Goal: Task Accomplishment & Management: Manage account settings

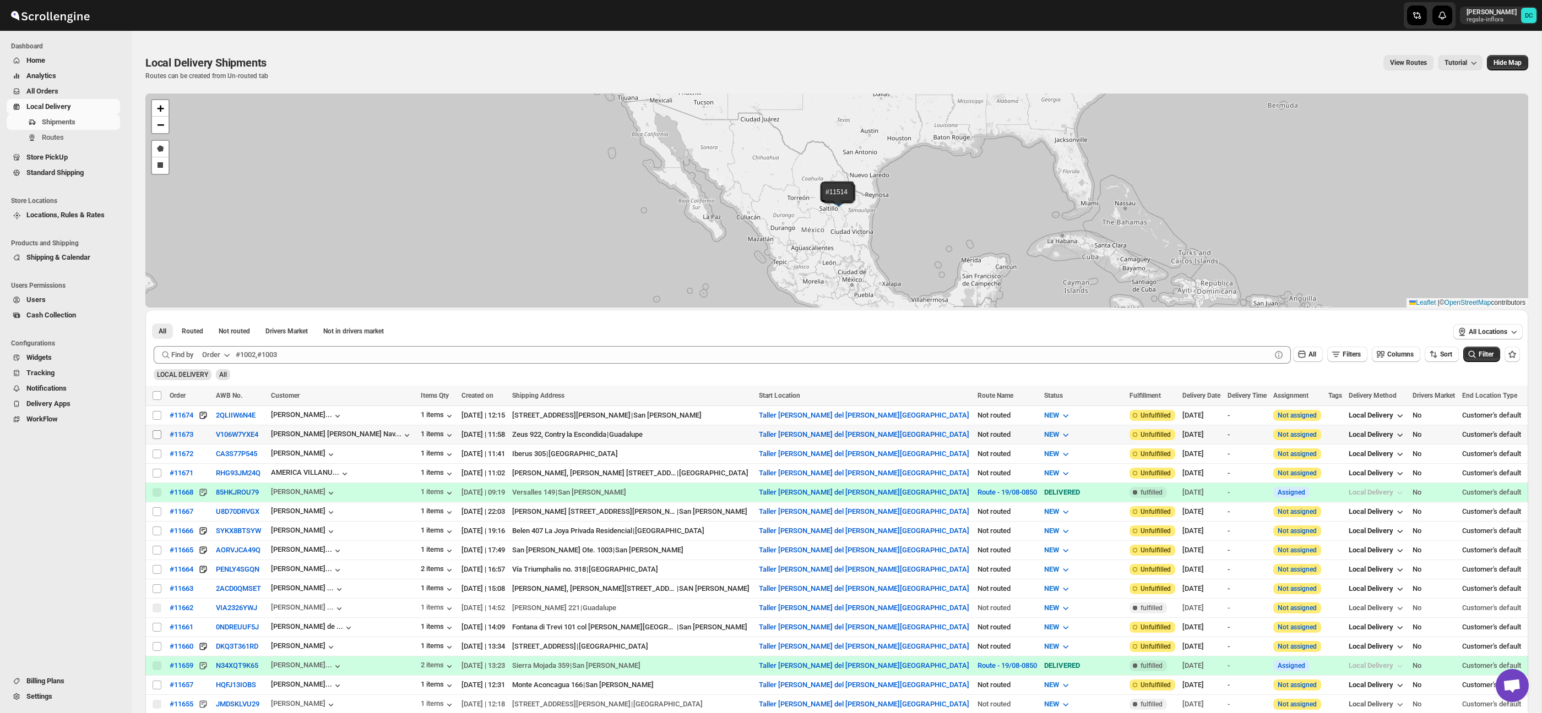
click at [157, 434] on input "Select shipment" at bounding box center [156, 435] width 9 height 9
checkbox input "true"
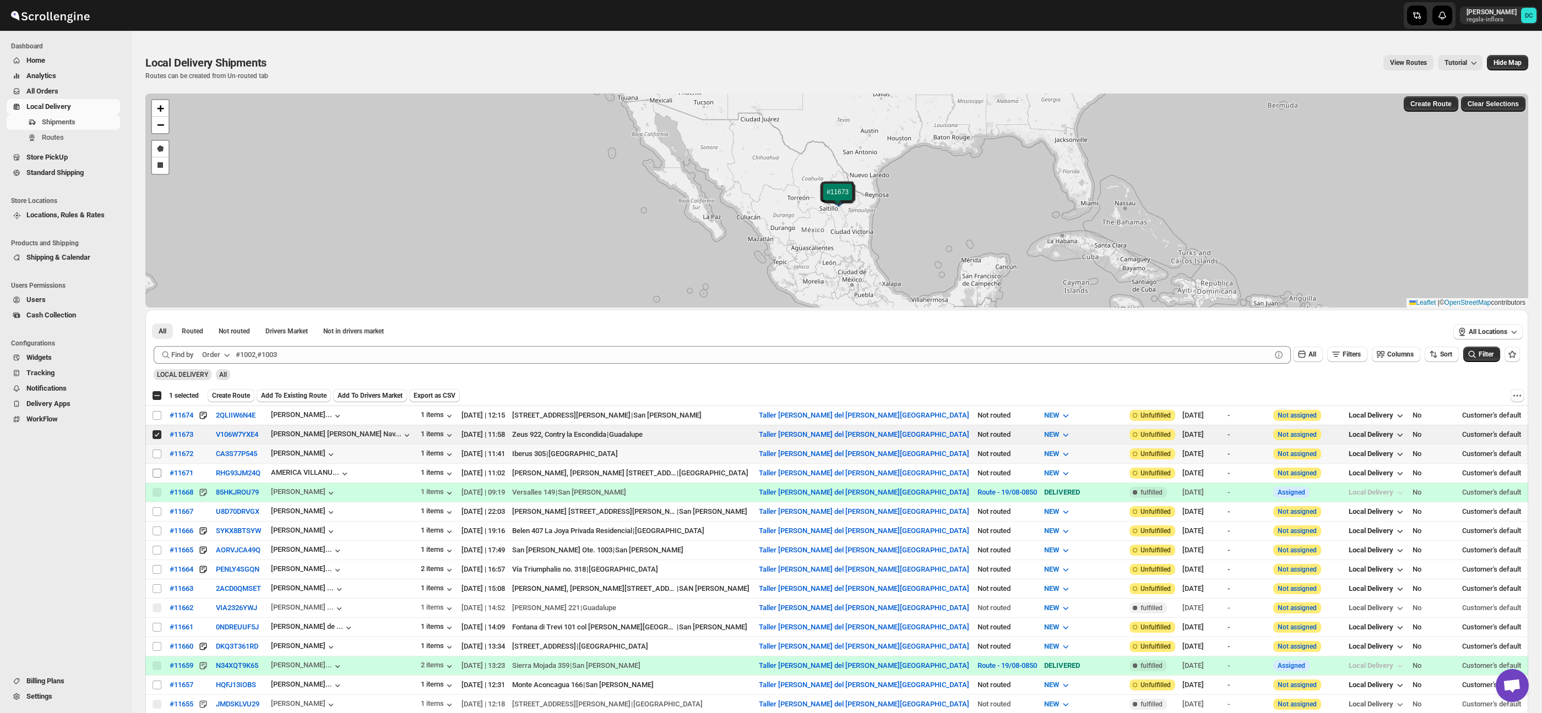
drag, startPoint x: 156, startPoint y: 456, endPoint x: 159, endPoint y: 474, distance: 17.8
click at [155, 456] on input "Select shipment" at bounding box center [156, 454] width 9 height 9
checkbox input "true"
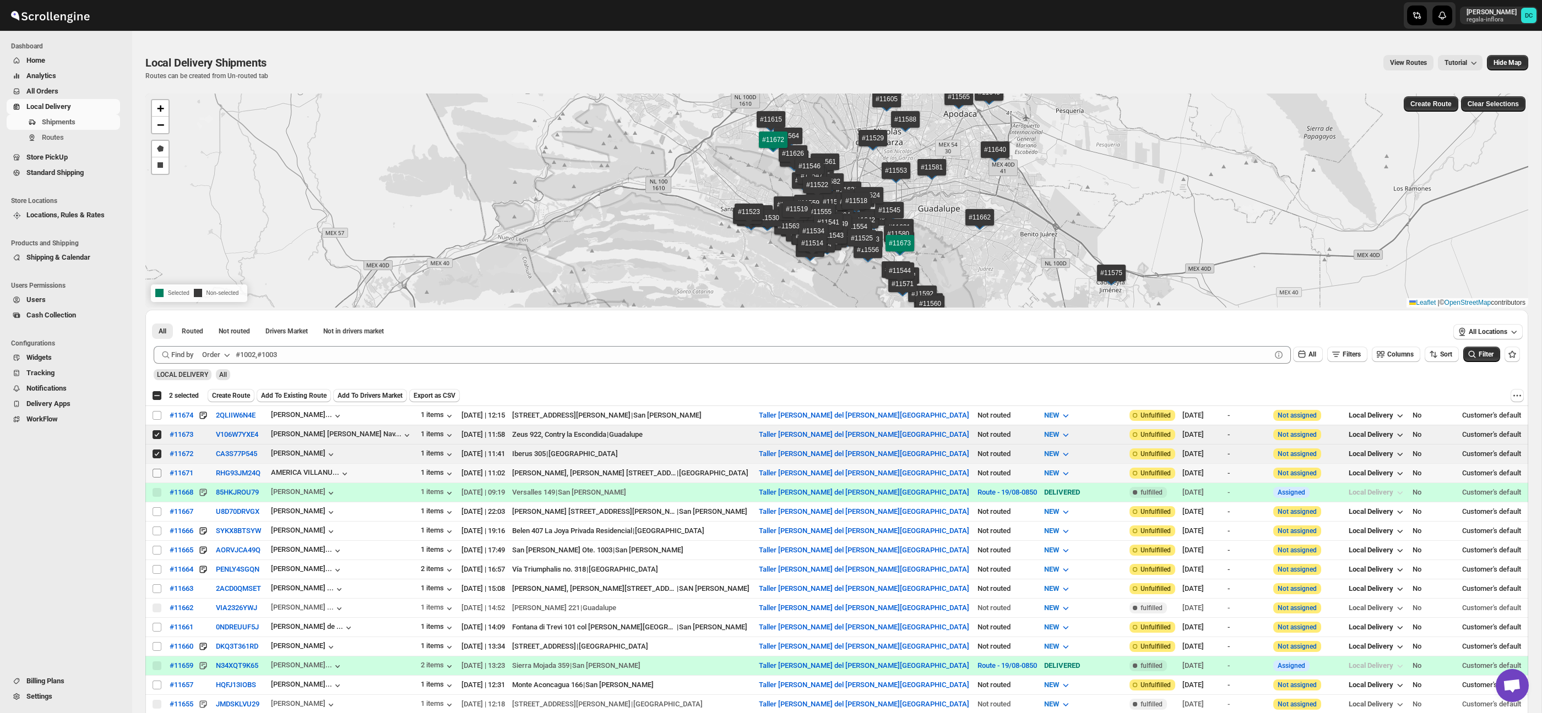
click at [155, 471] on input "Select shipment" at bounding box center [156, 473] width 9 height 9
checkbox input "true"
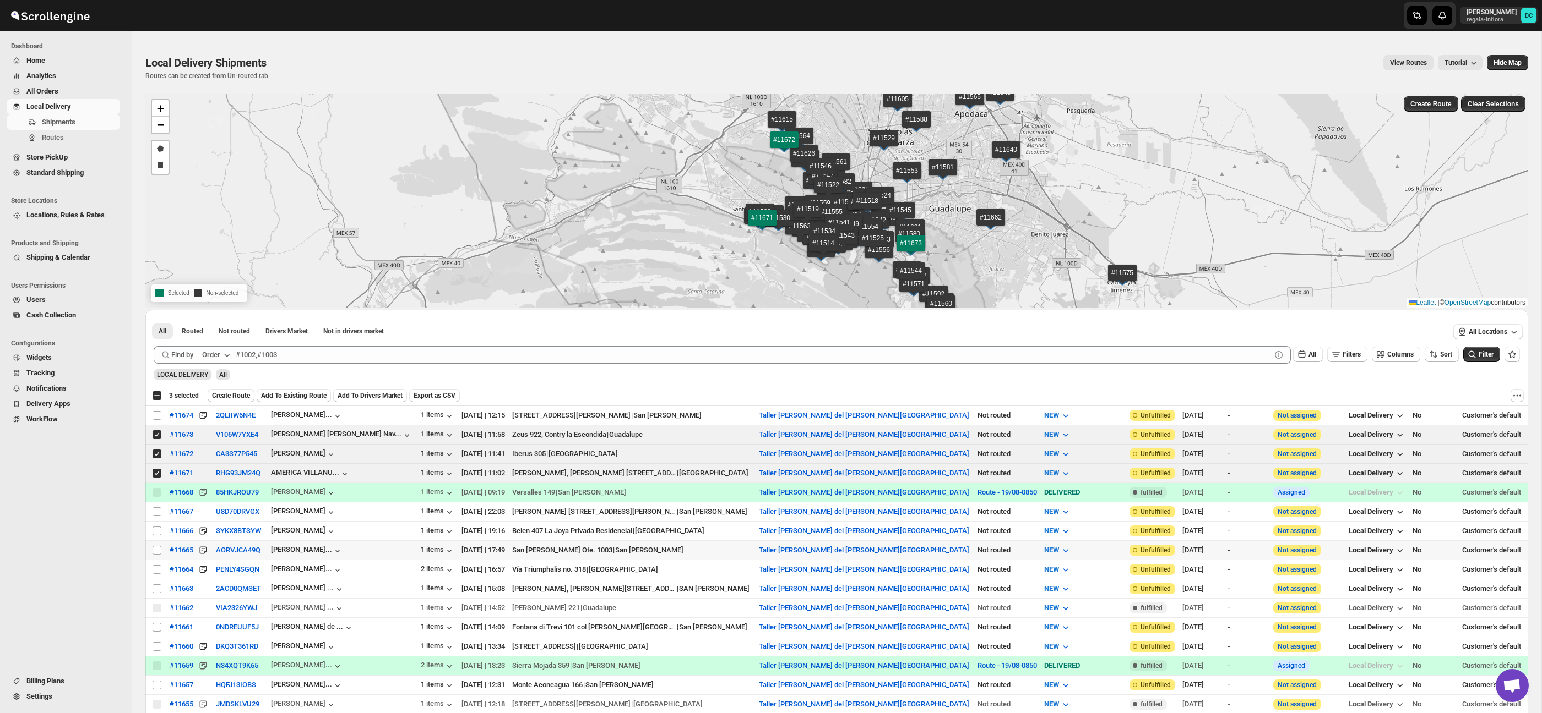
click at [159, 553] on input "Select shipment" at bounding box center [156, 550] width 9 height 9
checkbox input "true"
drag, startPoint x: 159, startPoint y: 647, endPoint x: 233, endPoint y: 519, distance: 148.1
click at [159, 647] on input "Select shipment" at bounding box center [156, 646] width 9 height 9
checkbox input "true"
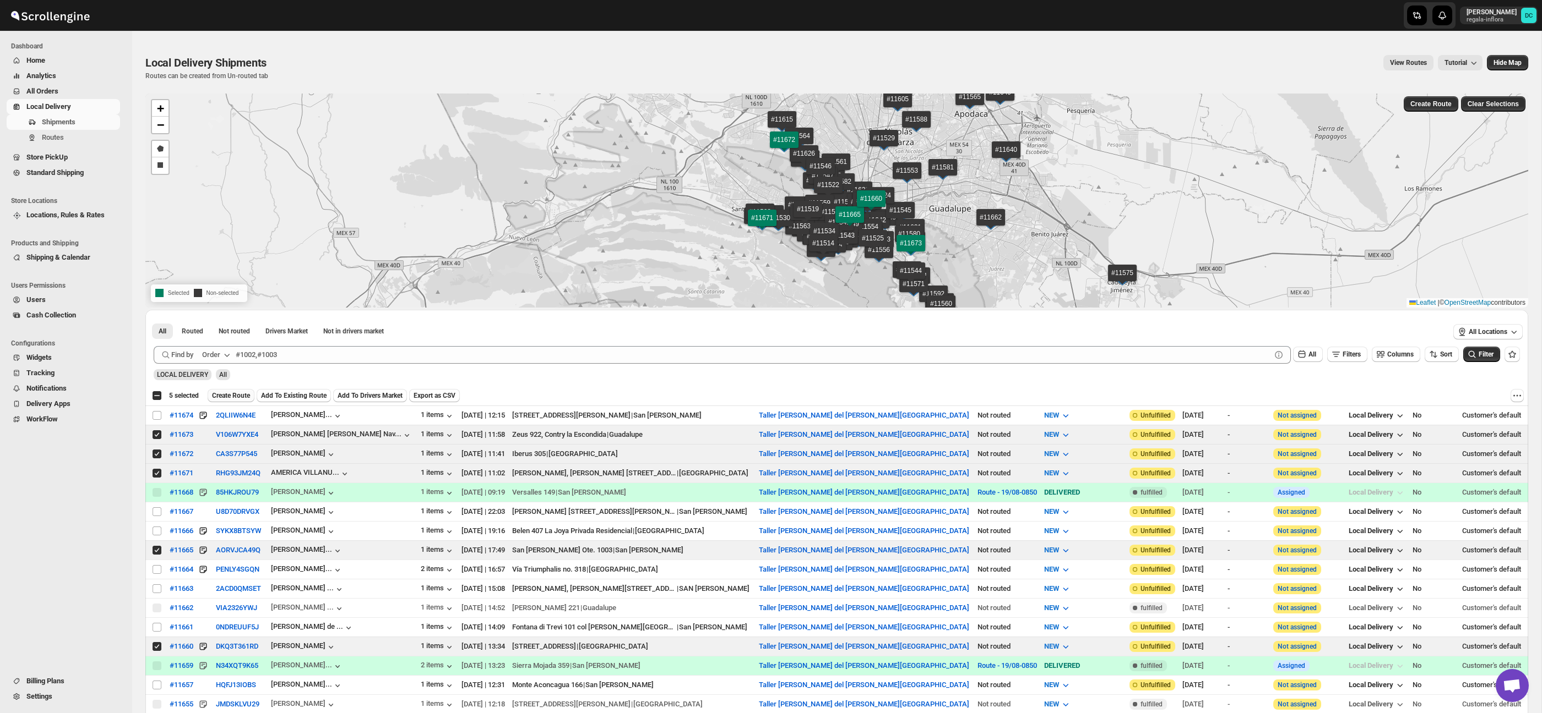
click at [242, 394] on span "Create Route" at bounding box center [231, 395] width 38 height 9
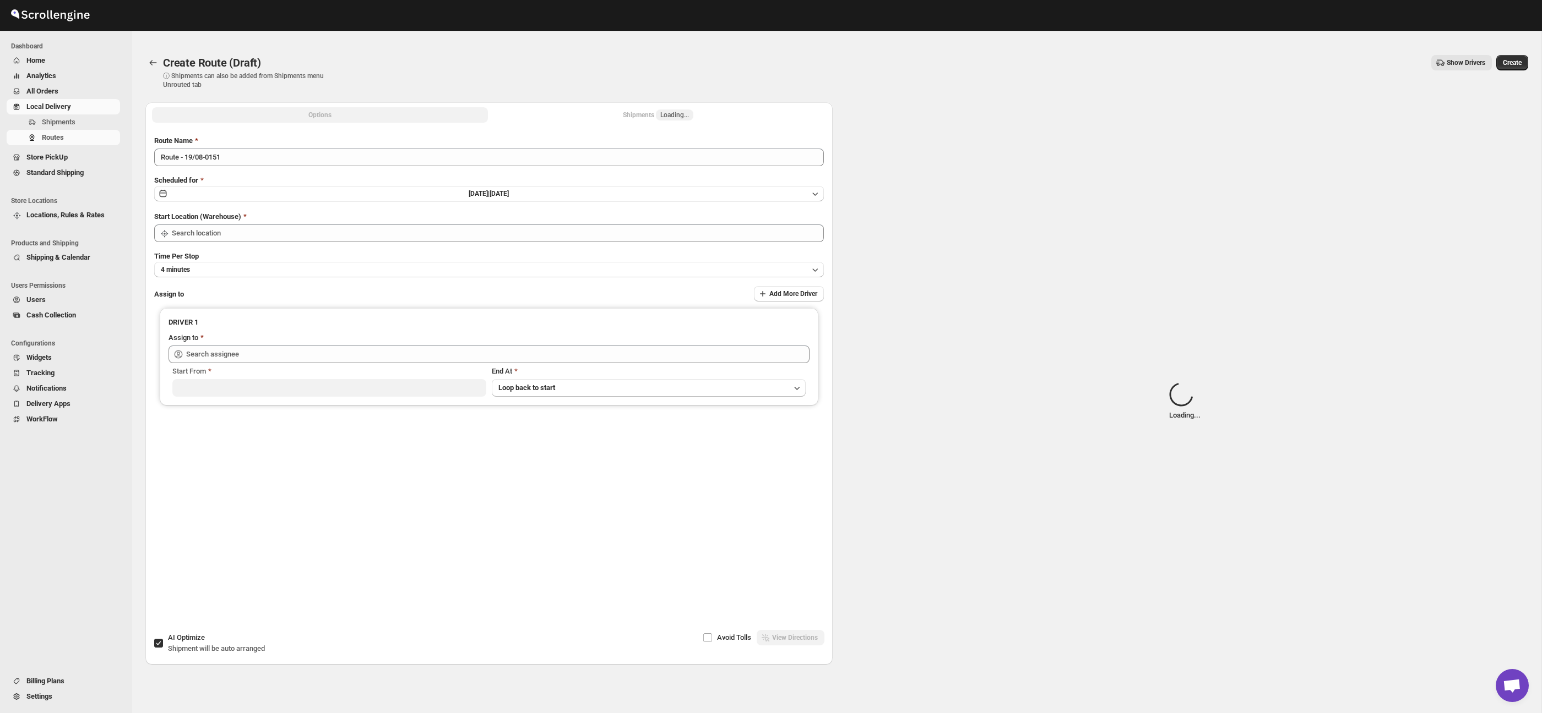
type input "Taller [PERSON_NAME] del [PERSON_NAME][GEOGRAPHIC_DATA]"
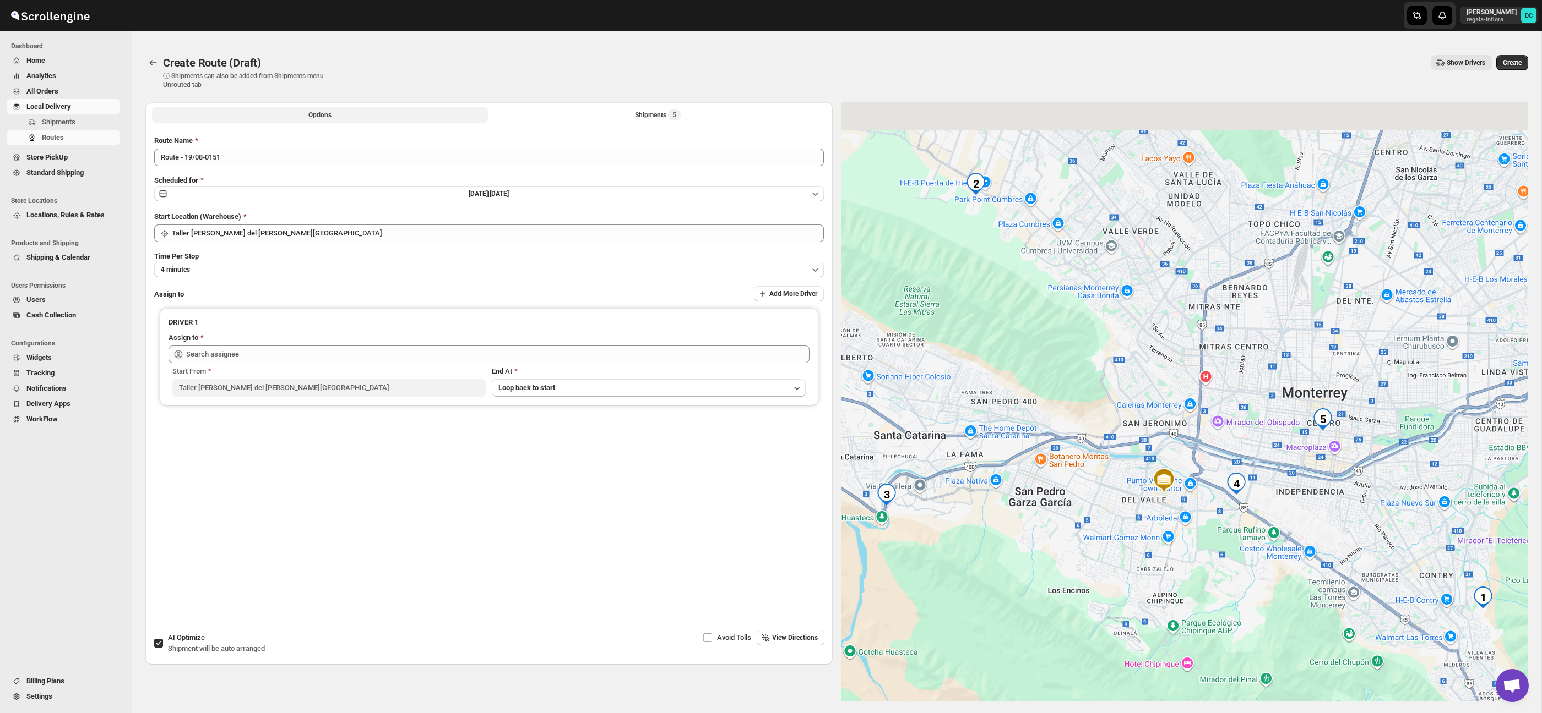
click at [641, 111] on div "Shipments 5" at bounding box center [658, 115] width 46 height 11
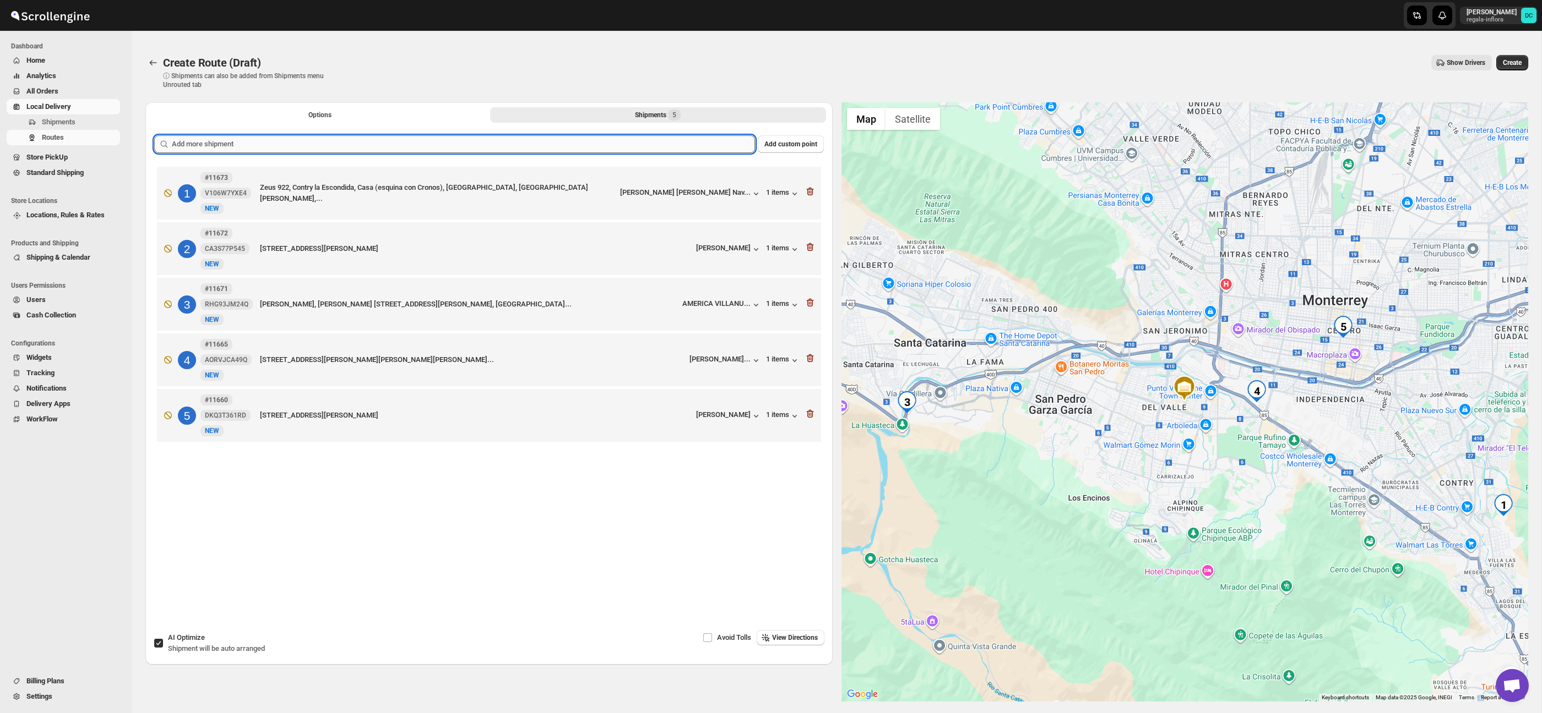
click at [529, 145] on input "text" at bounding box center [463, 144] width 583 height 18
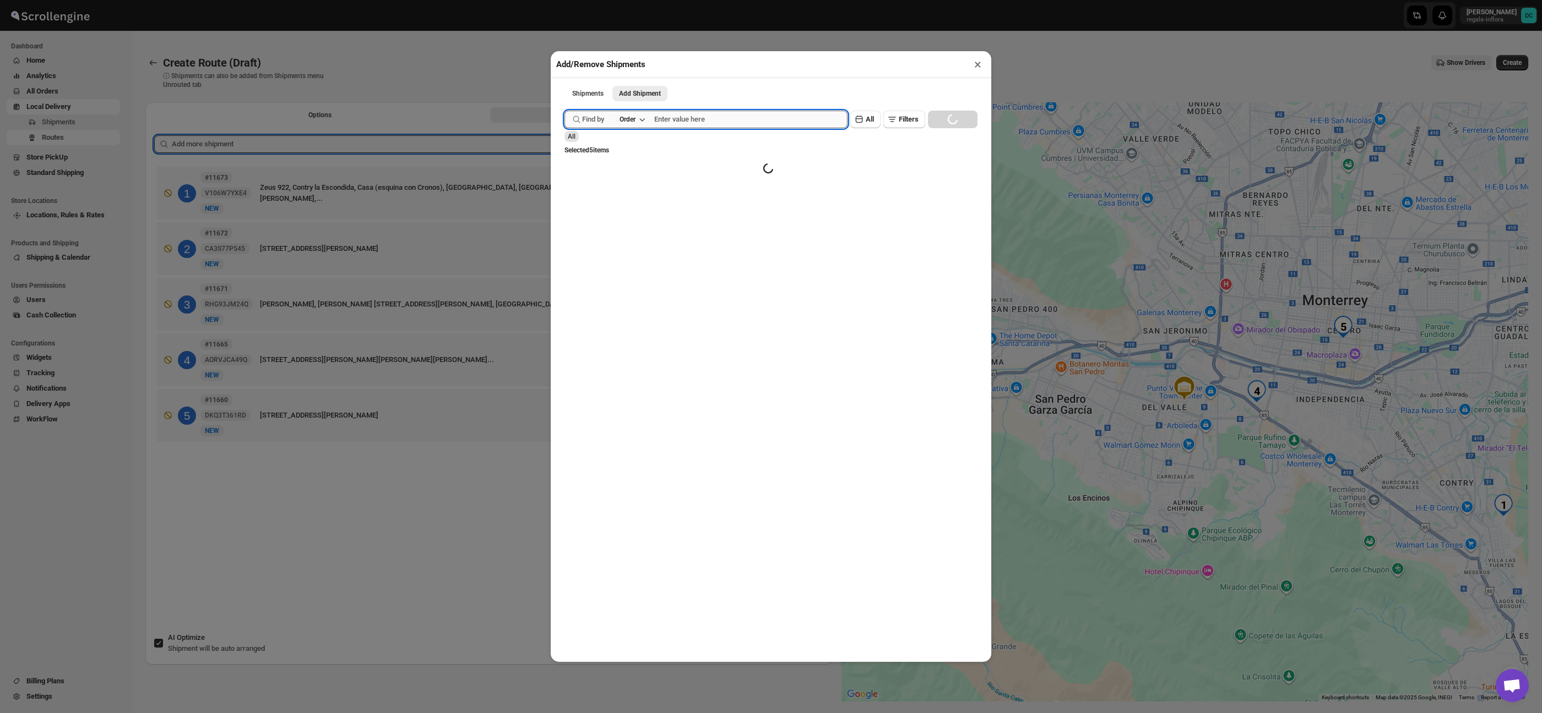
click at [688, 122] on input "text" at bounding box center [750, 120] width 193 height 18
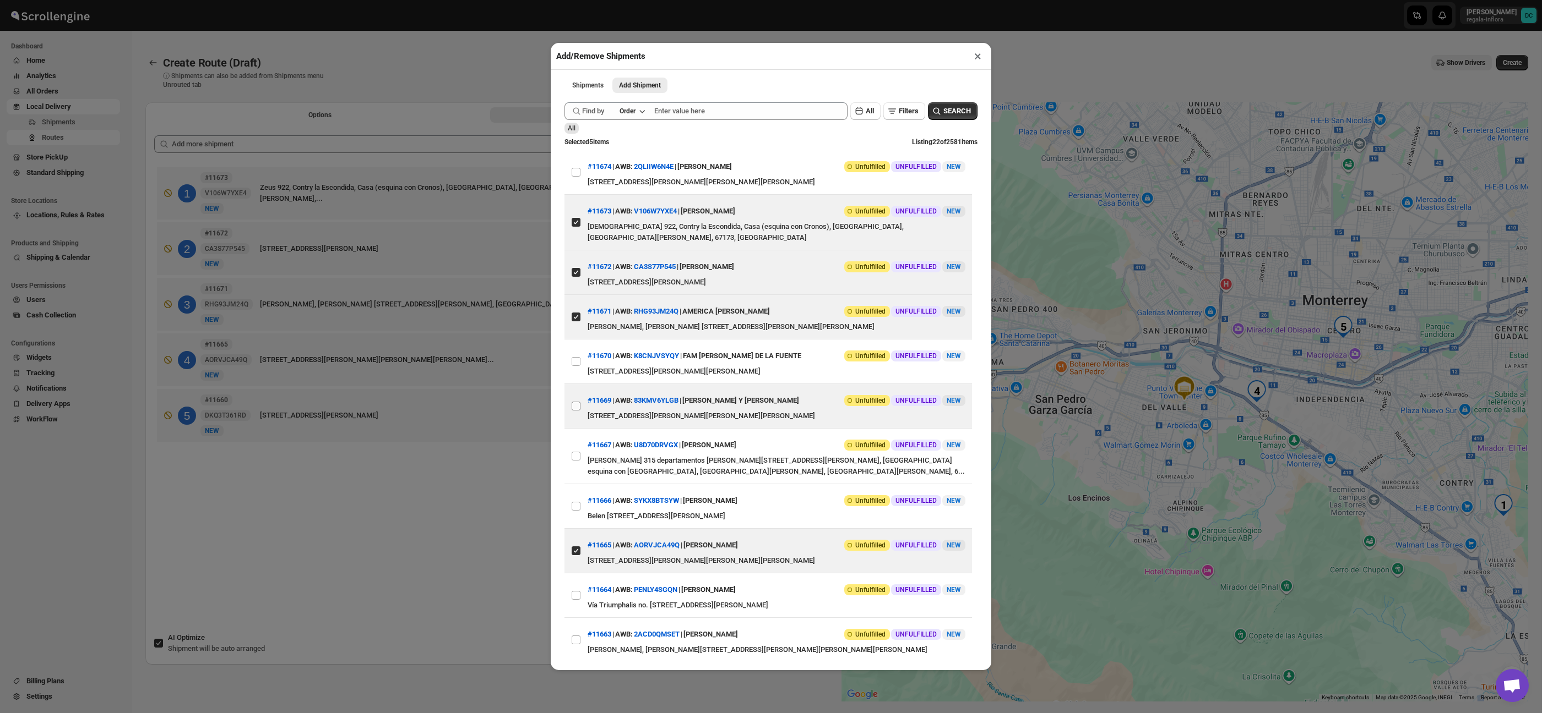
click at [576, 402] on input "View details for 68a4a39cfc41024ff29cc5fc" at bounding box center [575, 406] width 9 height 9
checkbox input "true"
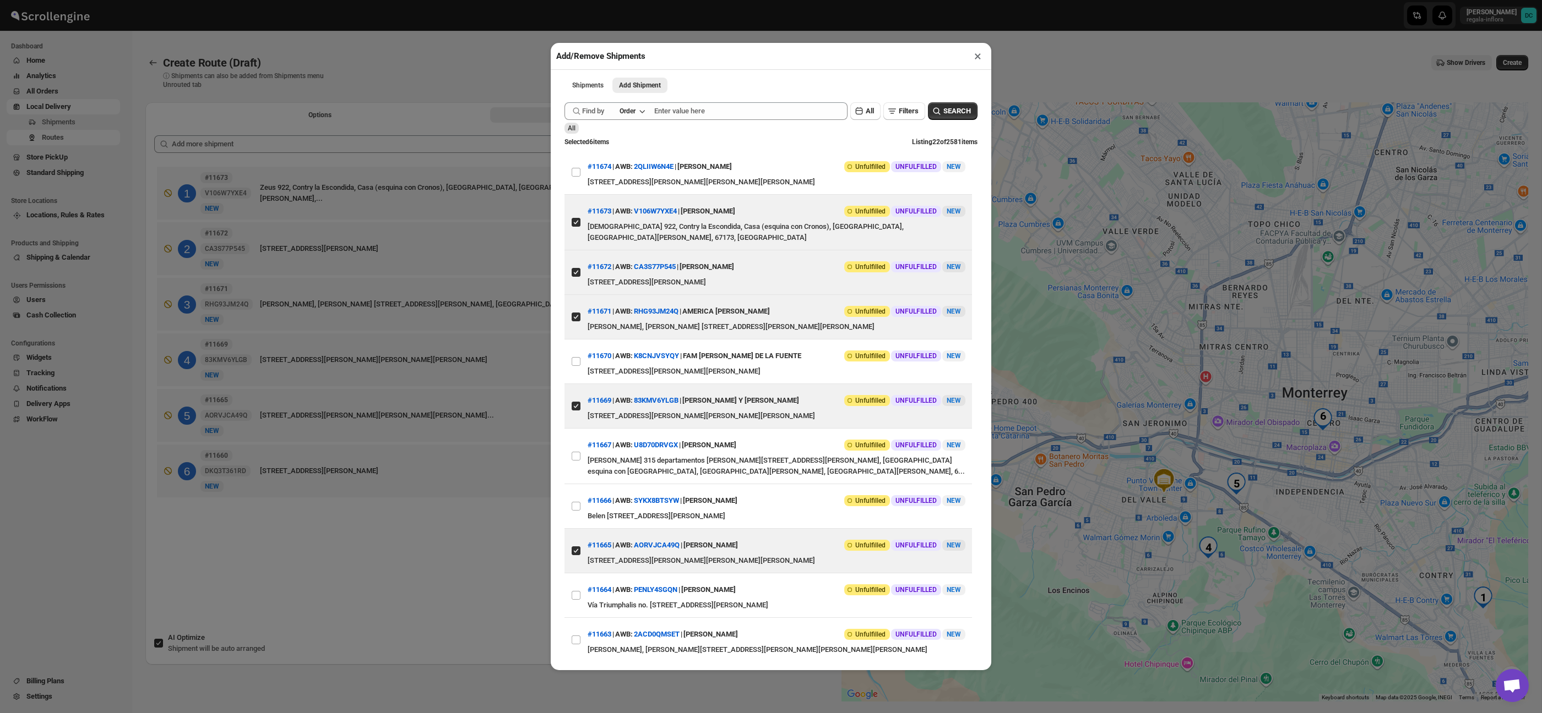
drag, startPoint x: 489, startPoint y: 62, endPoint x: 555, endPoint y: 89, distance: 71.6
click at [490, 62] on div "Add/Remove Shipments × Shipments Add Shipment More views Shipments Add Shipment…" at bounding box center [771, 356] width 1542 height 713
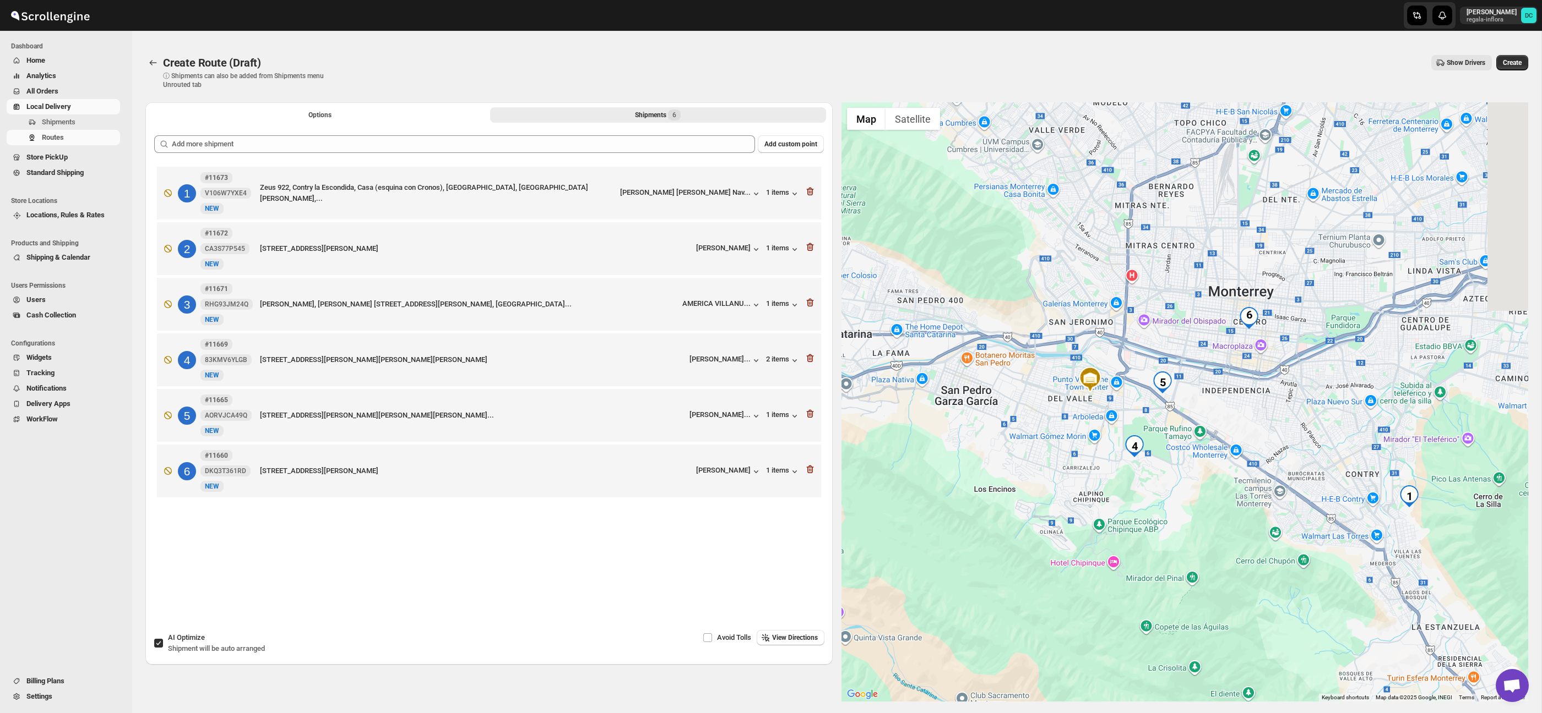
drag, startPoint x: 1316, startPoint y: 522, endPoint x: 1241, endPoint y: 418, distance: 128.6
click at [1241, 418] on div at bounding box center [1184, 402] width 687 height 600
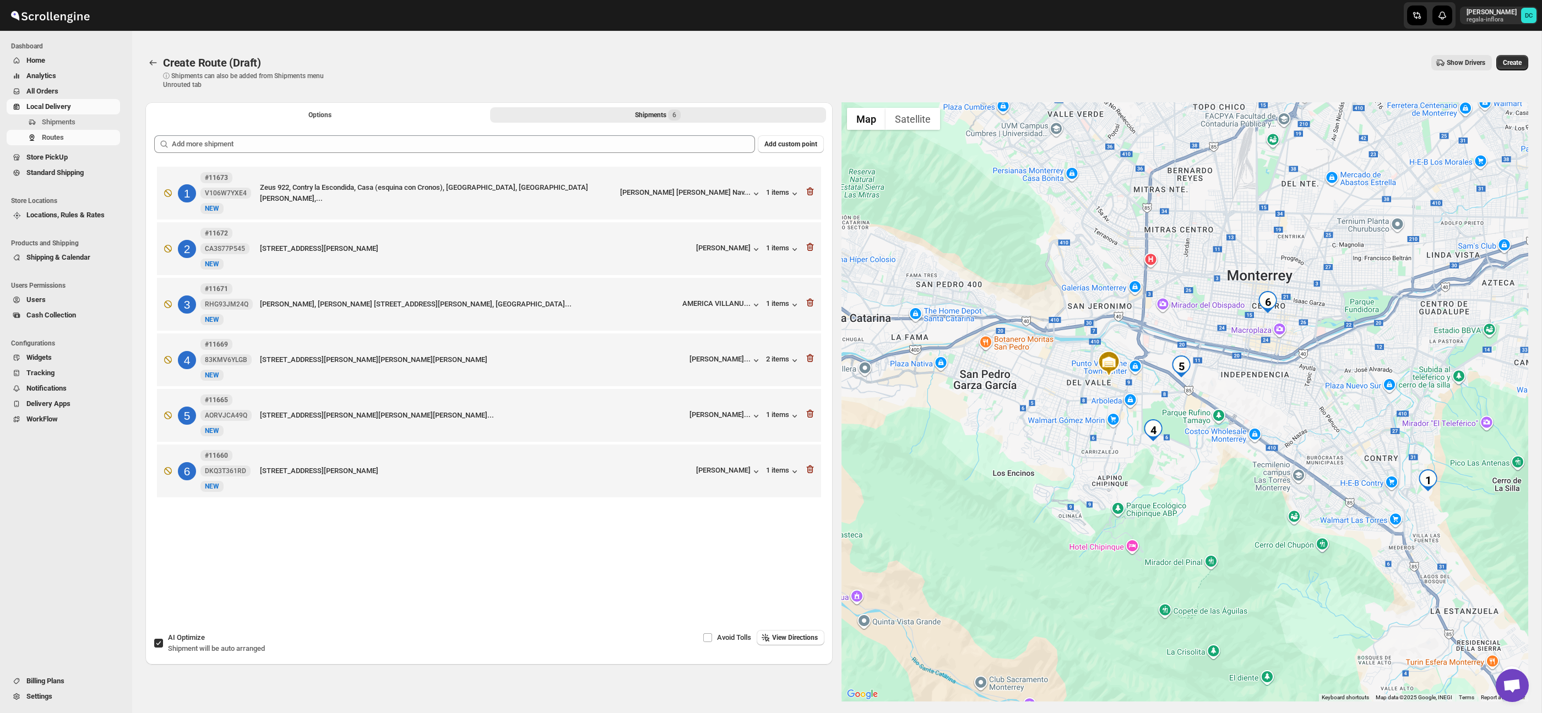
drag, startPoint x: 1261, startPoint y: 456, endPoint x: 1347, endPoint y: 419, distance: 93.5
click at [1360, 415] on div at bounding box center [1184, 402] width 687 height 600
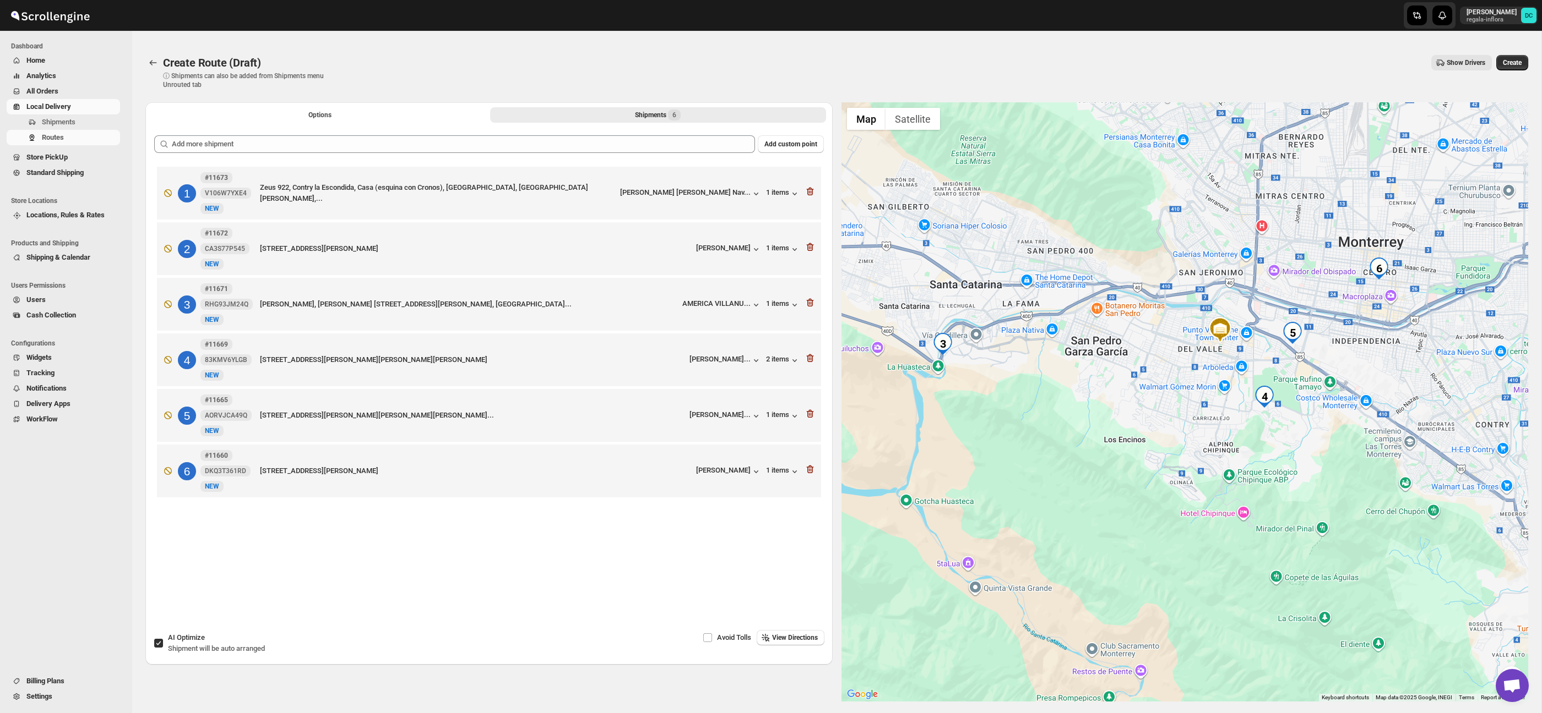
drag, startPoint x: 1225, startPoint y: 470, endPoint x: 1233, endPoint y: 475, distance: 9.2
click at [1237, 475] on div at bounding box center [1184, 402] width 687 height 600
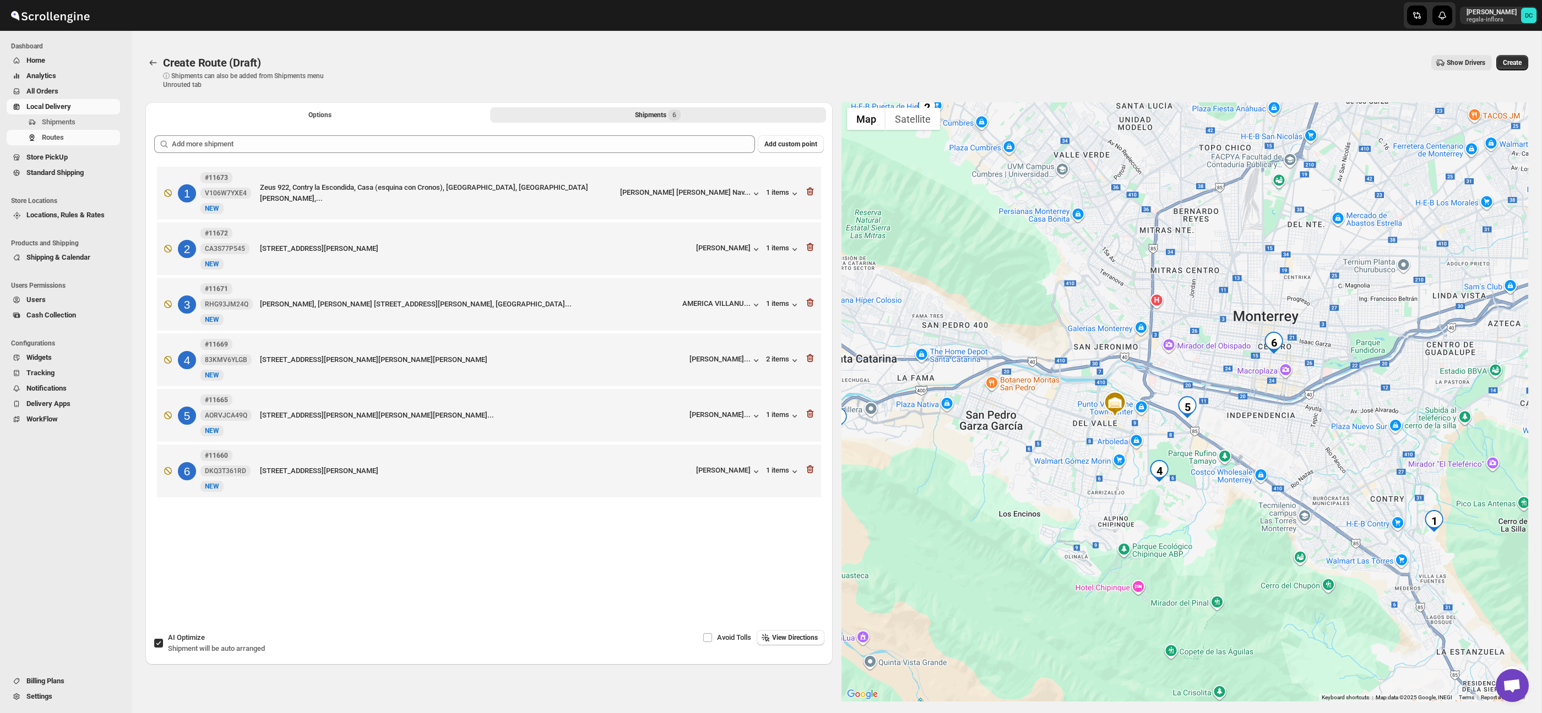
drag, startPoint x: 1384, startPoint y: 366, endPoint x: 1281, endPoint y: 436, distance: 124.8
click at [1281, 437] on div at bounding box center [1184, 402] width 687 height 600
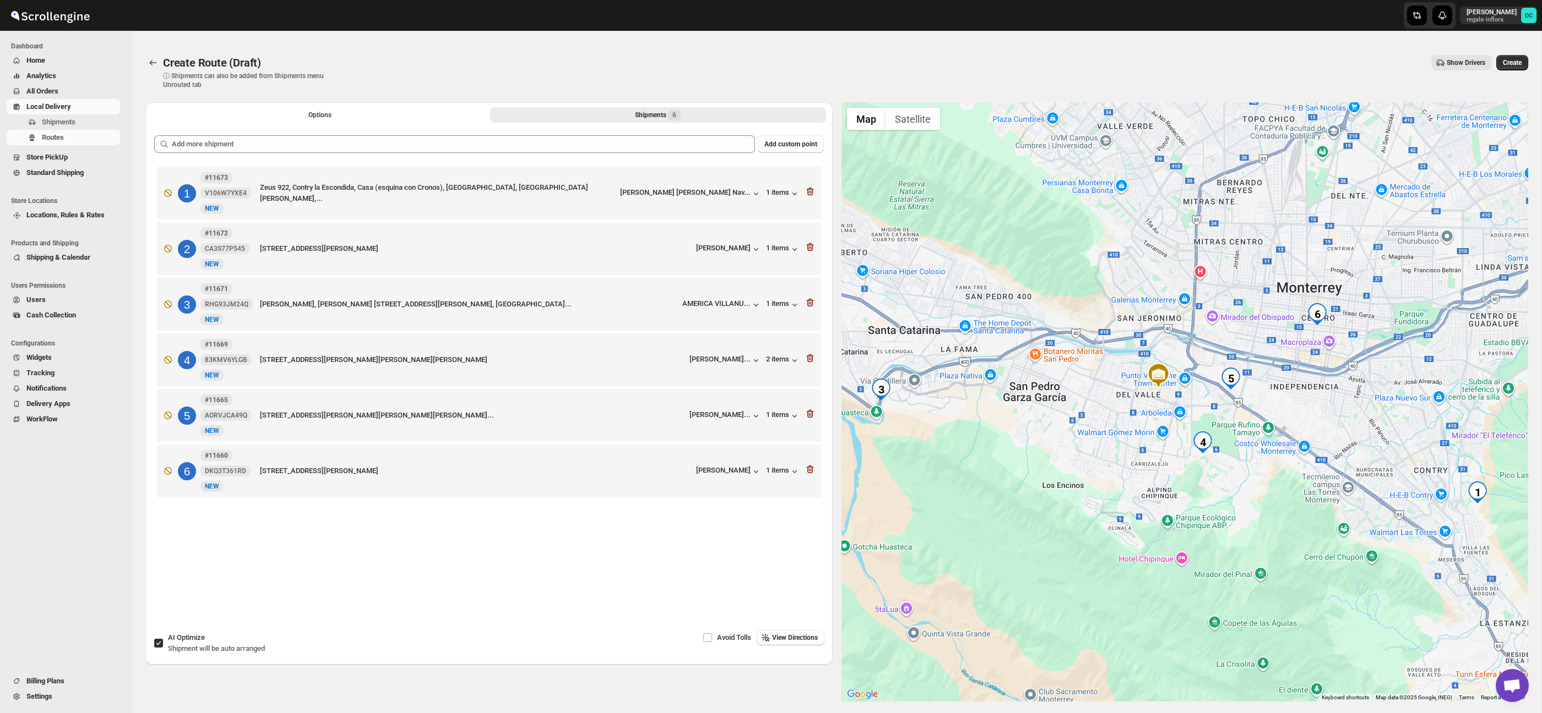
drag, startPoint x: 1294, startPoint y: 434, endPoint x: 1320, endPoint y: 412, distance: 33.6
click at [1320, 412] on div at bounding box center [1184, 402] width 687 height 600
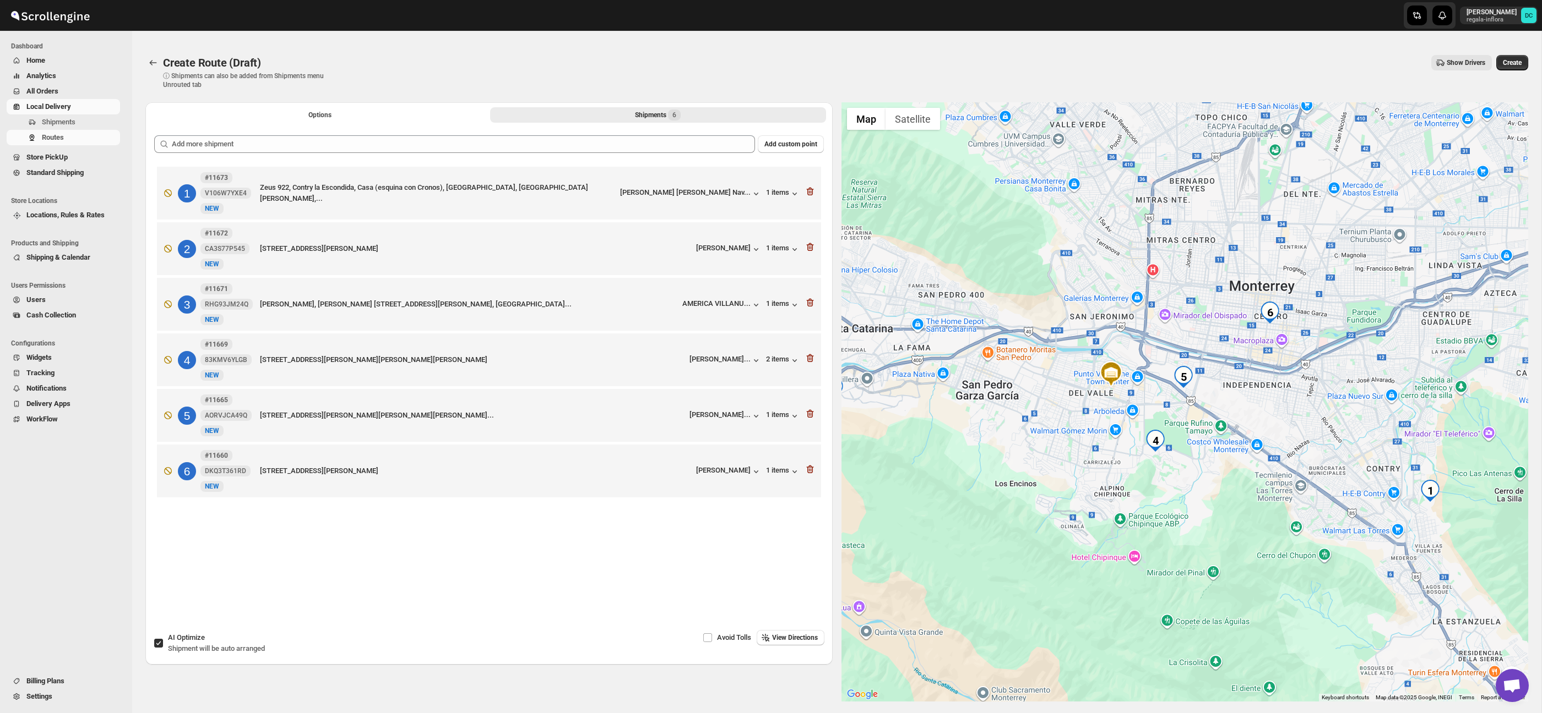
drag, startPoint x: 1339, startPoint y: 412, endPoint x: 1283, endPoint y: 418, distance: 57.0
click at [1283, 418] on div at bounding box center [1184, 402] width 687 height 600
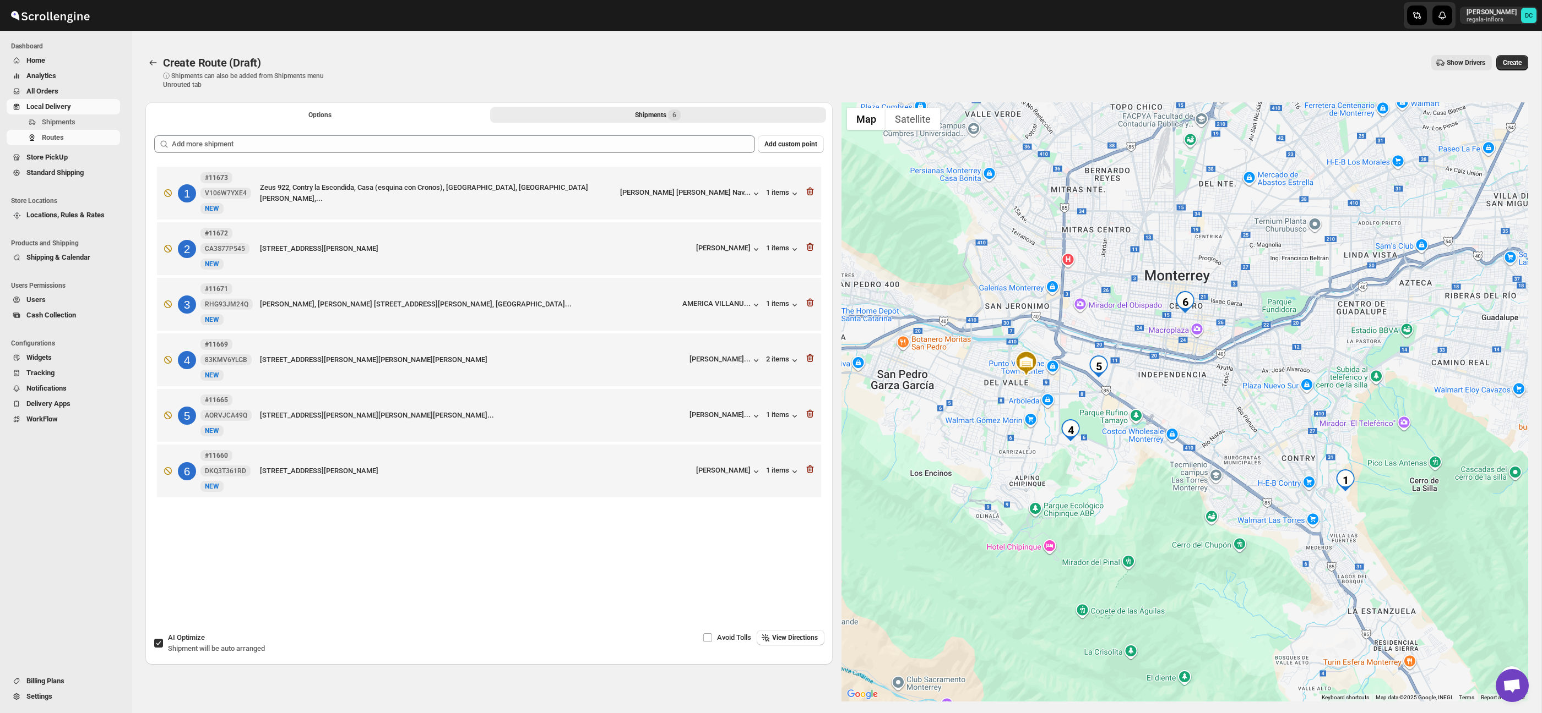
drag, startPoint x: 1240, startPoint y: 408, endPoint x: 1202, endPoint y: 403, distance: 38.4
click at [1202, 403] on div at bounding box center [1184, 402] width 687 height 600
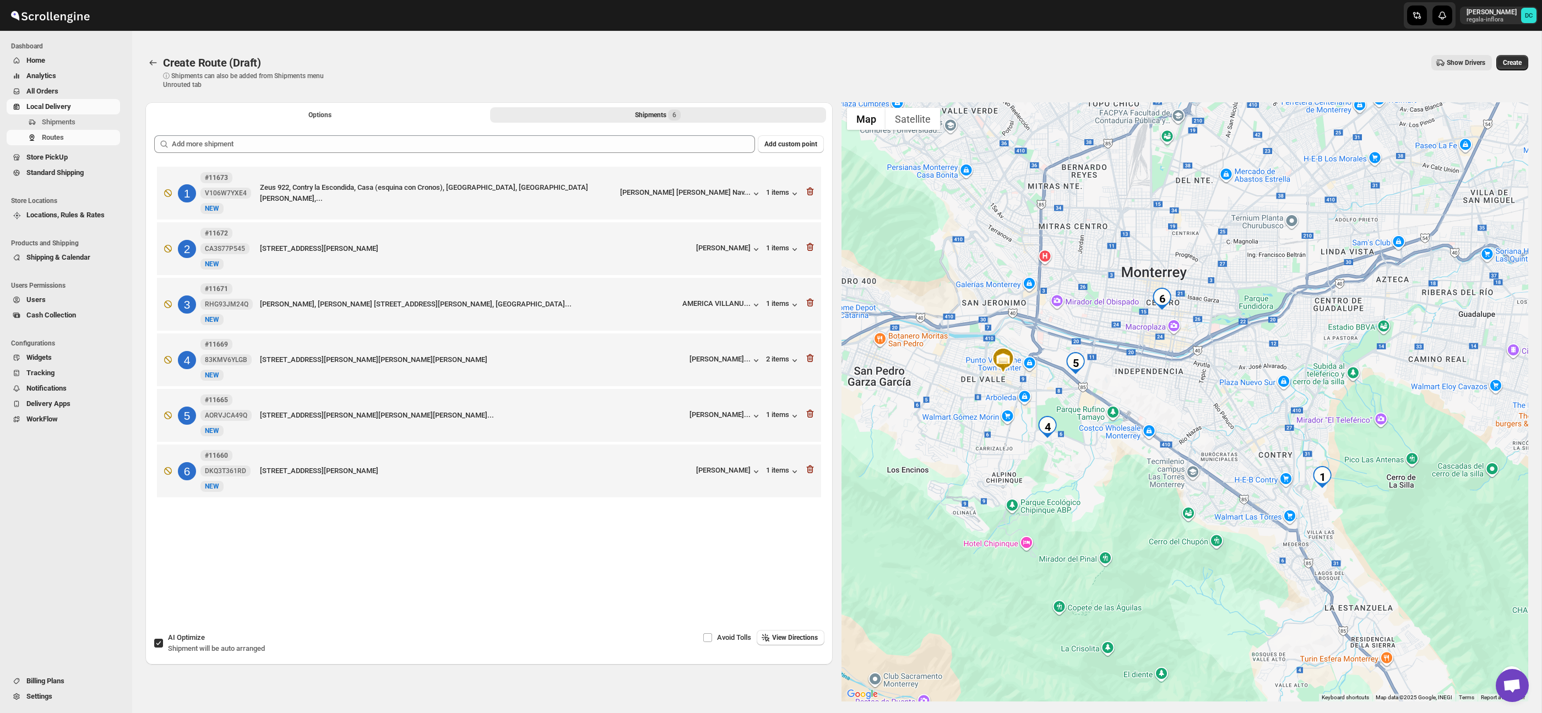
drag, startPoint x: 1177, startPoint y: 401, endPoint x: 1257, endPoint y: 375, distance: 85.1
click at [1272, 375] on div at bounding box center [1184, 402] width 687 height 600
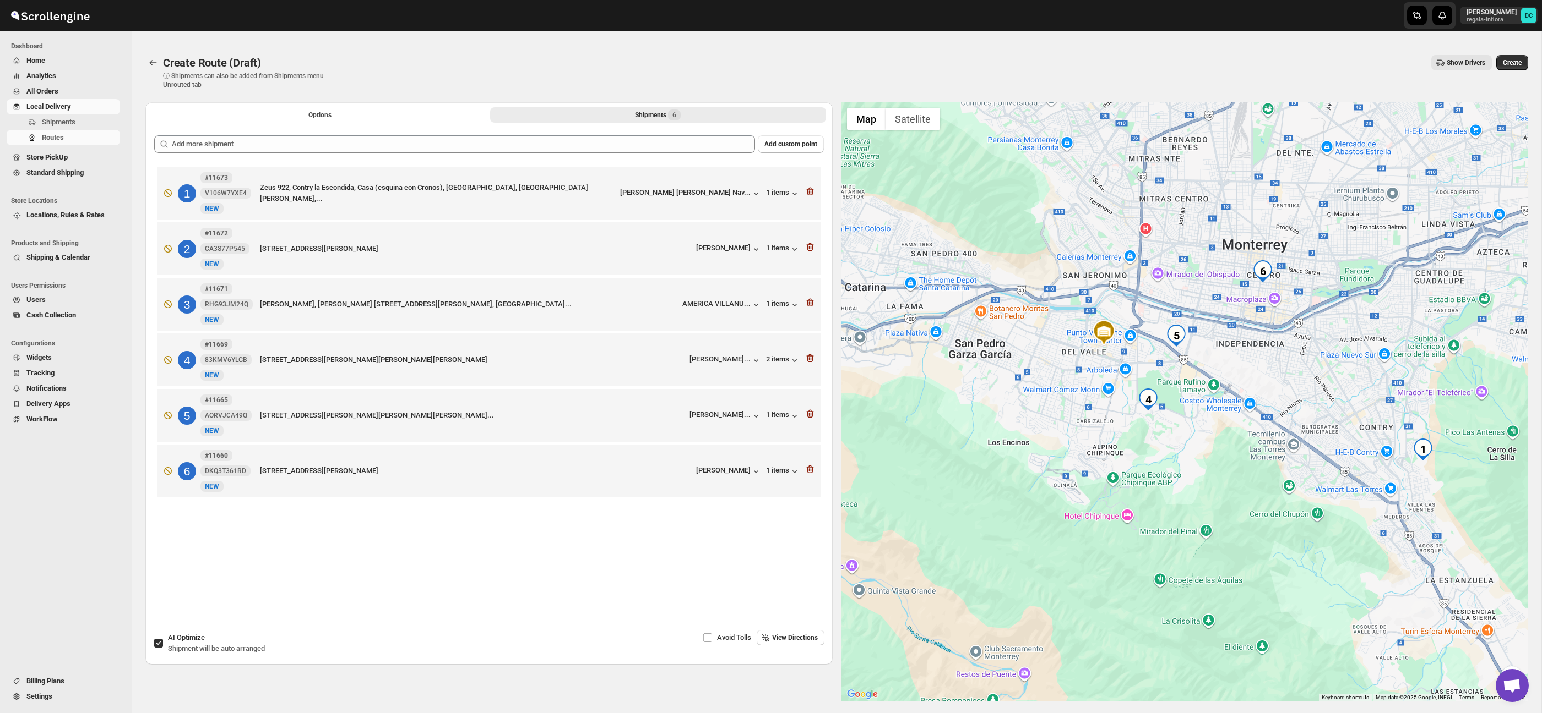
drag, startPoint x: 1009, startPoint y: 374, endPoint x: 1091, endPoint y: 357, distance: 83.7
click at [1090, 358] on div at bounding box center [1184, 402] width 687 height 600
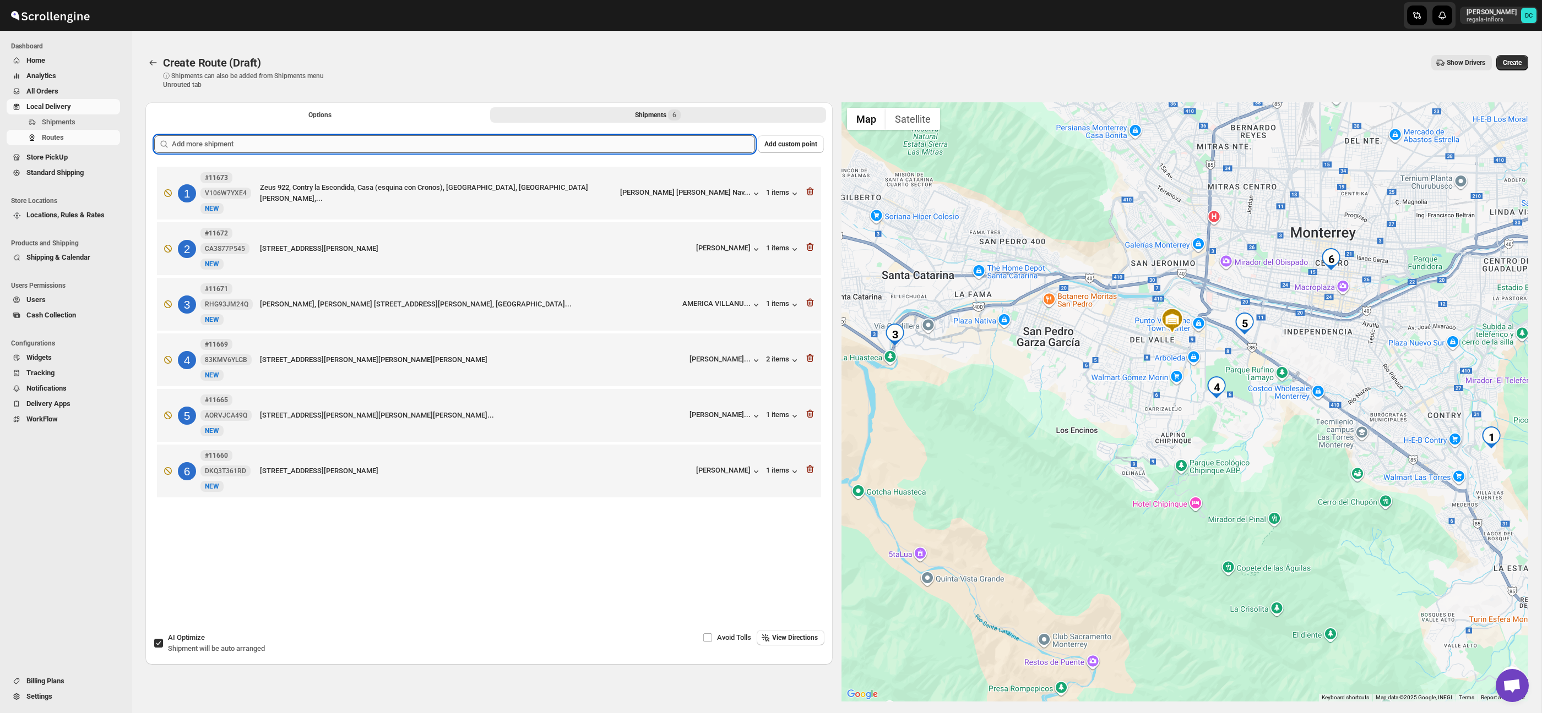
click at [643, 150] on input "text" at bounding box center [463, 144] width 583 height 18
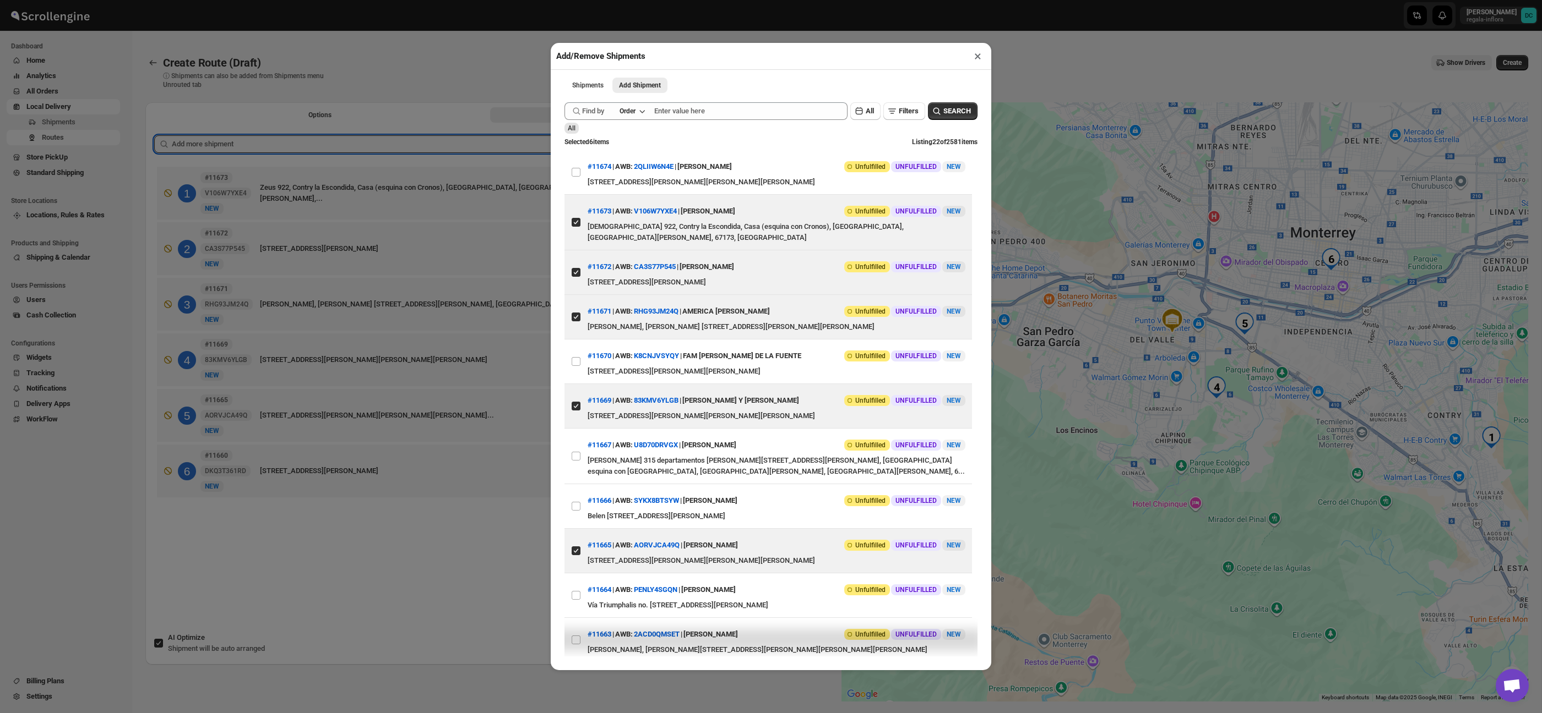
click at [576, 171] on input "View details for 68a4bf39fc41024ff29cc80e" at bounding box center [575, 172] width 9 height 9
checkbox input "true"
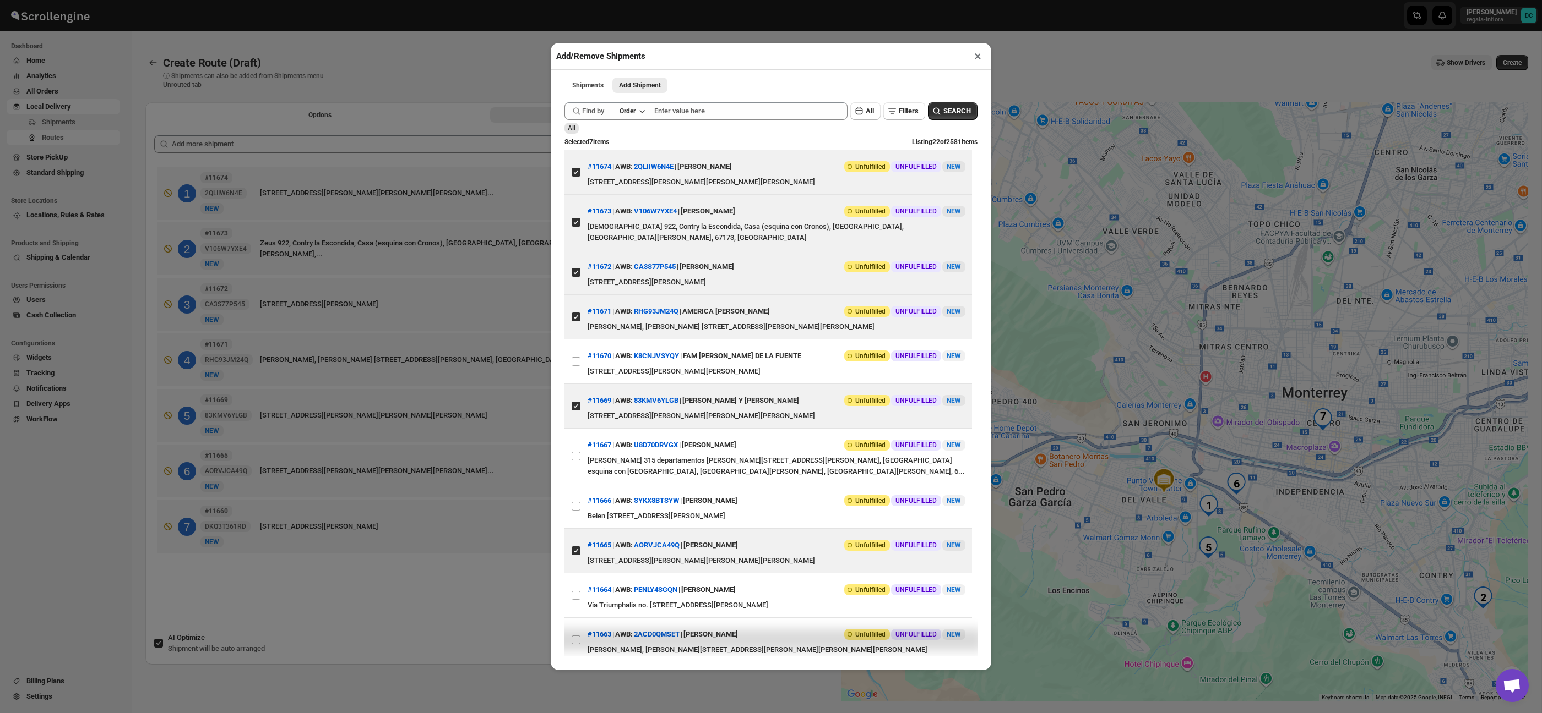
drag, startPoint x: 295, startPoint y: 195, endPoint x: 203, endPoint y: 197, distance: 91.4
click at [293, 194] on div "Add/Remove Shipments × Shipments Add Shipment More views Shipments Add Shipment…" at bounding box center [771, 356] width 1542 height 713
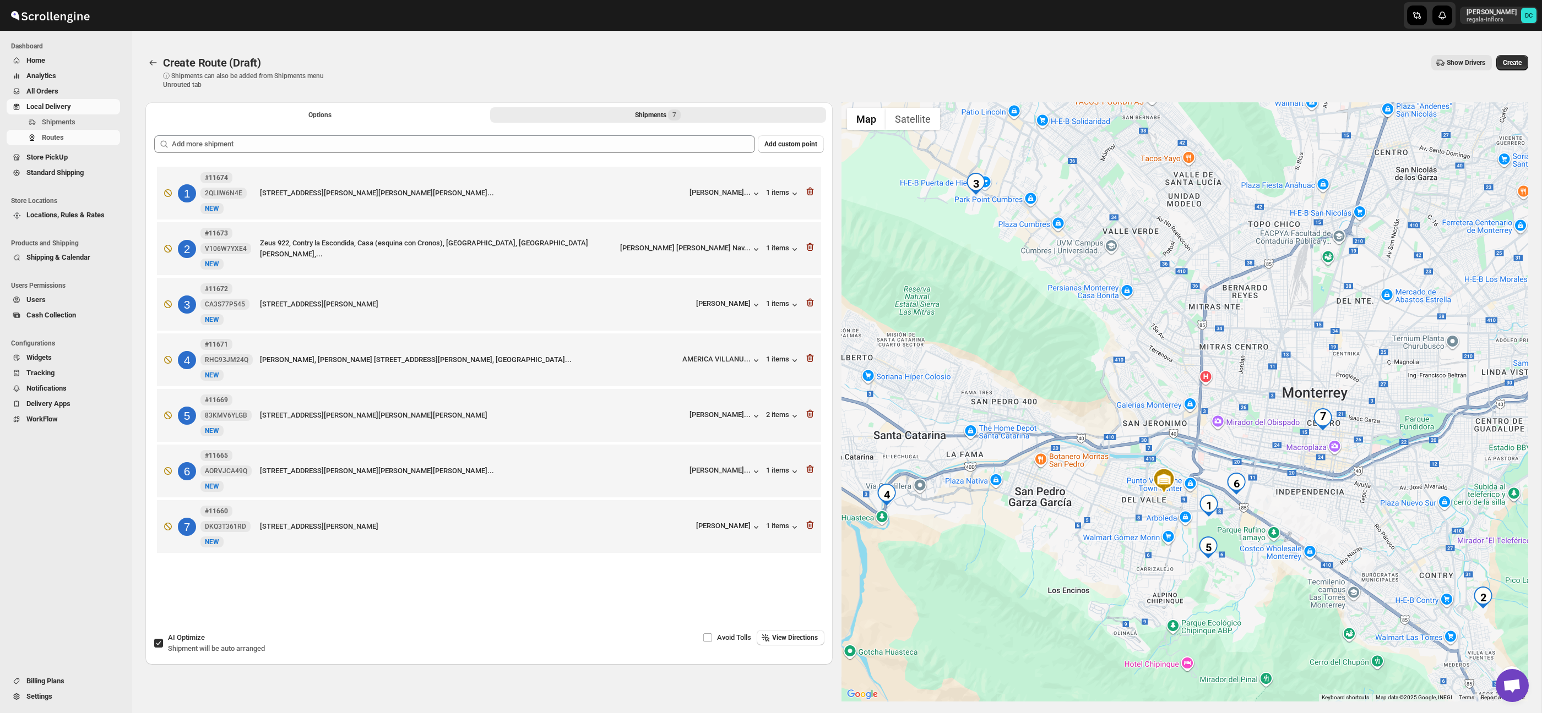
drag, startPoint x: 160, startPoint y: 640, endPoint x: 199, endPoint y: 439, distance: 205.3
click at [160, 640] on input "AI Optimize Shipment will be auto arranged" at bounding box center [158, 643] width 9 height 9
checkbox input "false"
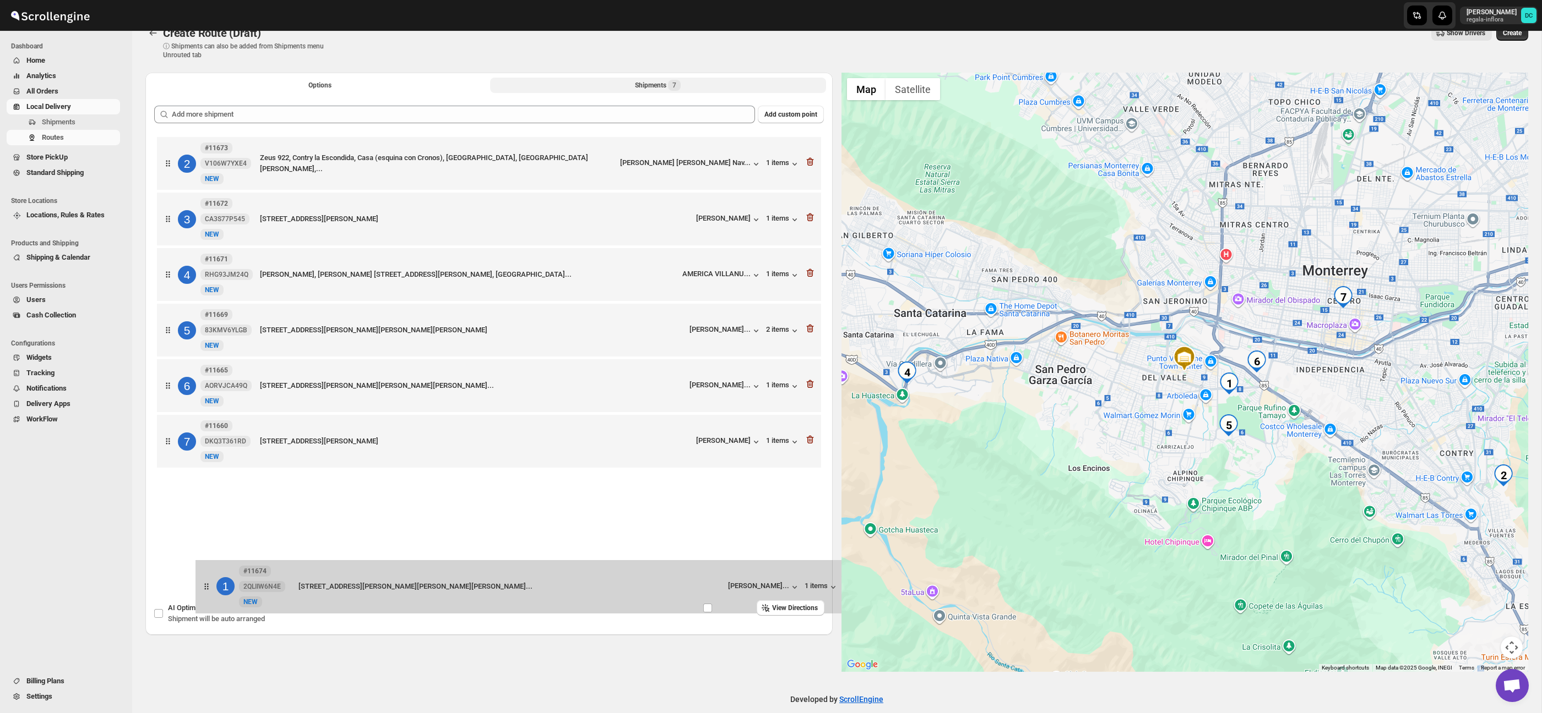
drag, startPoint x: 183, startPoint y: 193, endPoint x: 224, endPoint y: 600, distance: 408.3
click at [224, 600] on div "Options Shipments 7 More views Options Shipments 7 More views Add custom point …" at bounding box center [488, 354] width 687 height 563
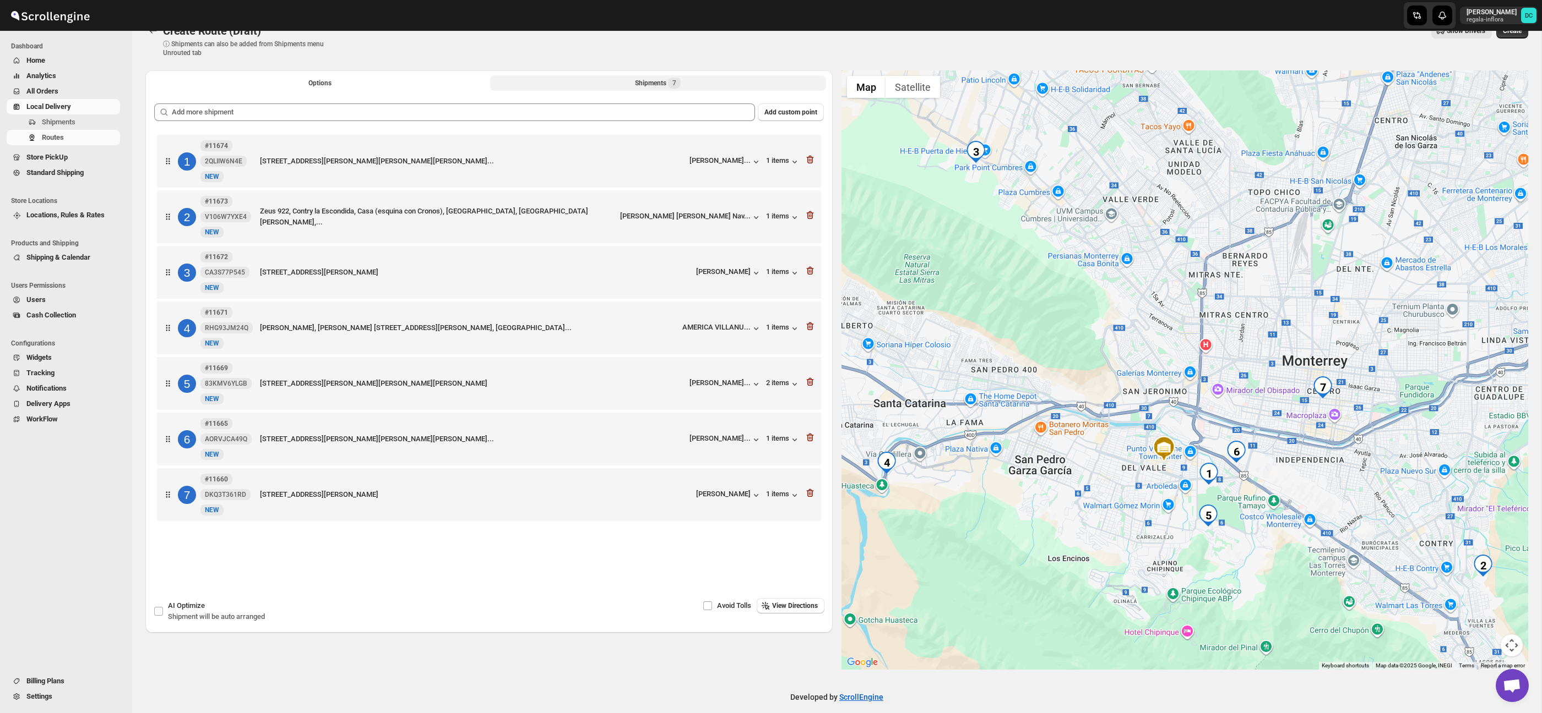
scroll to position [31, 0]
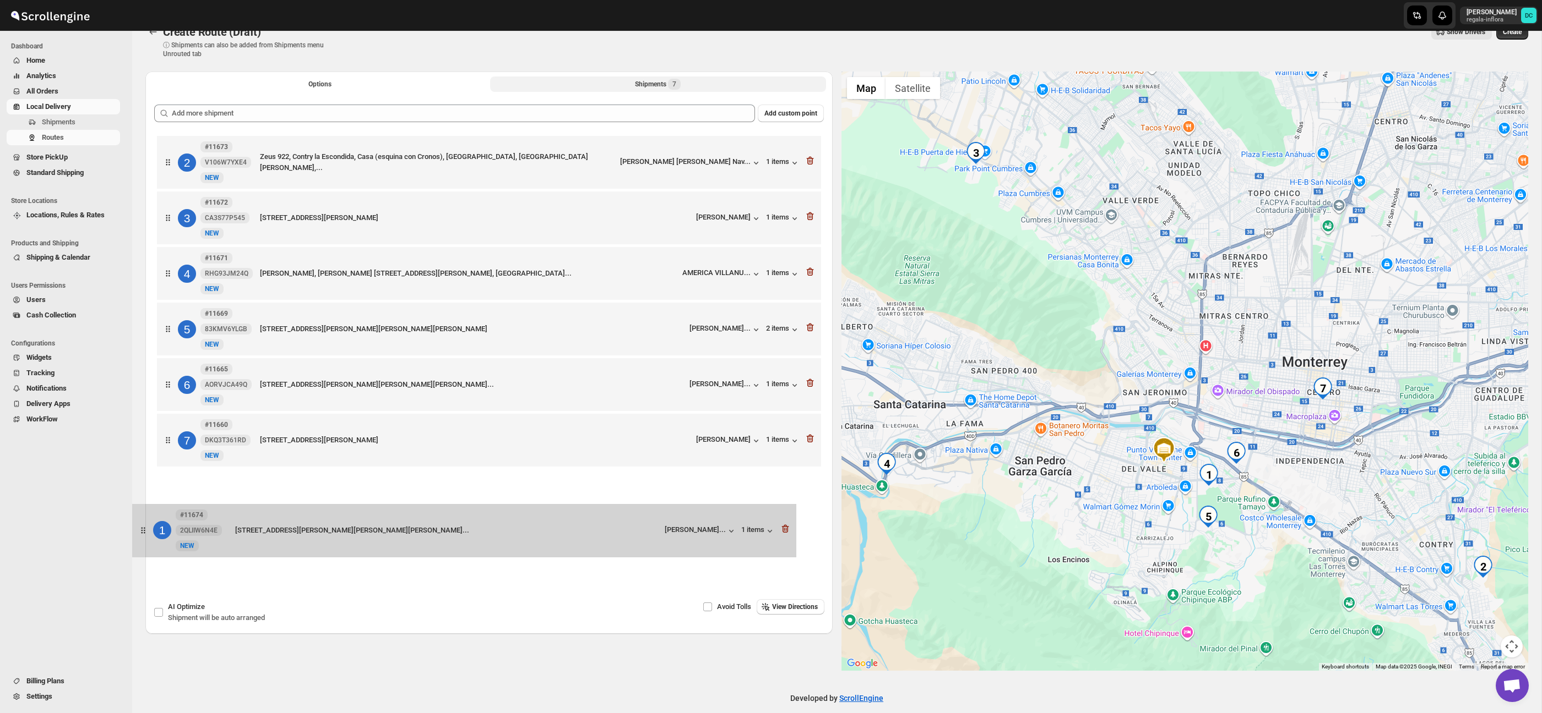
drag, startPoint x: 251, startPoint y: 161, endPoint x: 226, endPoint y: 535, distance: 374.6
click at [226, 535] on div "1 #11674 2QLIIW6N4E New NEW [STREET_ADDRESS][PERSON_NAME][PERSON_NAME][PERSON_N…" at bounding box center [488, 340] width 669 height 414
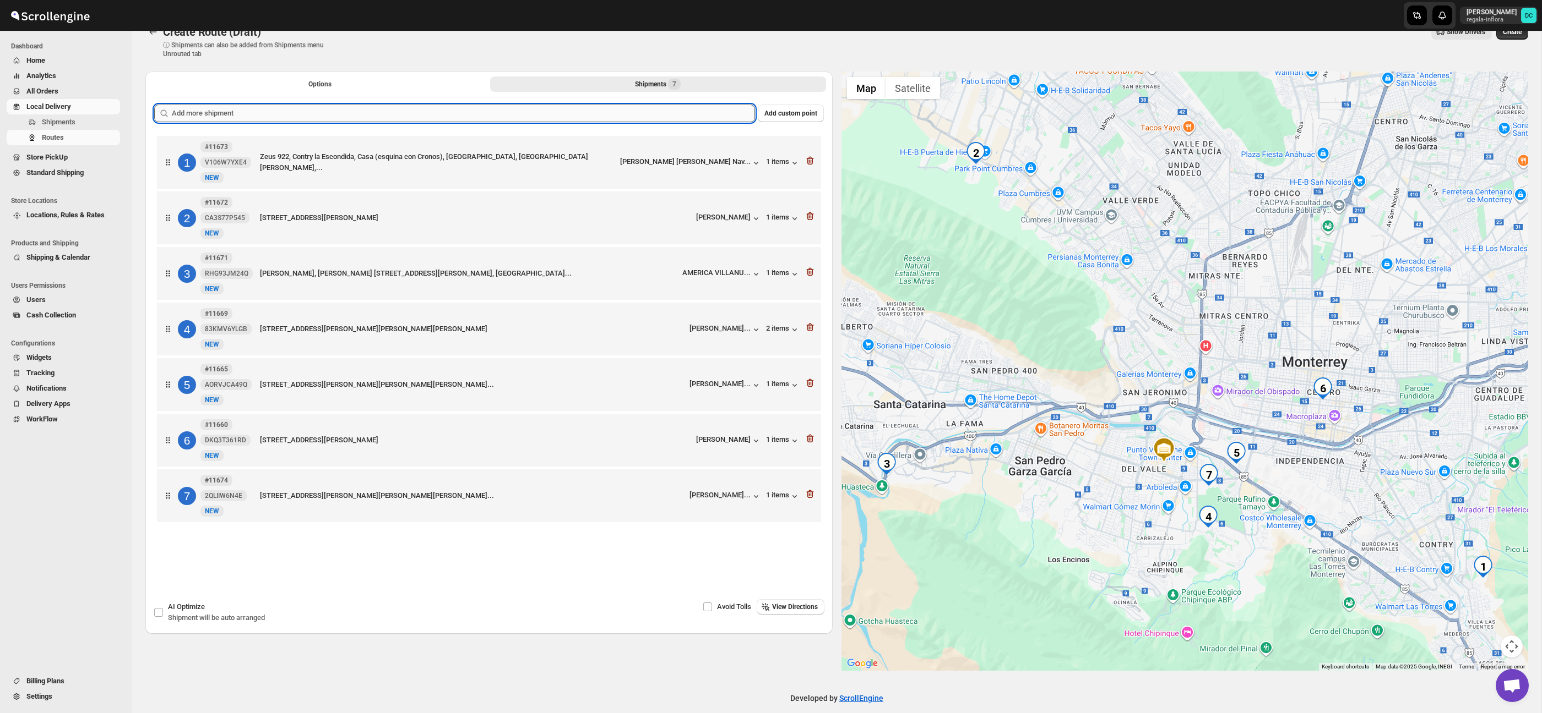
click at [552, 112] on input "text" at bounding box center [463, 114] width 583 height 18
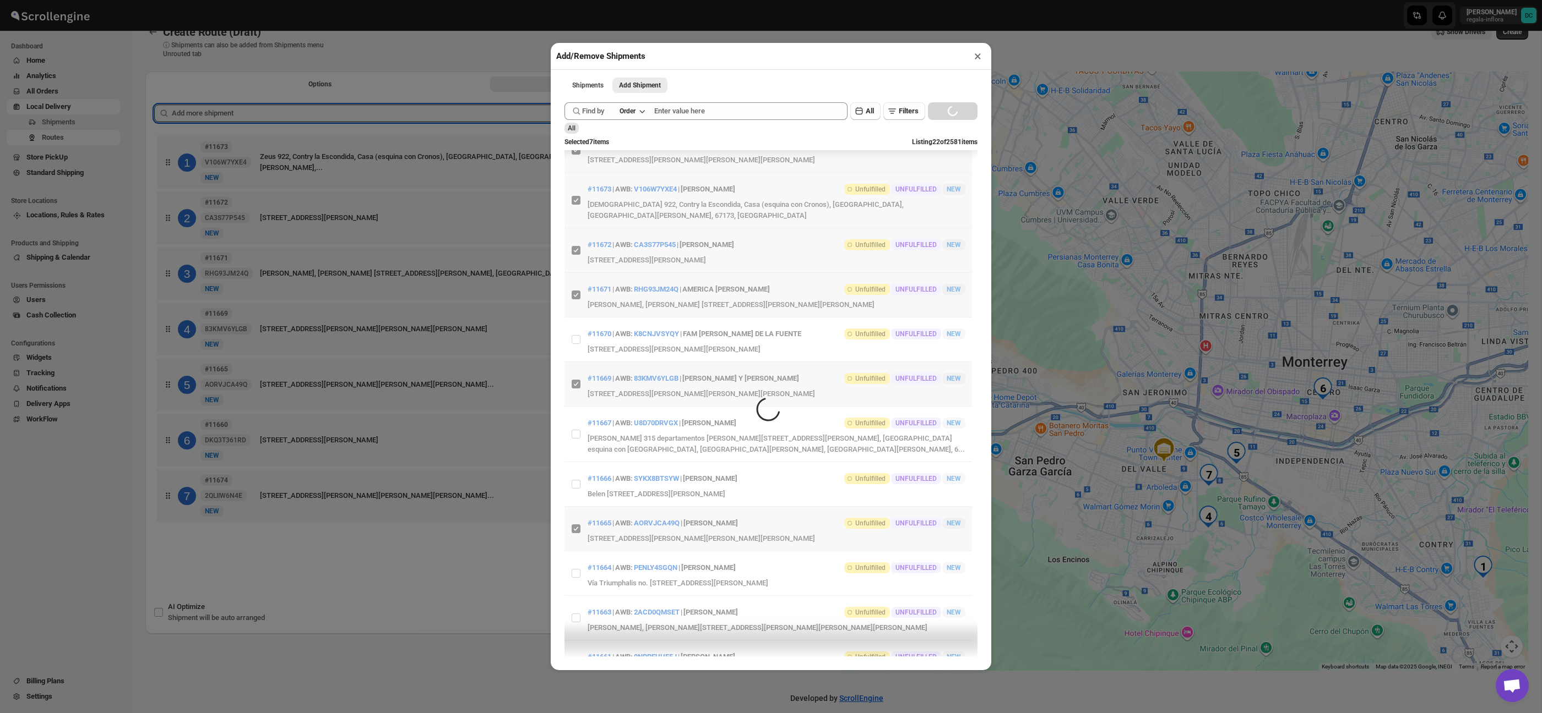
scroll to position [0, 0]
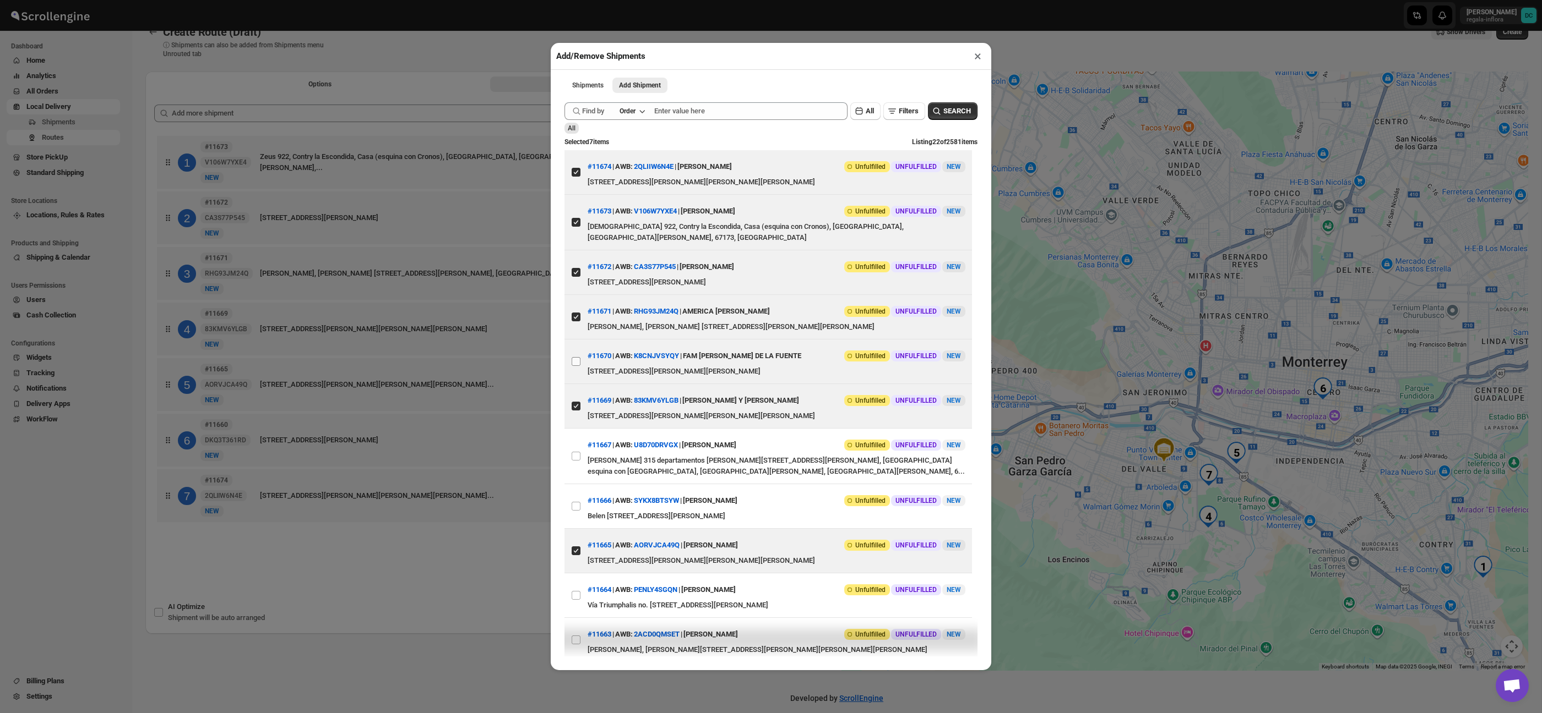
click at [578, 357] on input "View details for 68a4a65efc41024ff29cc63b" at bounding box center [575, 361] width 9 height 9
checkbox input "true"
click at [389, 169] on div "Add/Remove Shipments × Shipments Add Shipment More views Shipments Add Shipment…" at bounding box center [771, 356] width 1542 height 713
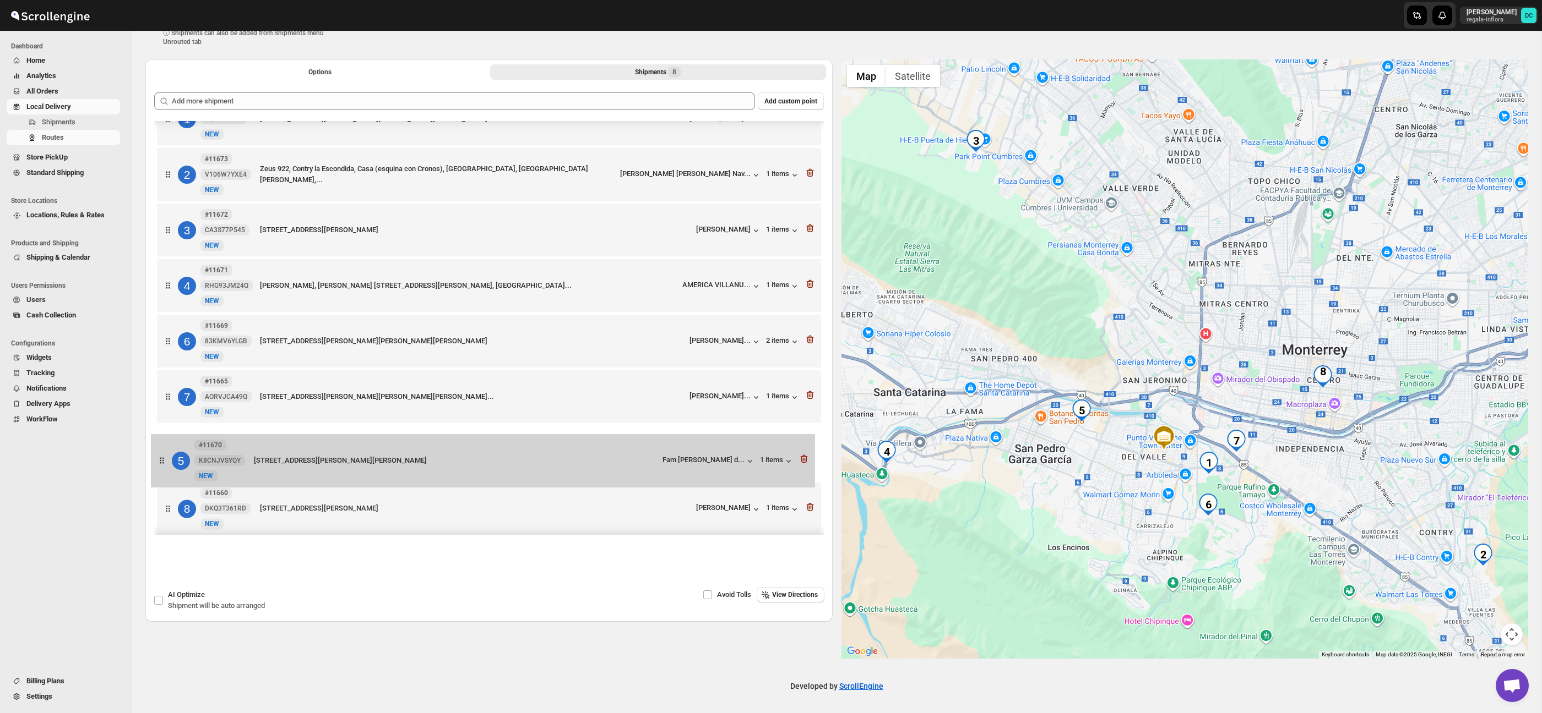
scroll to position [43, 0]
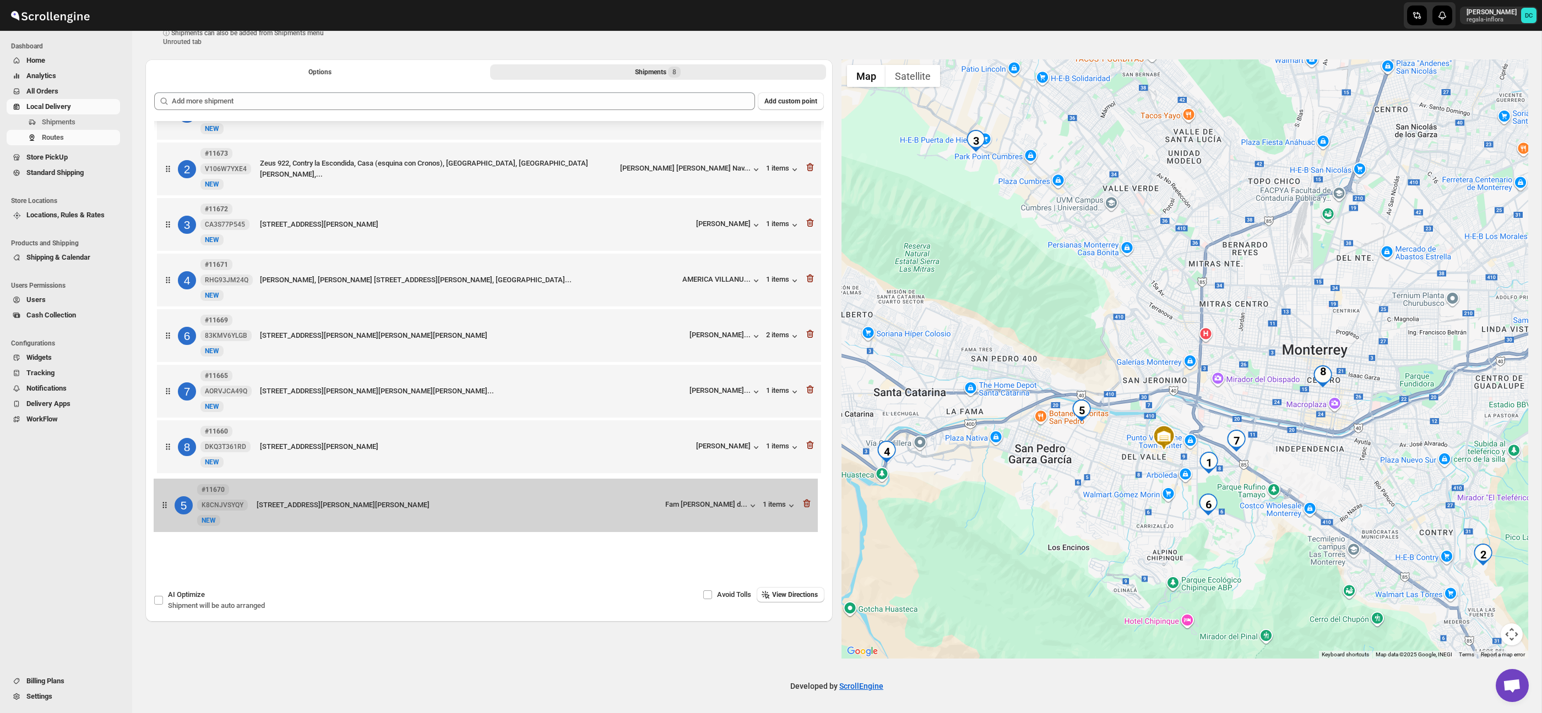
drag, startPoint x: 167, startPoint y: 374, endPoint x: 165, endPoint y: 509, distance: 135.5
click at [165, 510] on div "1 #11674 2QLIIW6N4E New NEW [STREET_ADDRESS][PERSON_NAME][PERSON_NAME][PERSON_N…" at bounding box center [488, 309] width 669 height 451
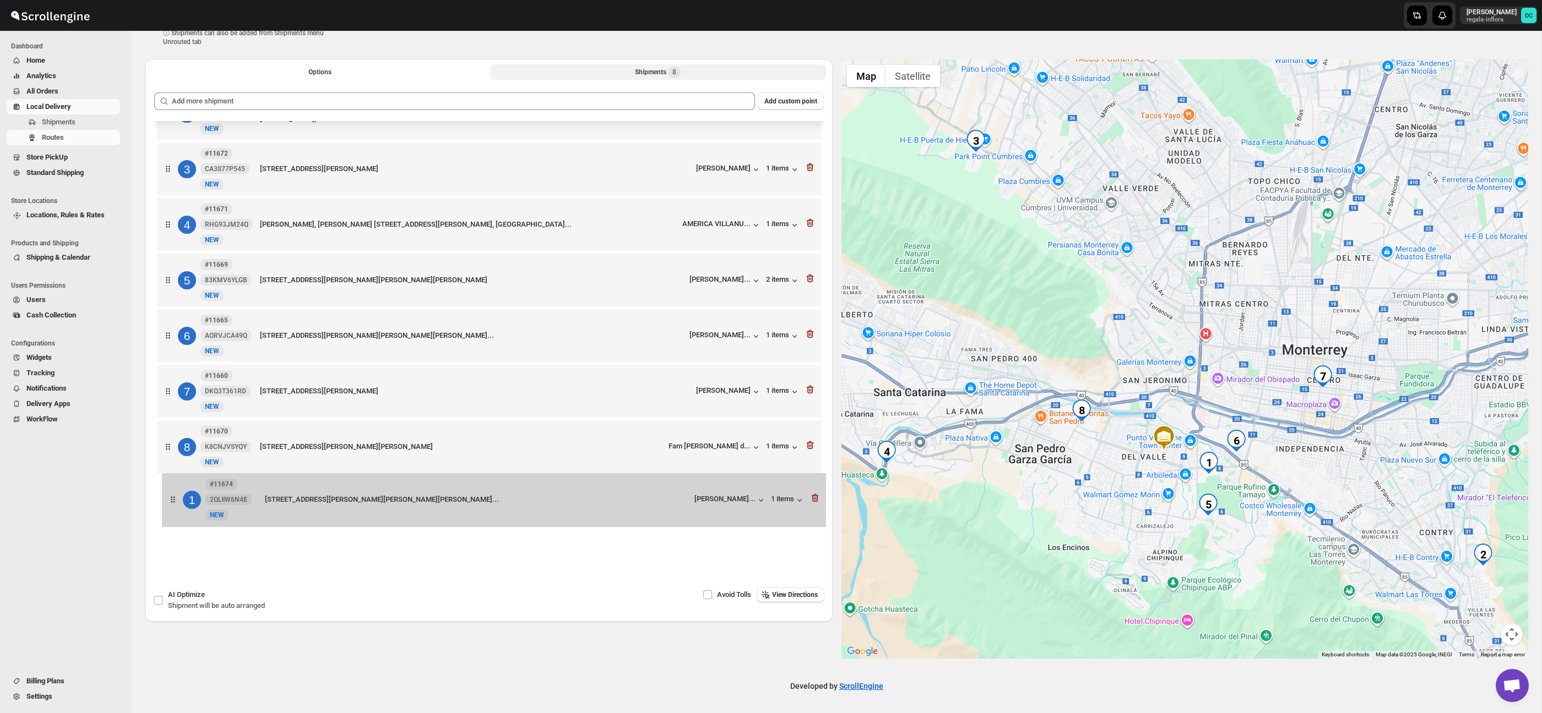
drag, startPoint x: 172, startPoint y: 155, endPoint x: 176, endPoint y: 509, distance: 354.0
click at [176, 509] on div "1 #11674 2QLIIW6N4E New NEW [STREET_ADDRESS][PERSON_NAME][PERSON_NAME][PERSON_N…" at bounding box center [488, 309] width 669 height 451
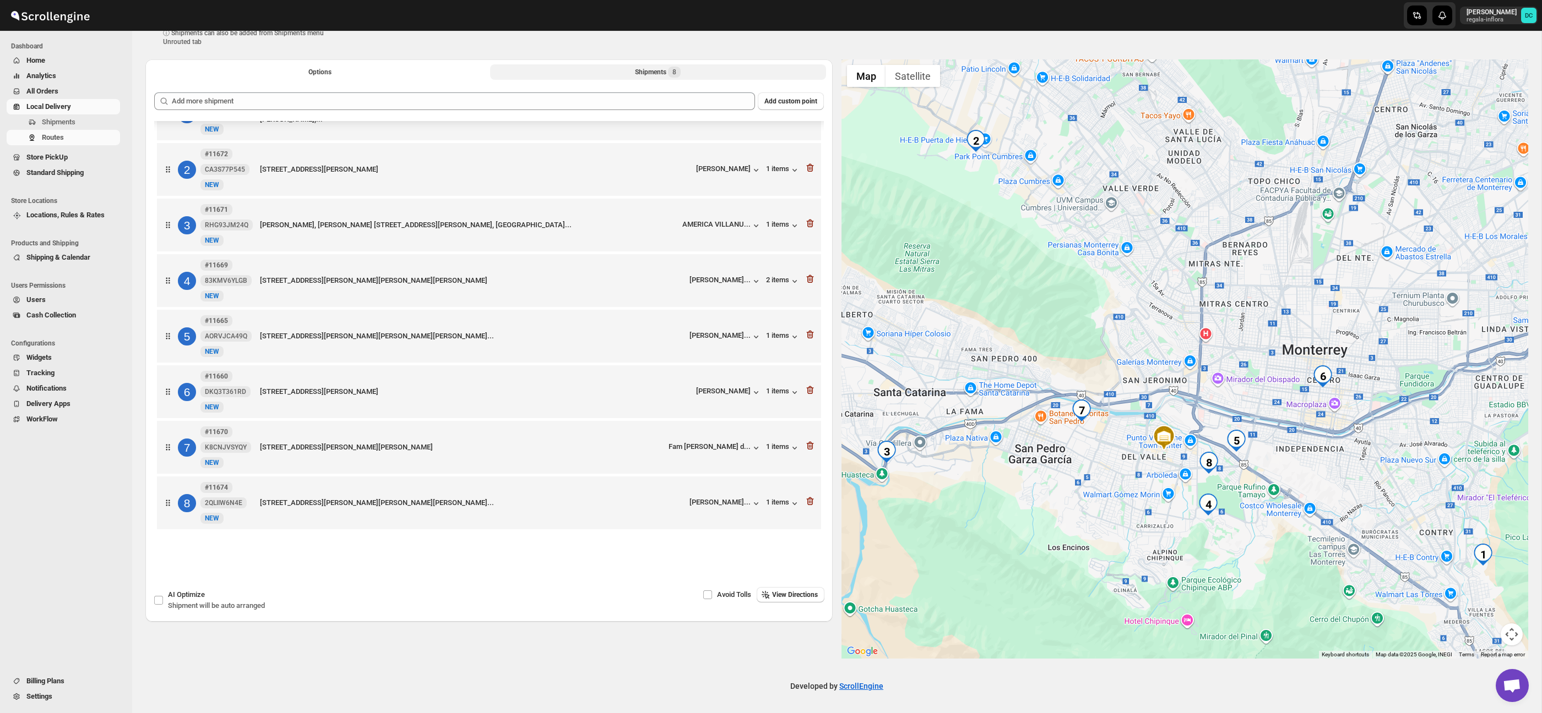
scroll to position [0, 0]
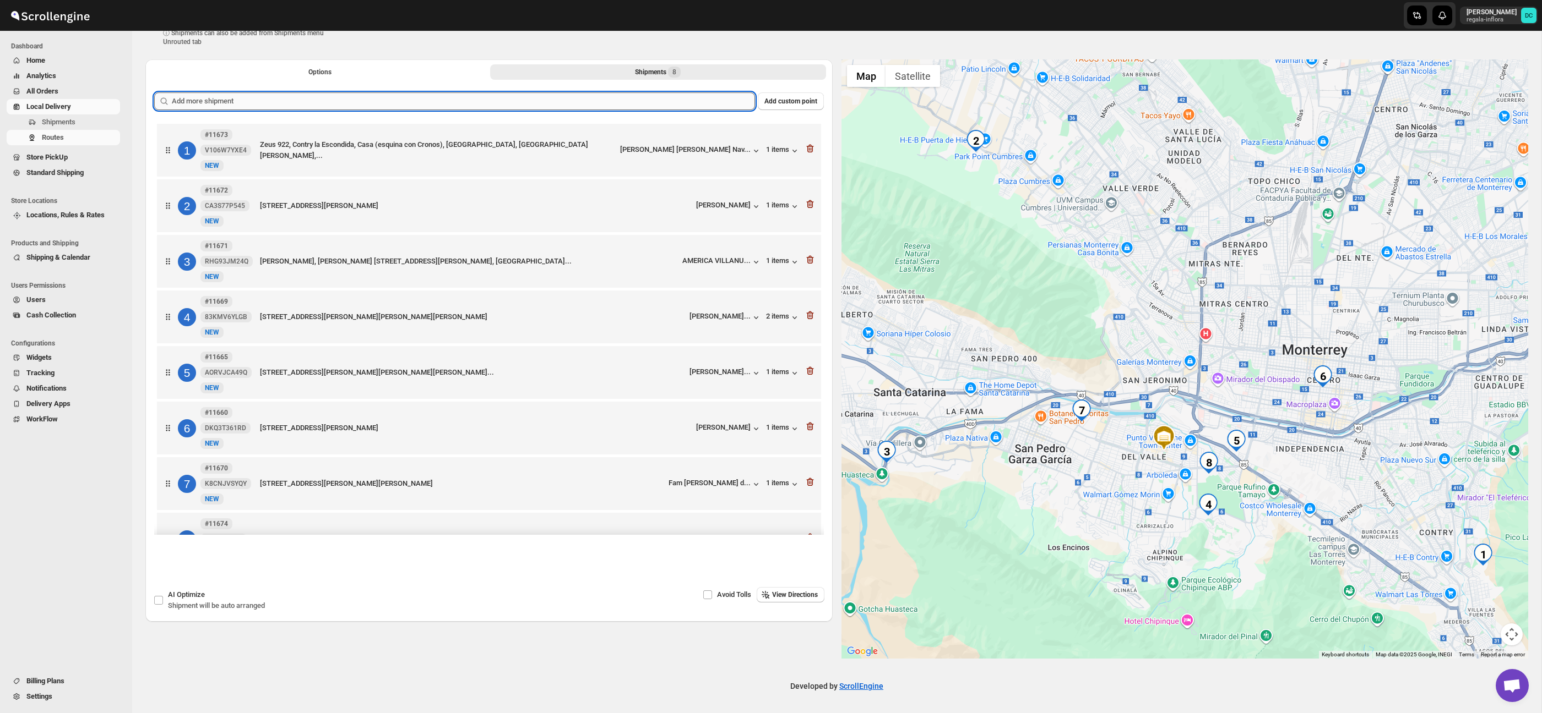
click at [590, 101] on input "text" at bounding box center [463, 101] width 583 height 18
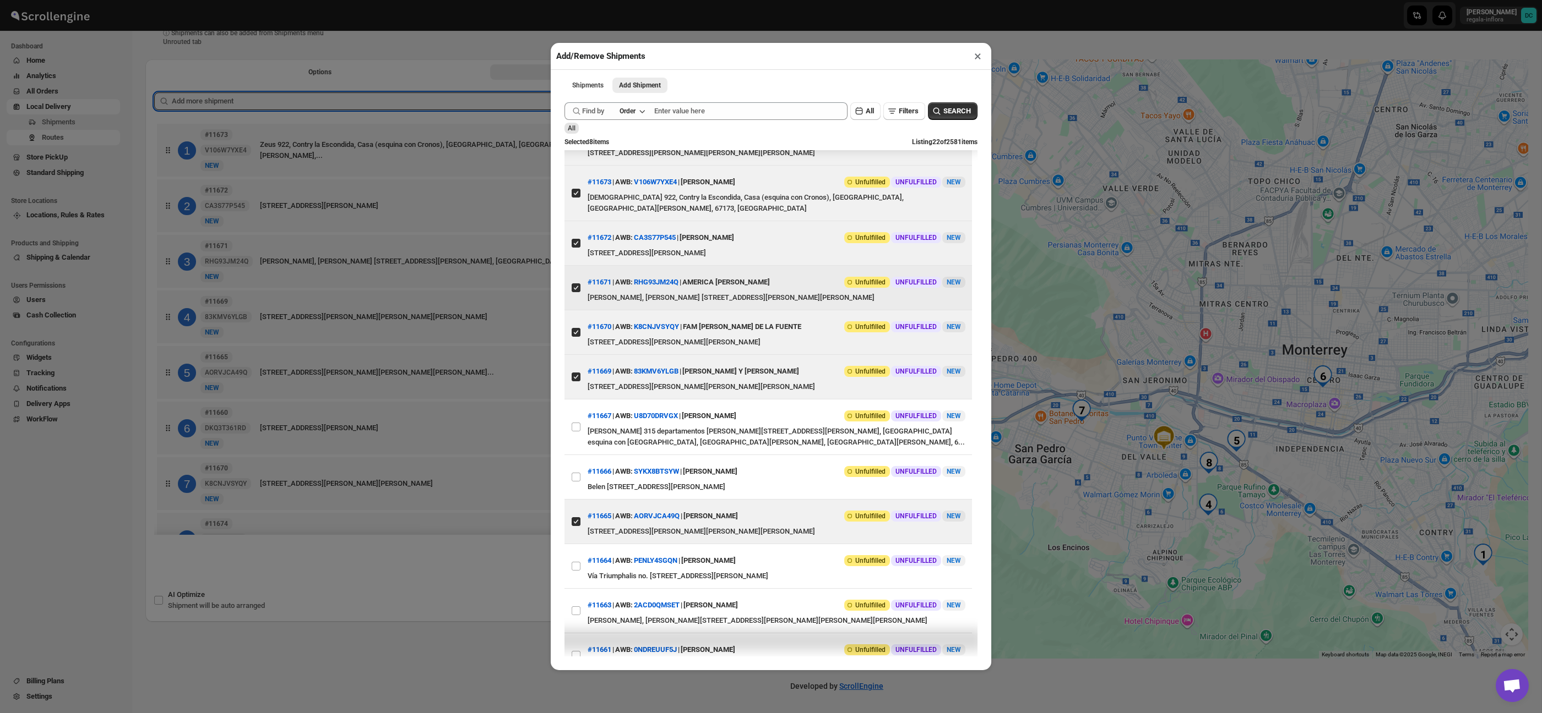
scroll to position [37, 0]
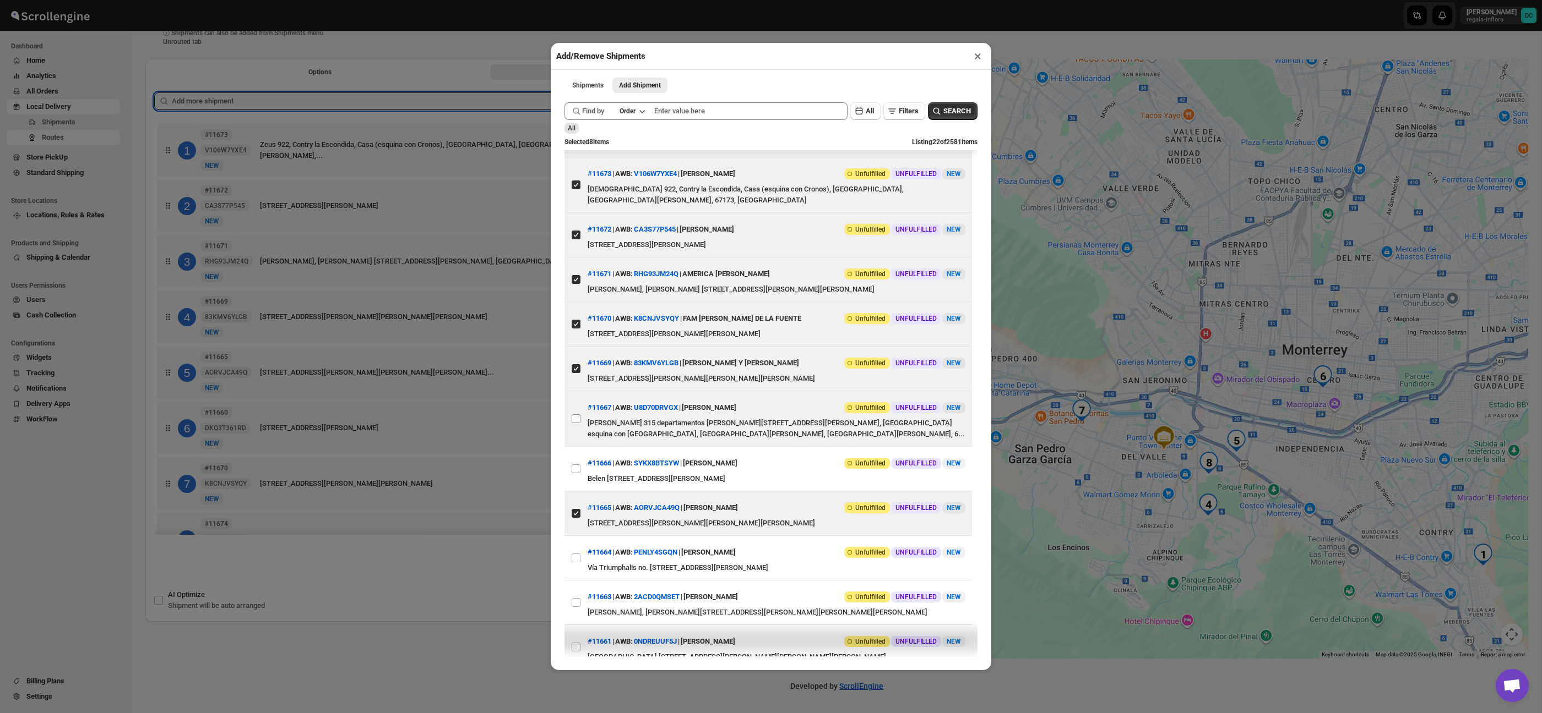
drag, startPoint x: 578, startPoint y: 406, endPoint x: 581, endPoint y: 399, distance: 7.4
click at [578, 415] on input "View details for 68a3f7aafc41024ff29cba01" at bounding box center [575, 419] width 9 height 9
checkbox input "true"
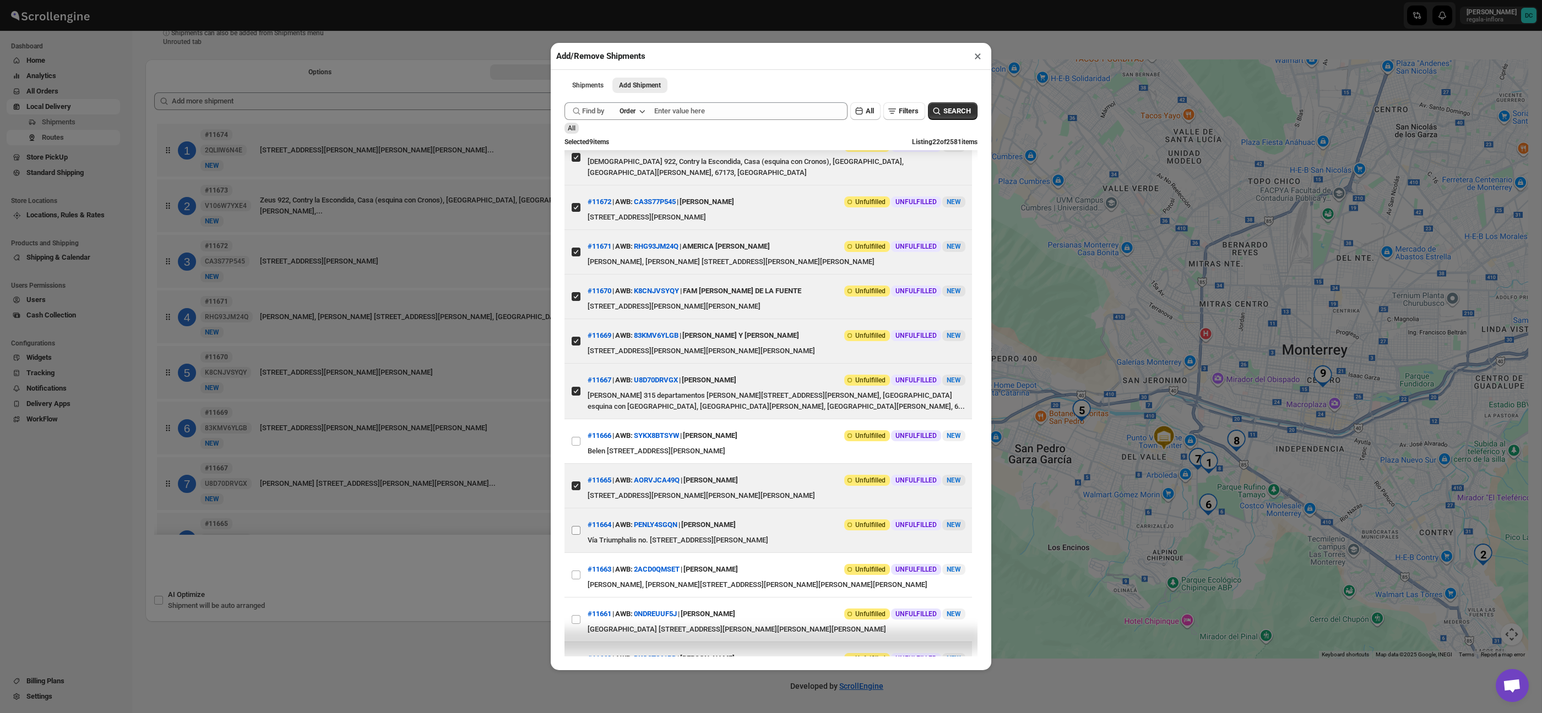
click at [579, 526] on input "View details for 68a3afcbfc41024ff29cb742" at bounding box center [575, 530] width 9 height 9
checkbox input "true"
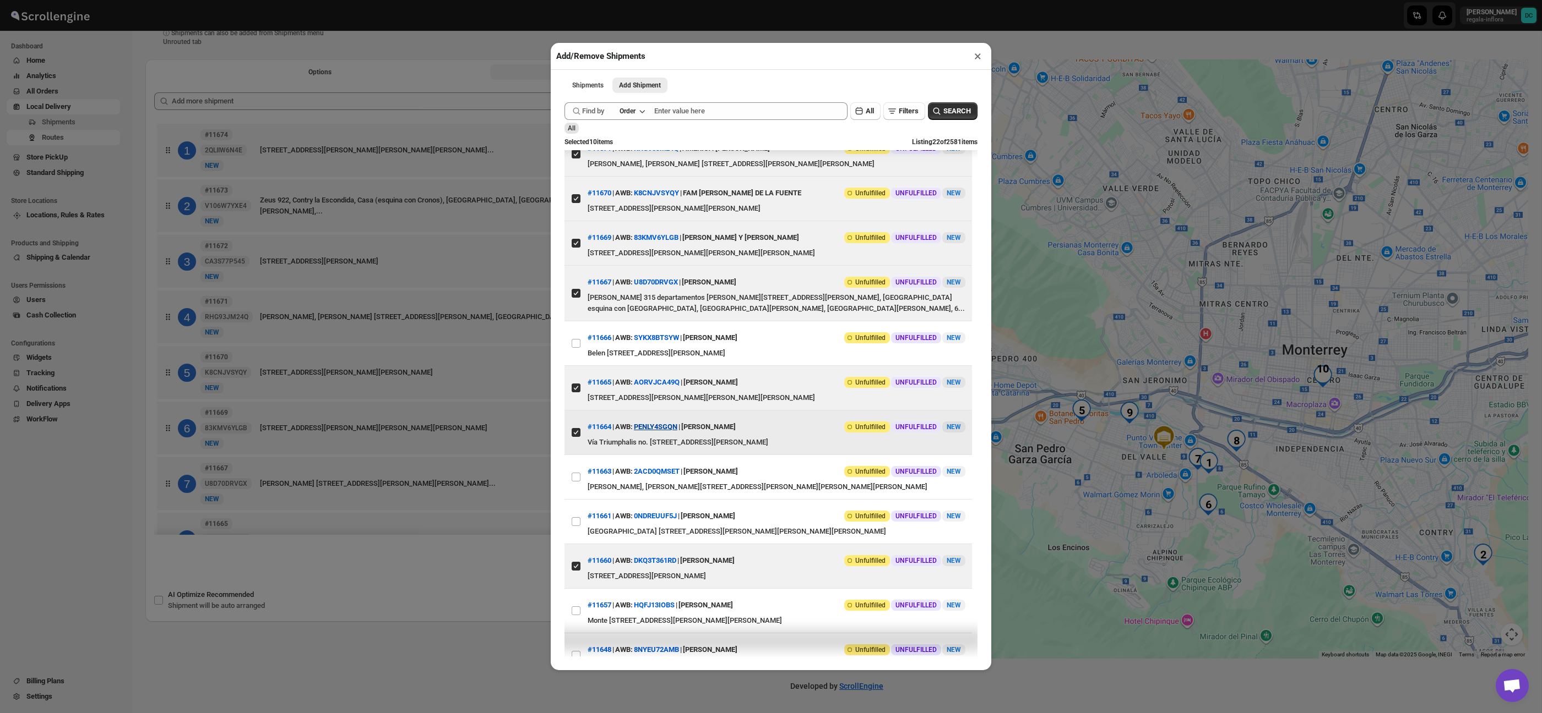
scroll to position [171, 0]
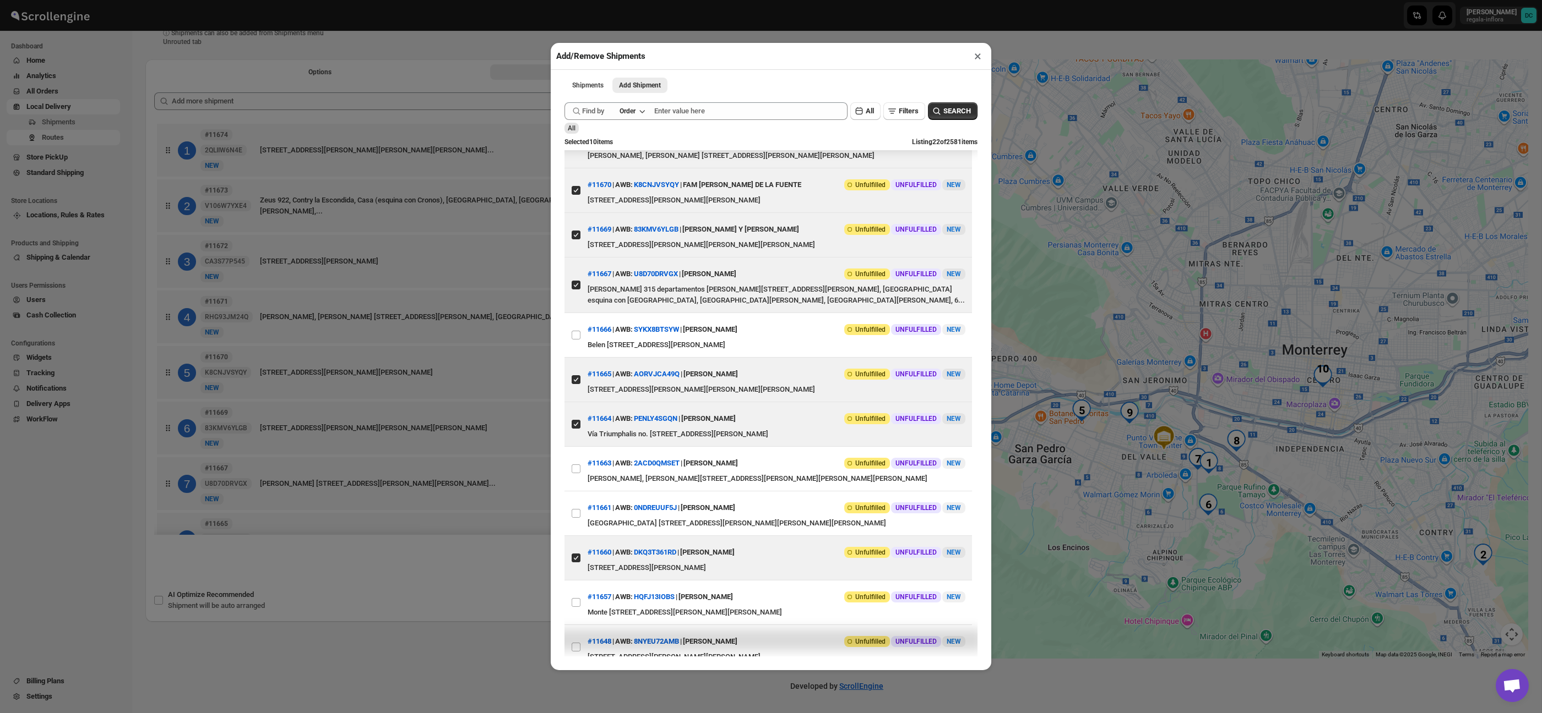
click at [1023, 45] on div "Add/Remove Shipments × Shipments Add Shipment More views Shipments Add Shipment…" at bounding box center [771, 356] width 1542 height 713
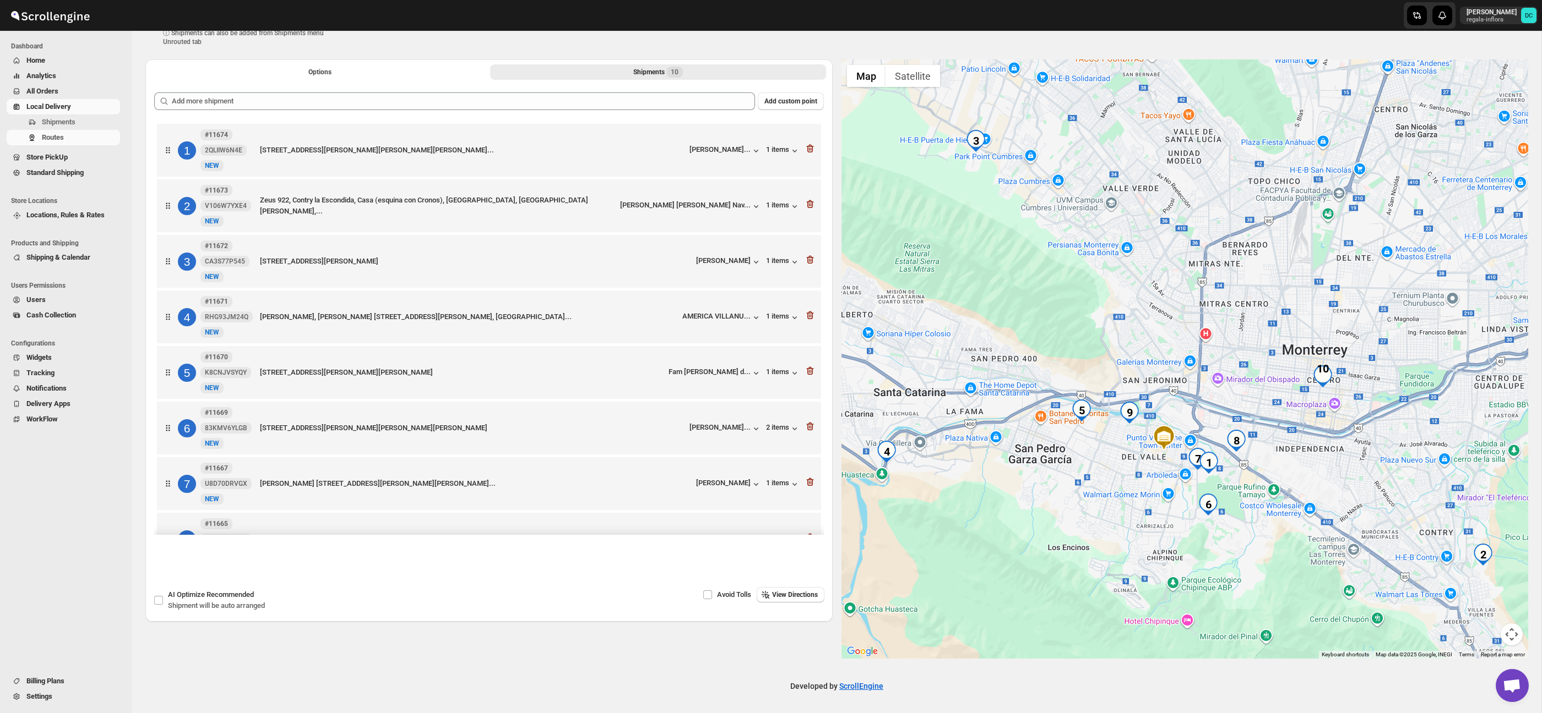
drag, startPoint x: 1513, startPoint y: 633, endPoint x: 1508, endPoint y: 636, distance: 5.7
click at [1513, 633] on button "Map camera controls" at bounding box center [1511, 635] width 22 height 22
click at [1483, 634] on button "Zoom out" at bounding box center [1484, 635] width 22 height 22
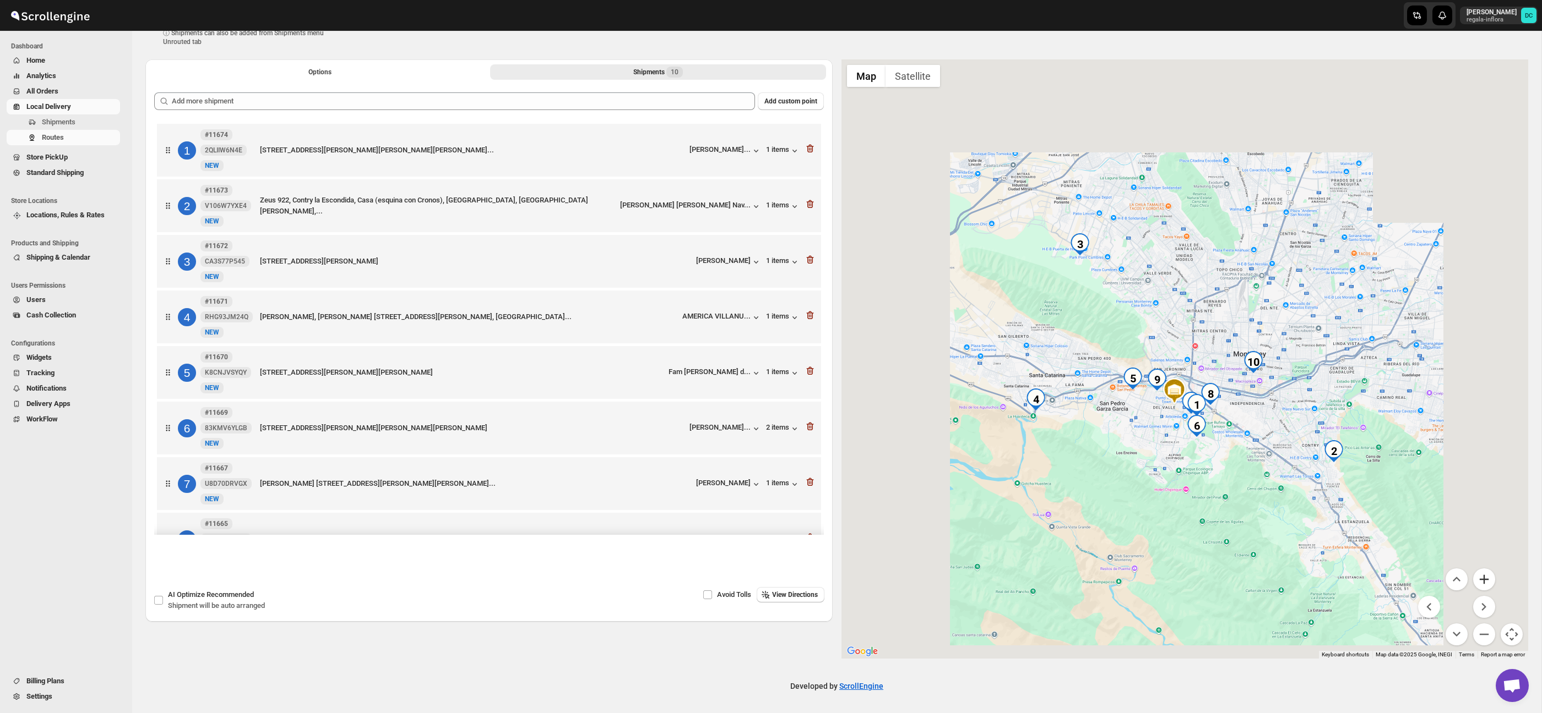
click at [1488, 581] on button "Zoom in" at bounding box center [1484, 580] width 22 height 22
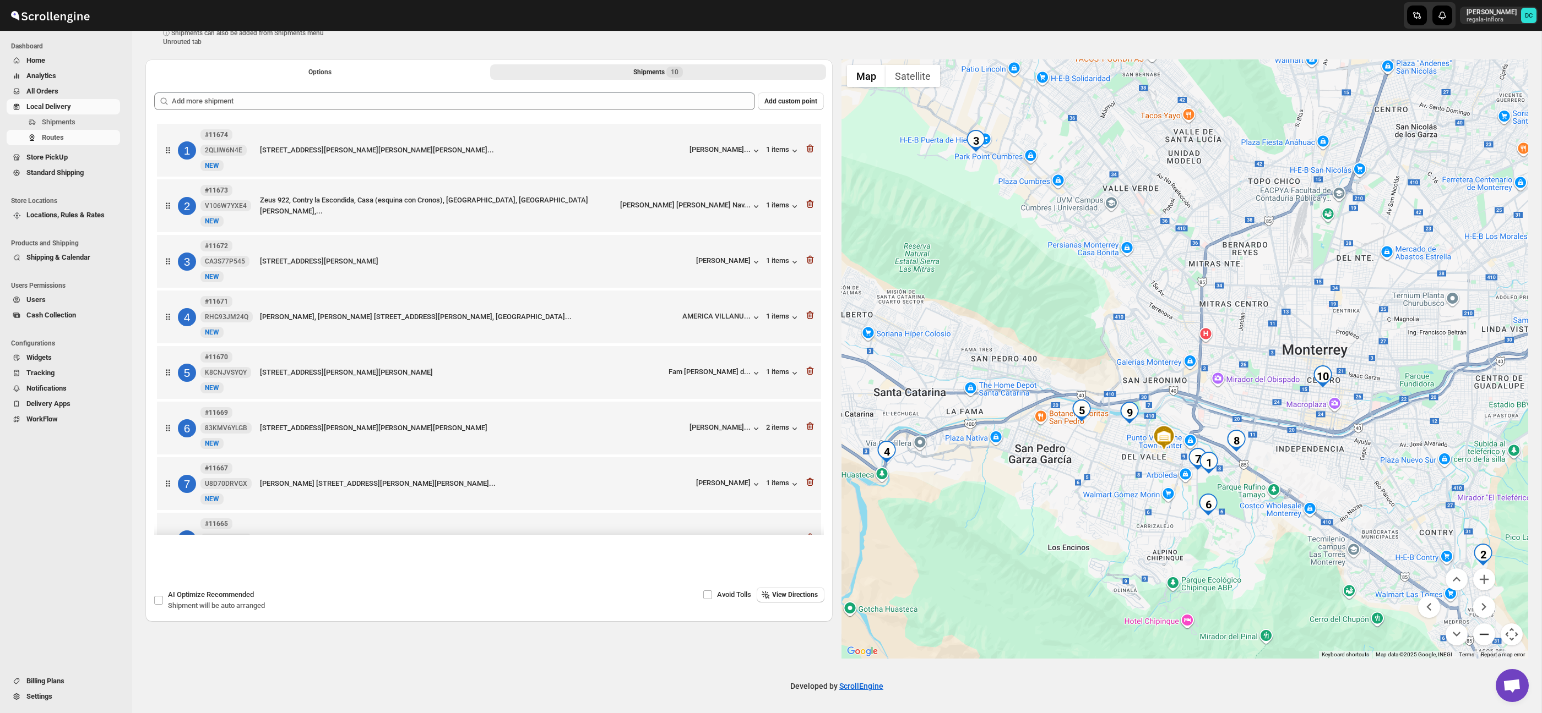
click at [1483, 633] on button "Zoom out" at bounding box center [1484, 635] width 22 height 22
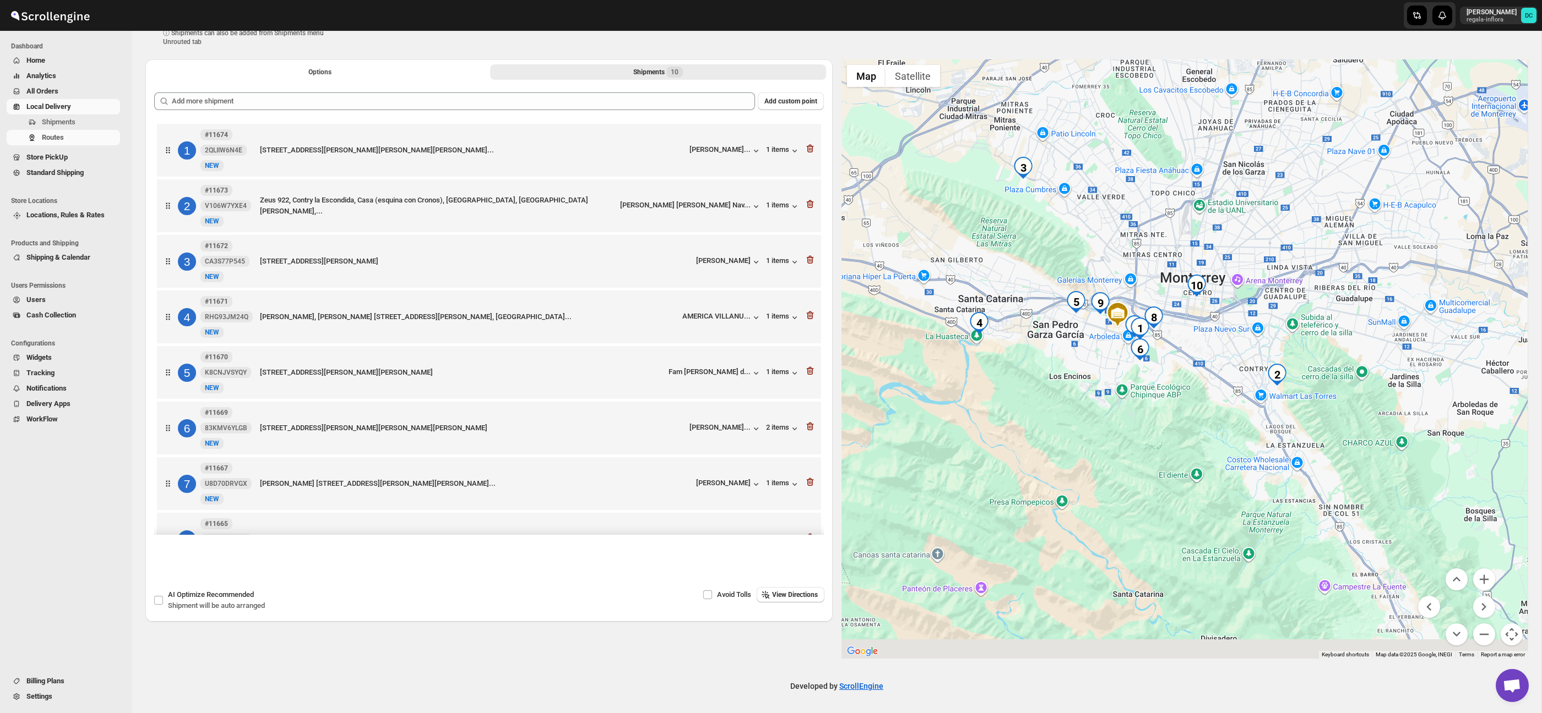
drag, startPoint x: 1379, startPoint y: 525, endPoint x: 1295, endPoint y: 420, distance: 134.4
click at [1296, 421] on div at bounding box center [1184, 359] width 687 height 600
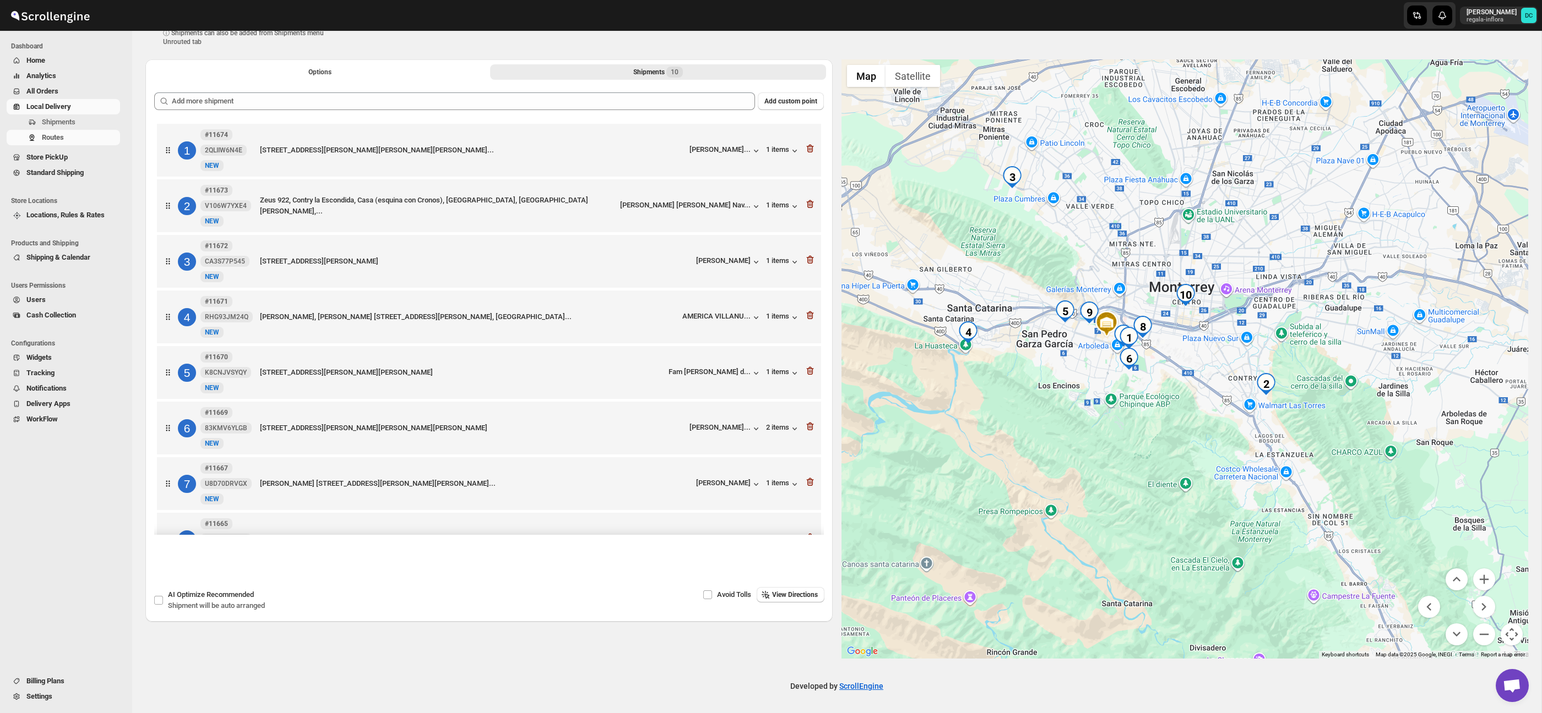
drag, startPoint x: 1306, startPoint y: 395, endPoint x: 1325, endPoint y: 451, distance: 59.2
click at [1328, 453] on div at bounding box center [1184, 359] width 687 height 600
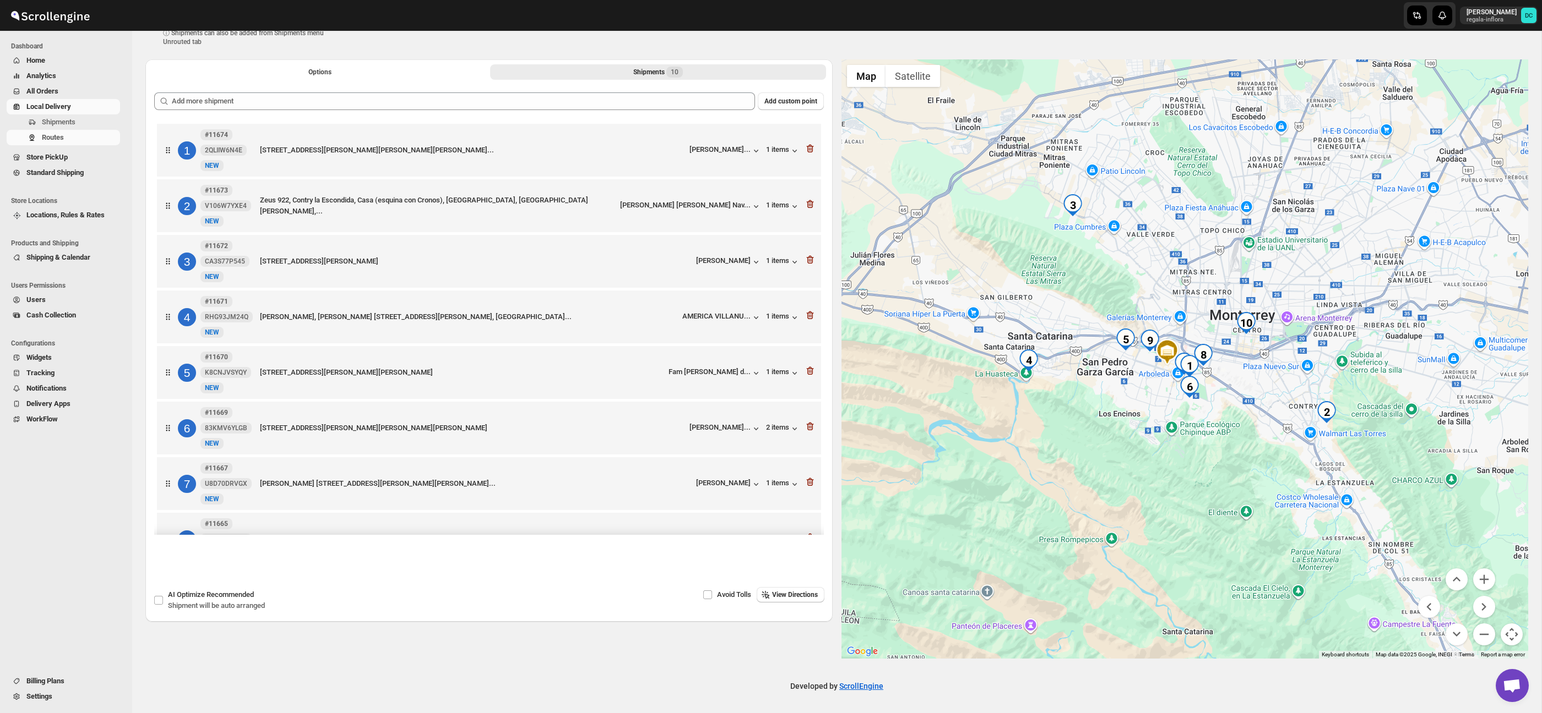
drag, startPoint x: 1239, startPoint y: 341, endPoint x: 1296, endPoint y: 345, distance: 57.4
click at [1296, 345] on div at bounding box center [1184, 359] width 687 height 600
click at [1488, 577] on button "Zoom in" at bounding box center [1484, 580] width 22 height 22
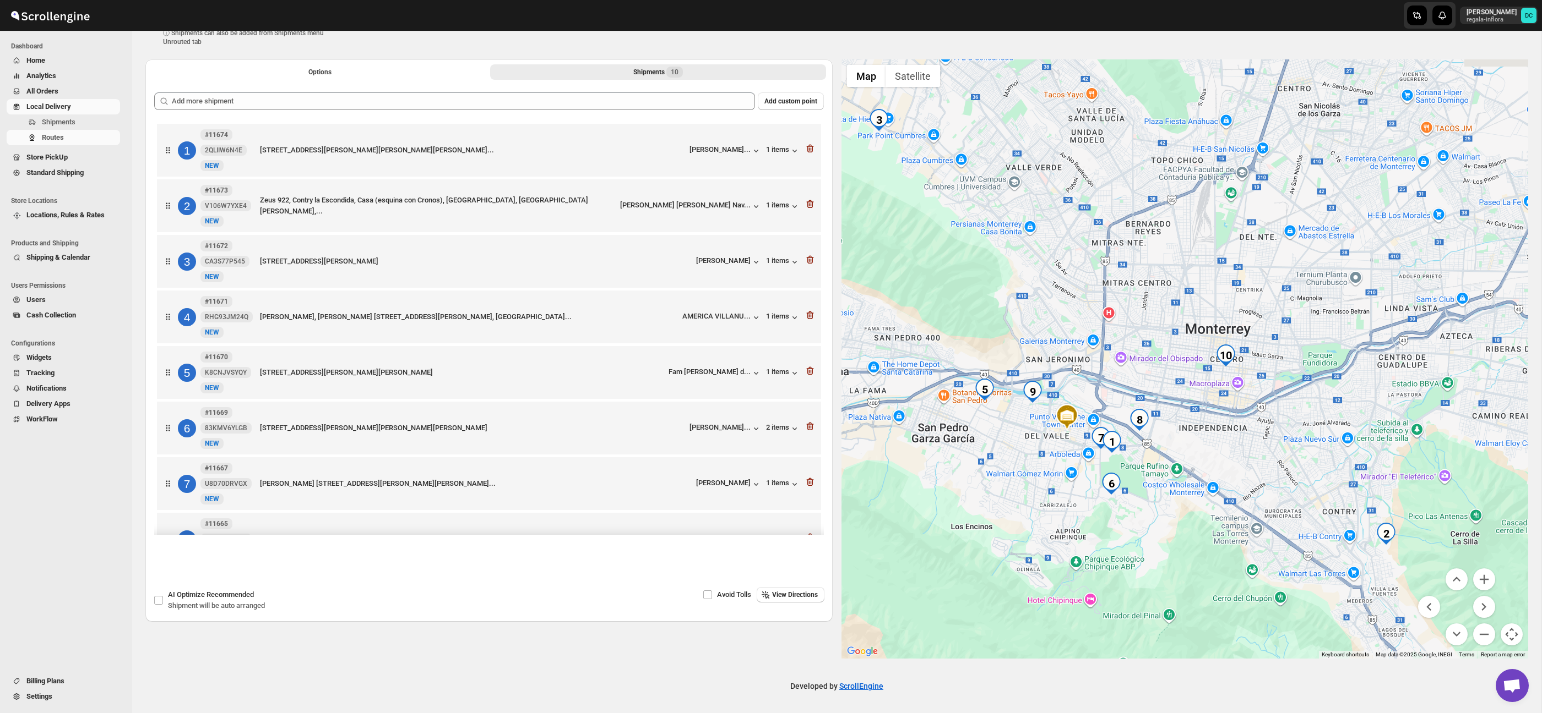
drag, startPoint x: 1323, startPoint y: 407, endPoint x: 1239, endPoint y: 466, distance: 103.2
click at [1239, 466] on div at bounding box center [1184, 359] width 687 height 600
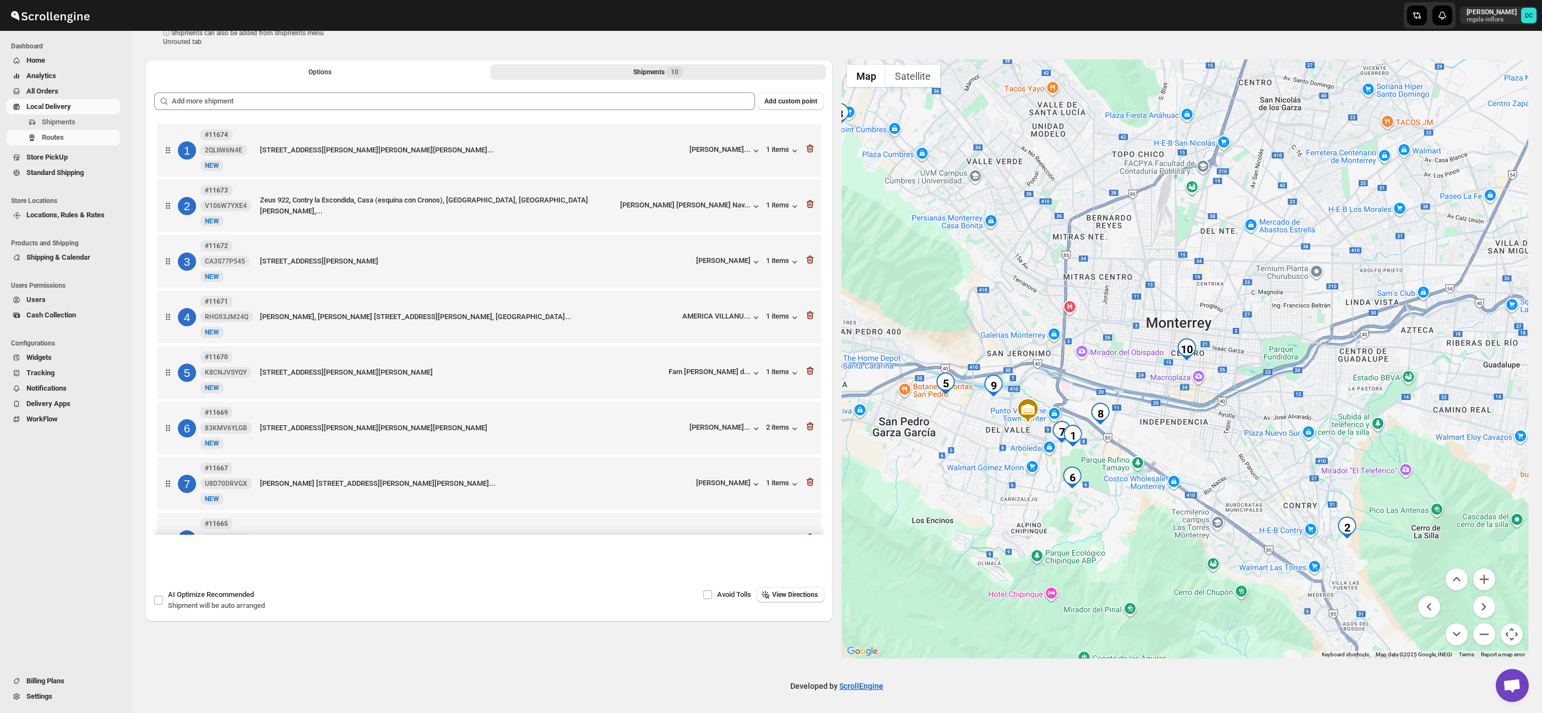
drag, startPoint x: 1294, startPoint y: 471, endPoint x: 1265, endPoint y: 470, distance: 29.2
click at [1264, 469] on div at bounding box center [1184, 359] width 687 height 600
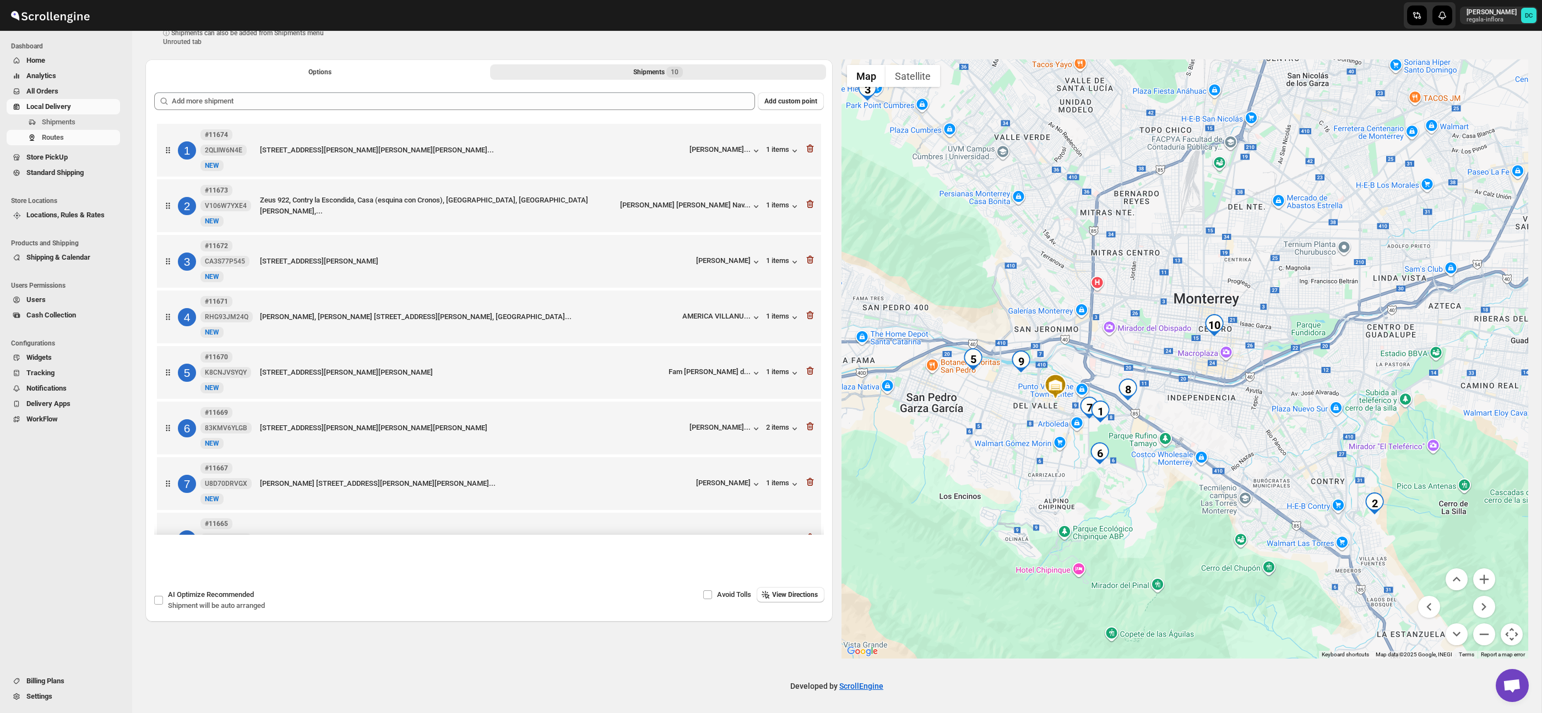
drag, startPoint x: 1243, startPoint y: 473, endPoint x: 1268, endPoint y: 443, distance: 39.4
click at [1270, 443] on div at bounding box center [1184, 359] width 687 height 600
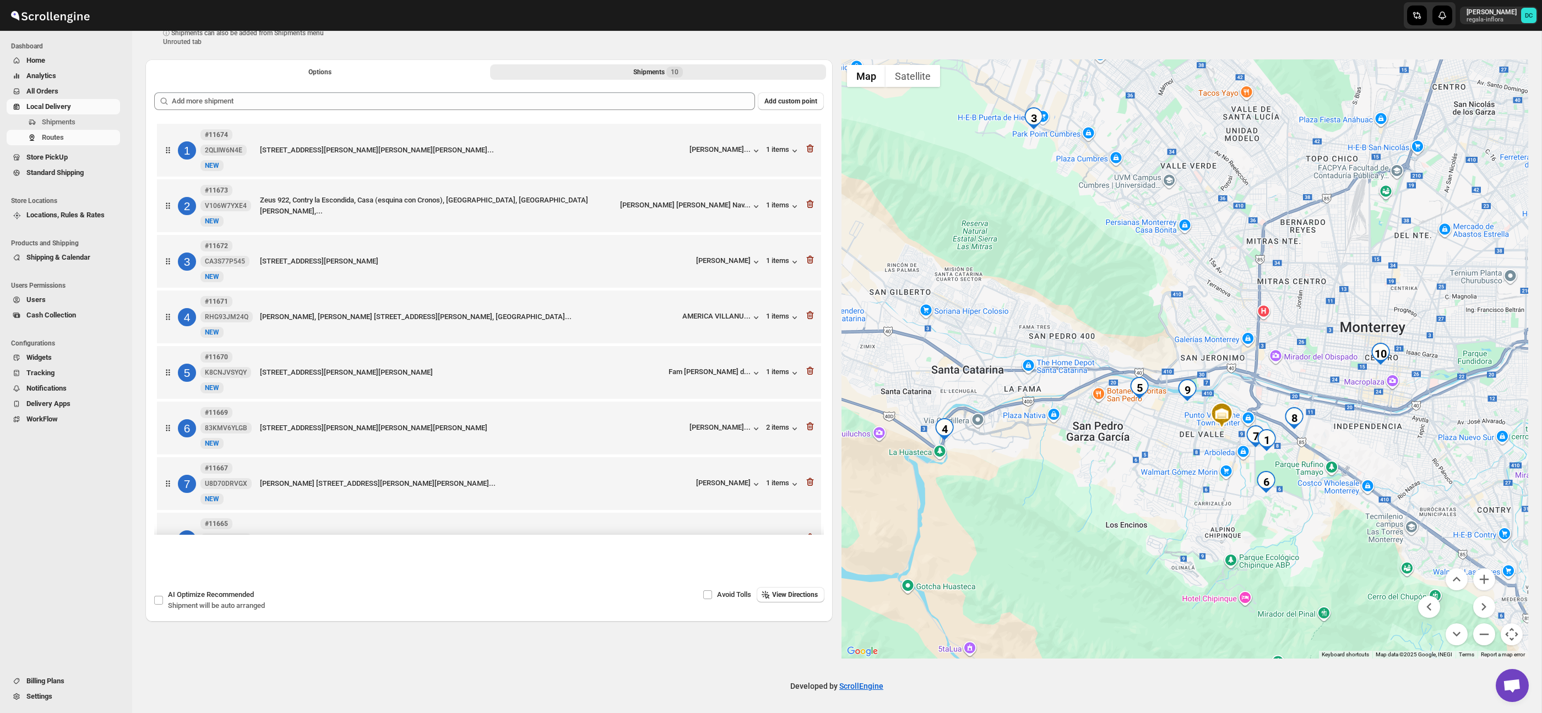
drag, startPoint x: 1044, startPoint y: 449, endPoint x: 1209, endPoint y: 477, distance: 167.5
click at [1210, 480] on div at bounding box center [1184, 359] width 687 height 600
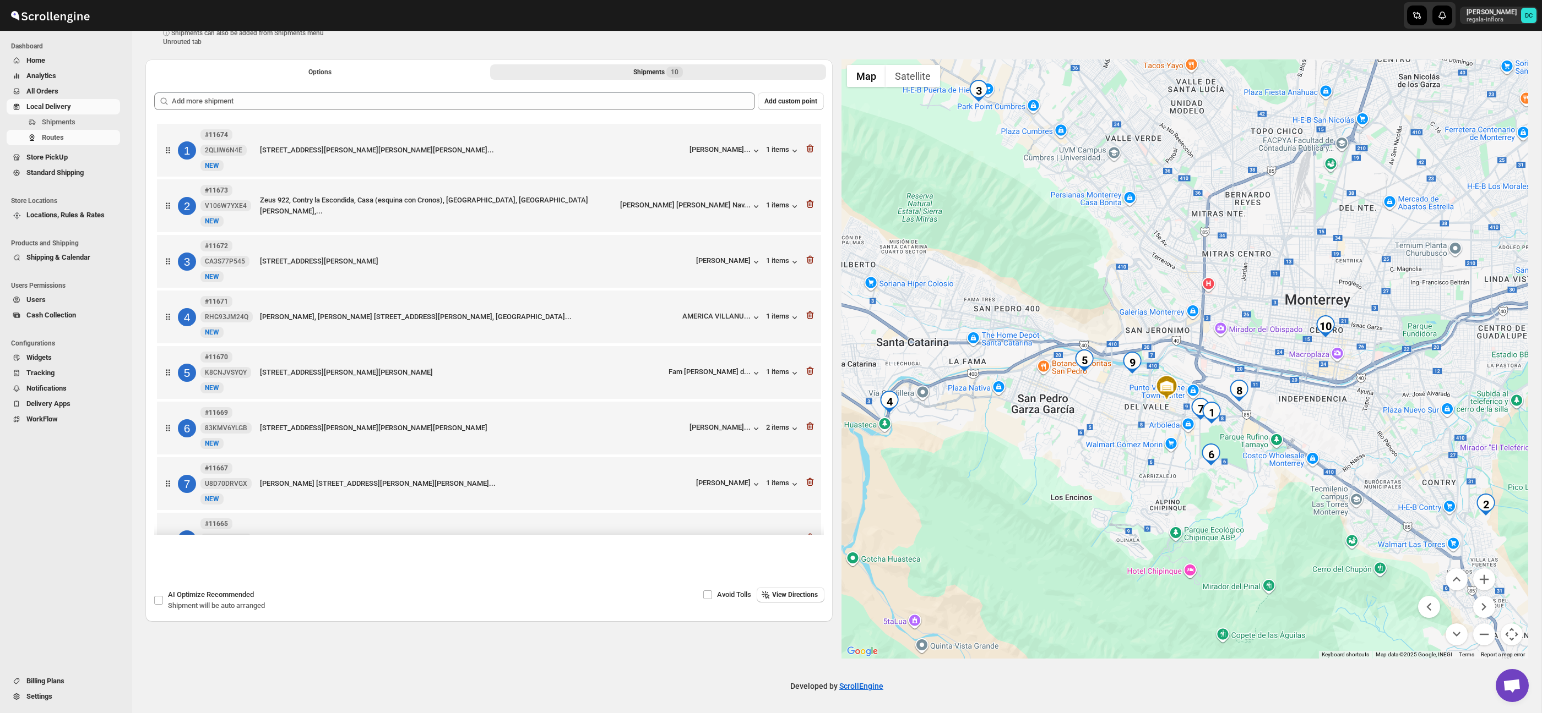
drag, startPoint x: 1143, startPoint y: 422, endPoint x: 1015, endPoint y: 360, distance: 142.6
click at [1016, 361] on div at bounding box center [1184, 359] width 687 height 600
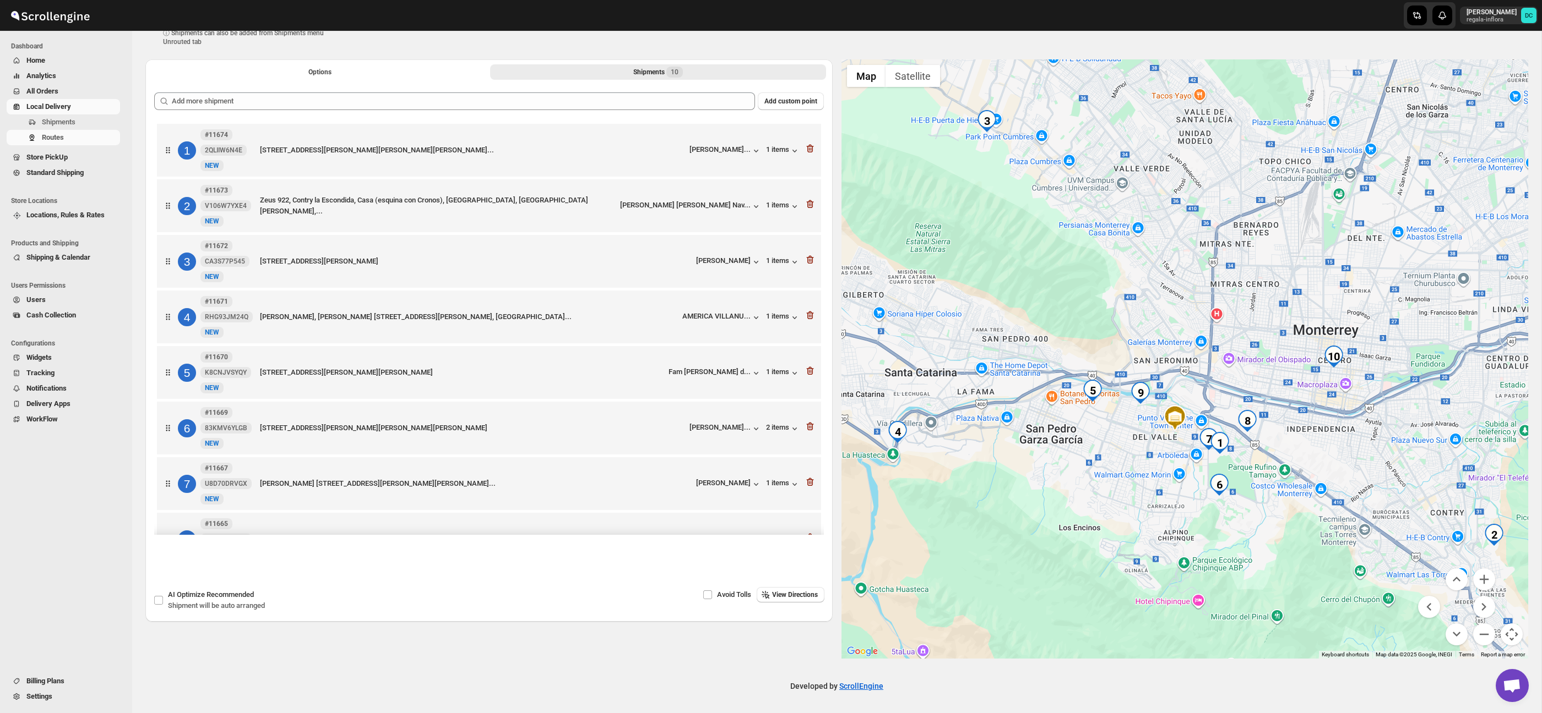
drag, startPoint x: 954, startPoint y: 355, endPoint x: 1072, endPoint y: 442, distance: 146.9
click at [1072, 442] on div at bounding box center [1184, 359] width 687 height 600
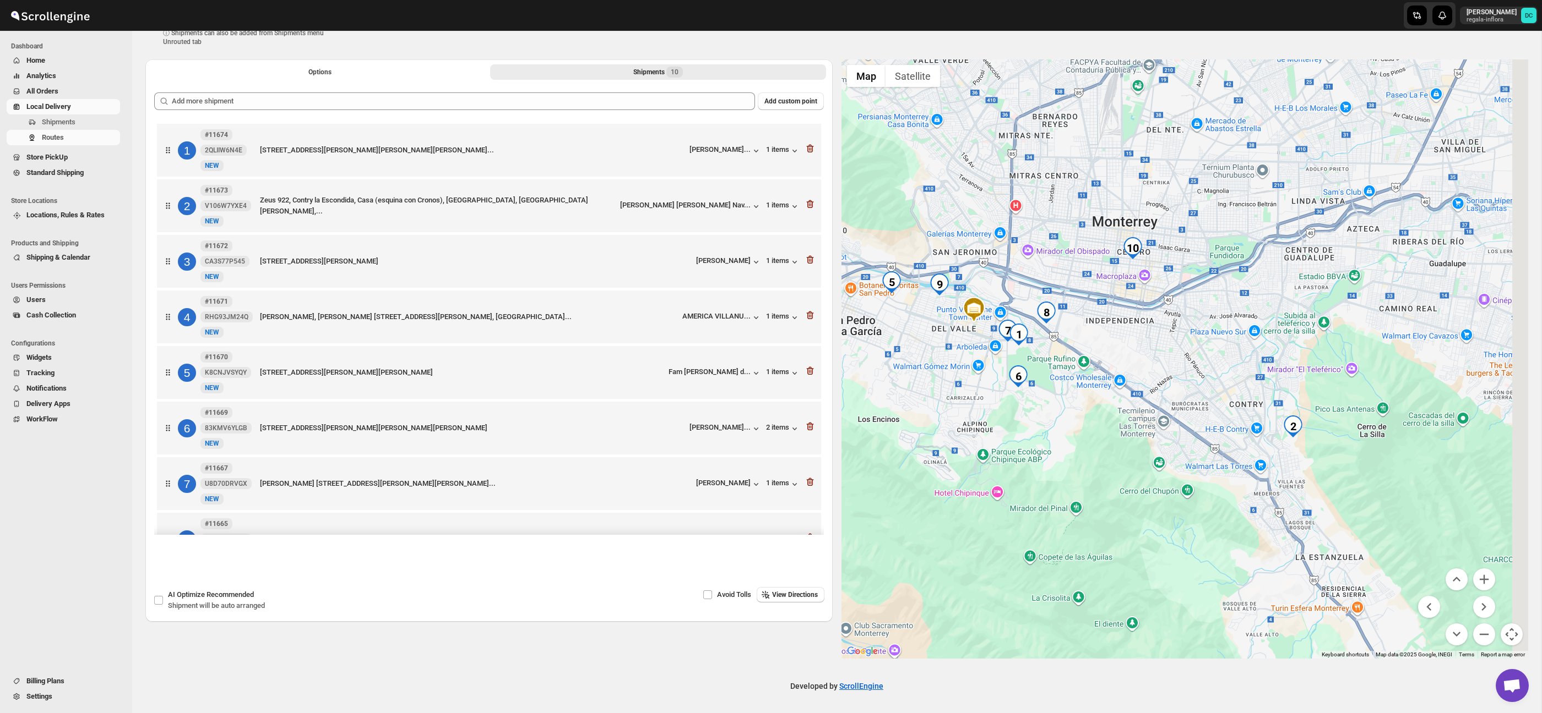
drag, startPoint x: 1222, startPoint y: 423, endPoint x: 895, endPoint y: 308, distance: 347.2
click at [1005, 307] on div at bounding box center [1184, 359] width 687 height 600
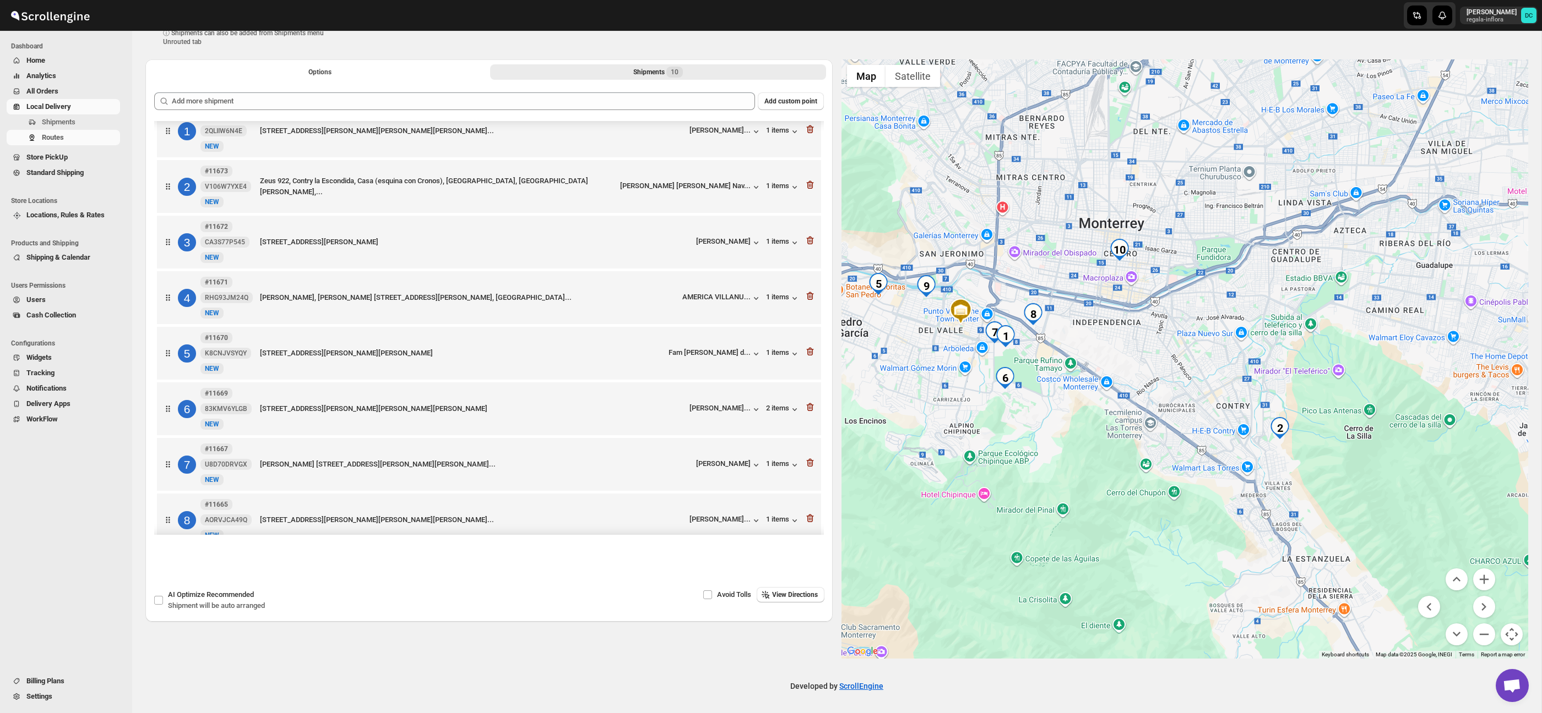
scroll to position [17, 0]
drag, startPoint x: 887, startPoint y: 367, endPoint x: 939, endPoint y: 389, distance: 57.0
click at [939, 389] on div at bounding box center [1184, 359] width 687 height 600
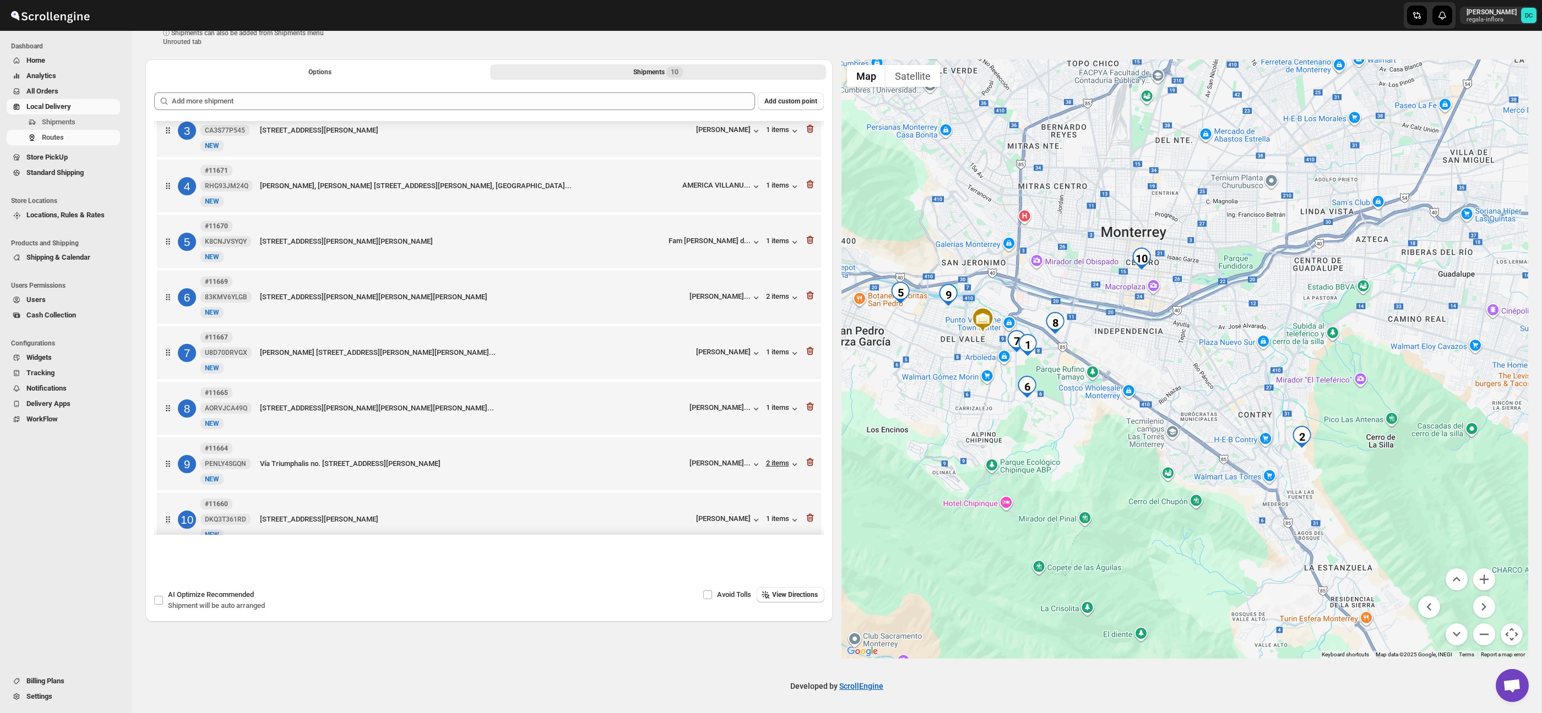
scroll to position [137, 0]
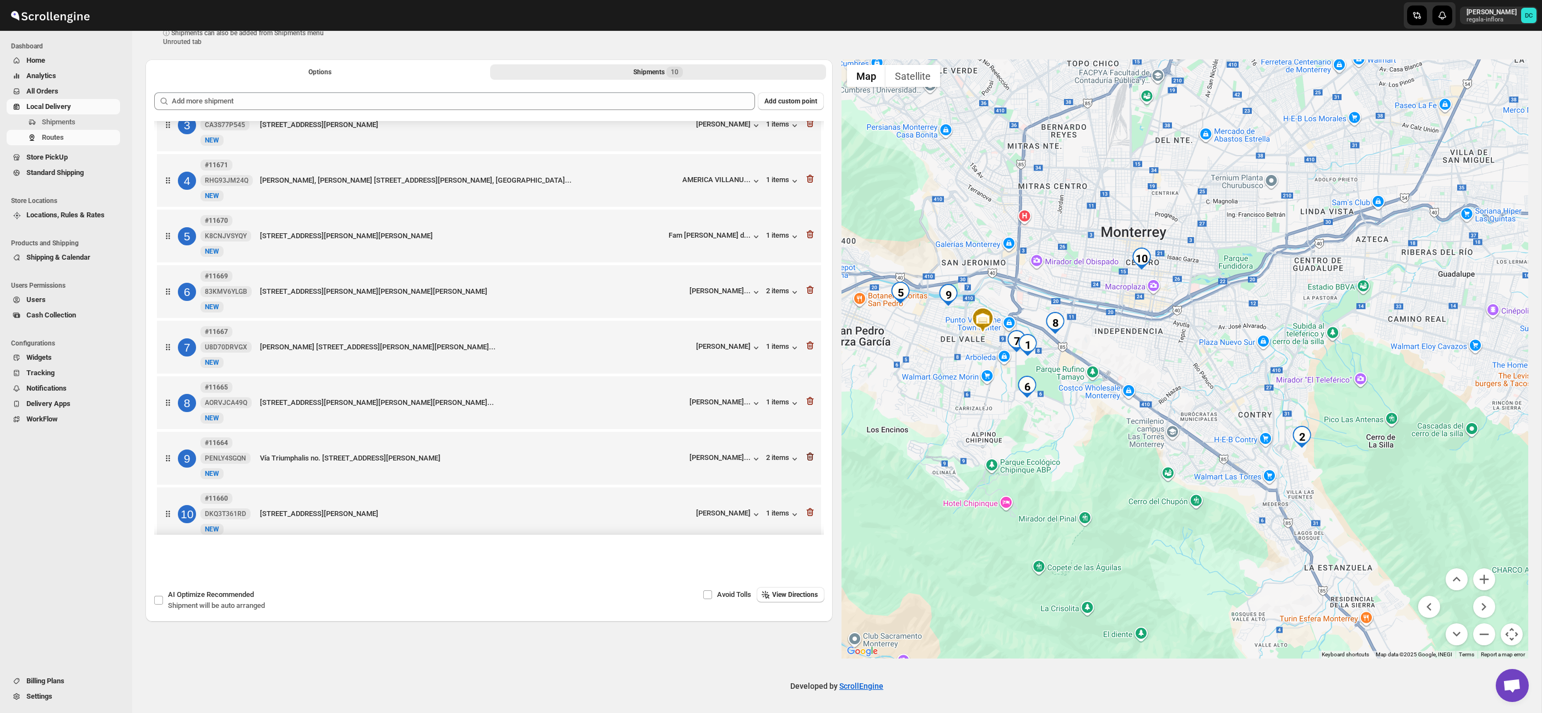
click at [808, 462] on icon "button" at bounding box center [809, 456] width 11 height 11
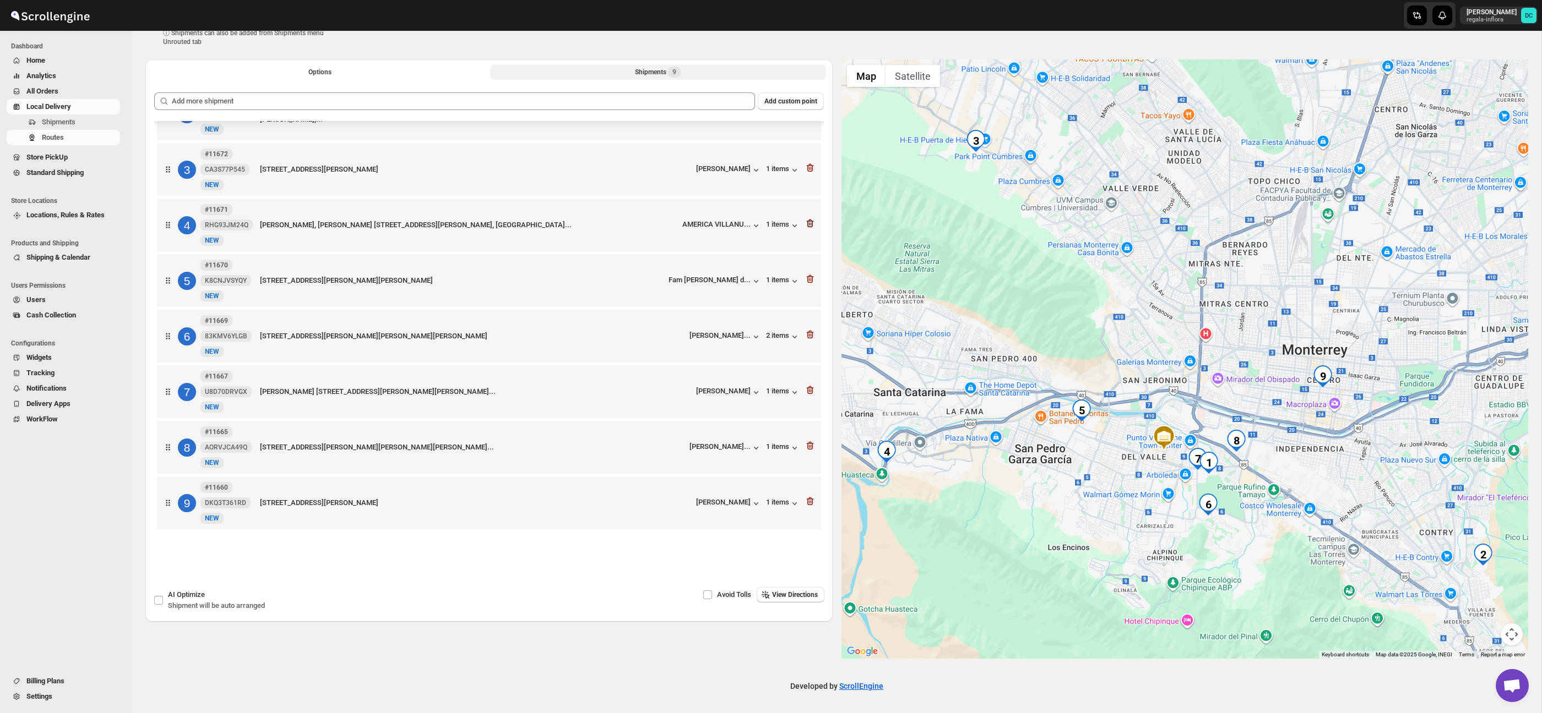
click at [809, 219] on icon "button" at bounding box center [809, 223] width 11 height 11
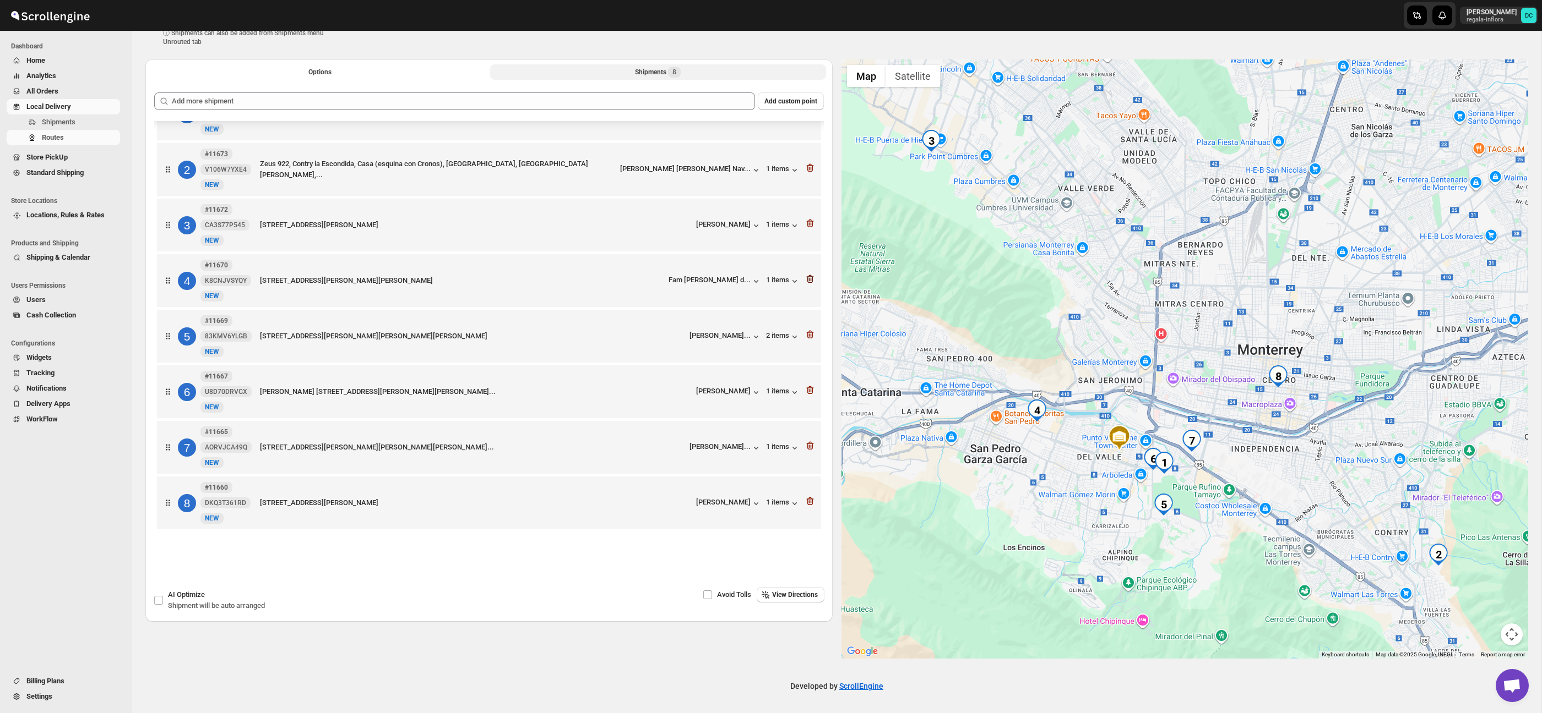
click at [809, 277] on icon "button" at bounding box center [809, 279] width 11 height 11
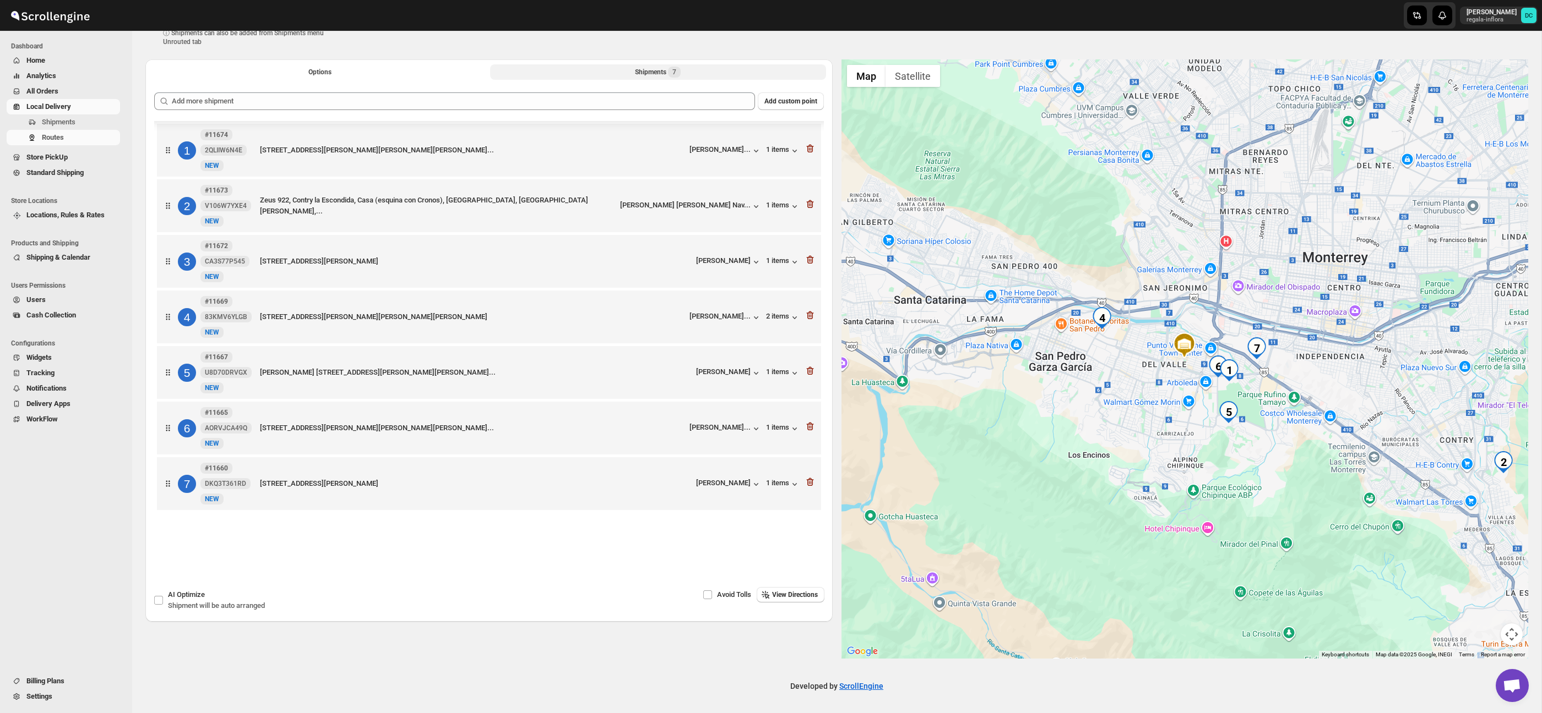
scroll to position [0, 0]
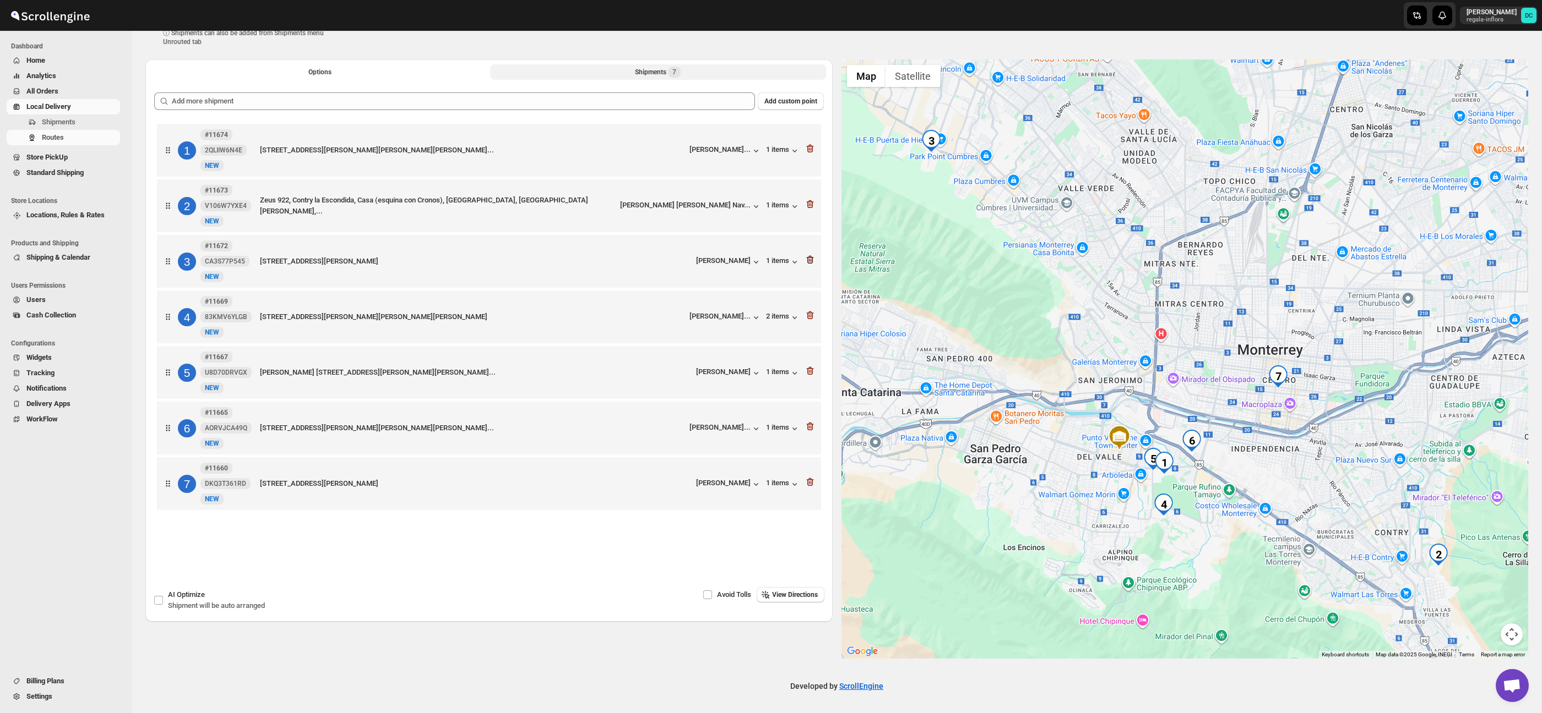
click at [807, 261] on icon "button" at bounding box center [809, 260] width 7 height 8
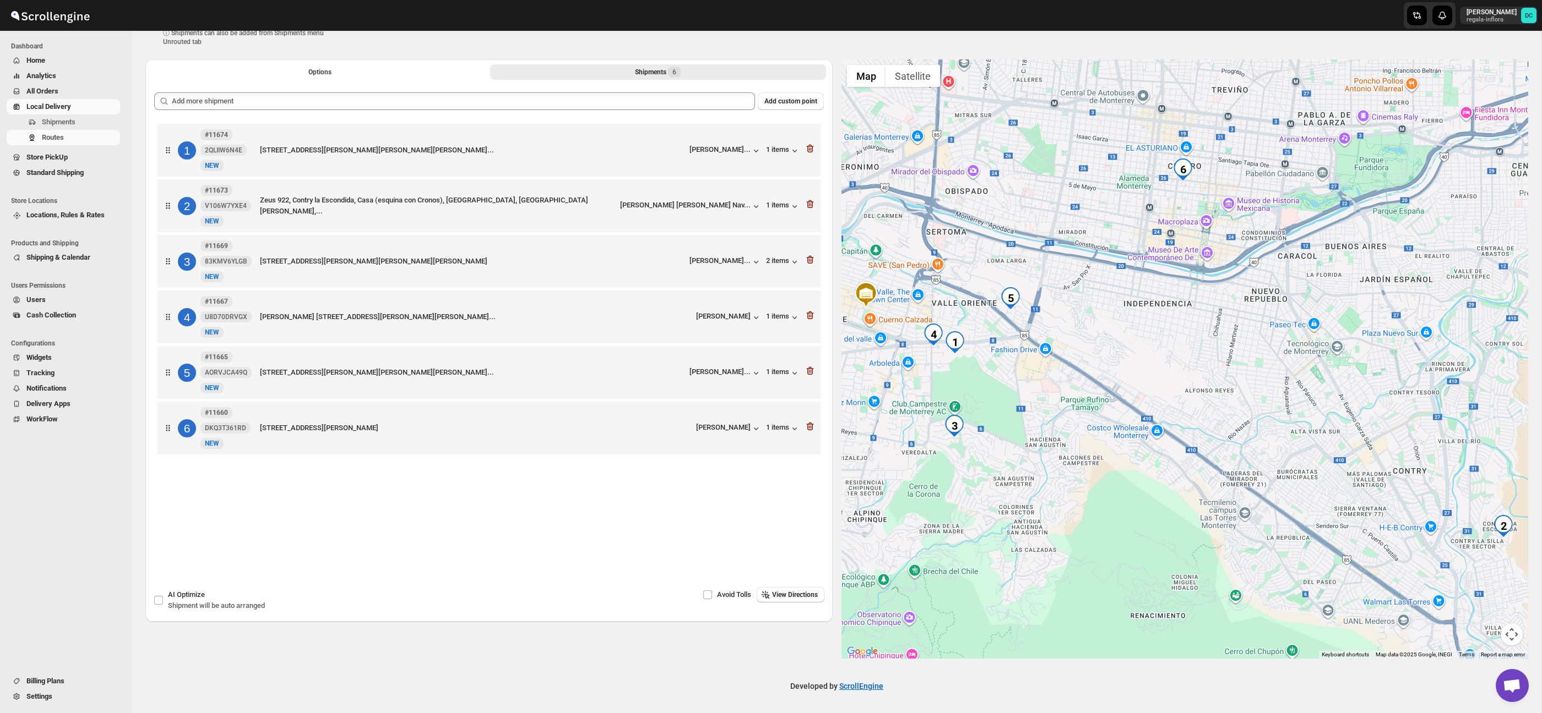
click at [1506, 624] on gmp-internal-camera-control at bounding box center [1511, 635] width 22 height 22
click at [1512, 629] on button "Map camera controls" at bounding box center [1511, 635] width 22 height 22
click at [1488, 636] on button "Zoom out" at bounding box center [1484, 635] width 22 height 22
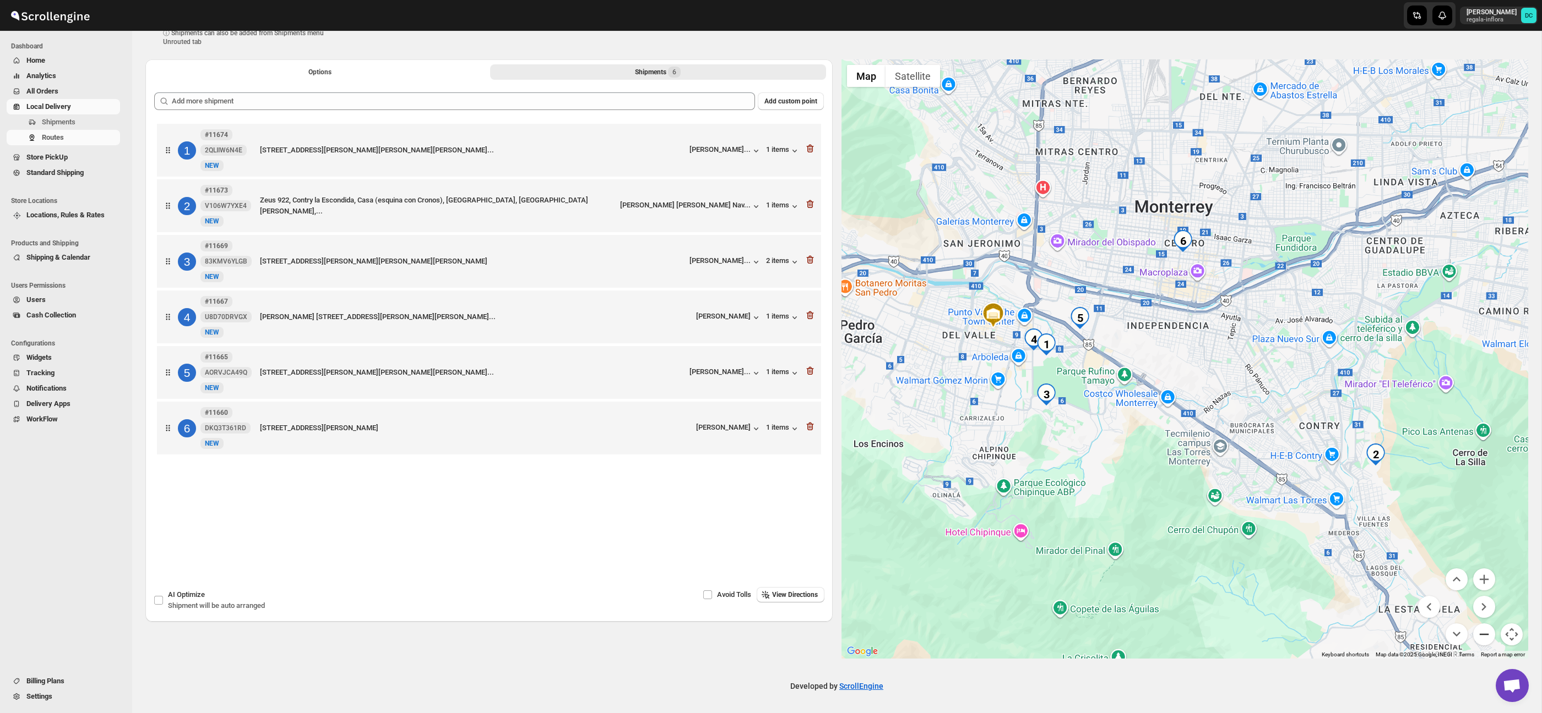
click at [1488, 636] on button "Zoom out" at bounding box center [1484, 635] width 22 height 22
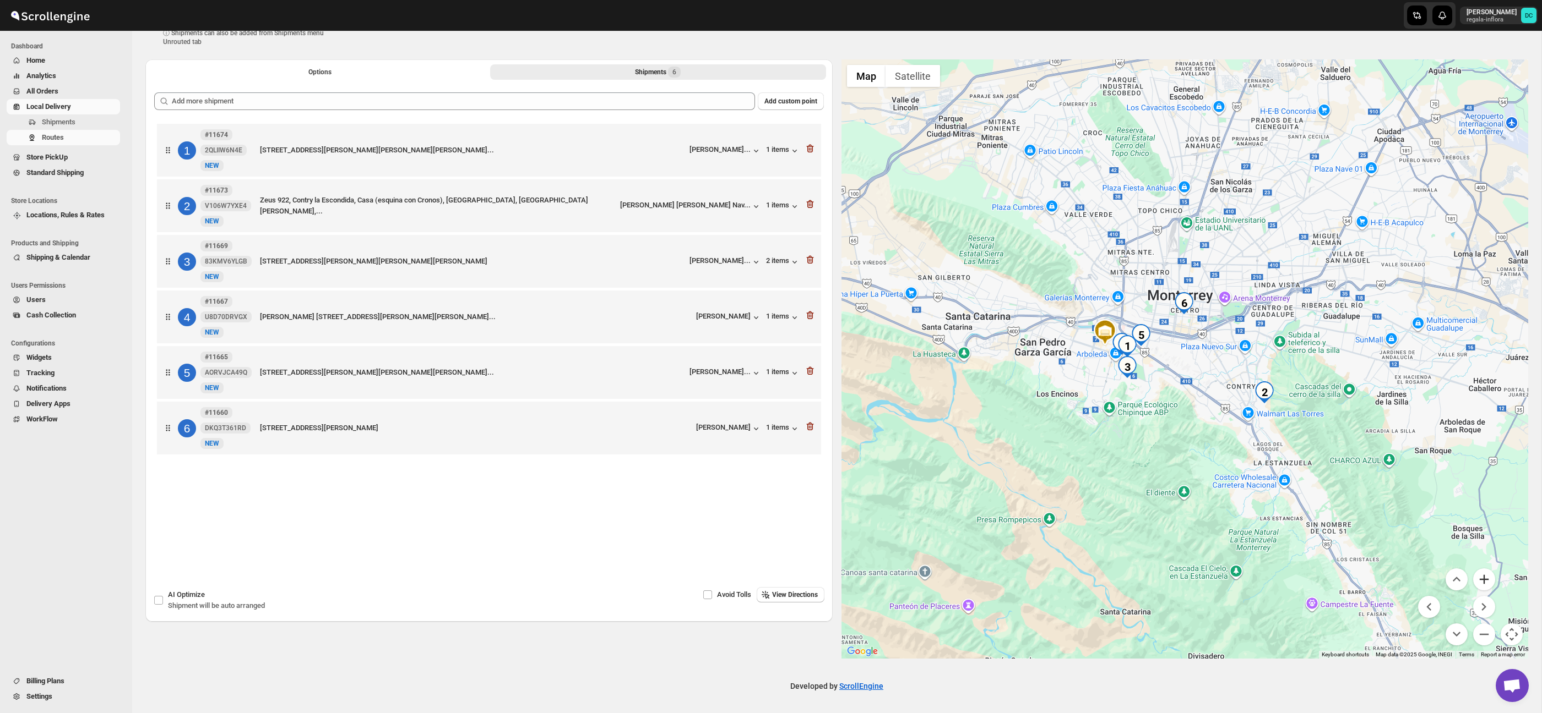
click at [1479, 579] on button "Zoom in" at bounding box center [1484, 580] width 22 height 22
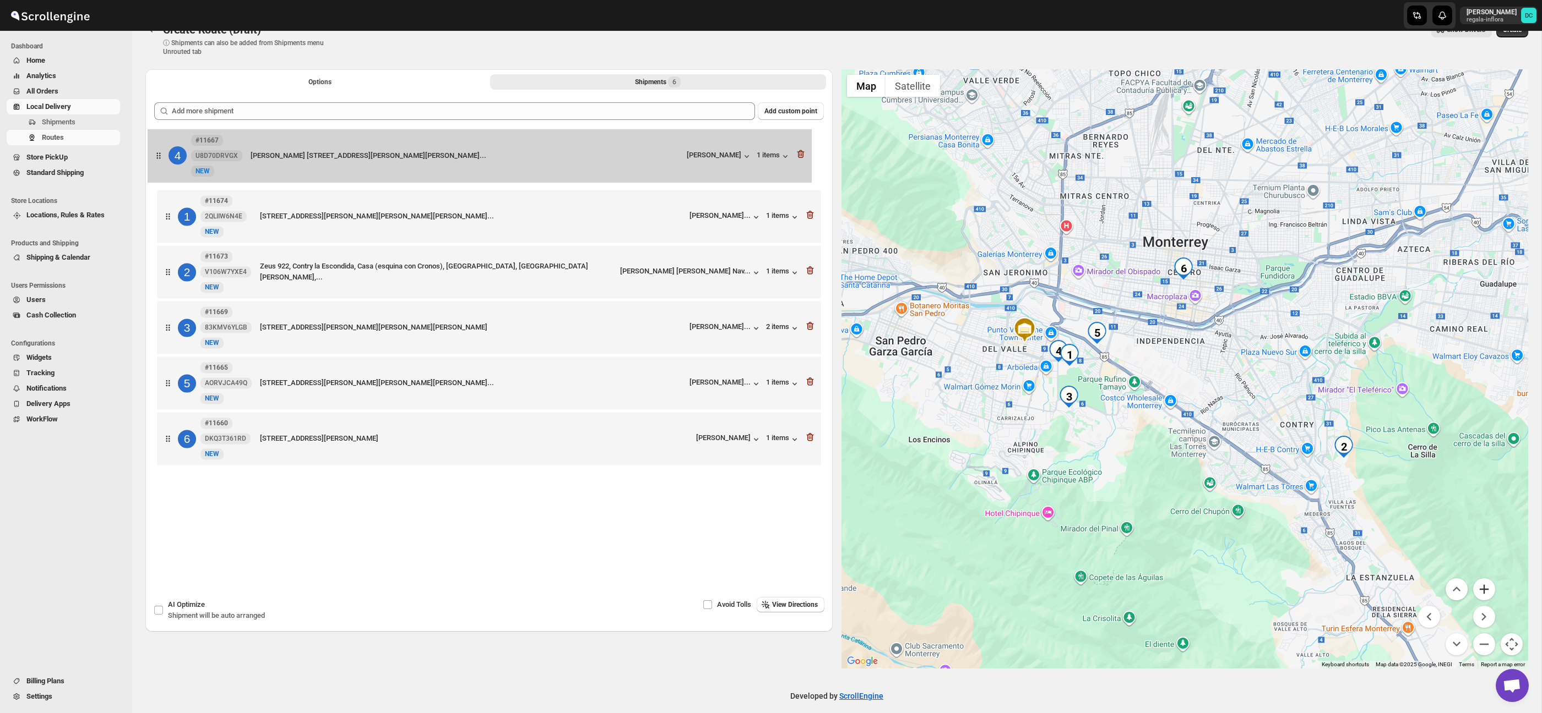
drag, startPoint x: 168, startPoint y: 325, endPoint x: 158, endPoint y: 150, distance: 174.8
click at [158, 150] on div "1 #11674 2QLIIW6N4E New NEW [STREET_ADDRESS][PERSON_NAME][PERSON_NAME][PERSON_N…" at bounding box center [488, 301] width 669 height 340
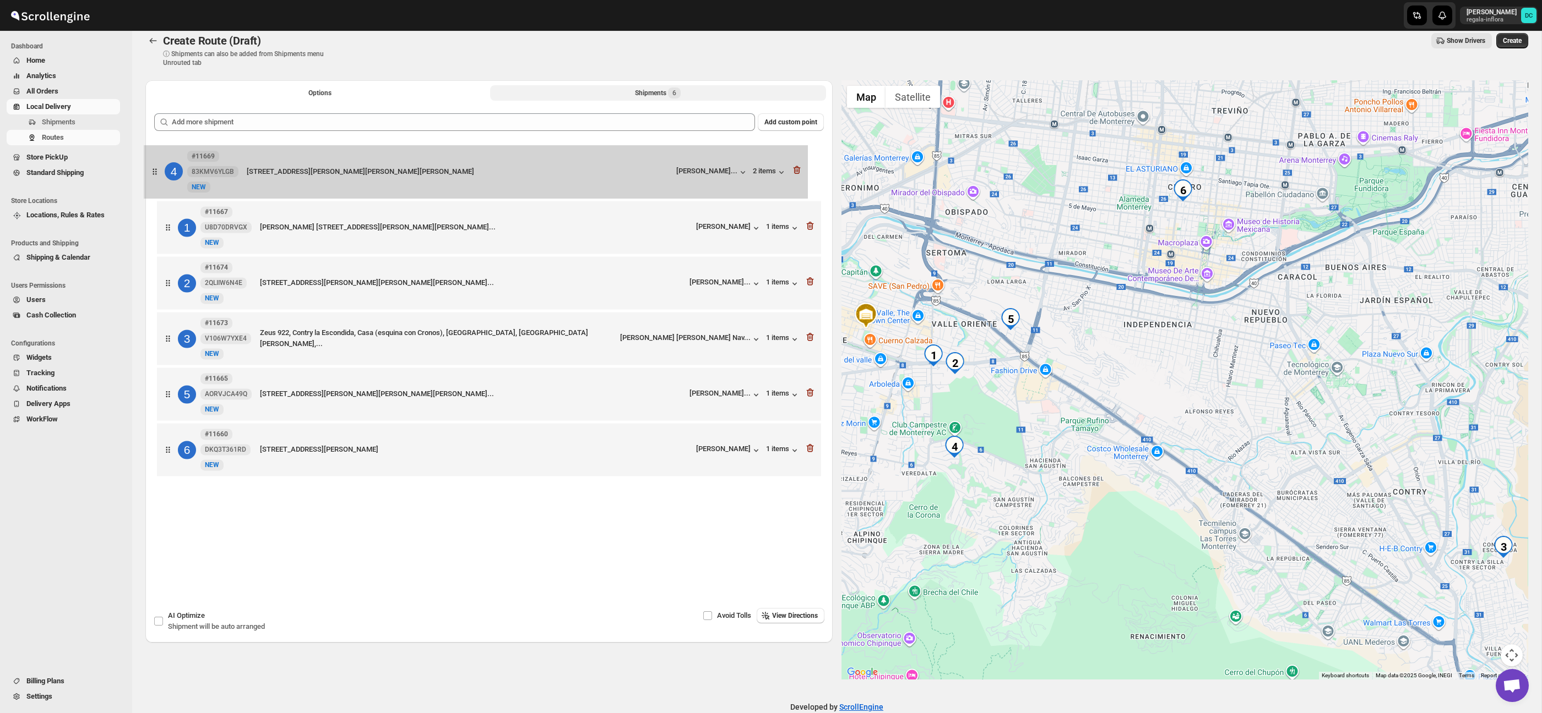
drag, startPoint x: 165, startPoint y: 333, endPoint x: 152, endPoint y: 163, distance: 170.6
click at [152, 163] on div "Add custom point 1 #11667 U8D70DRVGX New NEW [PERSON_NAME] [STREET_ADDRESS][PER…" at bounding box center [488, 333] width 687 height 456
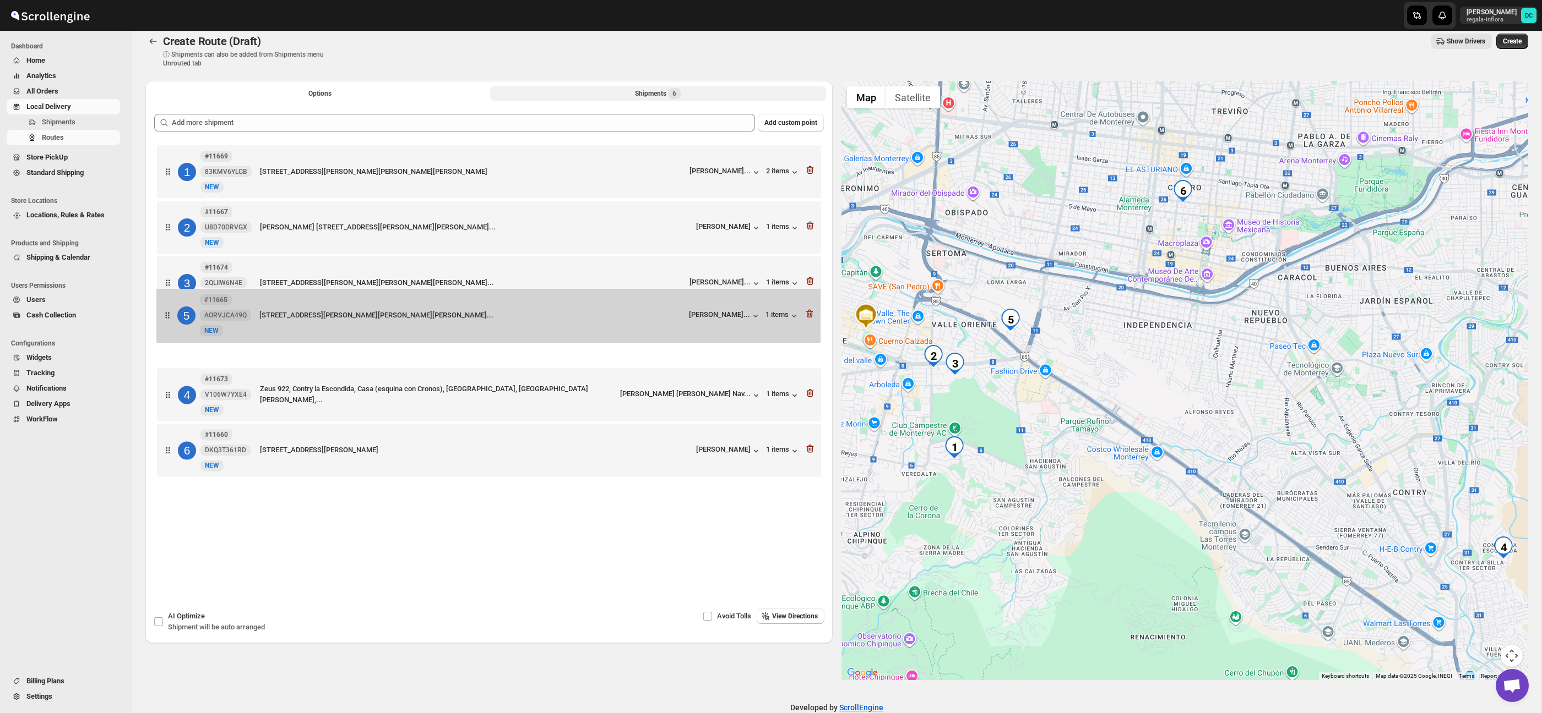
drag, startPoint x: 172, startPoint y: 406, endPoint x: 172, endPoint y: 322, distance: 84.2
click at [172, 322] on div "1 #11669 83KMV6YLGB New NEW [STREET_ADDRESS][PERSON_NAME][PERSON_NAME][PERSON_N…" at bounding box center [488, 313] width 669 height 340
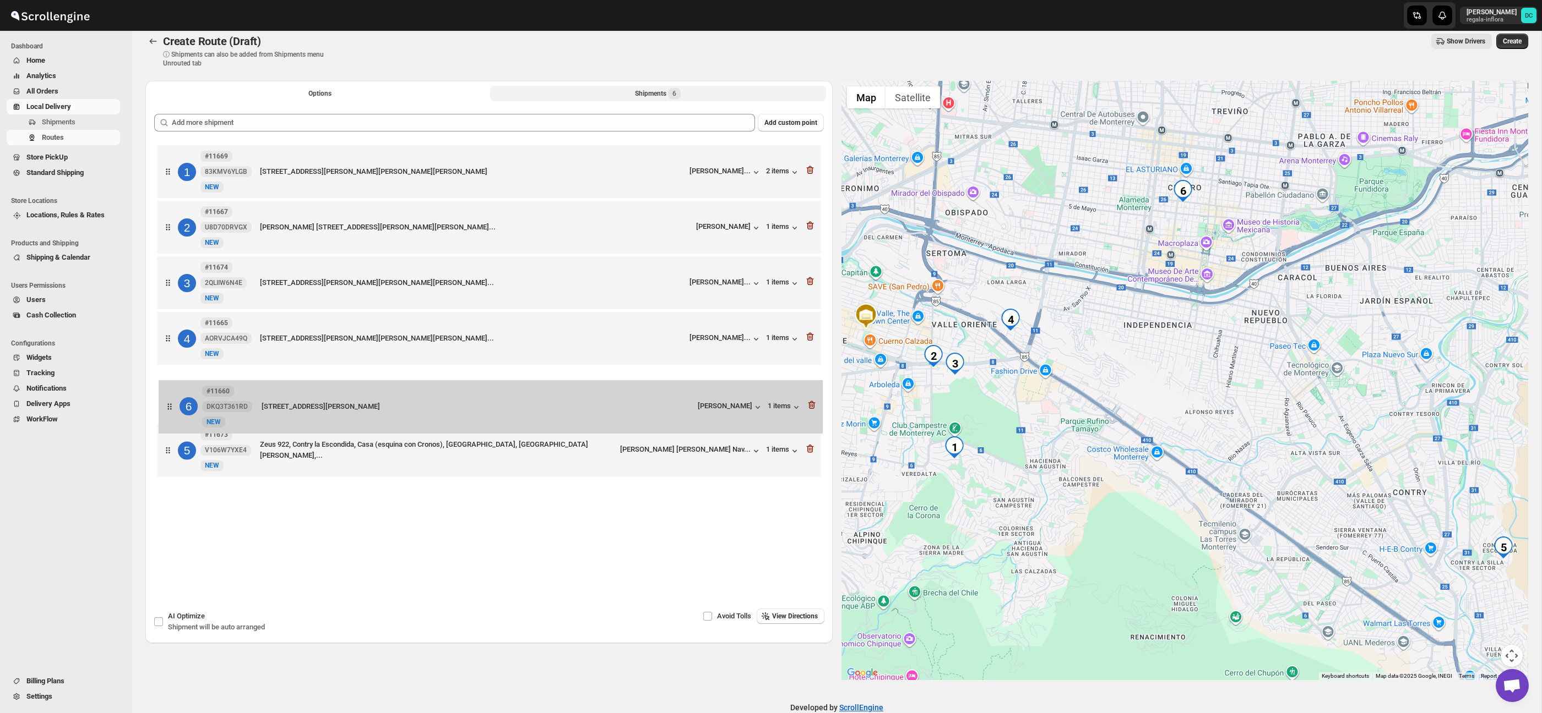
drag, startPoint x: 174, startPoint y: 448, endPoint x: 261, endPoint y: 234, distance: 230.6
click at [177, 390] on div "1 #11669 83KMV6YLGB New NEW [STREET_ADDRESS][PERSON_NAME][PERSON_NAME][PERSON_N…" at bounding box center [488, 313] width 669 height 340
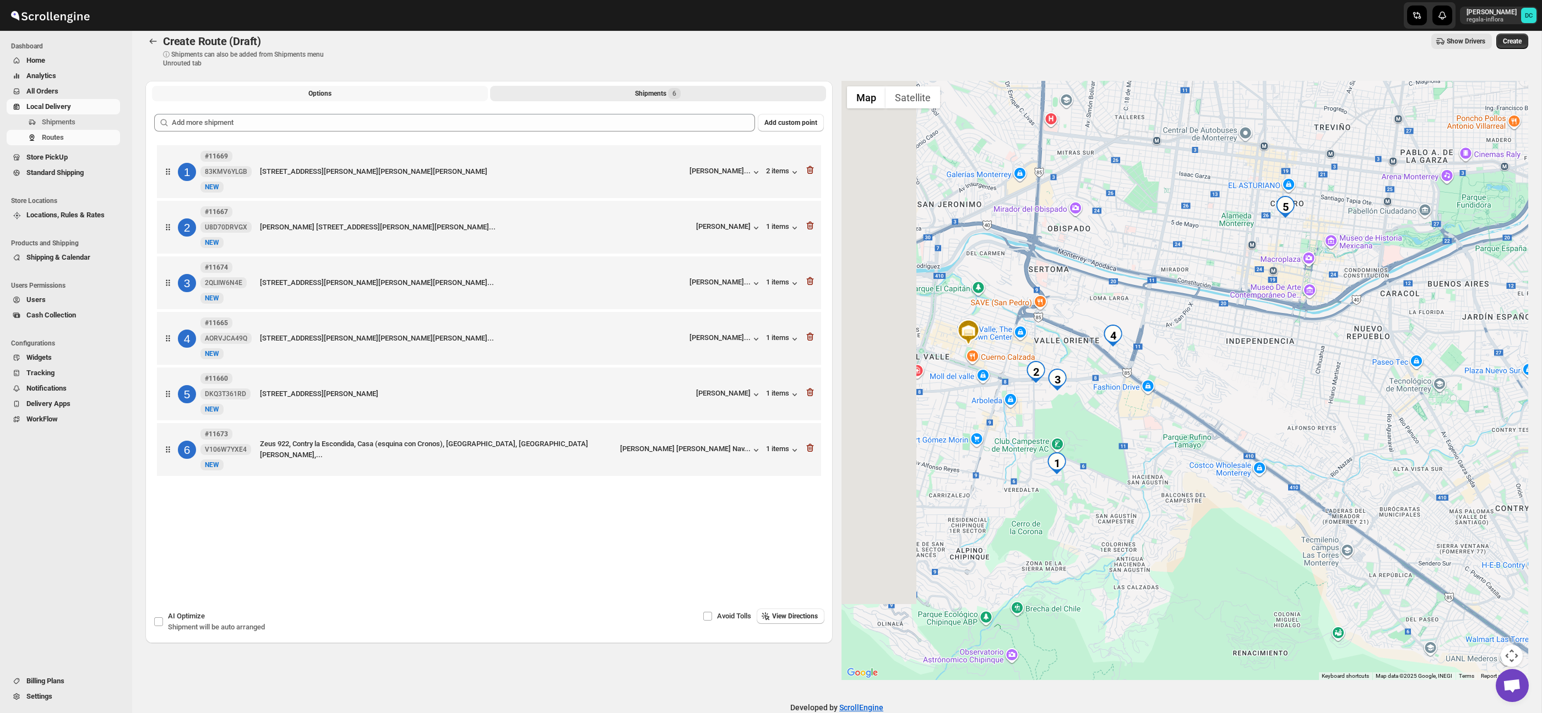
drag, startPoint x: 281, startPoint y: 92, endPoint x: 288, endPoint y: 100, distance: 10.6
click at [282, 91] on button "Options" at bounding box center [320, 93] width 336 height 15
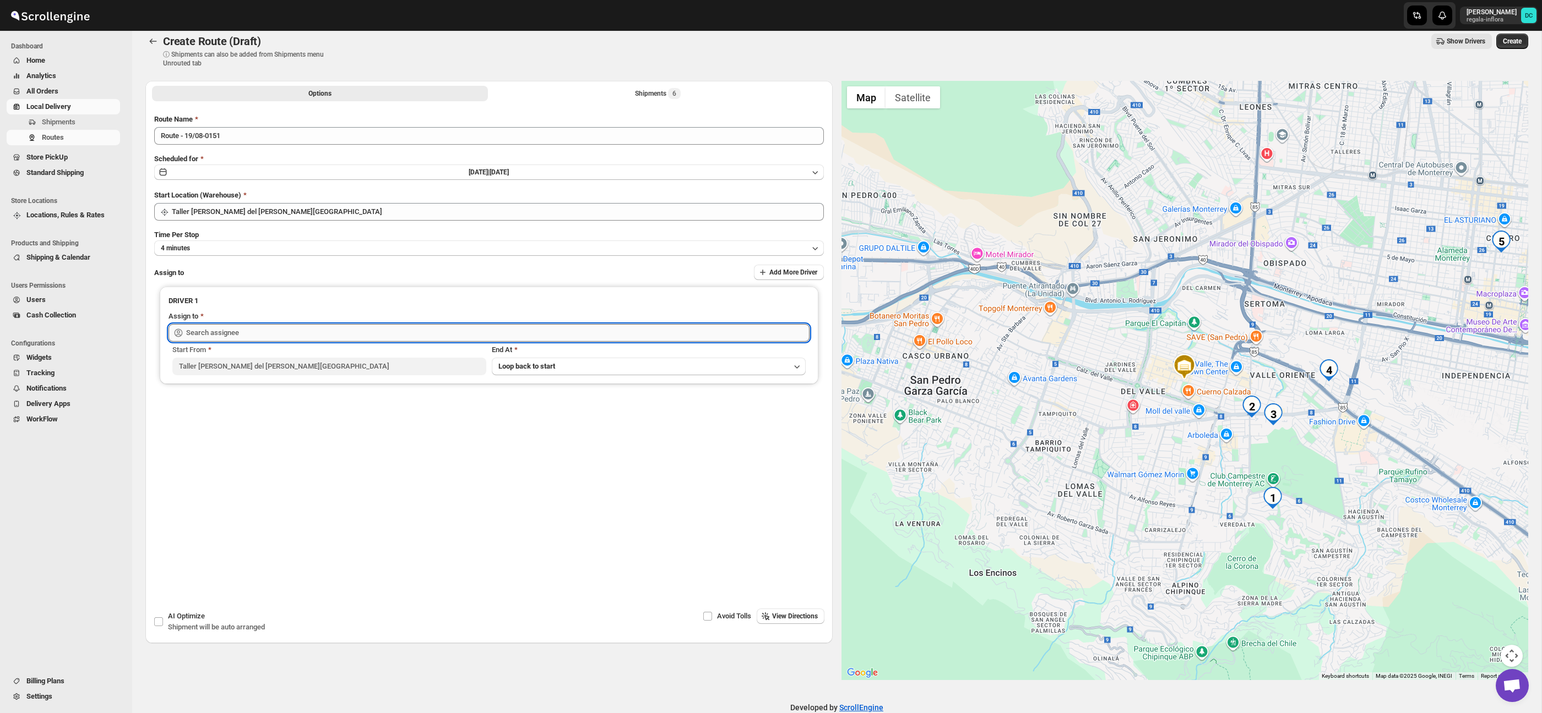
click at [378, 336] on input "text" at bounding box center [497, 333] width 623 height 18
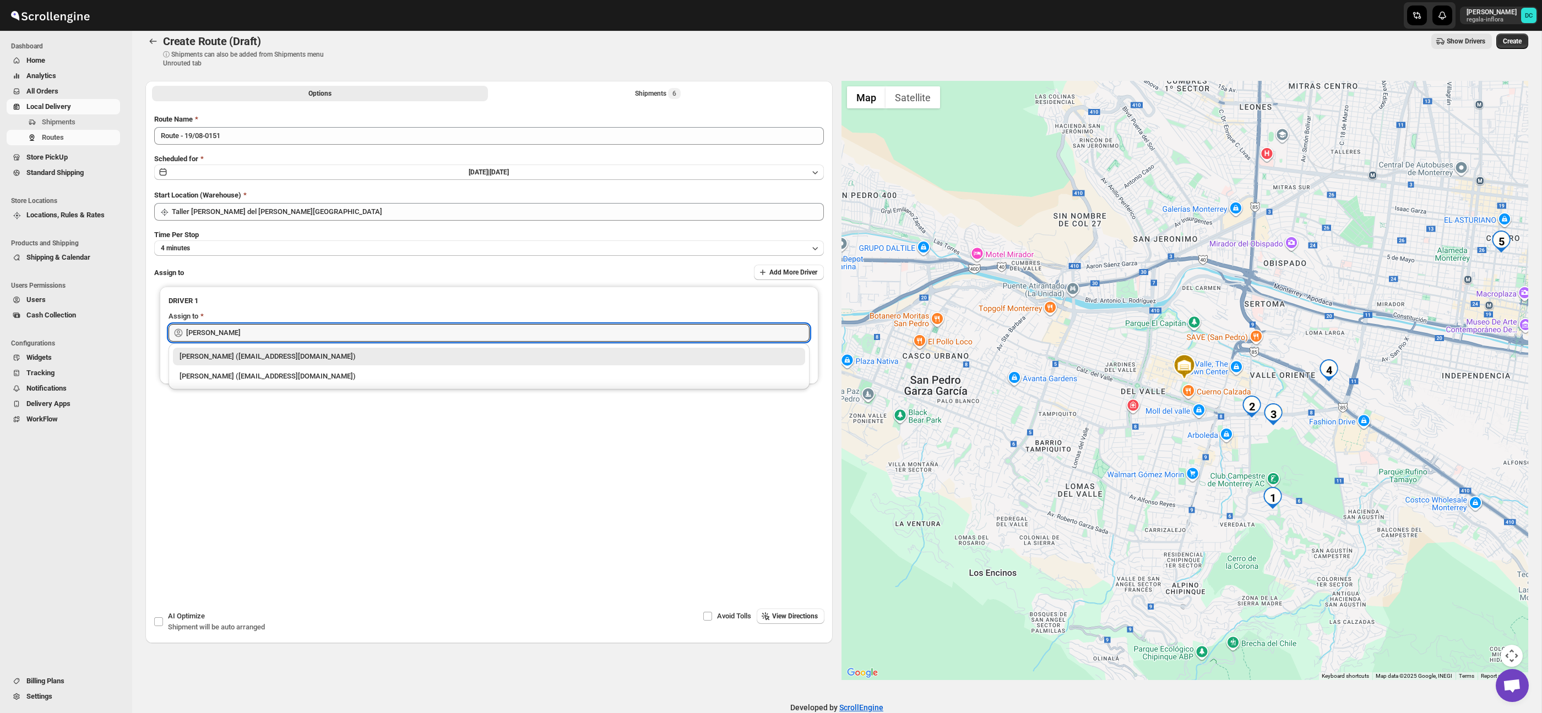
click at [320, 372] on div "[PERSON_NAME] ([EMAIL_ADDRESS][DOMAIN_NAME])" at bounding box center [488, 376] width 619 height 11
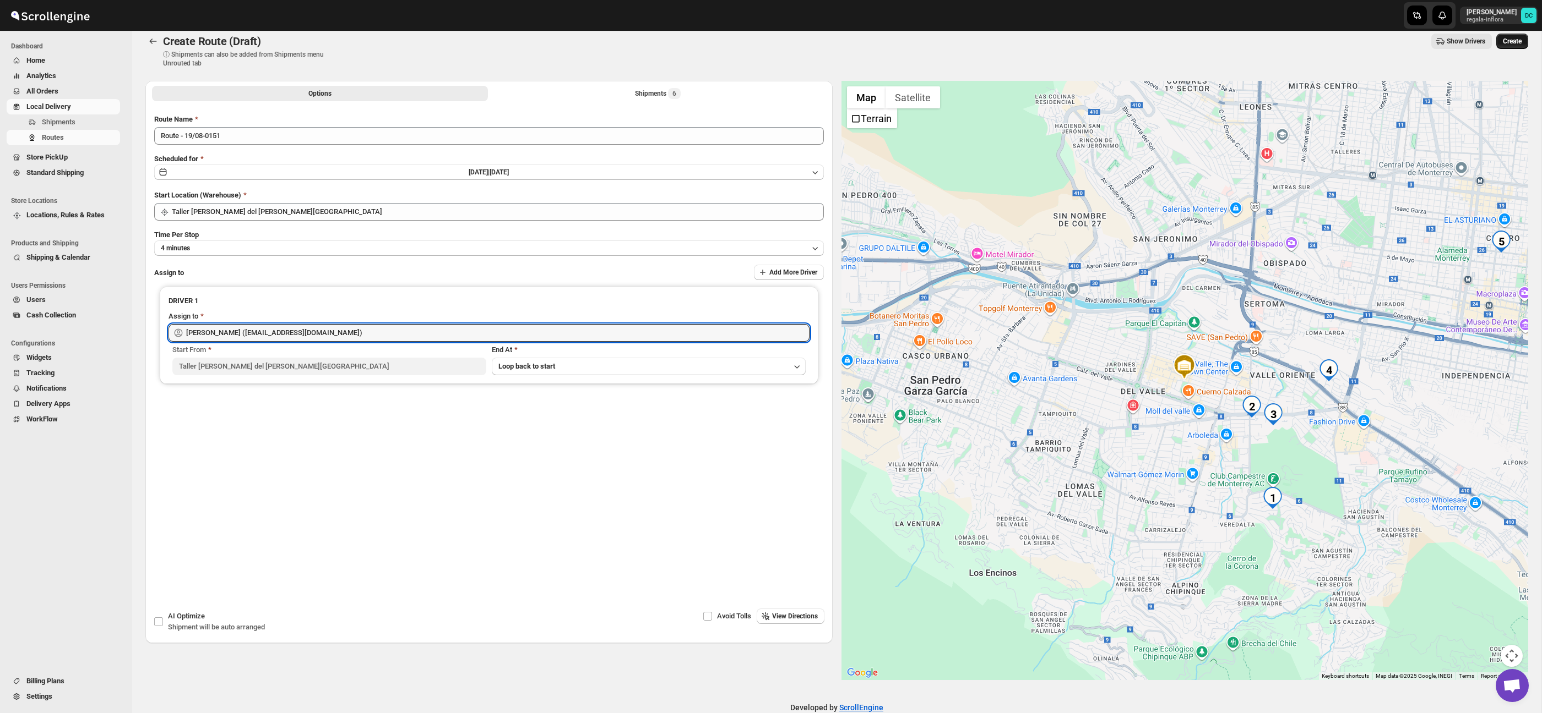
type input "[PERSON_NAME] ([EMAIL_ADDRESS][DOMAIN_NAME])"
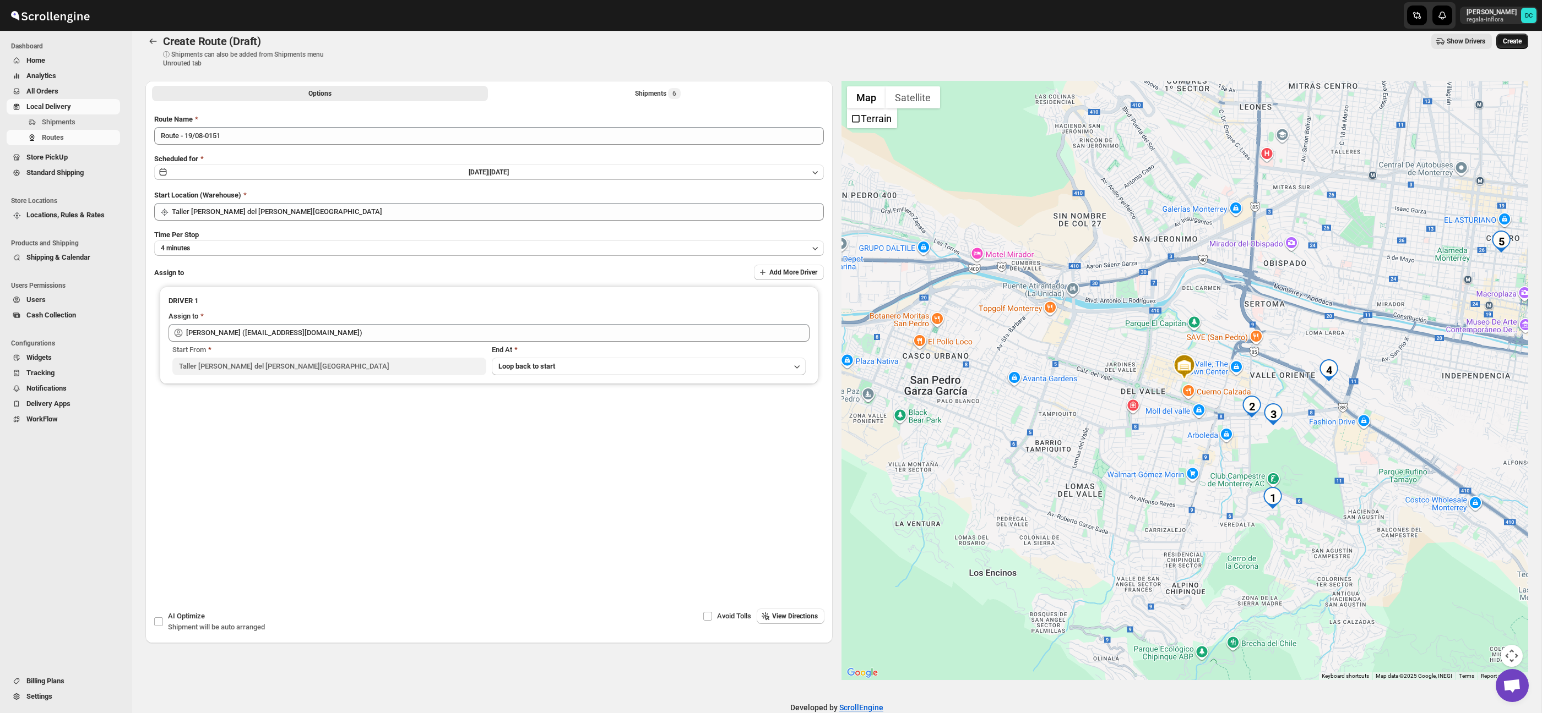
click at [1509, 42] on span "Create" at bounding box center [1511, 41] width 19 height 9
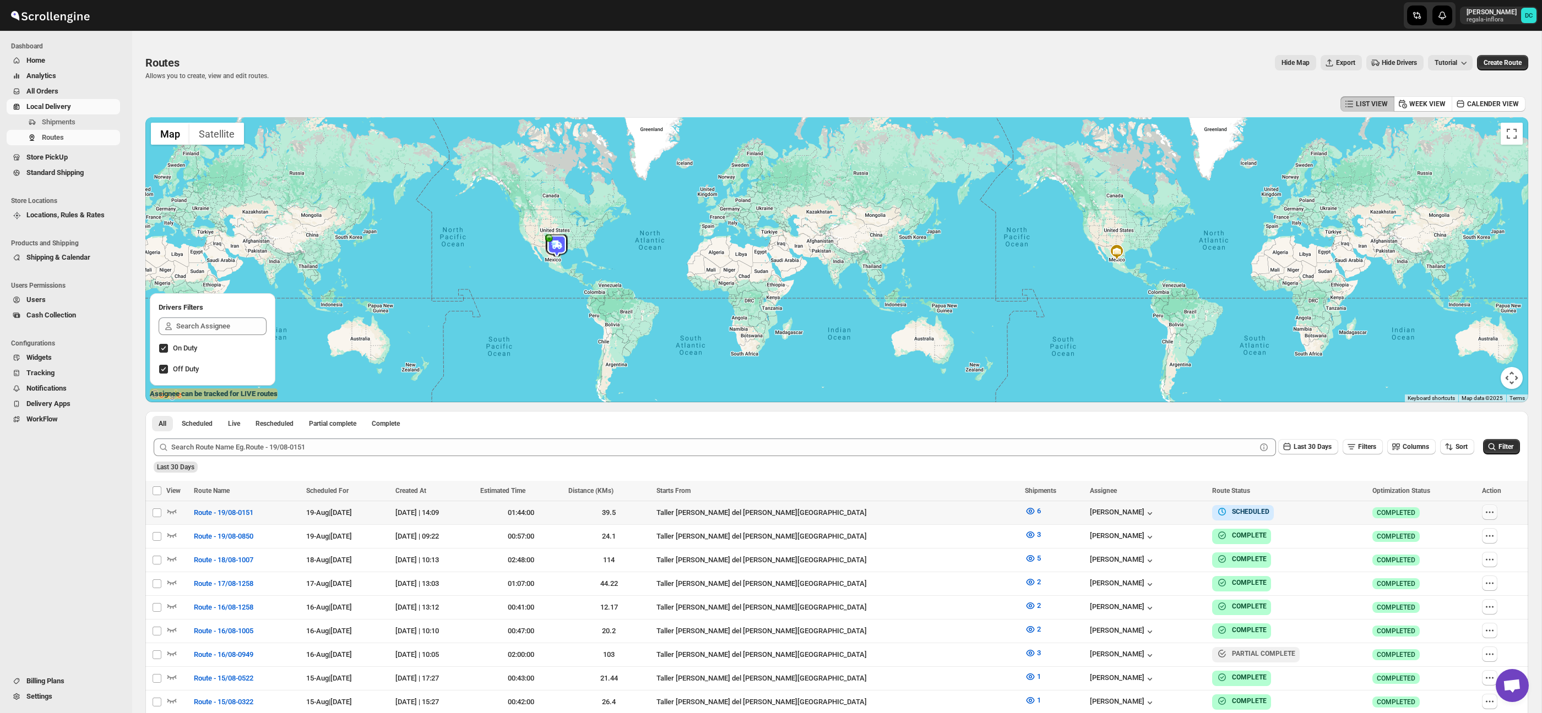
click at [1484, 513] on icon "button" at bounding box center [1489, 512] width 11 height 11
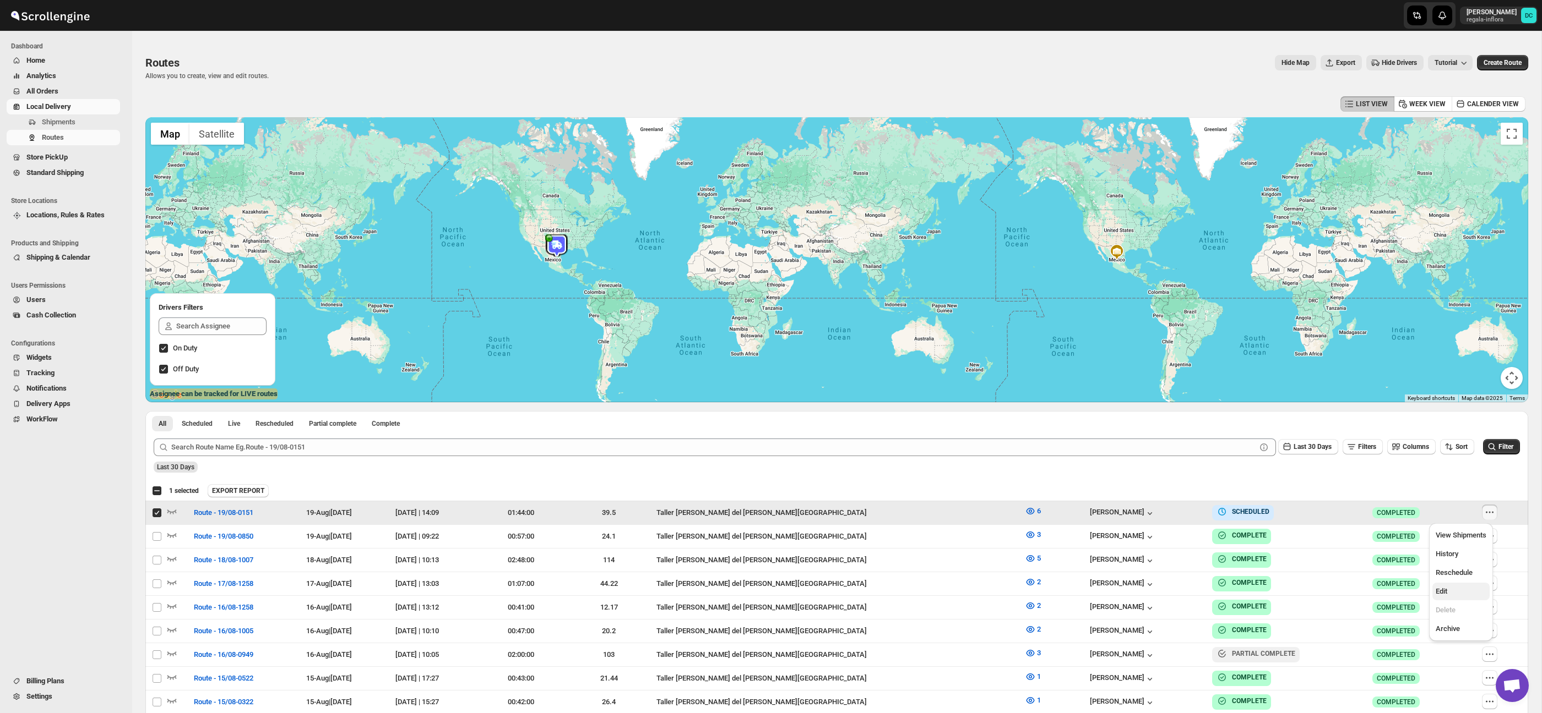
click at [1457, 595] on span "Edit" at bounding box center [1460, 591] width 51 height 11
checkbox input "false"
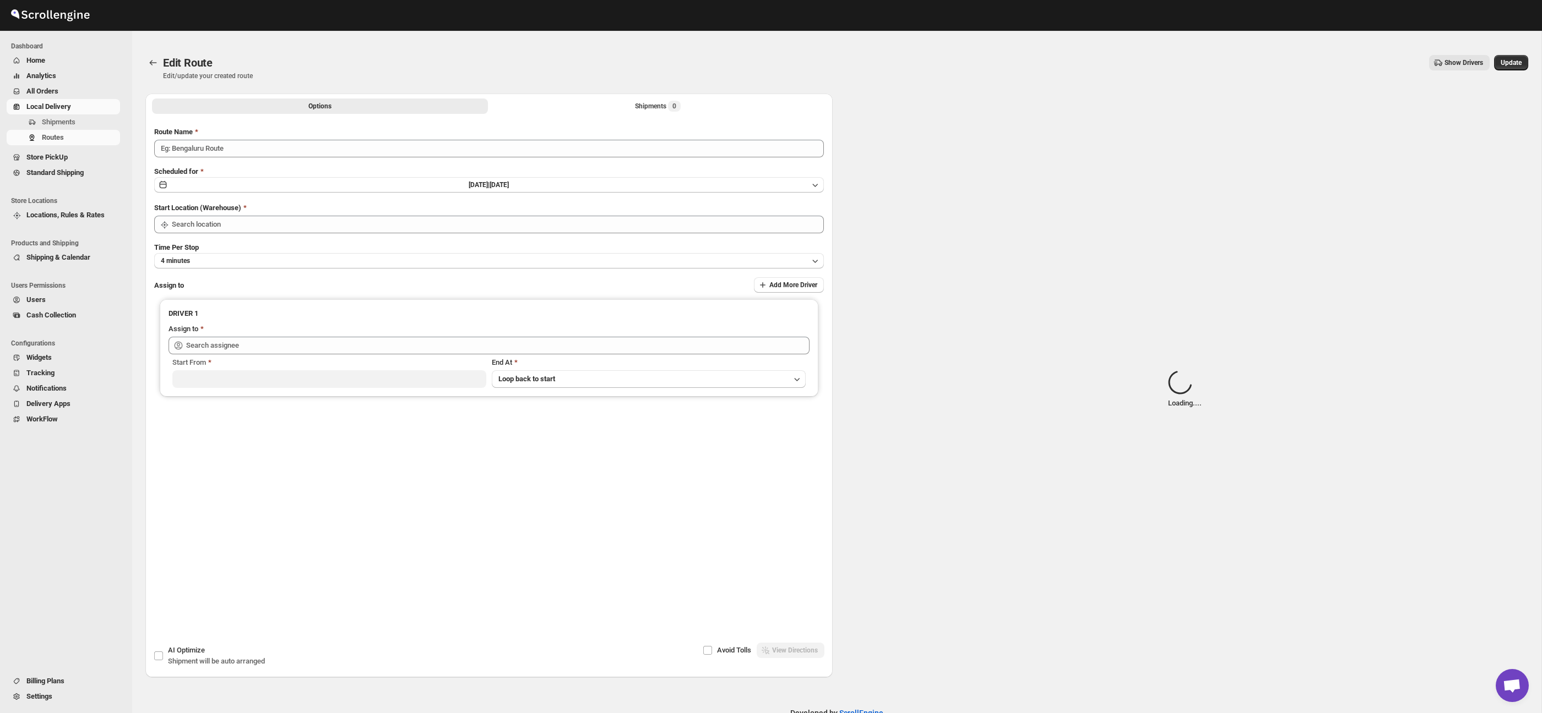
type input "Route - 19/08-0151"
type input "Taller [PERSON_NAME] del [PERSON_NAME][GEOGRAPHIC_DATA]"
type input "[PERSON_NAME] ([EMAIL_ADDRESS][DOMAIN_NAME])"
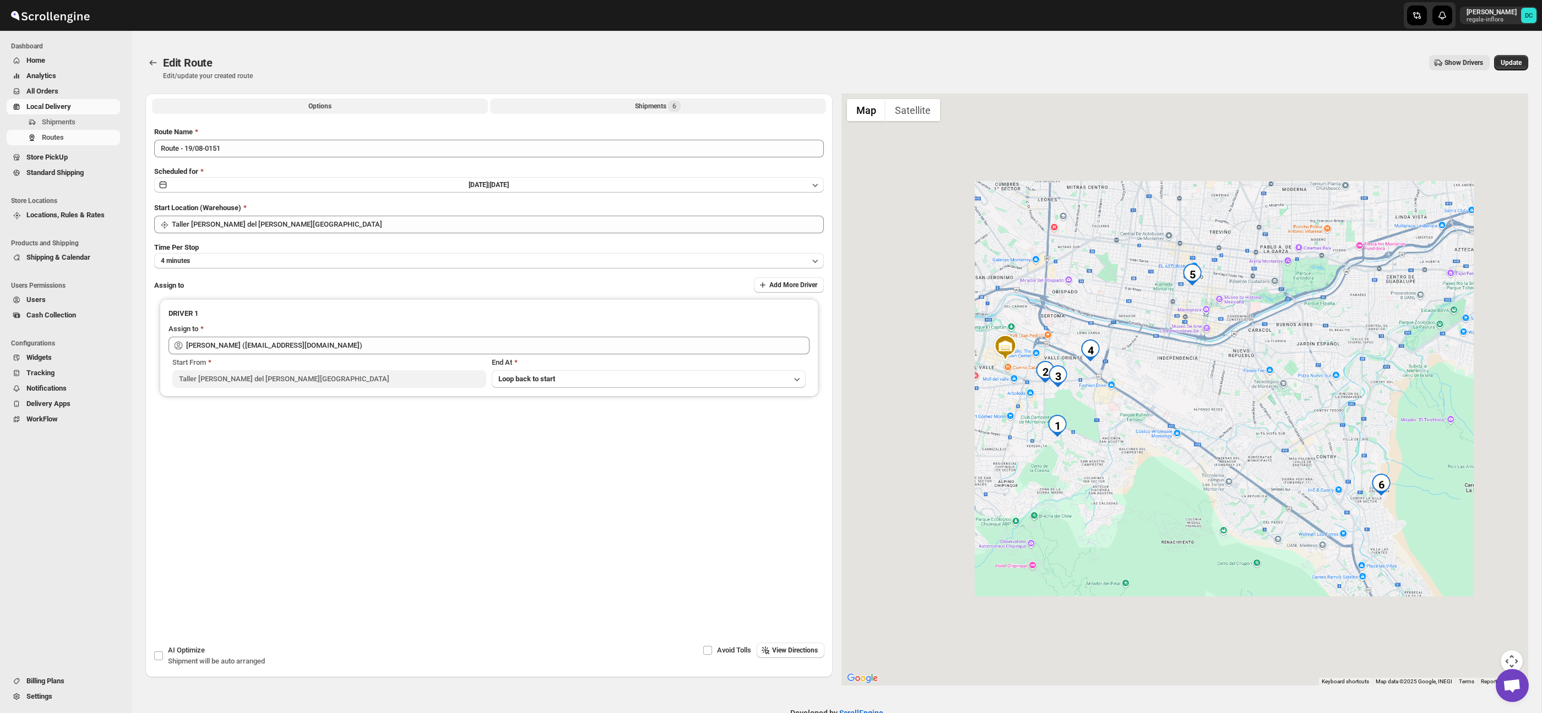
click at [626, 102] on button "Shipments 6" at bounding box center [658, 106] width 336 height 15
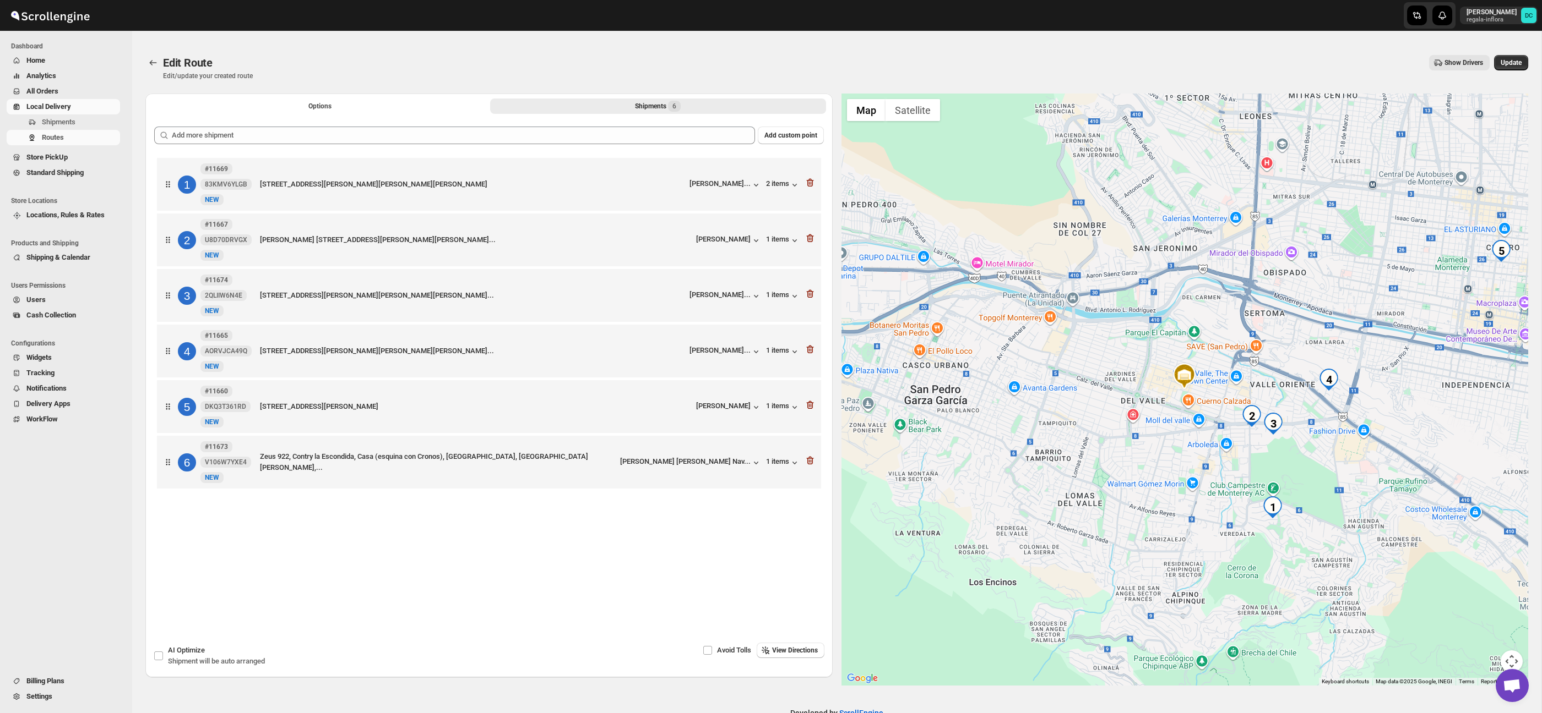
click at [1511, 655] on button "Map camera controls" at bounding box center [1511, 662] width 22 height 22
click at [1480, 603] on button "Zoom in" at bounding box center [1484, 607] width 22 height 22
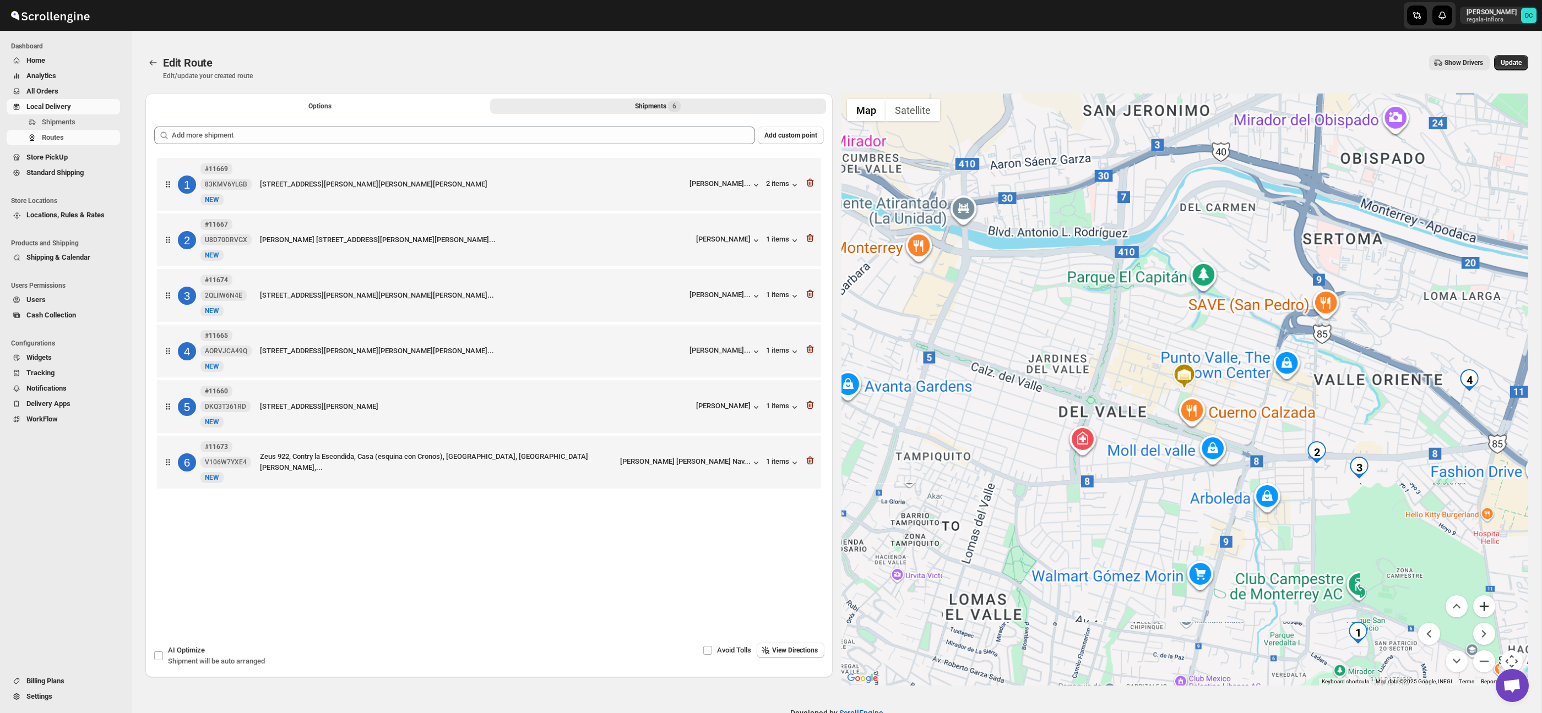
click at [1480, 603] on button "Zoom in" at bounding box center [1484, 607] width 22 height 22
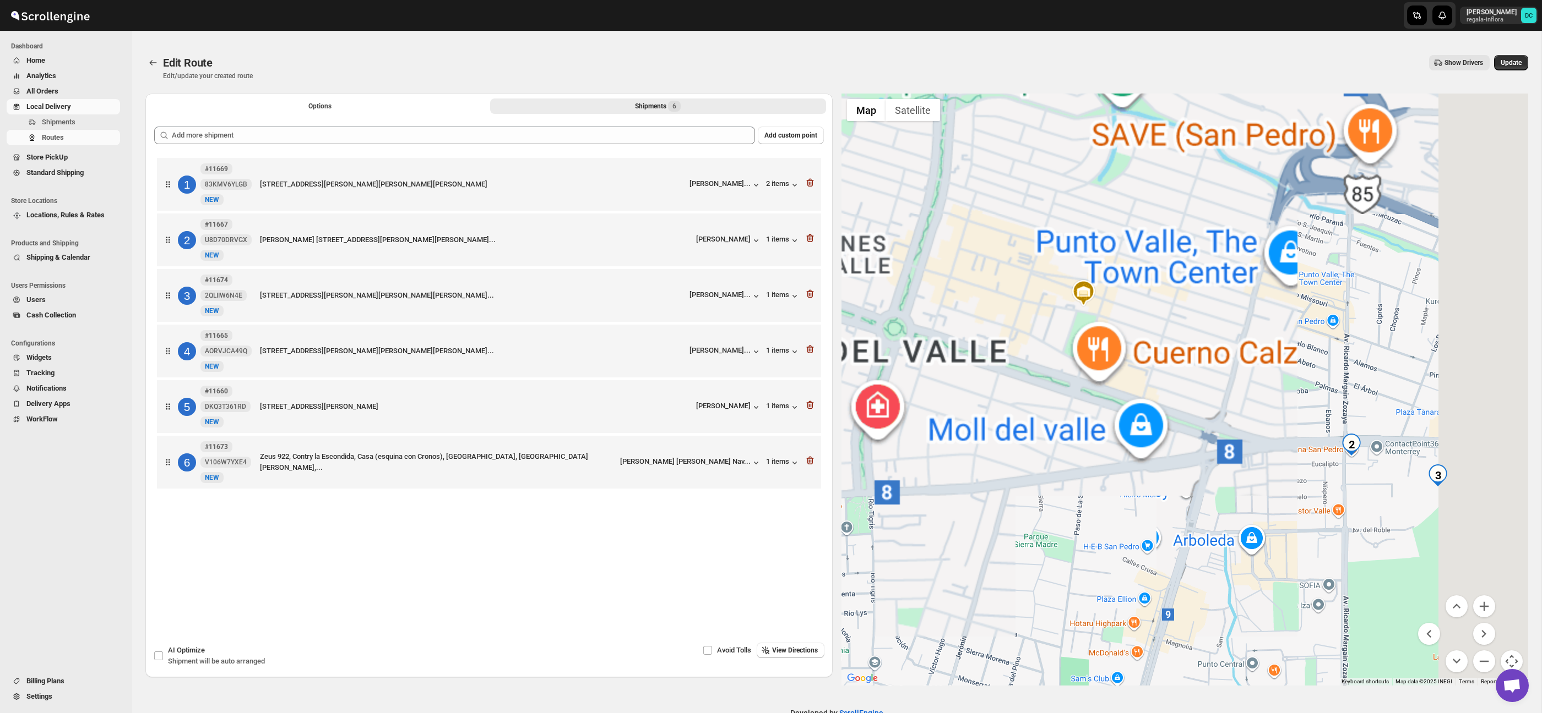
drag, startPoint x: 1434, startPoint y: 536, endPoint x: 1256, endPoint y: 334, distance: 268.4
click at [1249, 323] on div at bounding box center [1184, 390] width 687 height 592
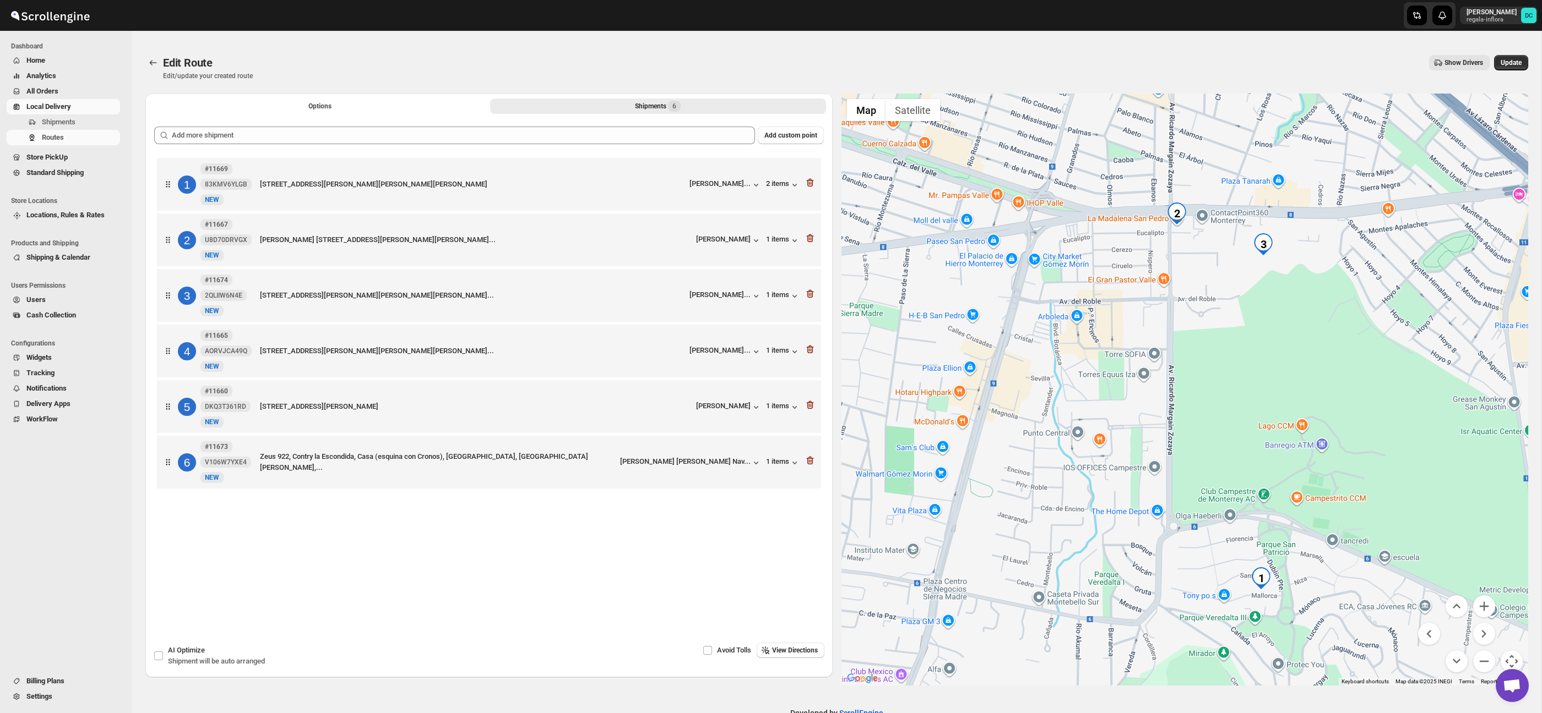
drag, startPoint x: 1356, startPoint y: 493, endPoint x: 1326, endPoint y: 472, distance: 36.7
click at [1326, 472] on div at bounding box center [1184, 390] width 687 height 592
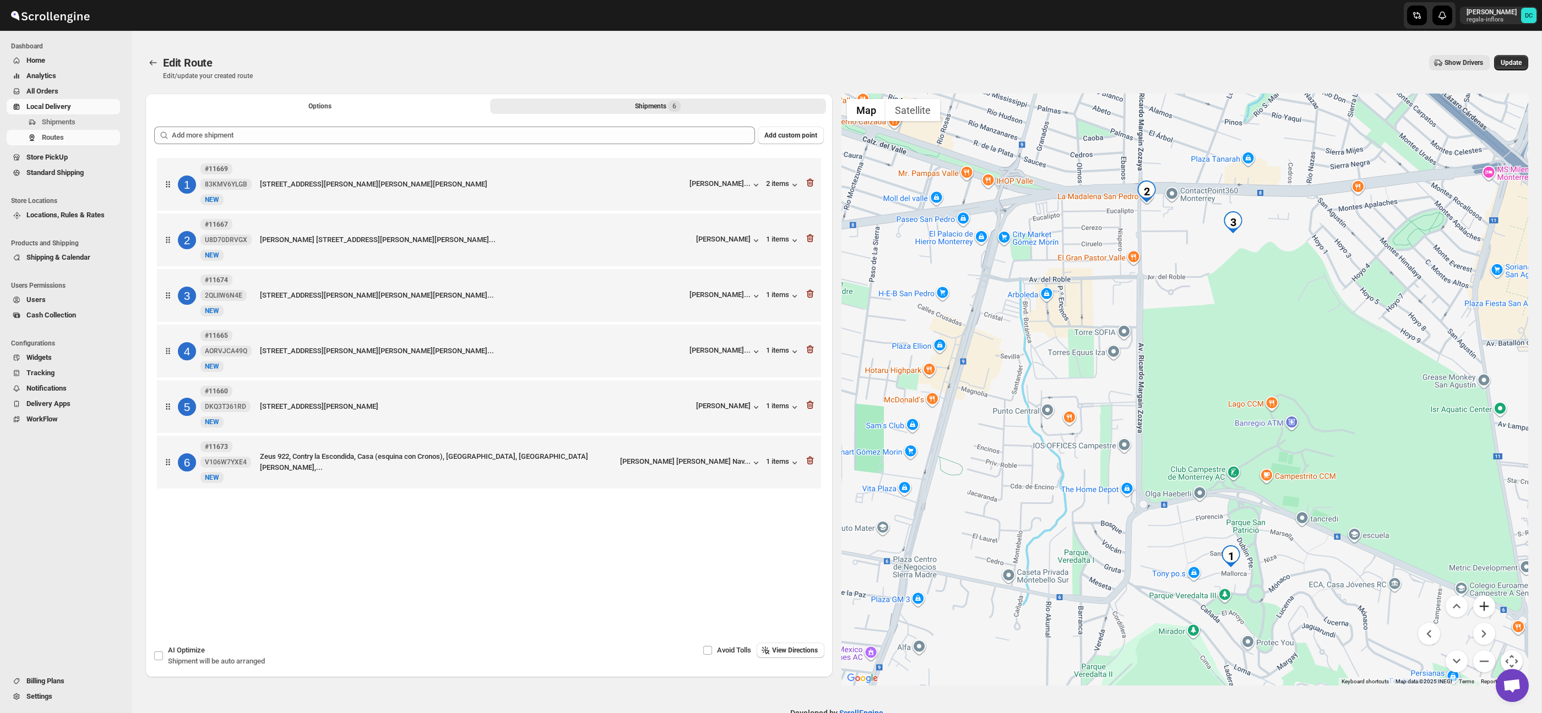
click at [1488, 609] on button "Zoom in" at bounding box center [1484, 607] width 22 height 22
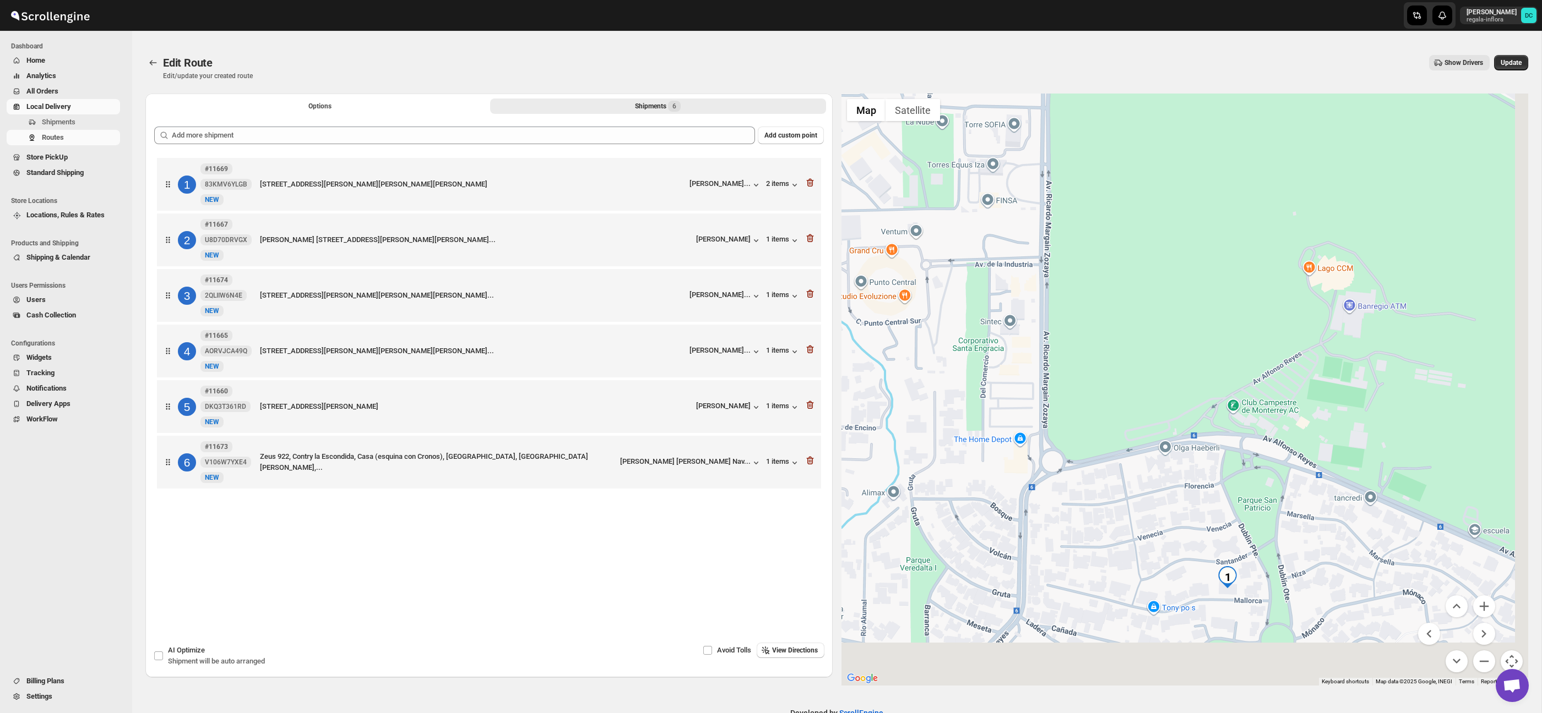
drag, startPoint x: 1271, startPoint y: 430, endPoint x: 1312, endPoint y: 462, distance: 53.0
click at [1260, 373] on div at bounding box center [1184, 390] width 687 height 592
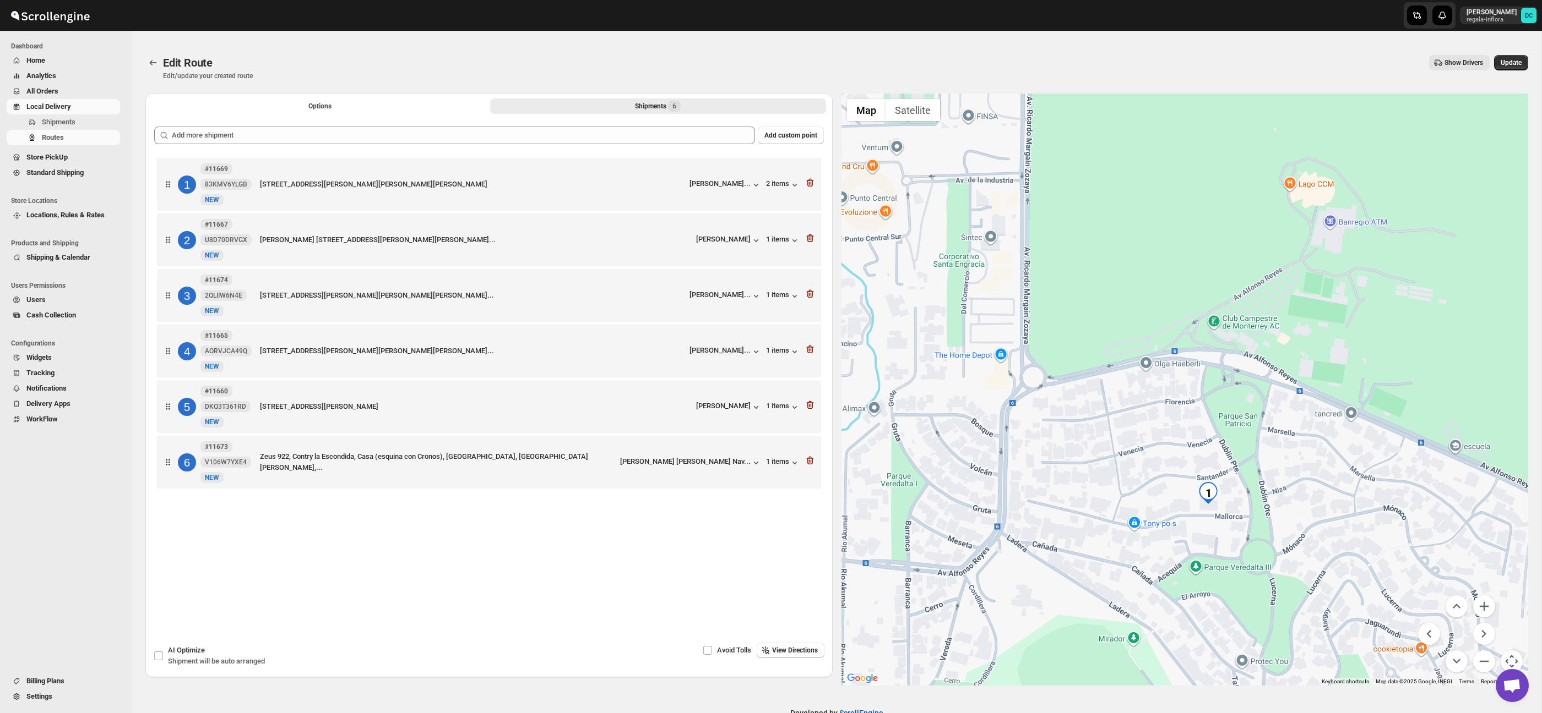
drag, startPoint x: 1305, startPoint y: 440, endPoint x: 1294, endPoint y: 385, distance: 56.1
click at [1294, 385] on div at bounding box center [1184, 390] width 687 height 592
click at [1484, 663] on button "Zoom out" at bounding box center [1484, 662] width 22 height 22
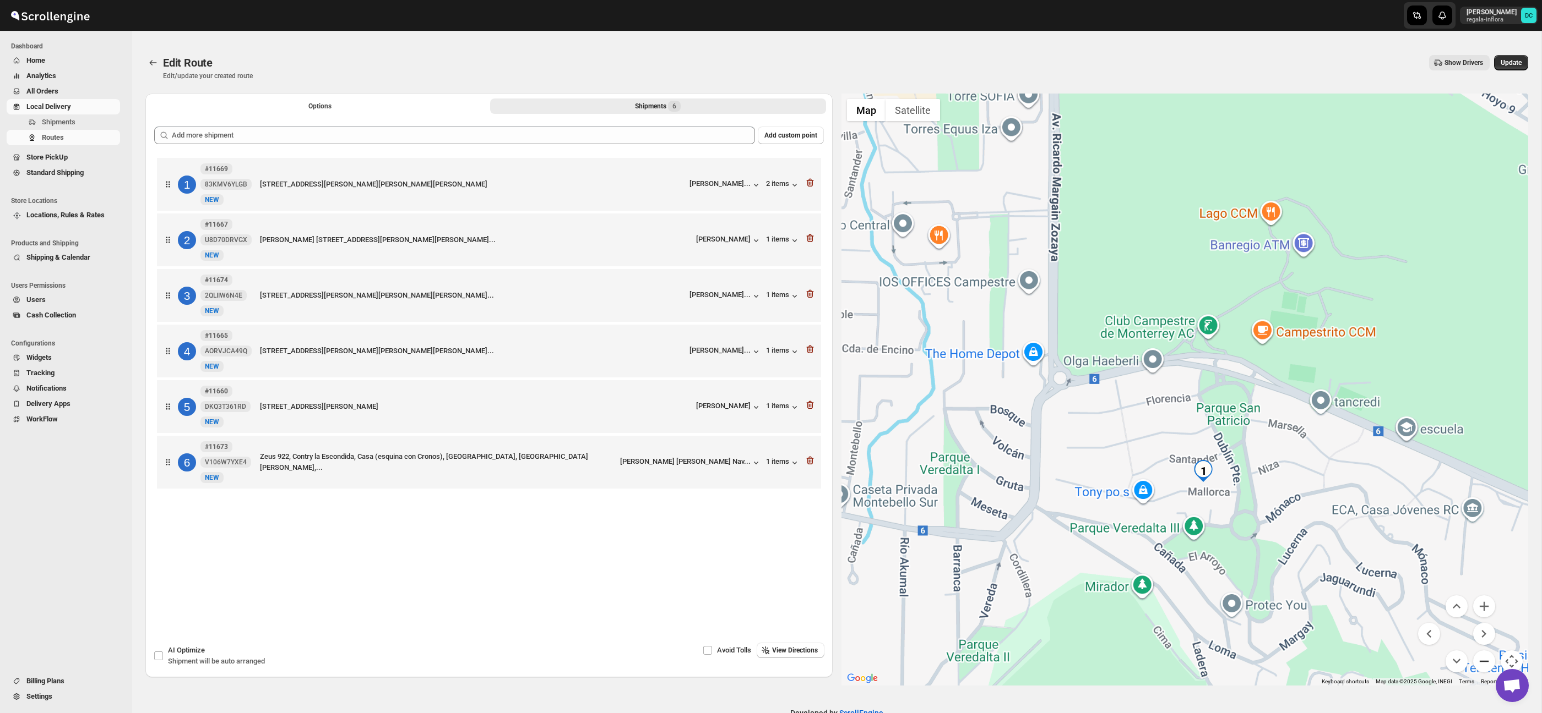
click at [1484, 663] on button "Zoom out" at bounding box center [1484, 662] width 22 height 22
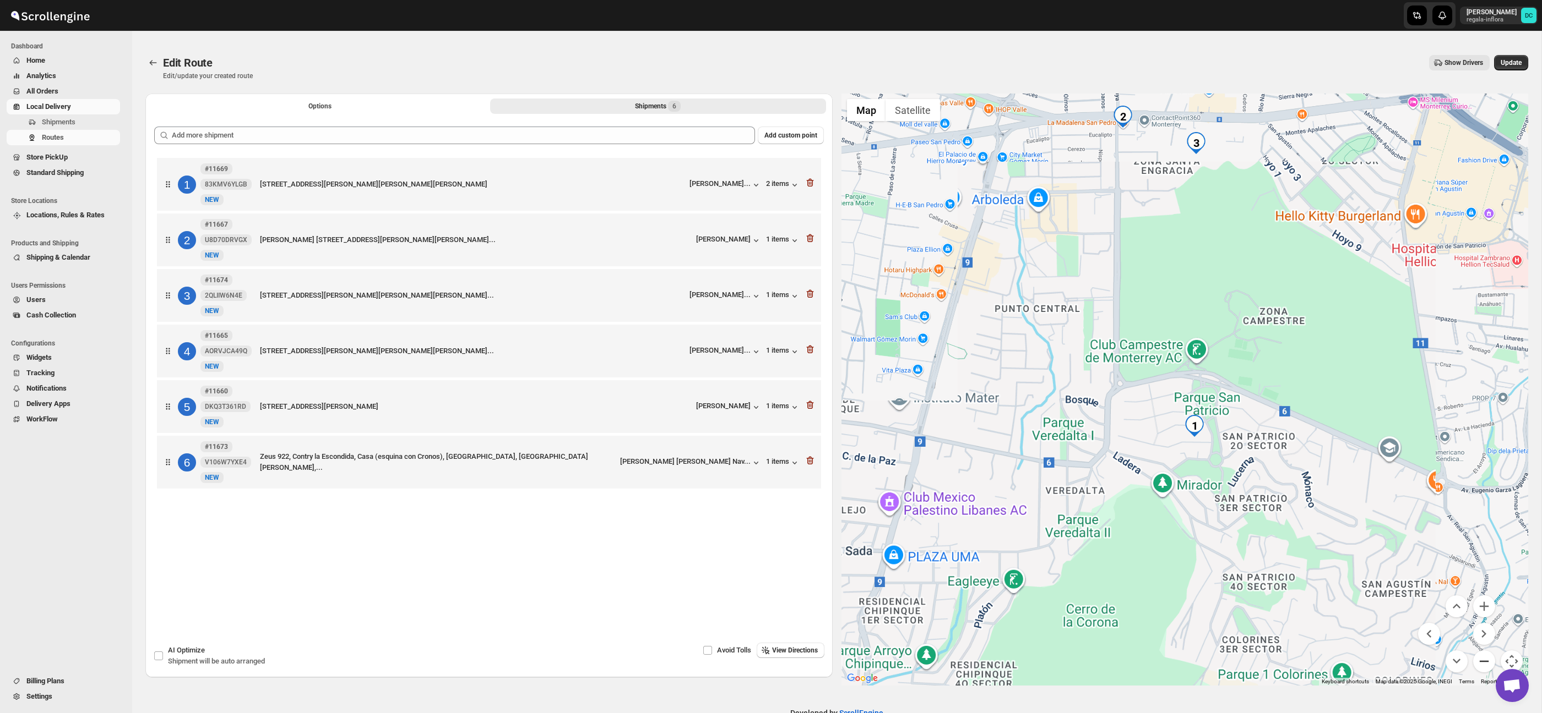
drag, startPoint x: 1484, startPoint y: 663, endPoint x: 1471, endPoint y: 606, distance: 59.2
click at [1484, 663] on button "Zoom out" at bounding box center [1484, 662] width 22 height 22
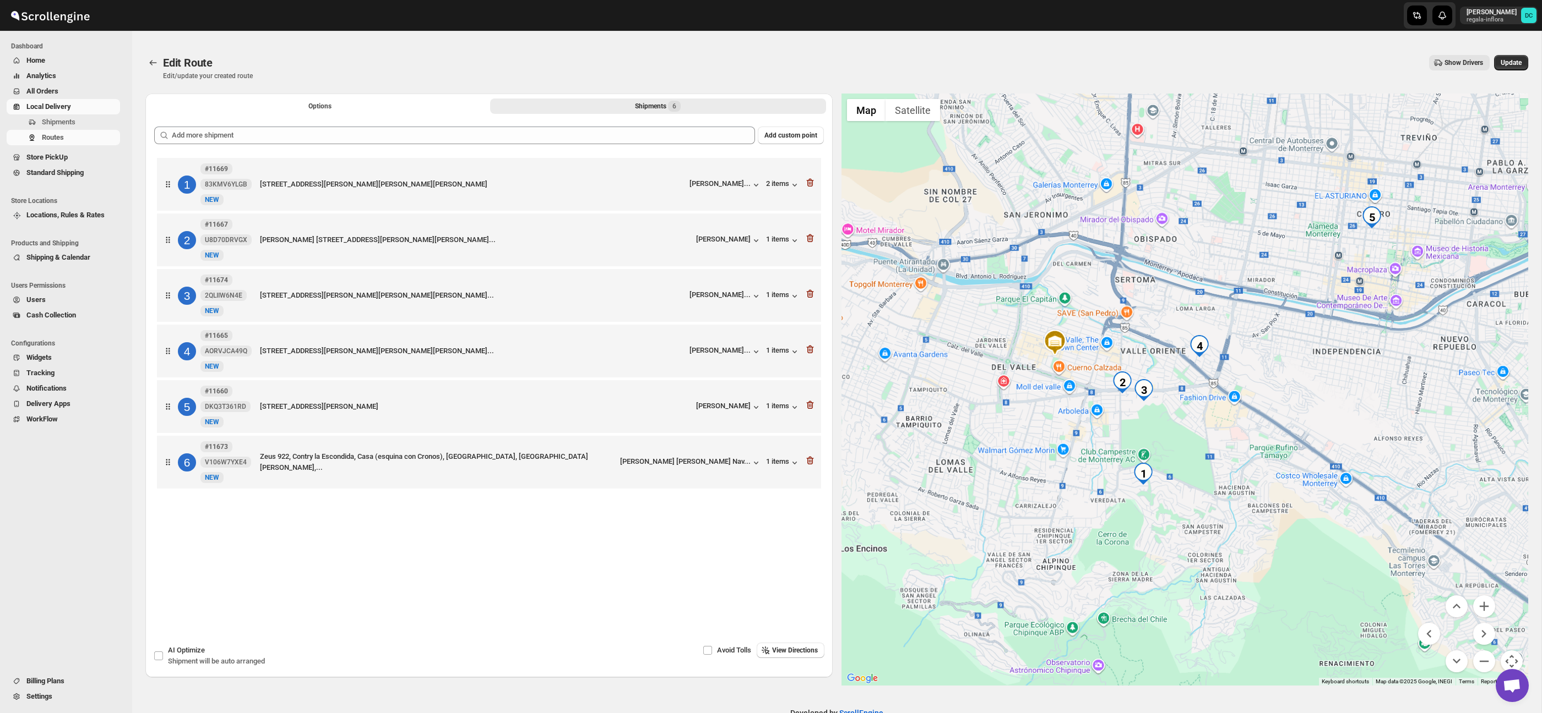
drag, startPoint x: 1347, startPoint y: 386, endPoint x: 1341, endPoint y: 403, distance: 17.6
click at [1341, 403] on div at bounding box center [1184, 390] width 687 height 592
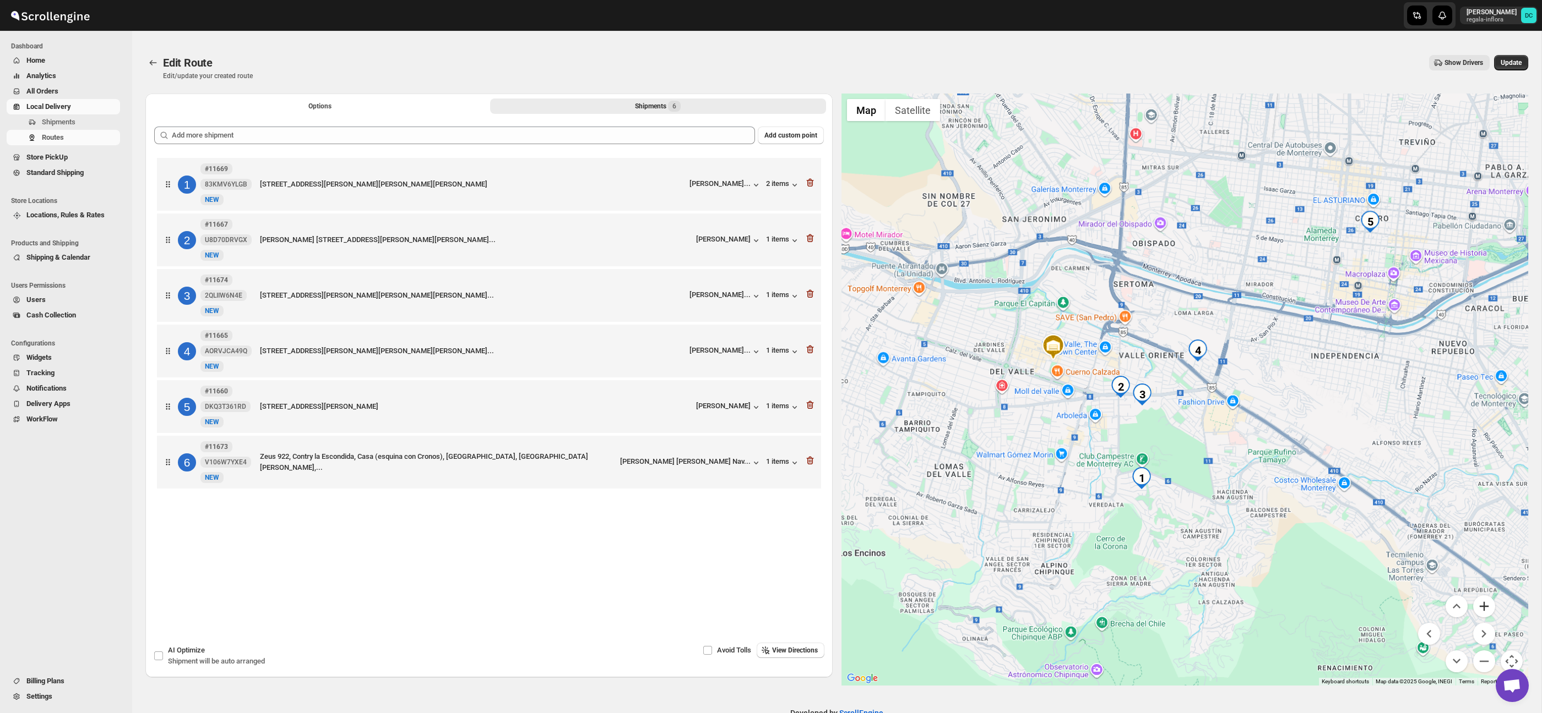
click at [1491, 601] on button "Zoom in" at bounding box center [1484, 607] width 22 height 22
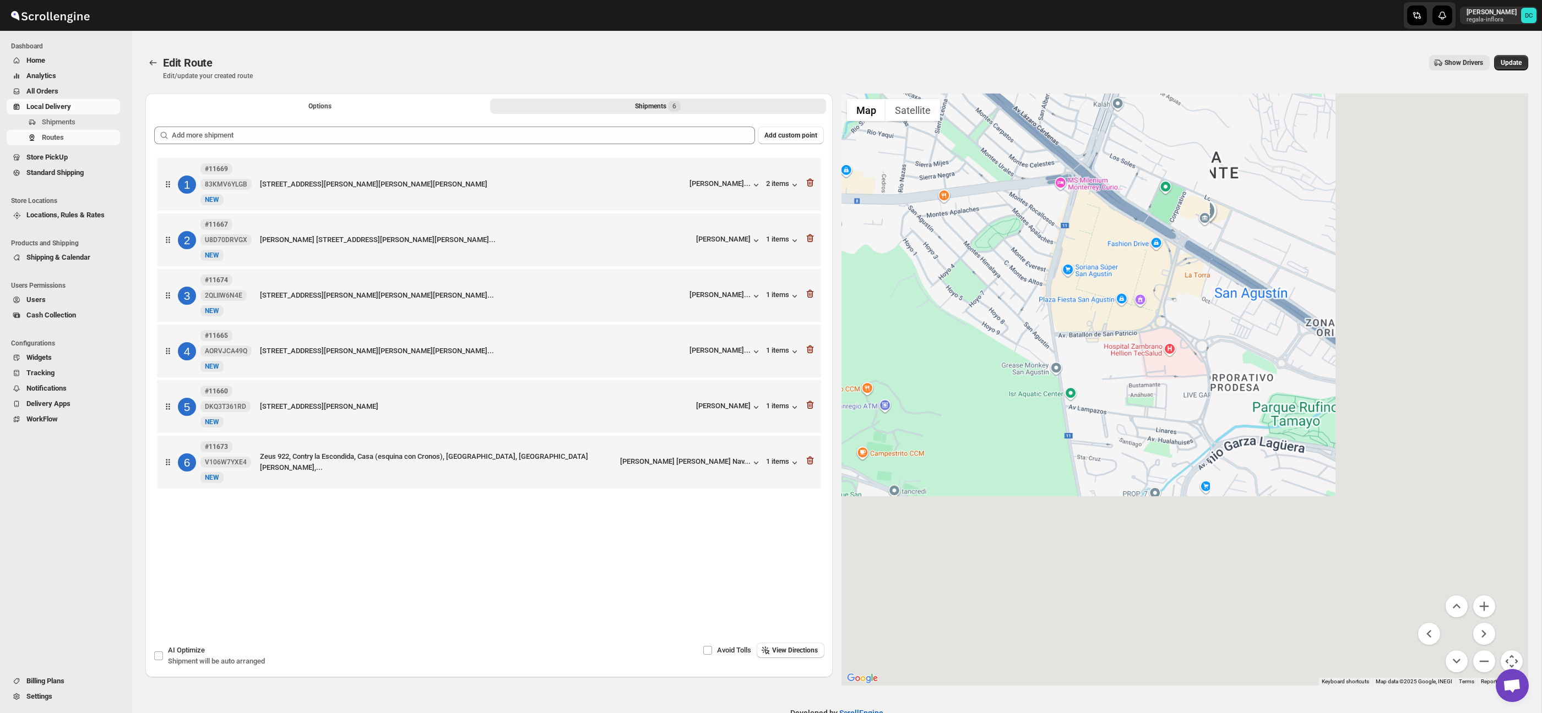
drag, startPoint x: 1317, startPoint y: 395, endPoint x: 1302, endPoint y: 378, distance: 22.2
click at [1233, 308] on div at bounding box center [1184, 390] width 687 height 592
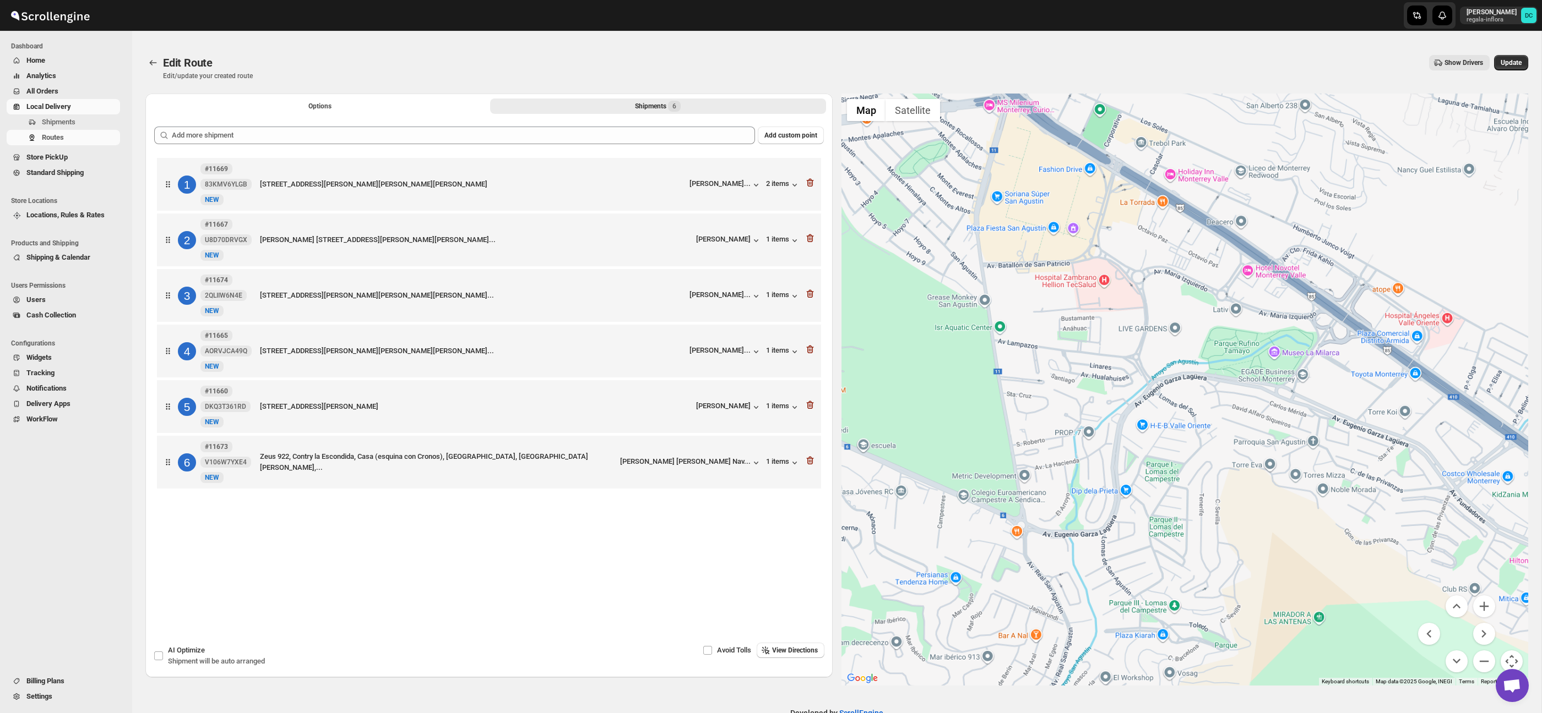
drag, startPoint x: 1366, startPoint y: 457, endPoint x: 1317, endPoint y: 467, distance: 50.5
click at [1317, 467] on div at bounding box center [1184, 390] width 687 height 592
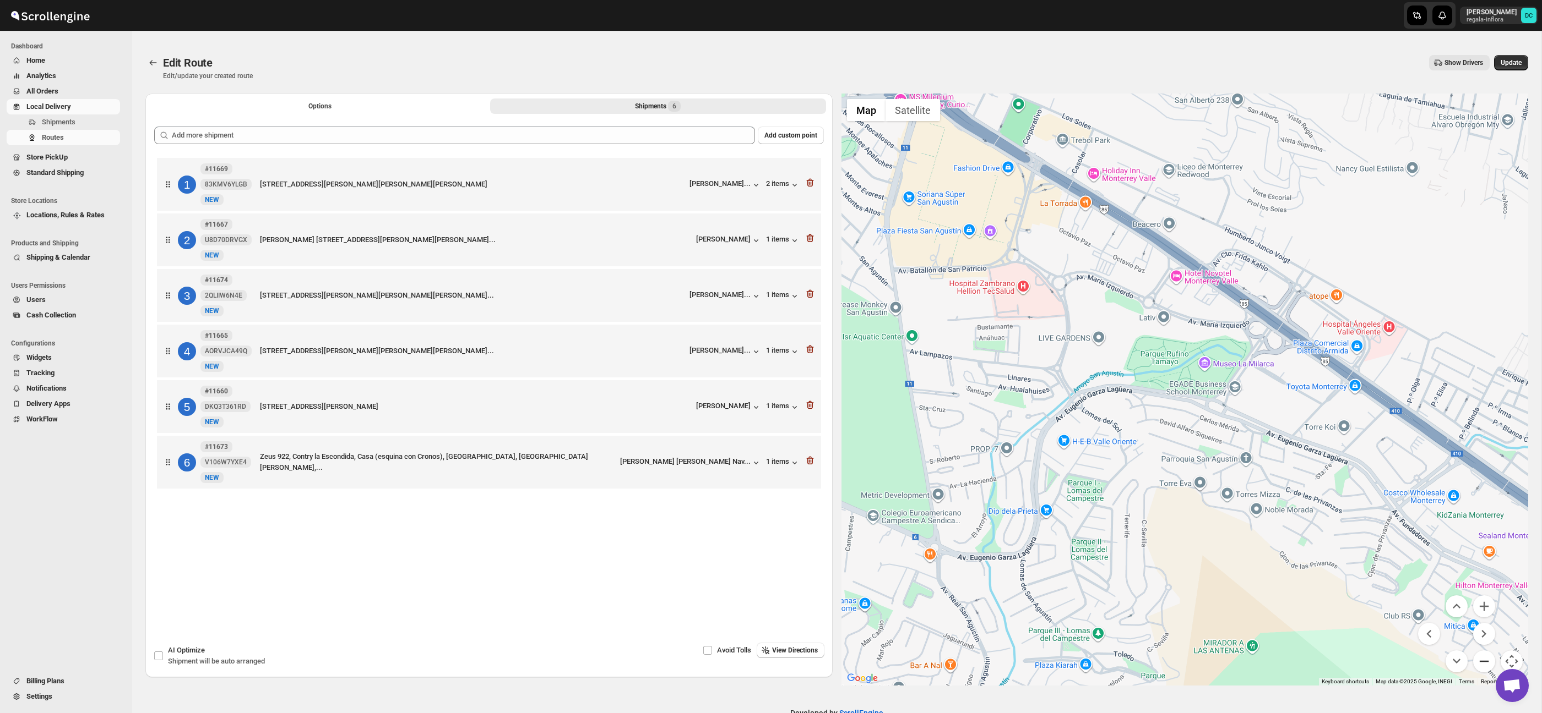
click at [1489, 664] on button "Zoom out" at bounding box center [1484, 662] width 22 height 22
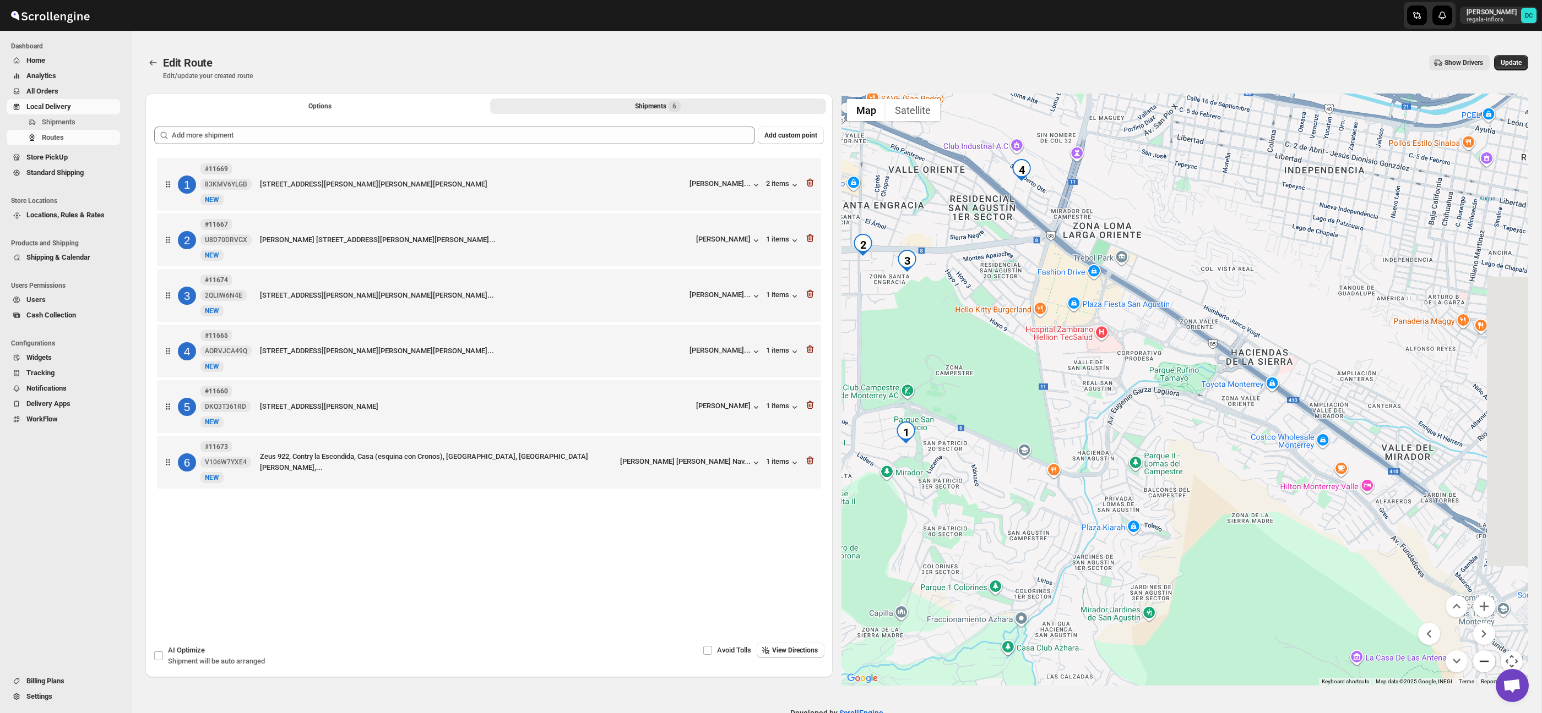
click at [1488, 663] on button "Zoom out" at bounding box center [1484, 662] width 22 height 22
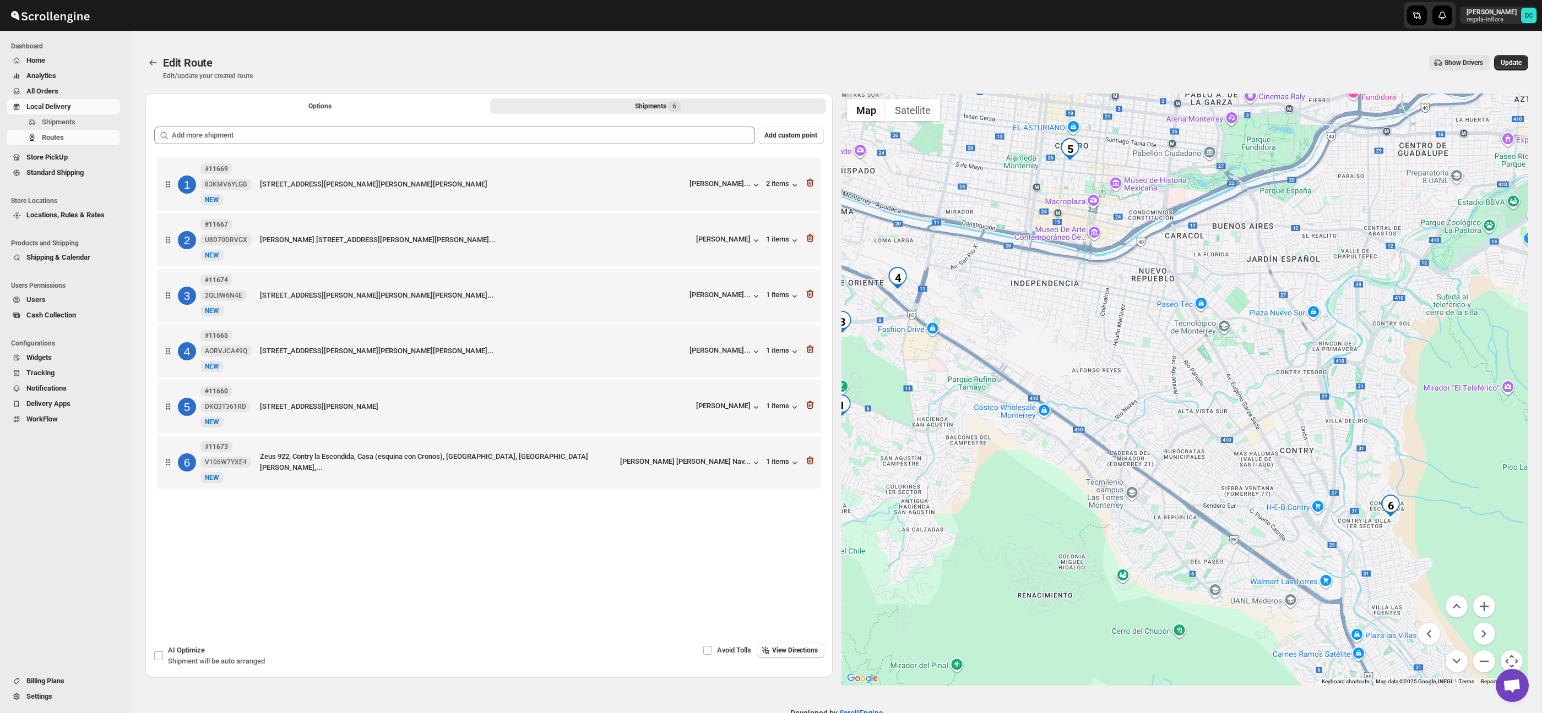
drag, startPoint x: 1363, startPoint y: 371, endPoint x: 1229, endPoint y: 396, distance: 136.6
click at [1214, 394] on div at bounding box center [1184, 390] width 687 height 592
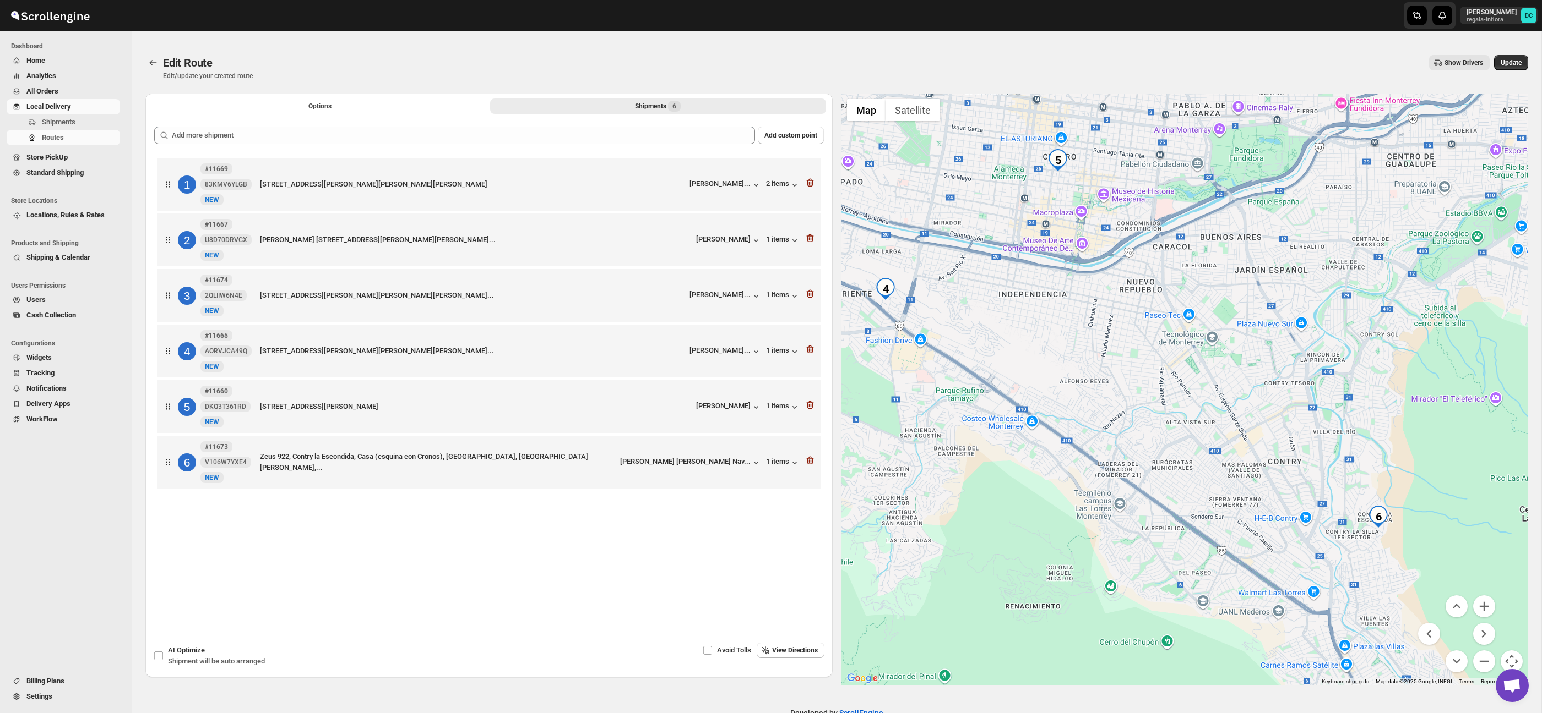
drag, startPoint x: 1358, startPoint y: 429, endPoint x: 1249, endPoint y: 354, distance: 132.6
click at [1217, 310] on div at bounding box center [1184, 390] width 687 height 592
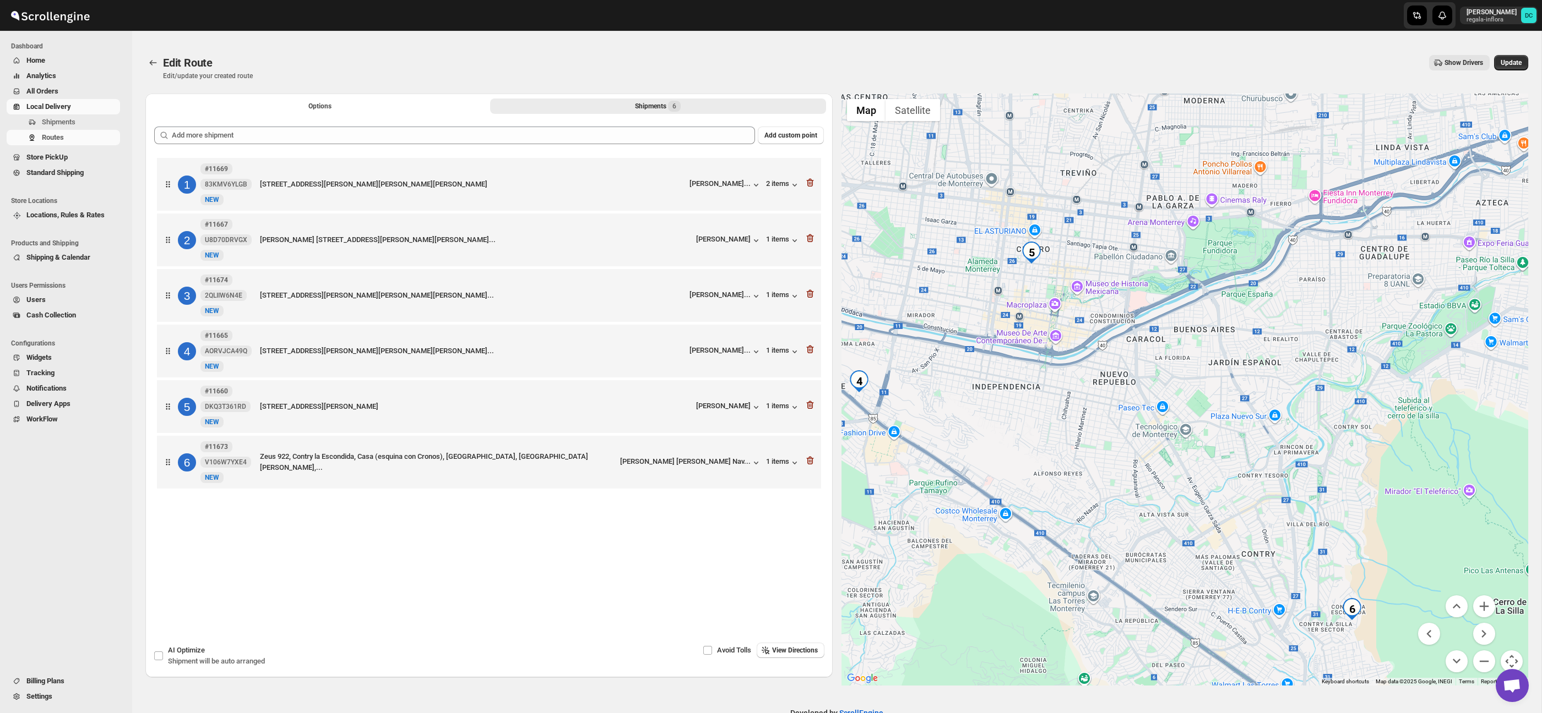
drag, startPoint x: 1214, startPoint y: 324, endPoint x: 1319, endPoint y: 525, distance: 226.1
click at [1319, 525] on div at bounding box center [1184, 390] width 687 height 592
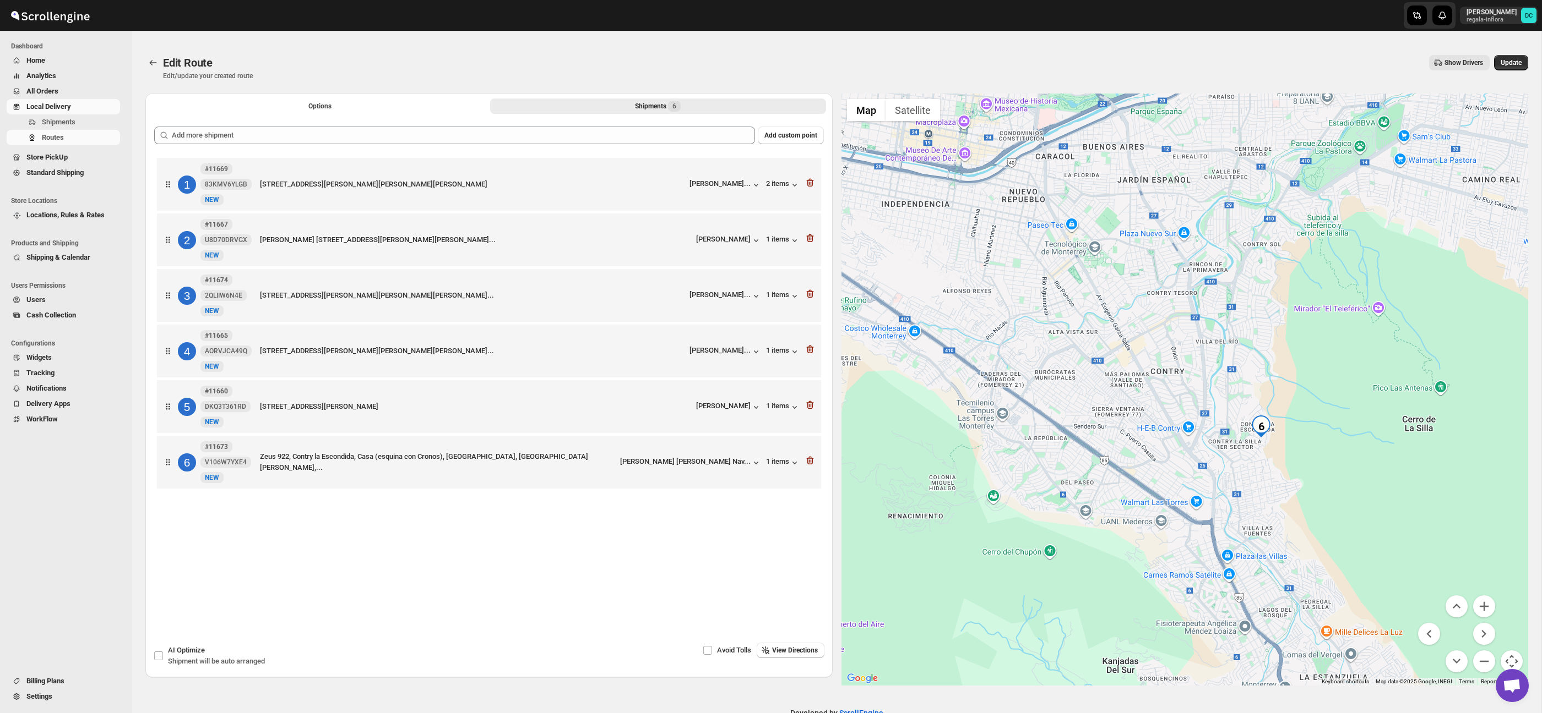
drag, startPoint x: 1392, startPoint y: 541, endPoint x: 1407, endPoint y: 463, distance: 79.5
click at [1303, 356] on div at bounding box center [1184, 390] width 687 height 592
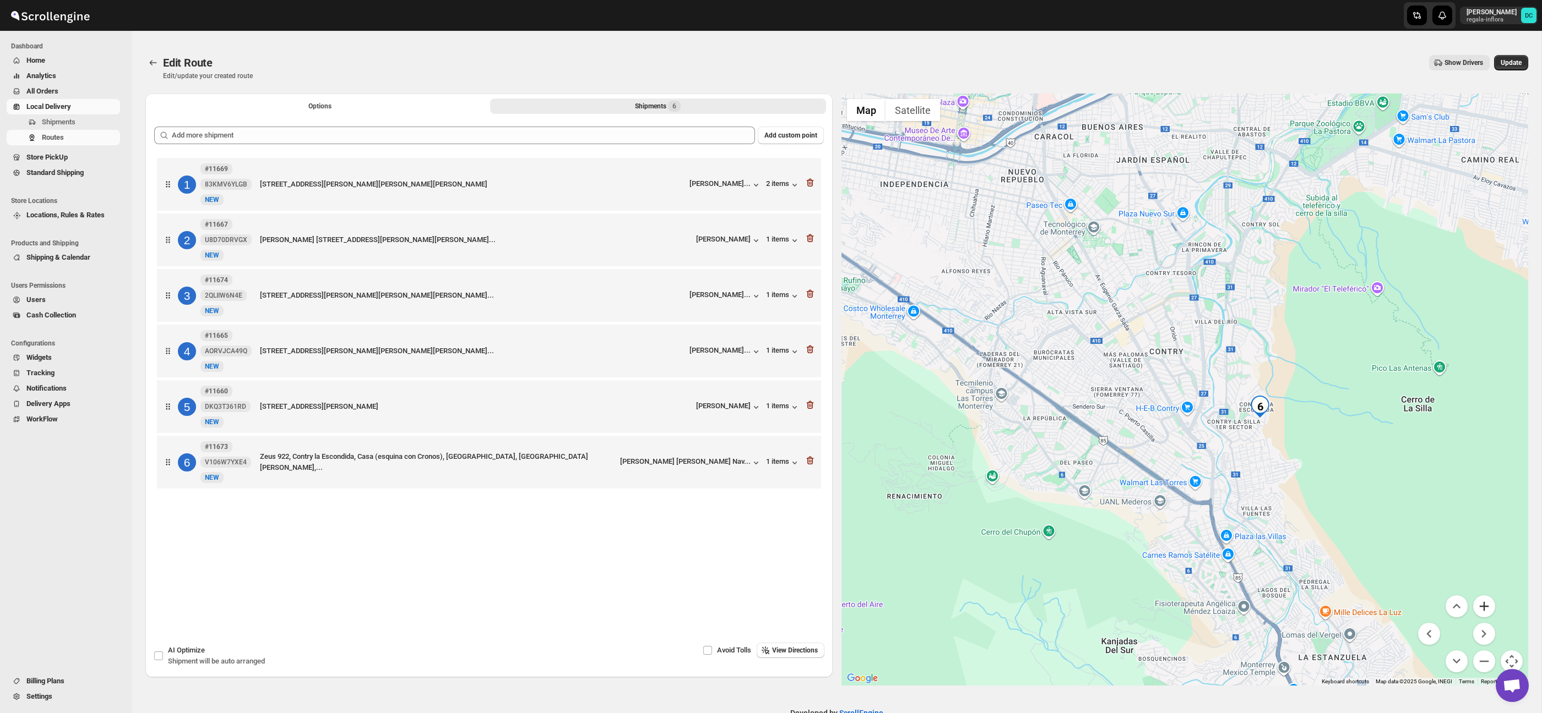
click at [1489, 609] on button "Zoom in" at bounding box center [1484, 607] width 22 height 22
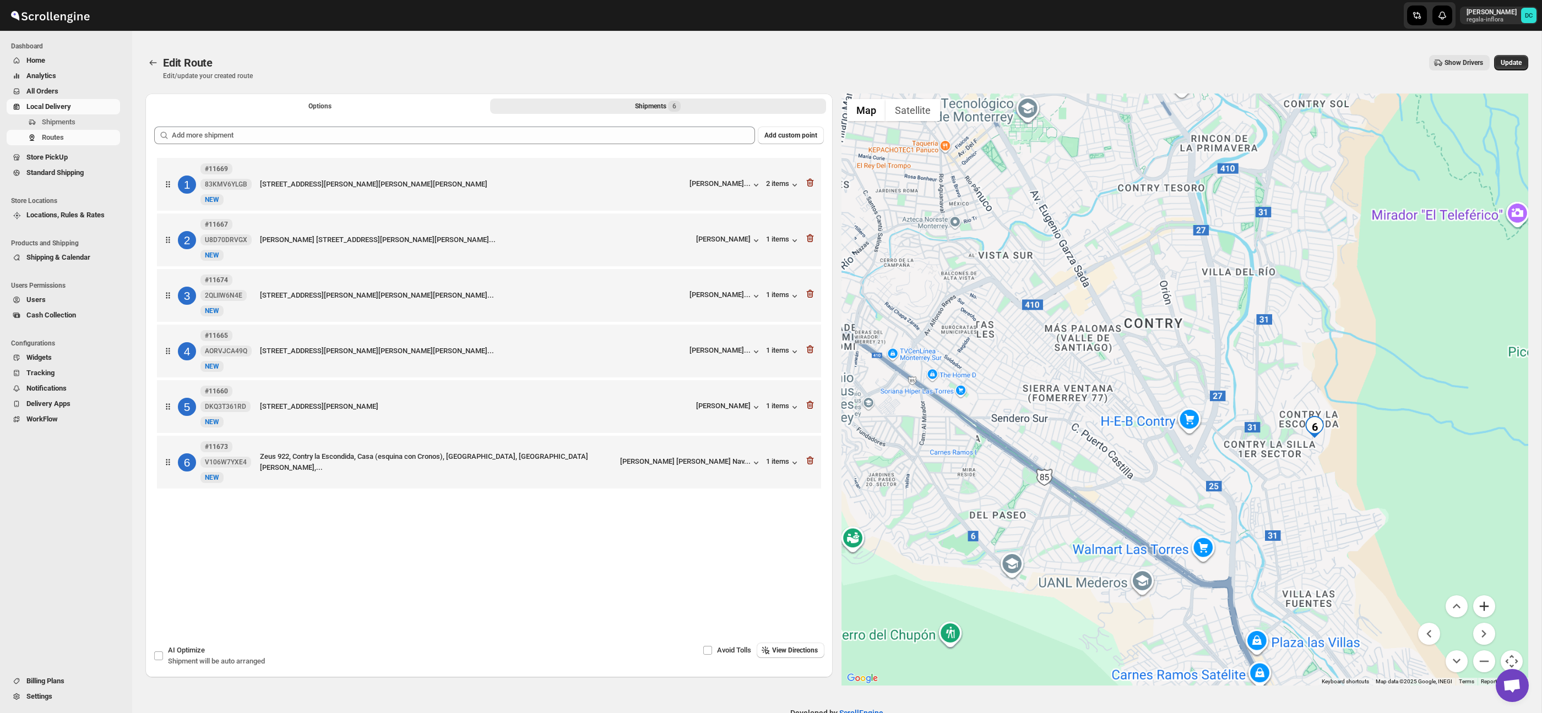
click at [1489, 609] on button "Zoom in" at bounding box center [1484, 607] width 22 height 22
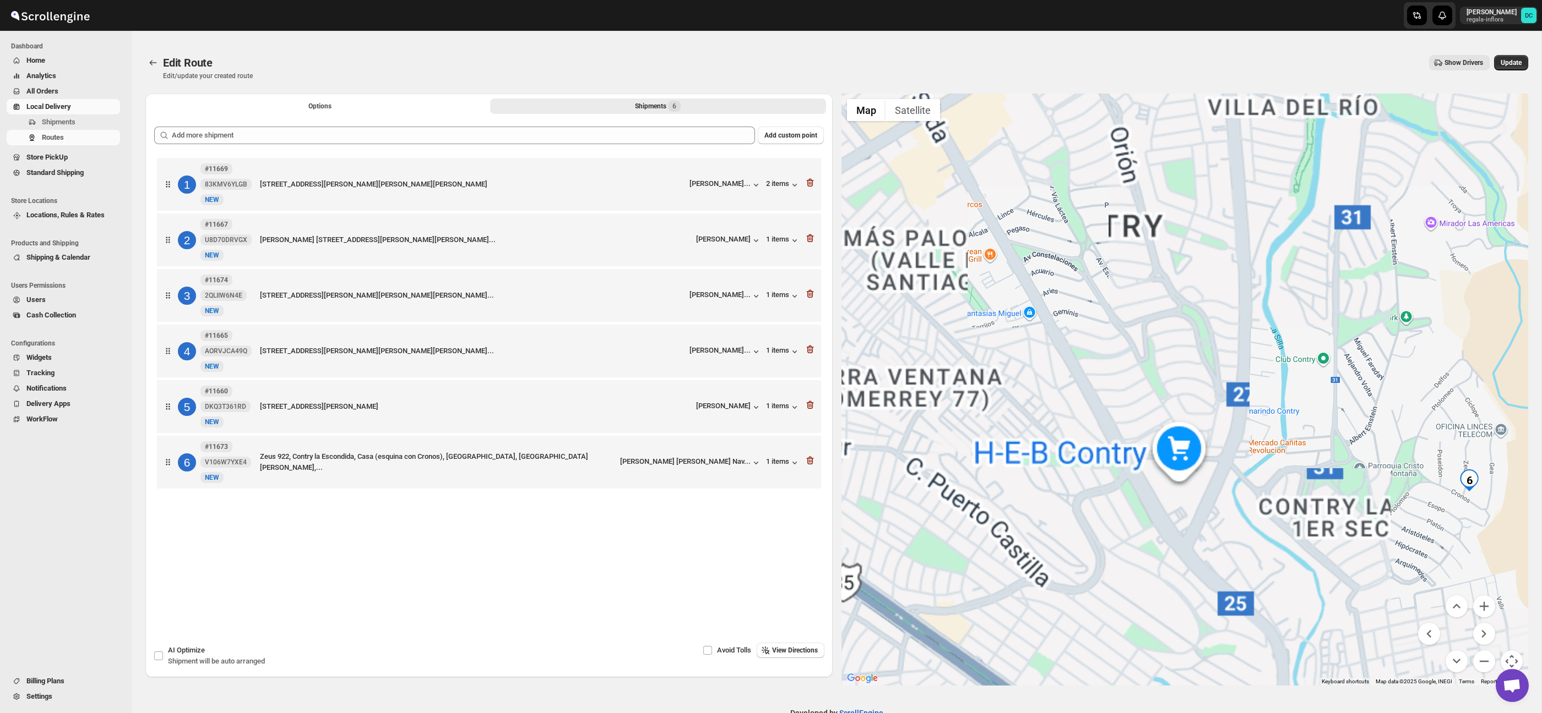
drag, startPoint x: 1448, startPoint y: 453, endPoint x: 1309, endPoint y: 433, distance: 140.8
click at [1251, 362] on div at bounding box center [1184, 390] width 687 height 592
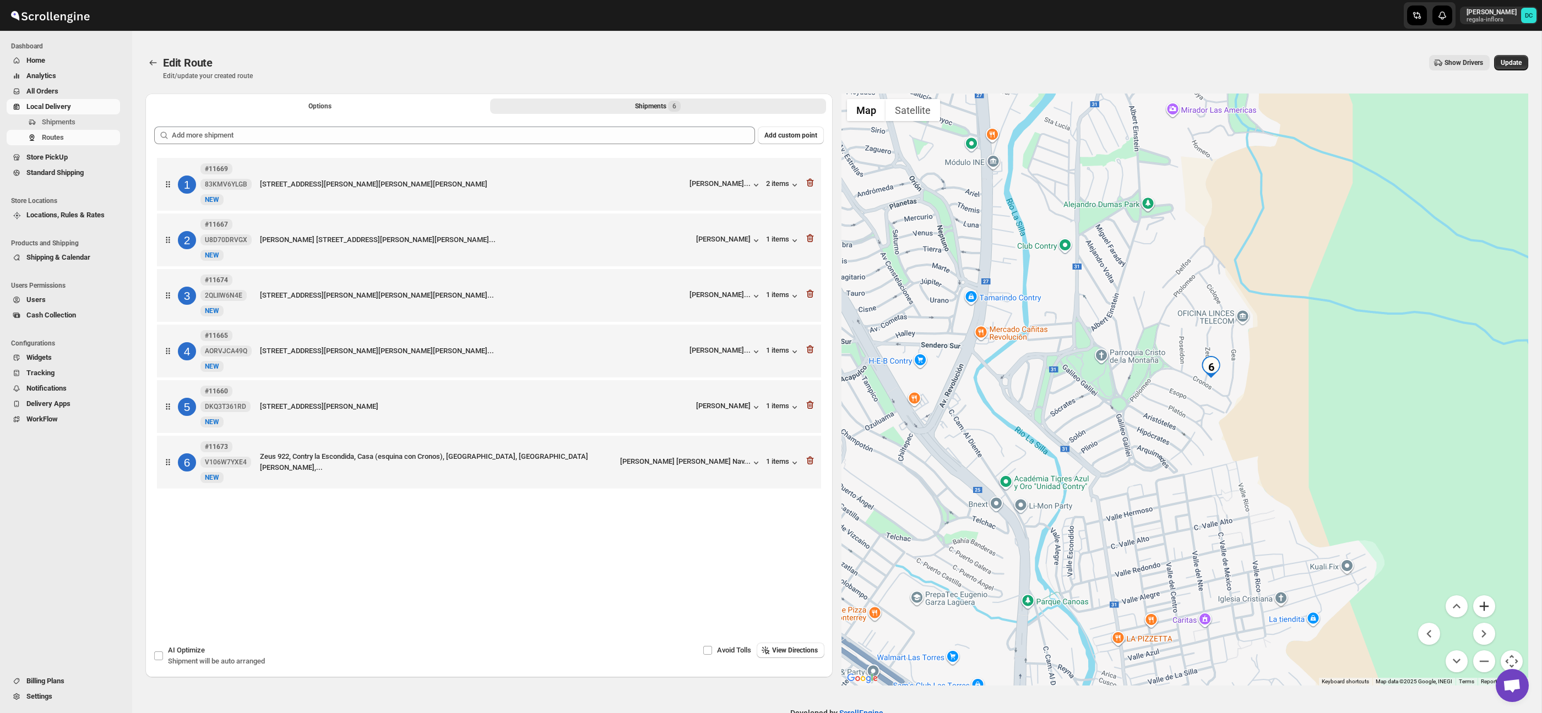
click at [1482, 606] on button "Zoom in" at bounding box center [1484, 607] width 22 height 22
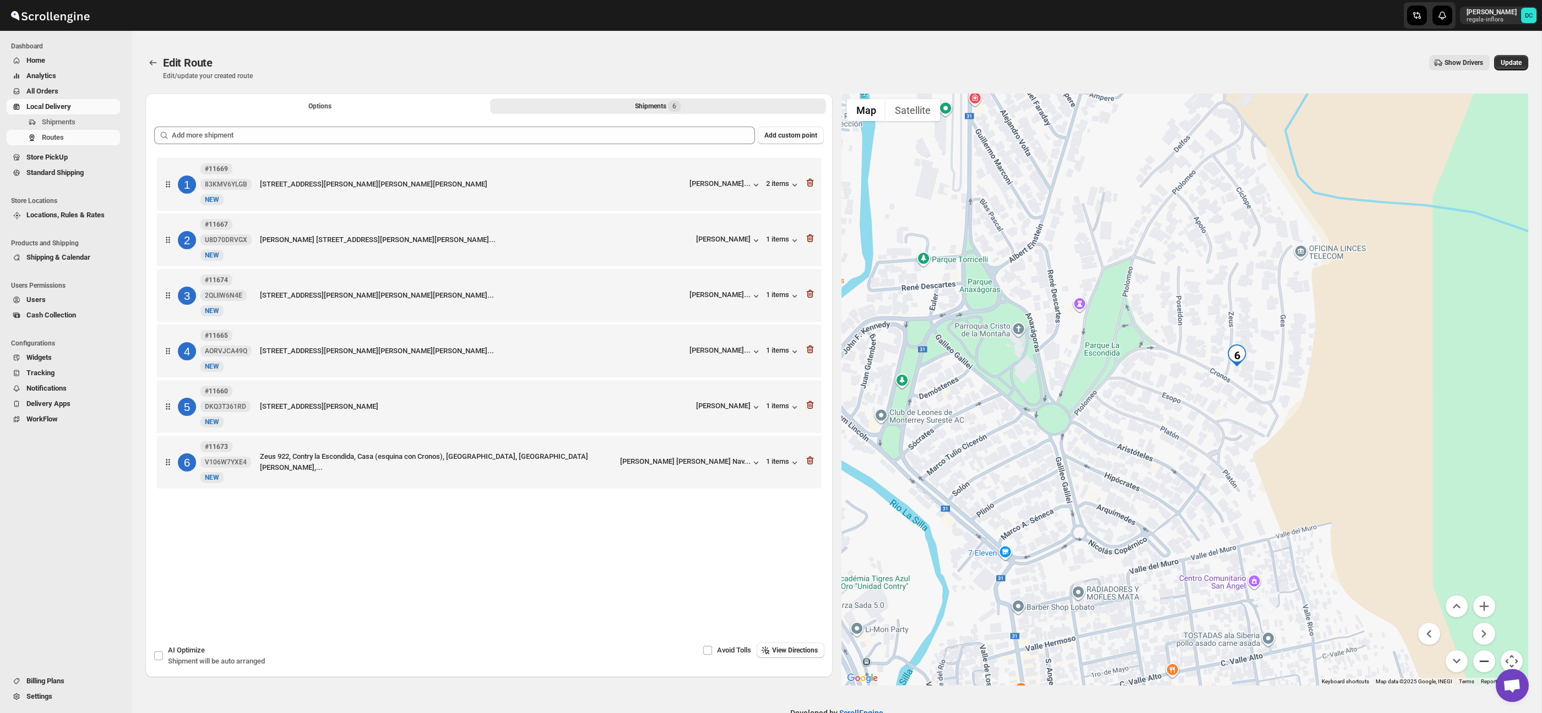
click at [1489, 652] on button "Zoom out" at bounding box center [1484, 662] width 22 height 22
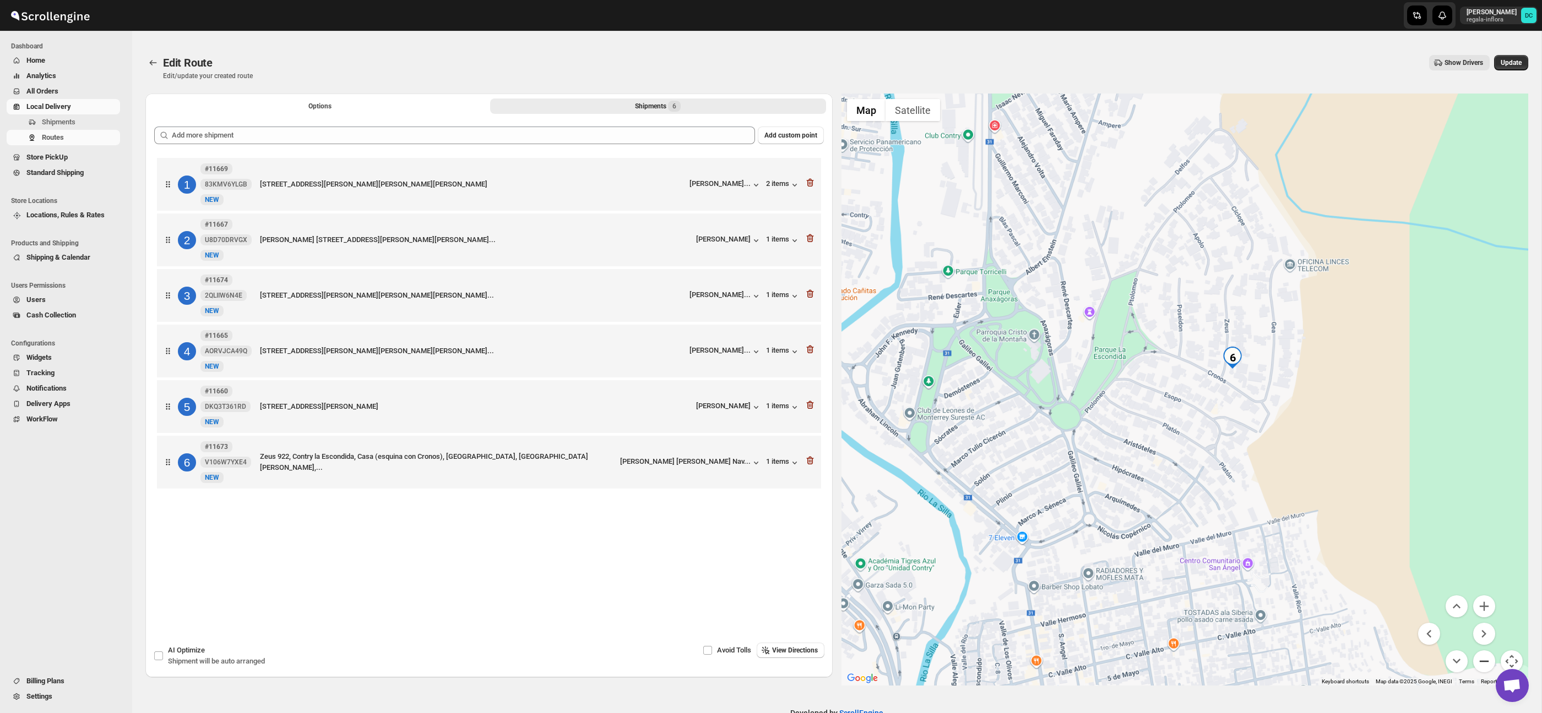
click at [1489, 652] on button "Zoom out" at bounding box center [1484, 662] width 22 height 22
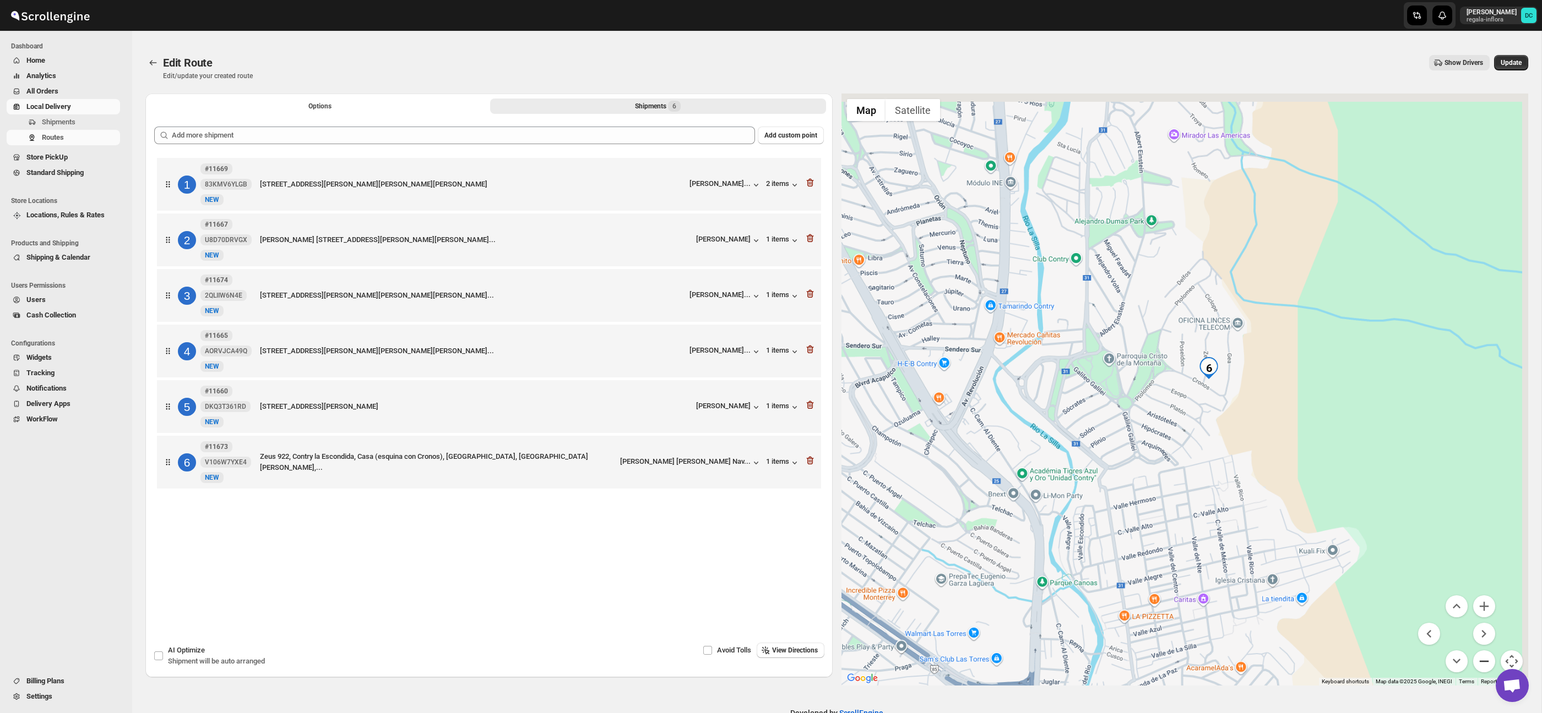
click at [1489, 652] on button "Zoom out" at bounding box center [1484, 662] width 22 height 22
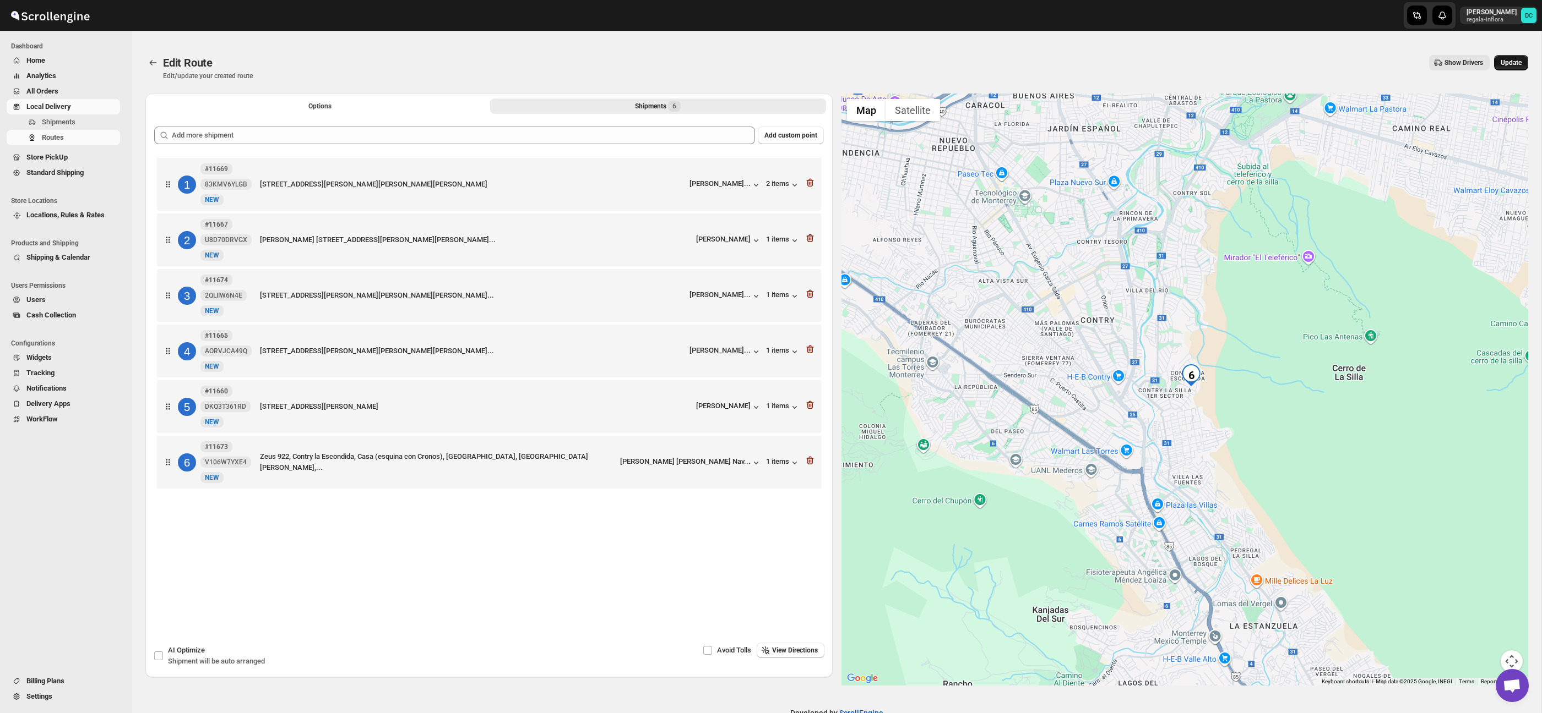
click at [1509, 61] on span "Update" at bounding box center [1510, 62] width 21 height 9
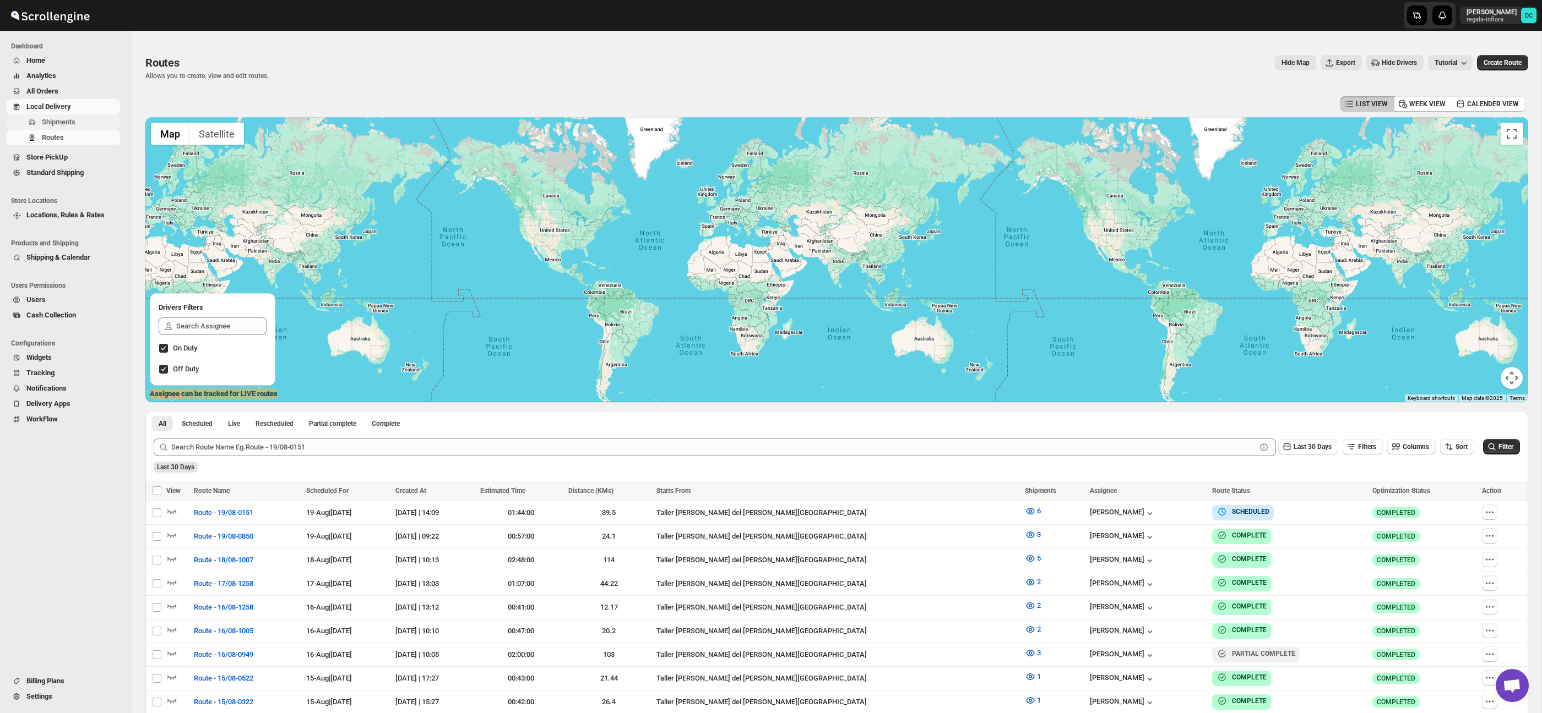
click at [73, 124] on span "Shipments" at bounding box center [59, 122] width 34 height 8
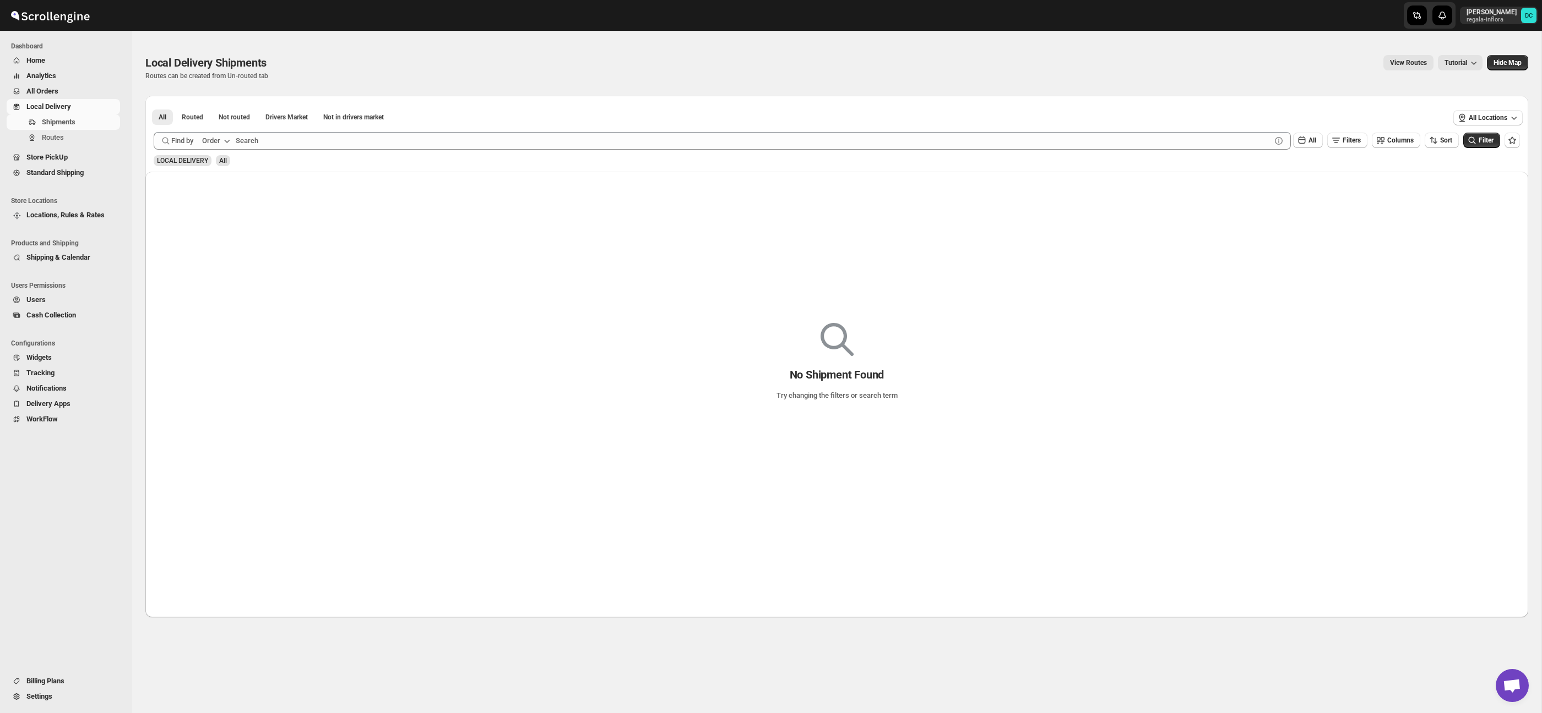
click at [63, 92] on span "All Orders" at bounding box center [71, 91] width 91 height 11
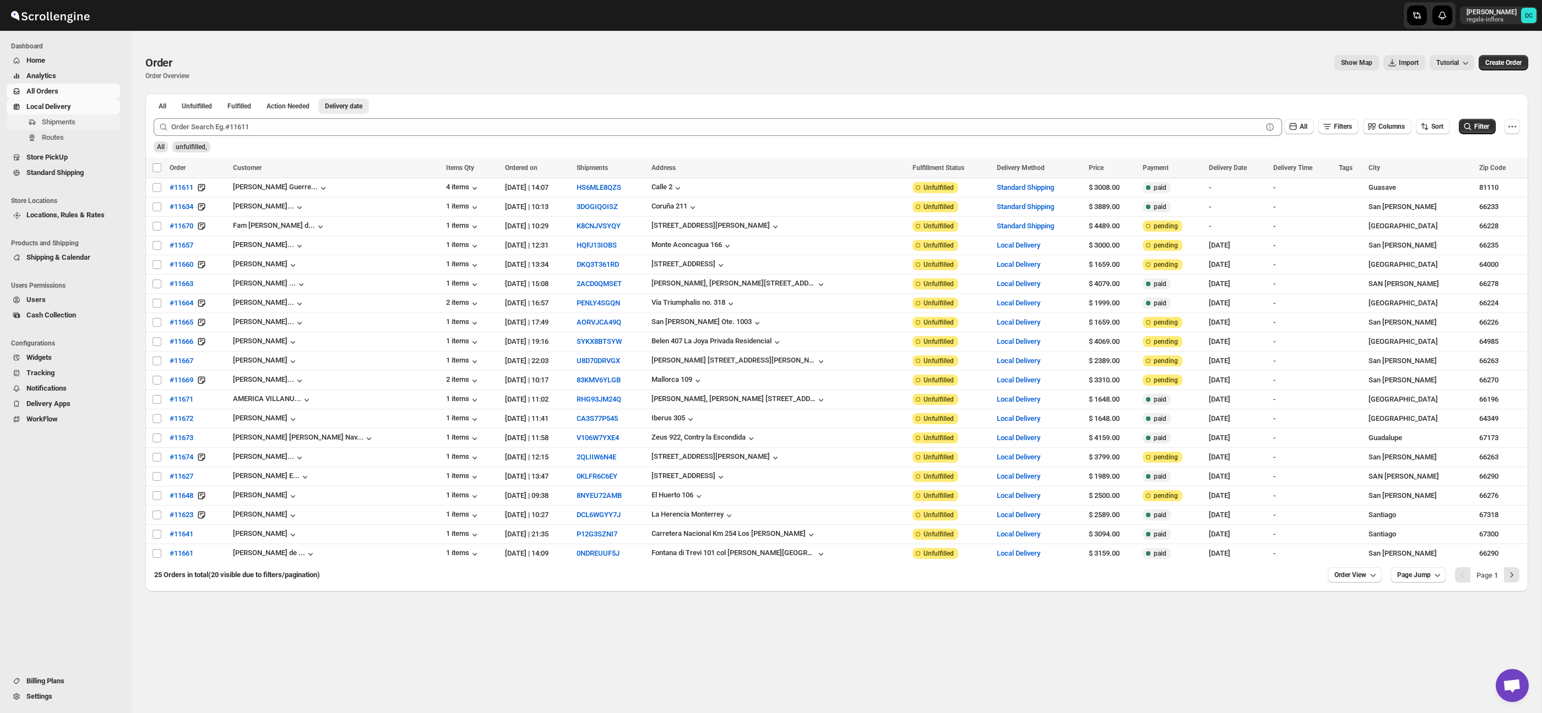
click at [75, 118] on span "Shipments" at bounding box center [59, 122] width 34 height 8
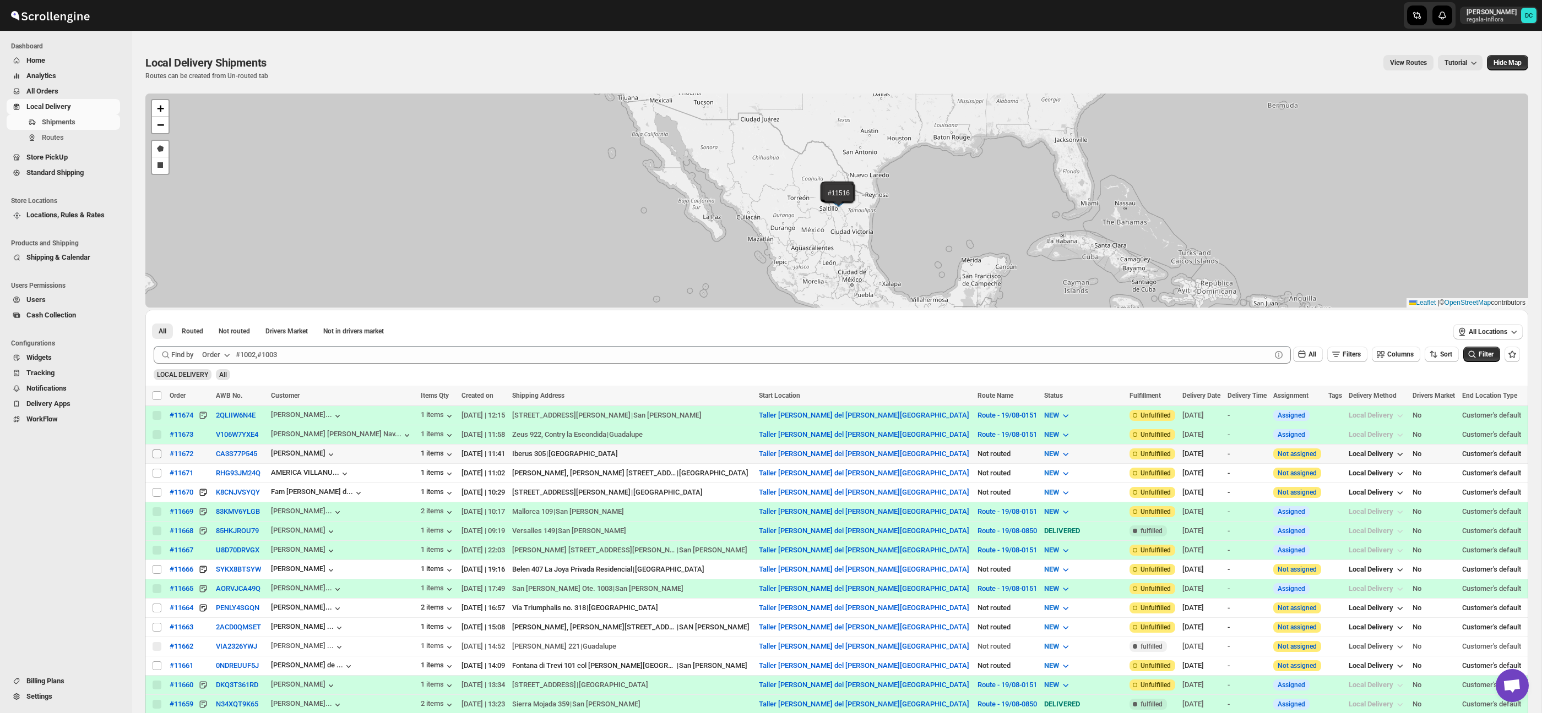
click at [157, 453] on input "Select shipment" at bounding box center [156, 454] width 9 height 9
checkbox input "true"
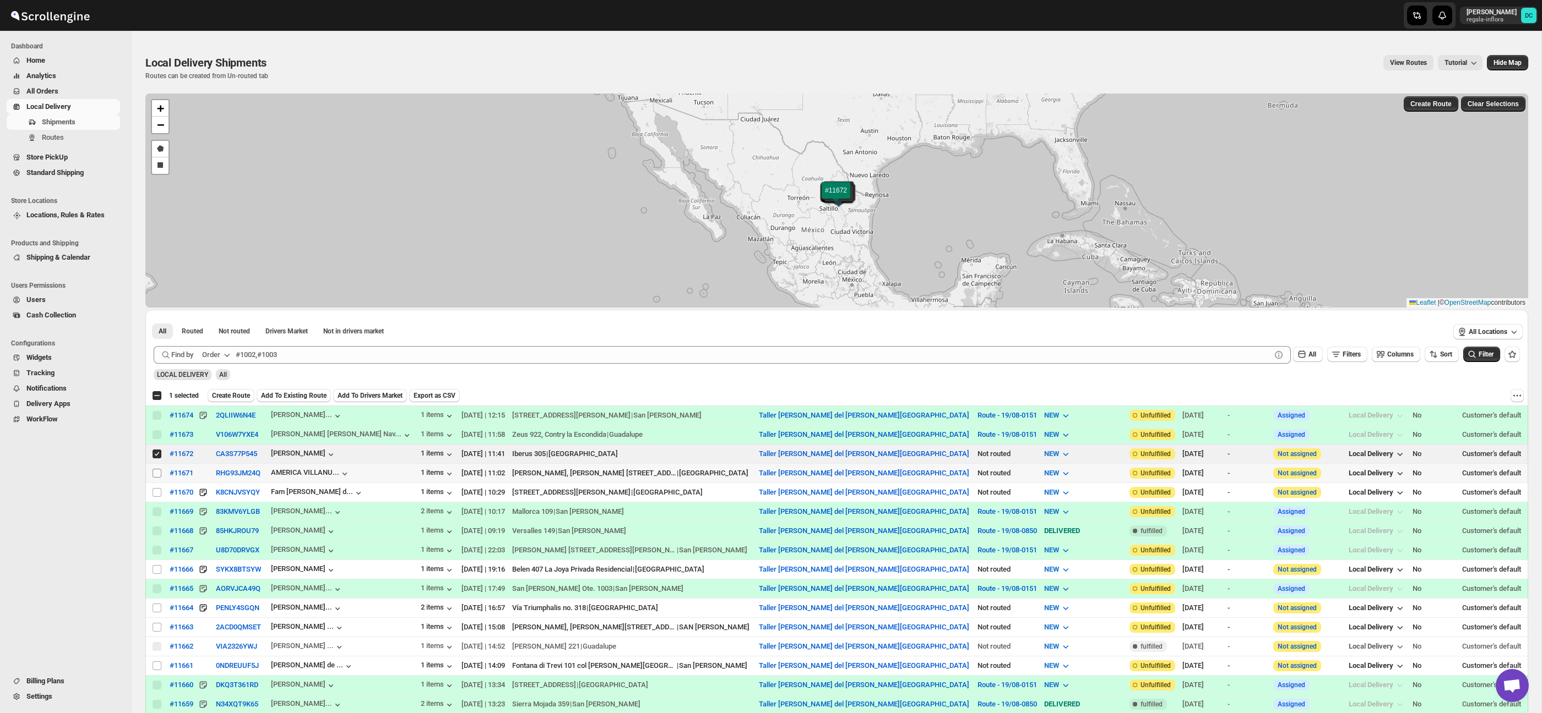
click at [157, 472] on input "Select shipment" at bounding box center [156, 473] width 9 height 9
checkbox input "true"
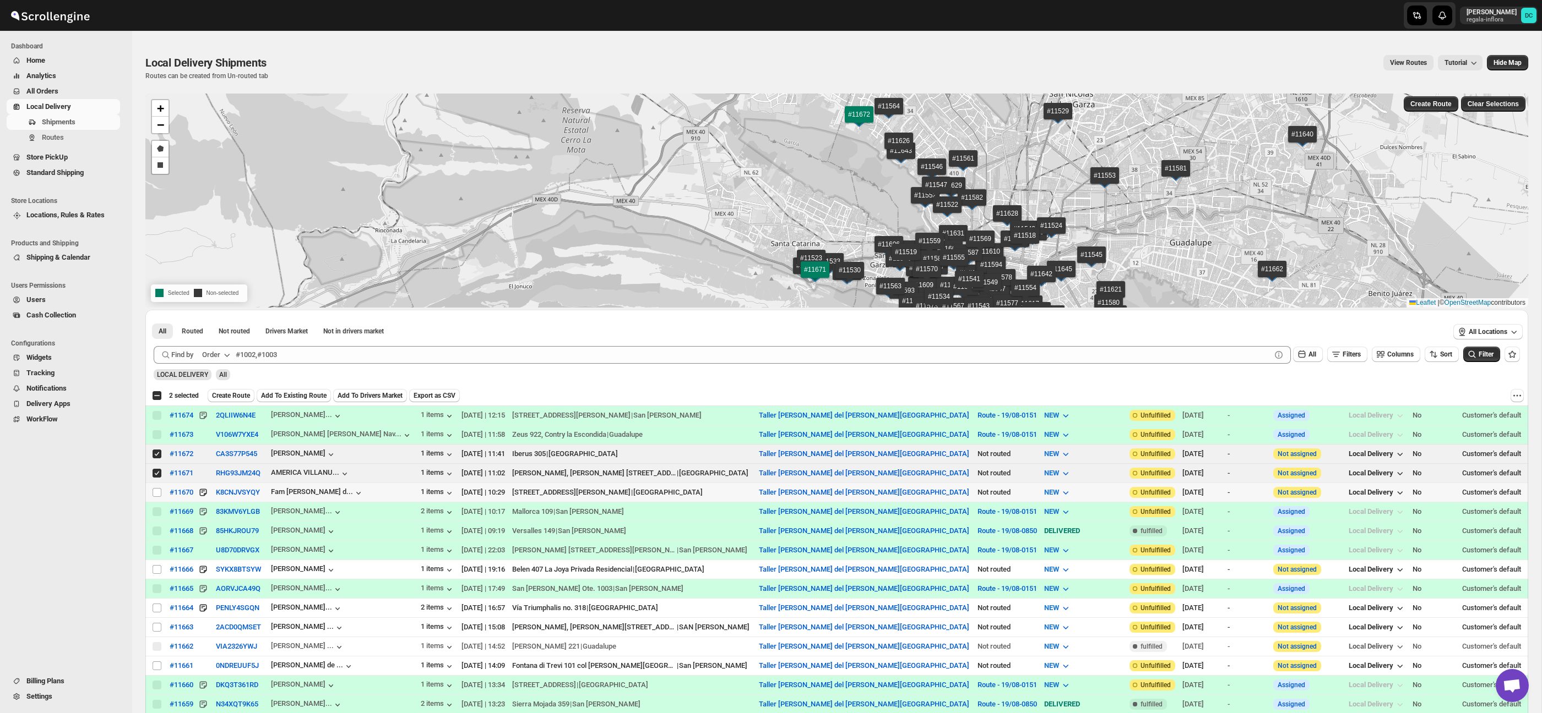
click at [156, 491] on input "Select shipment" at bounding box center [156, 492] width 9 height 9
checkbox input "true"
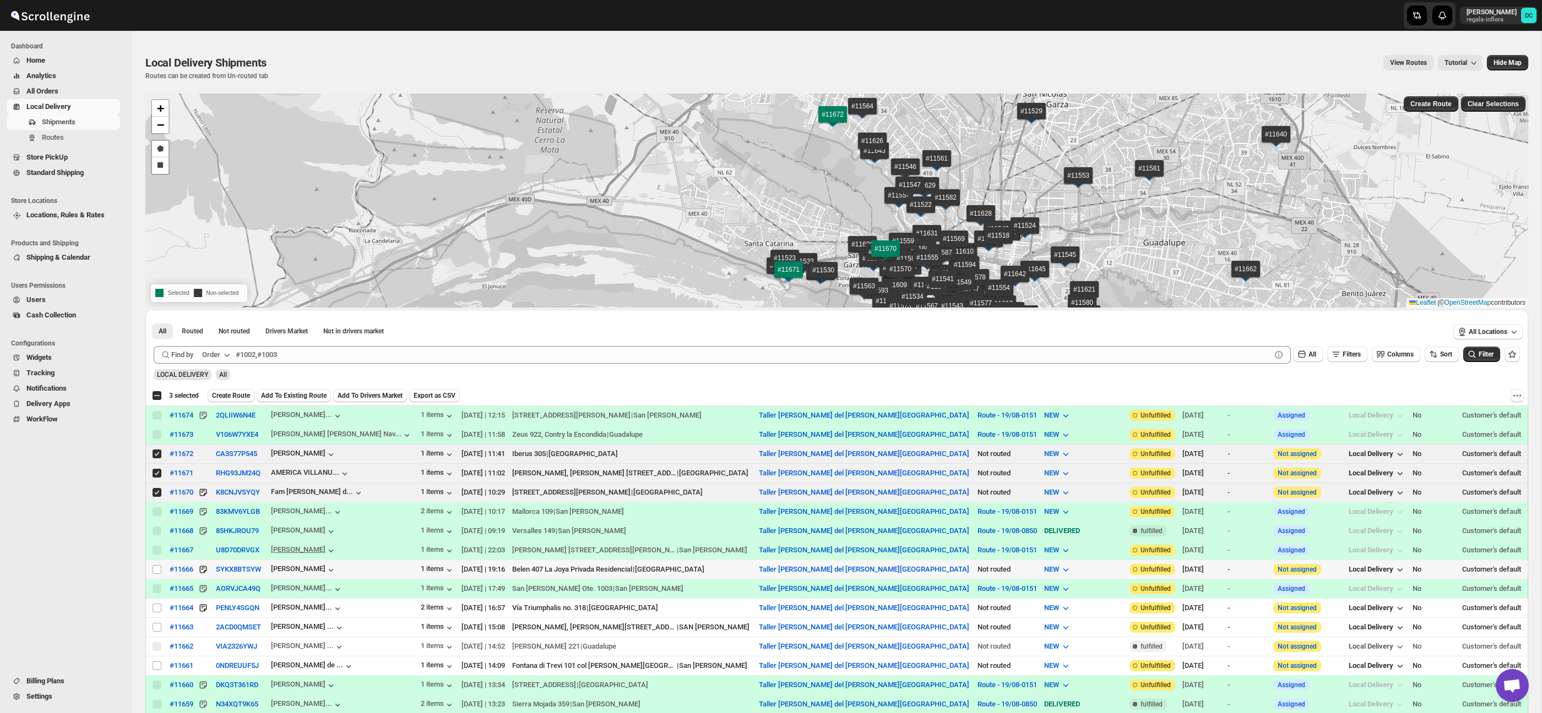
click at [156, 571] on input "Select shipment" at bounding box center [156, 569] width 9 height 9
checkbox input "true"
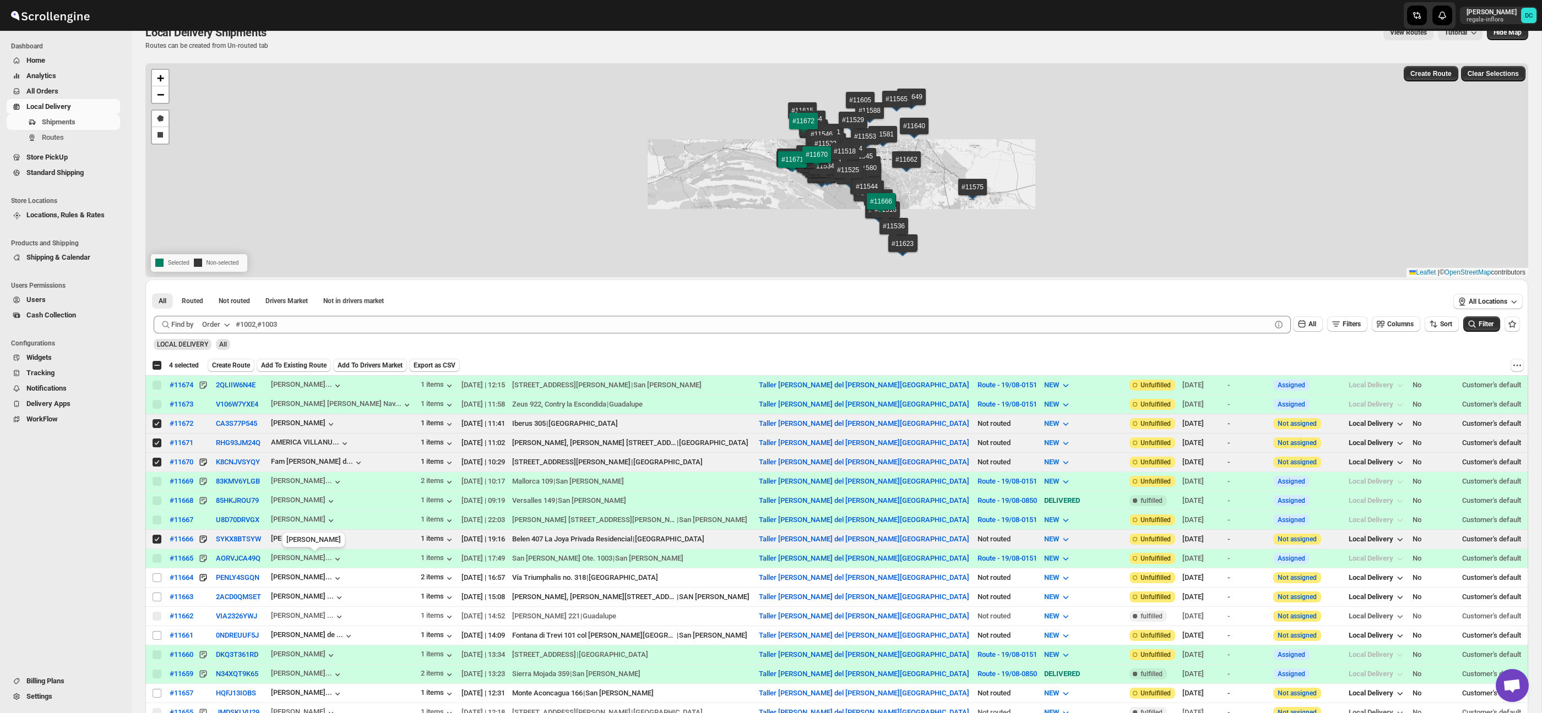
scroll to position [34, 0]
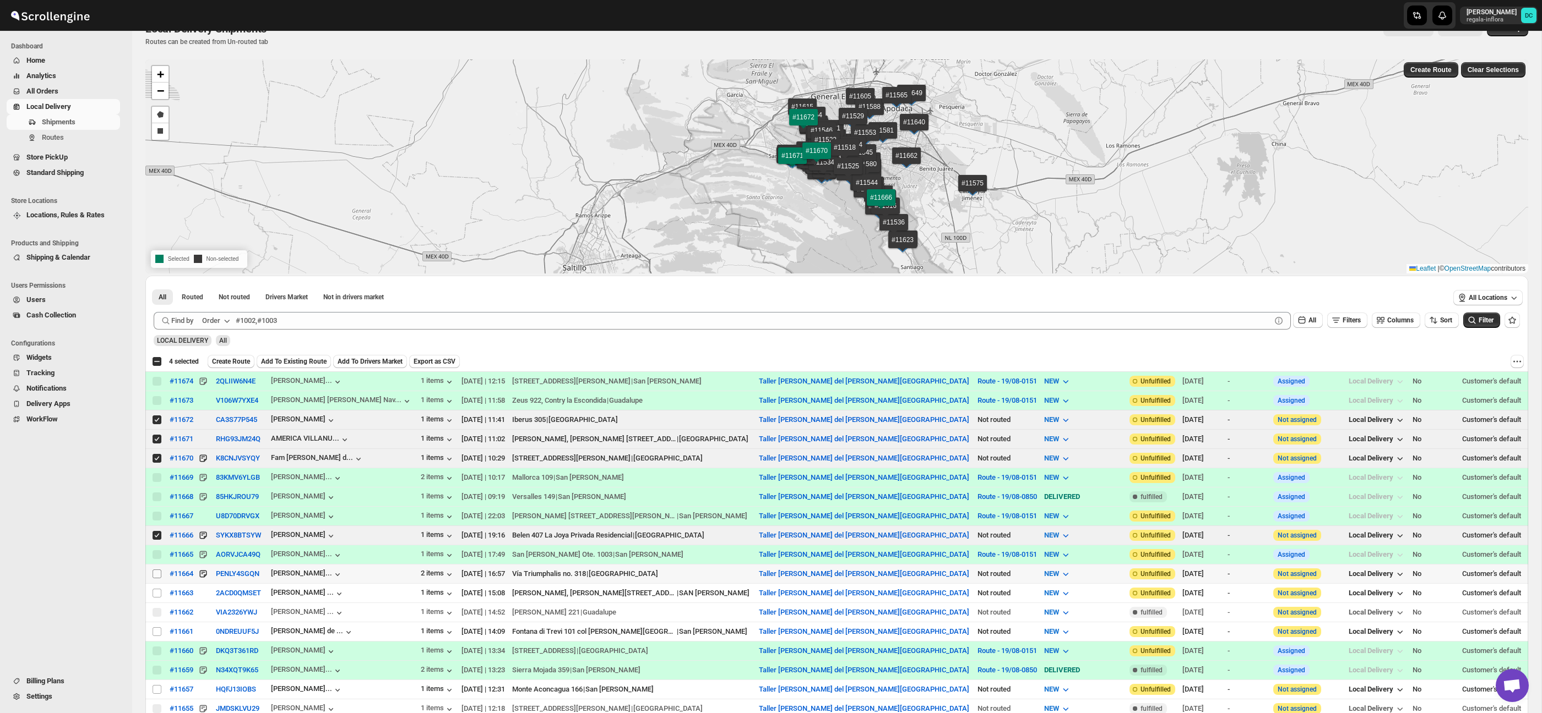
click at [157, 575] on input "Select shipment" at bounding box center [156, 574] width 9 height 9
checkbox input "true"
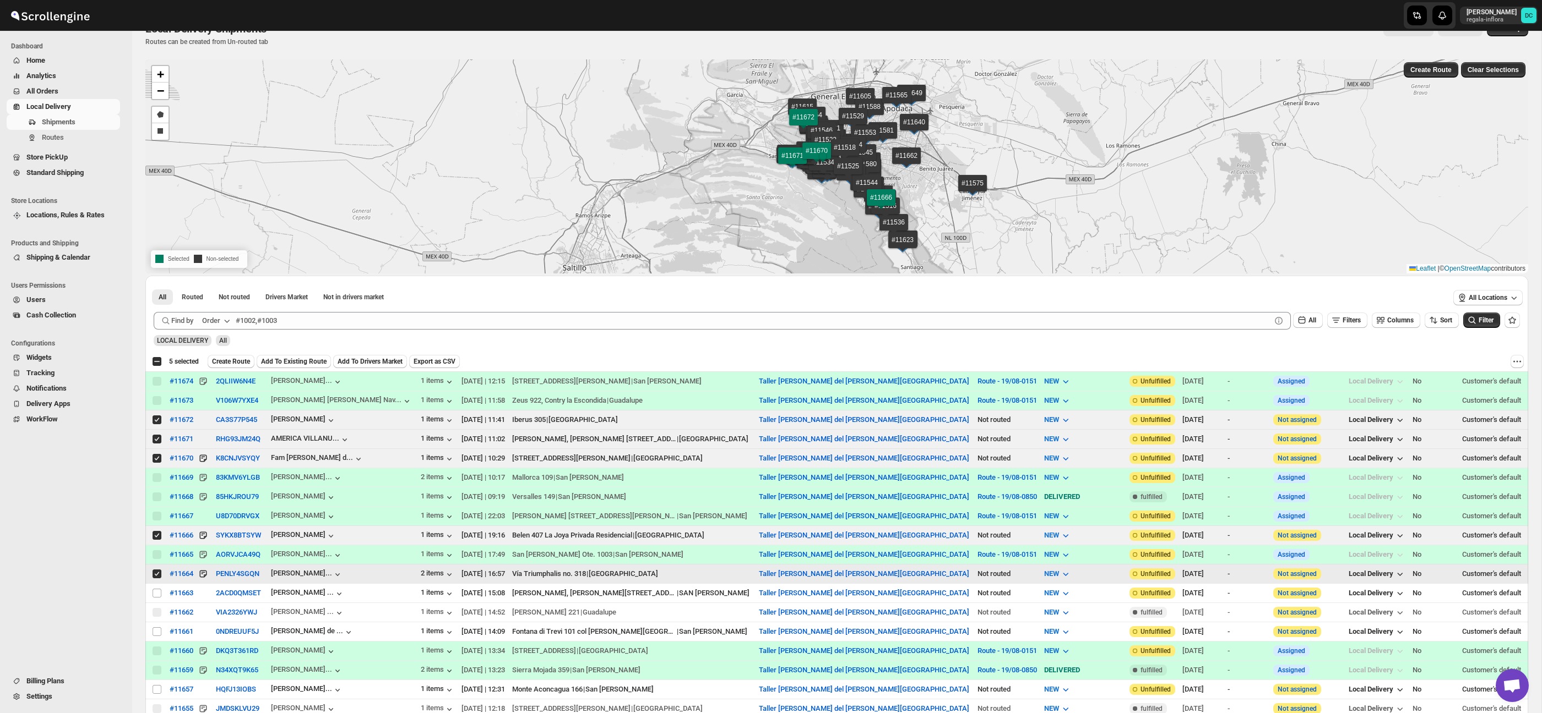
scroll to position [32, 0]
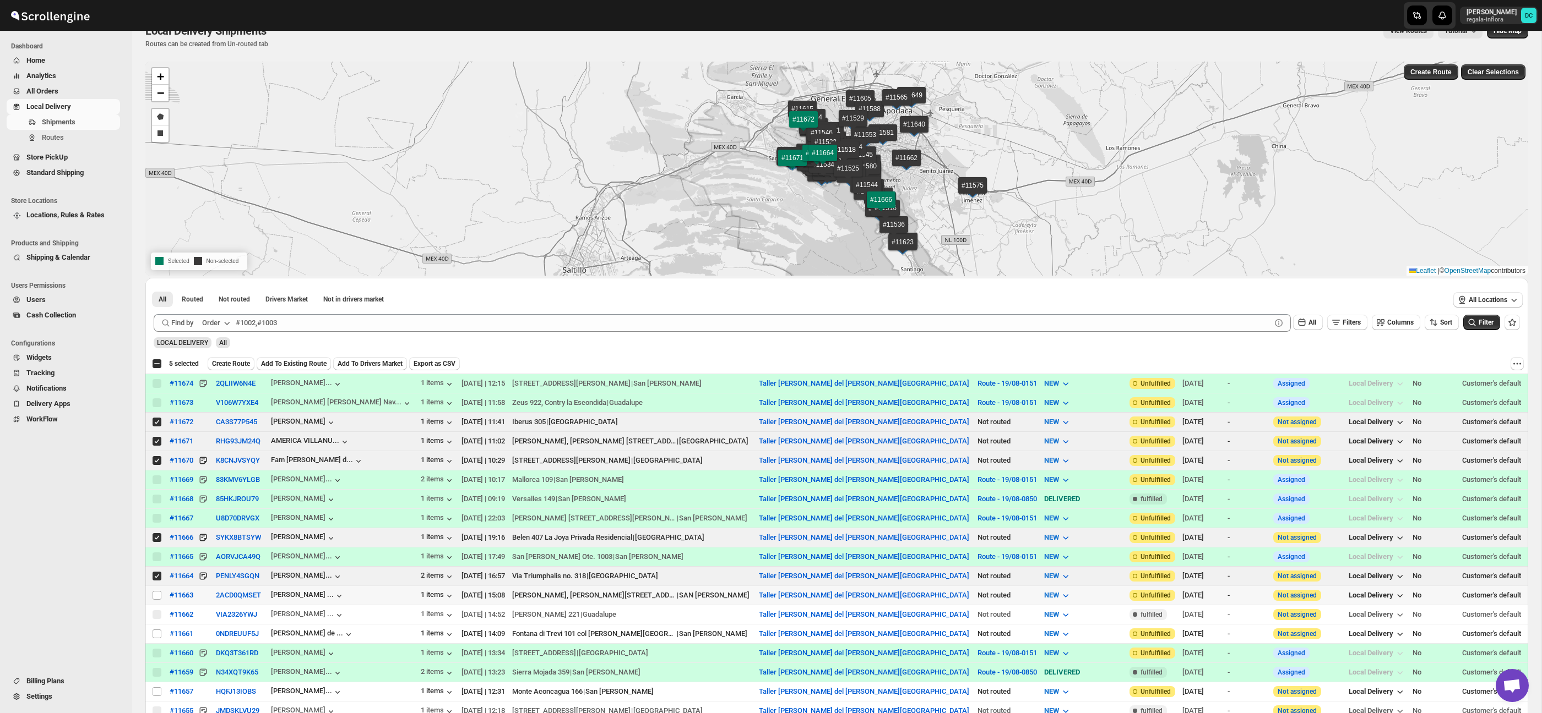
drag, startPoint x: 154, startPoint y: 595, endPoint x: 213, endPoint y: 586, distance: 59.1
click at [154, 595] on input "Select shipment" at bounding box center [156, 595] width 9 height 9
checkbox input "true"
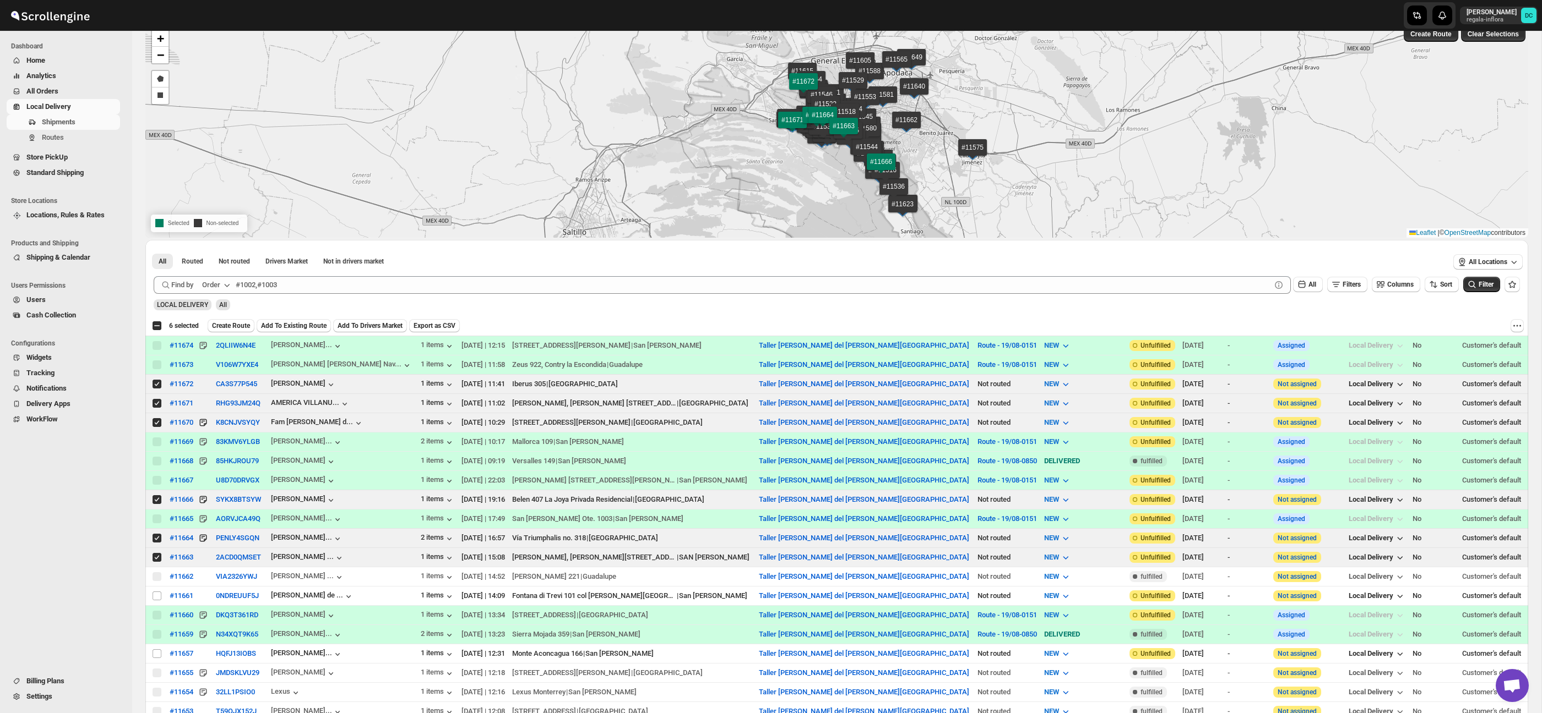
scroll to position [0, 0]
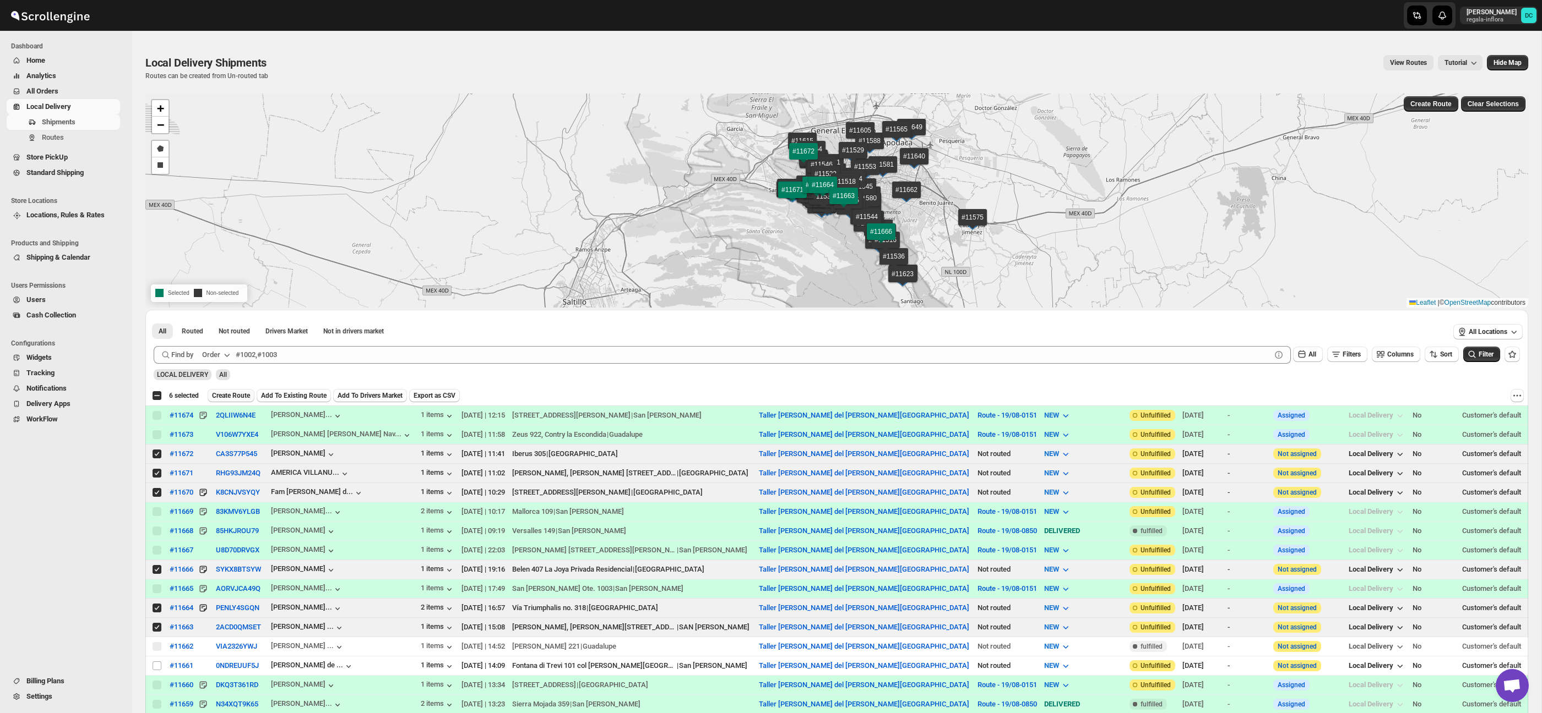
click at [248, 398] on span "Create Route" at bounding box center [231, 395] width 38 height 9
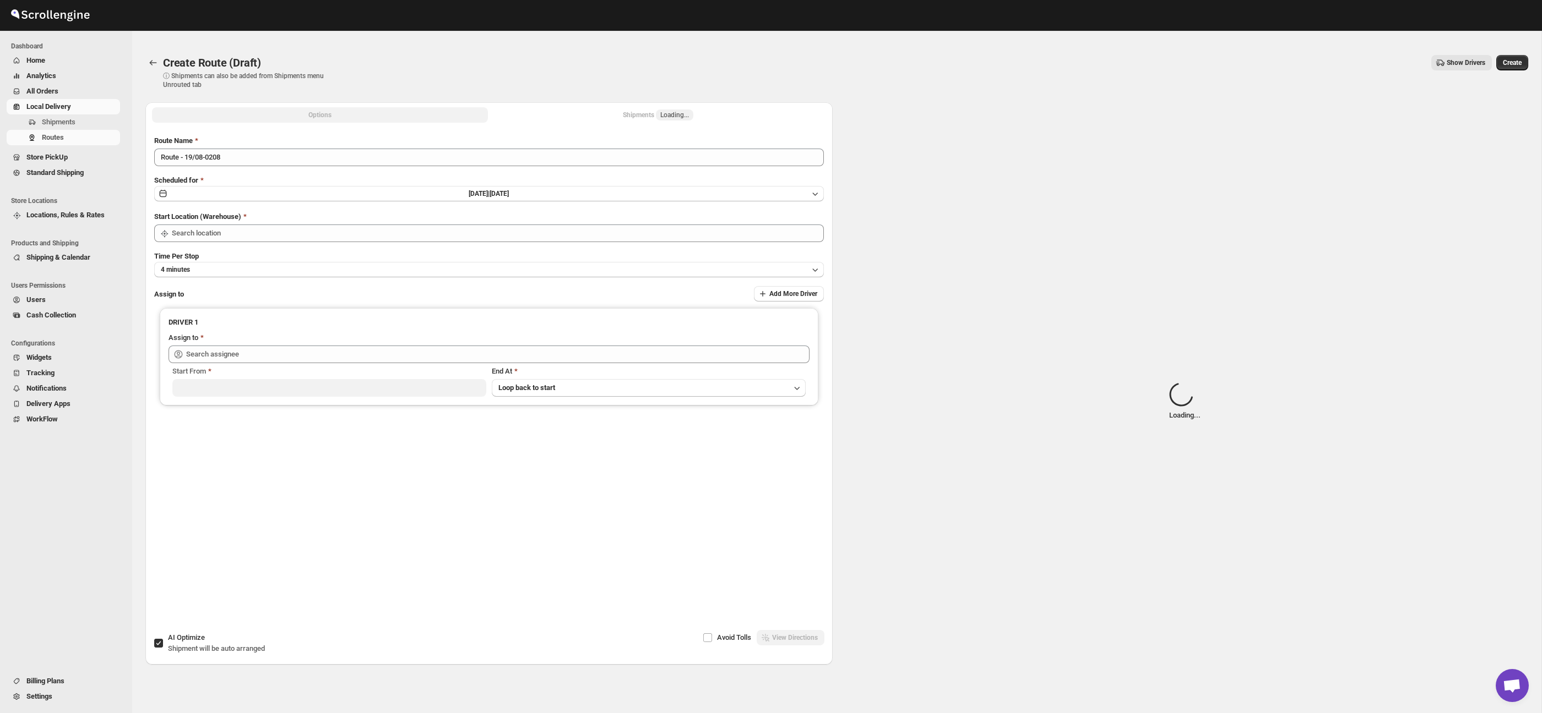
type input "Taller [PERSON_NAME] del [PERSON_NAME][GEOGRAPHIC_DATA]"
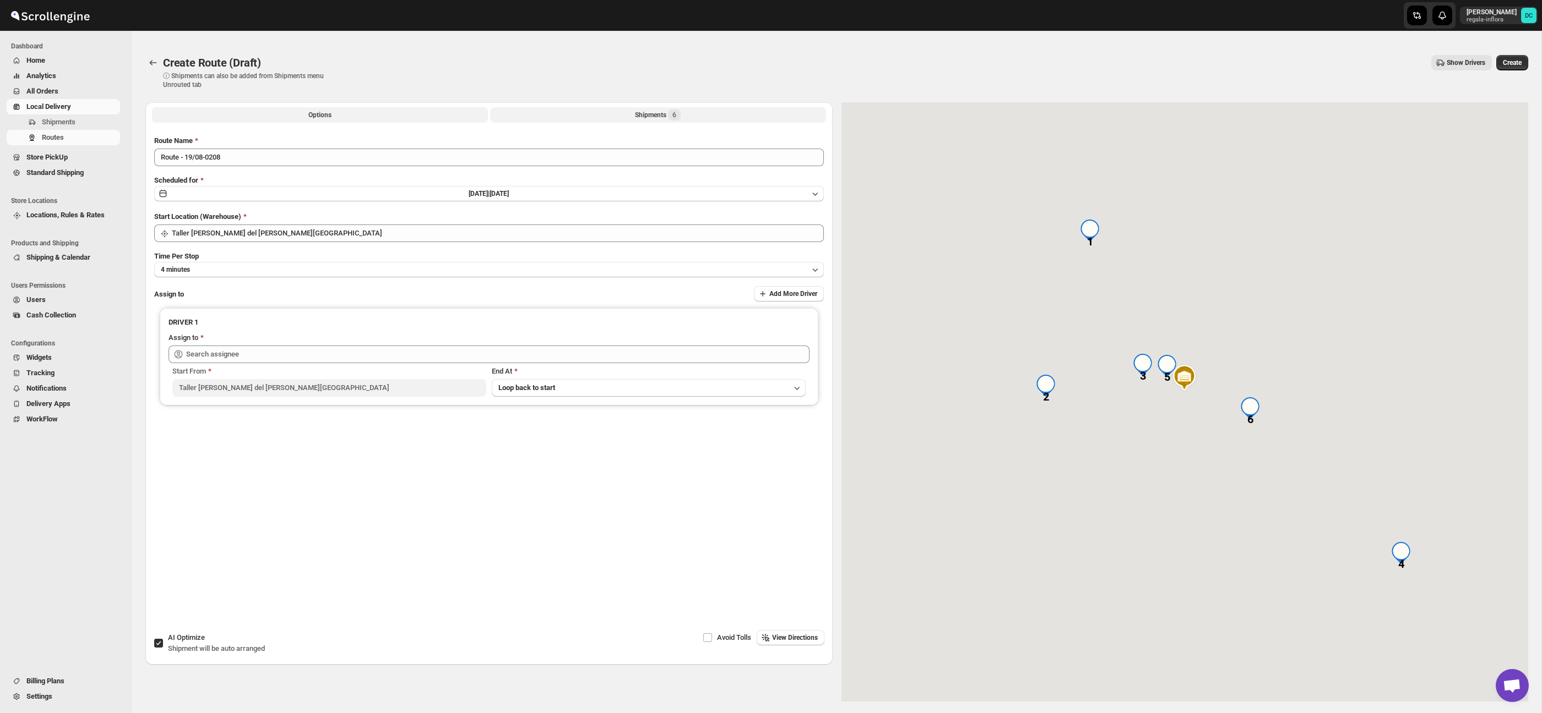
click at [581, 116] on button "Shipments 6" at bounding box center [658, 114] width 336 height 15
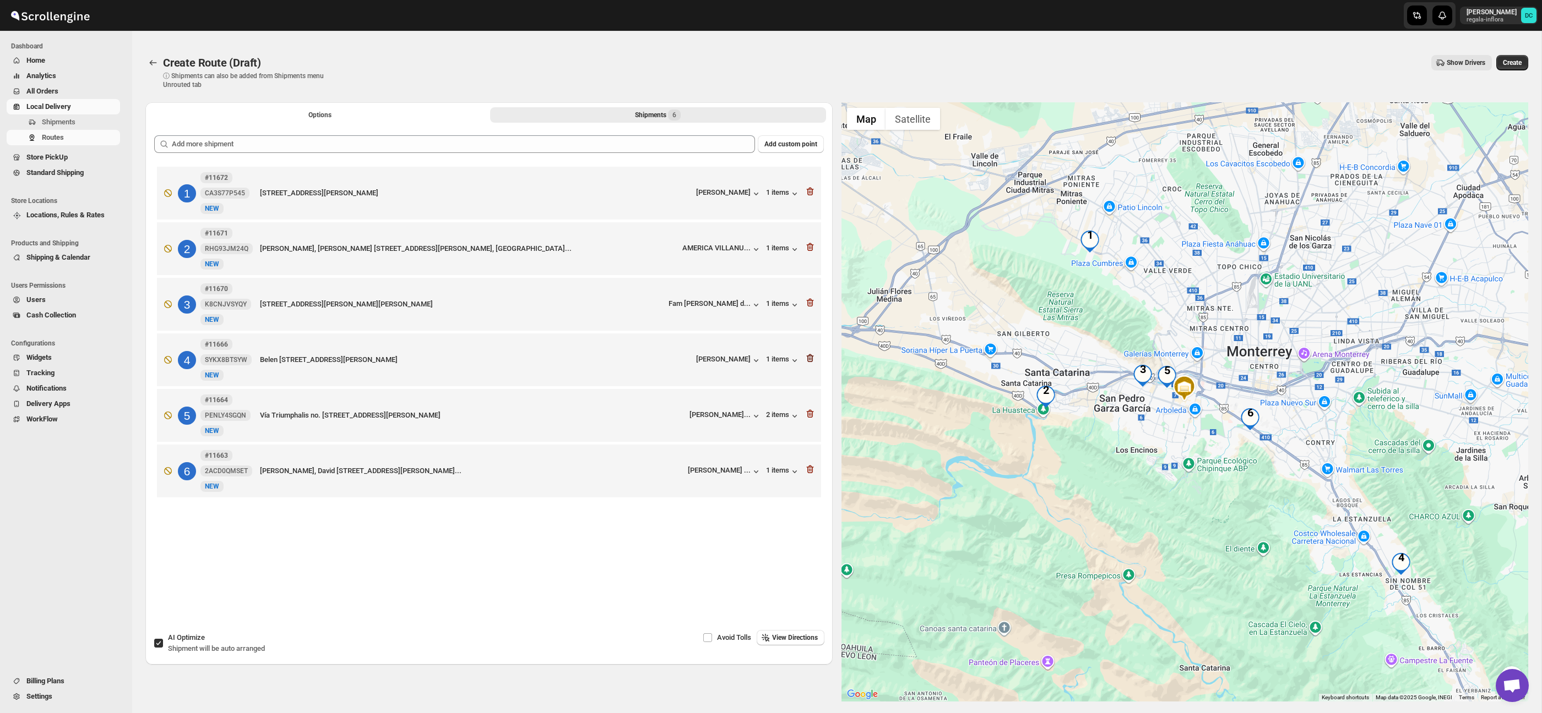
click at [807, 361] on icon "button" at bounding box center [809, 359] width 7 height 8
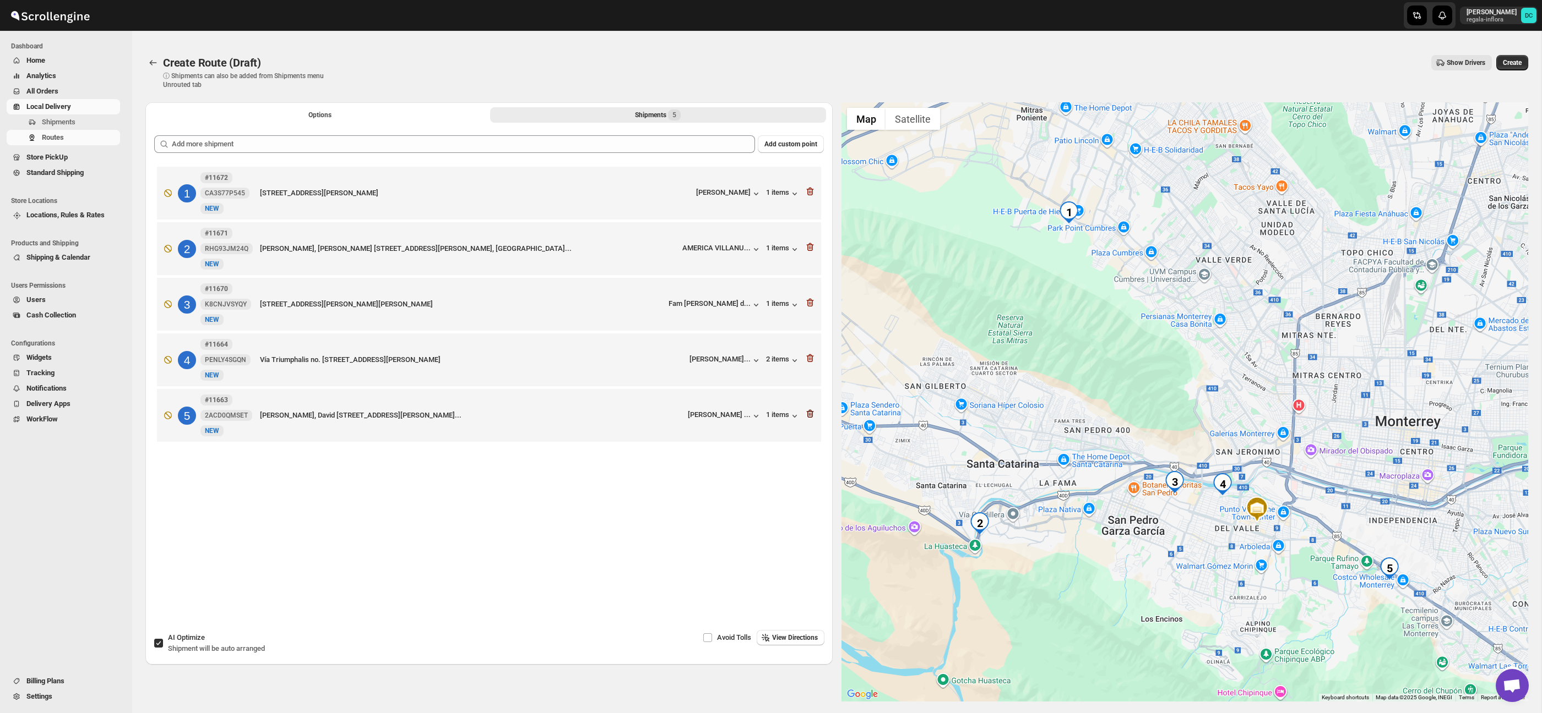
click at [810, 416] on icon "button" at bounding box center [809, 413] width 11 height 11
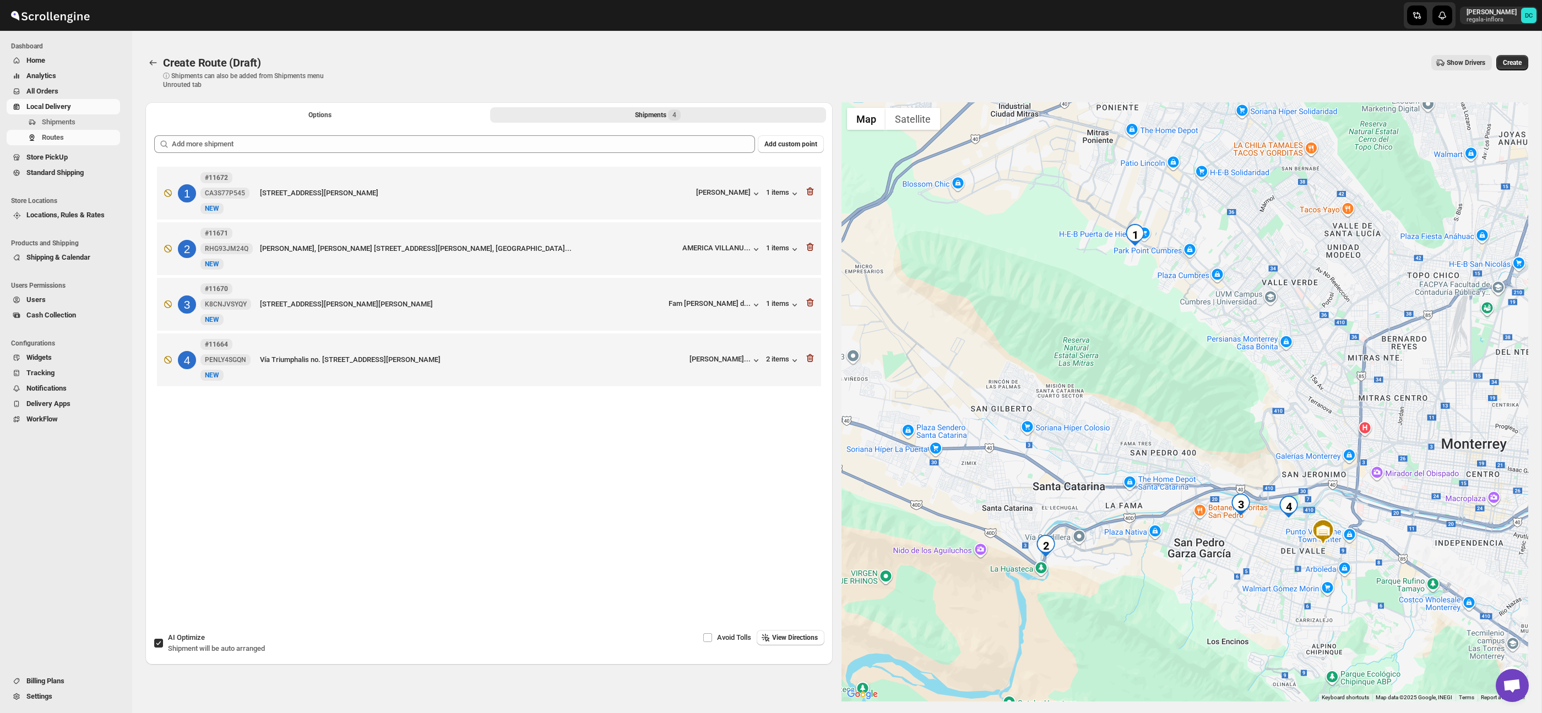
click at [157, 647] on input "AI Optimize Shipment will be auto arranged" at bounding box center [158, 643] width 9 height 9
checkbox input "false"
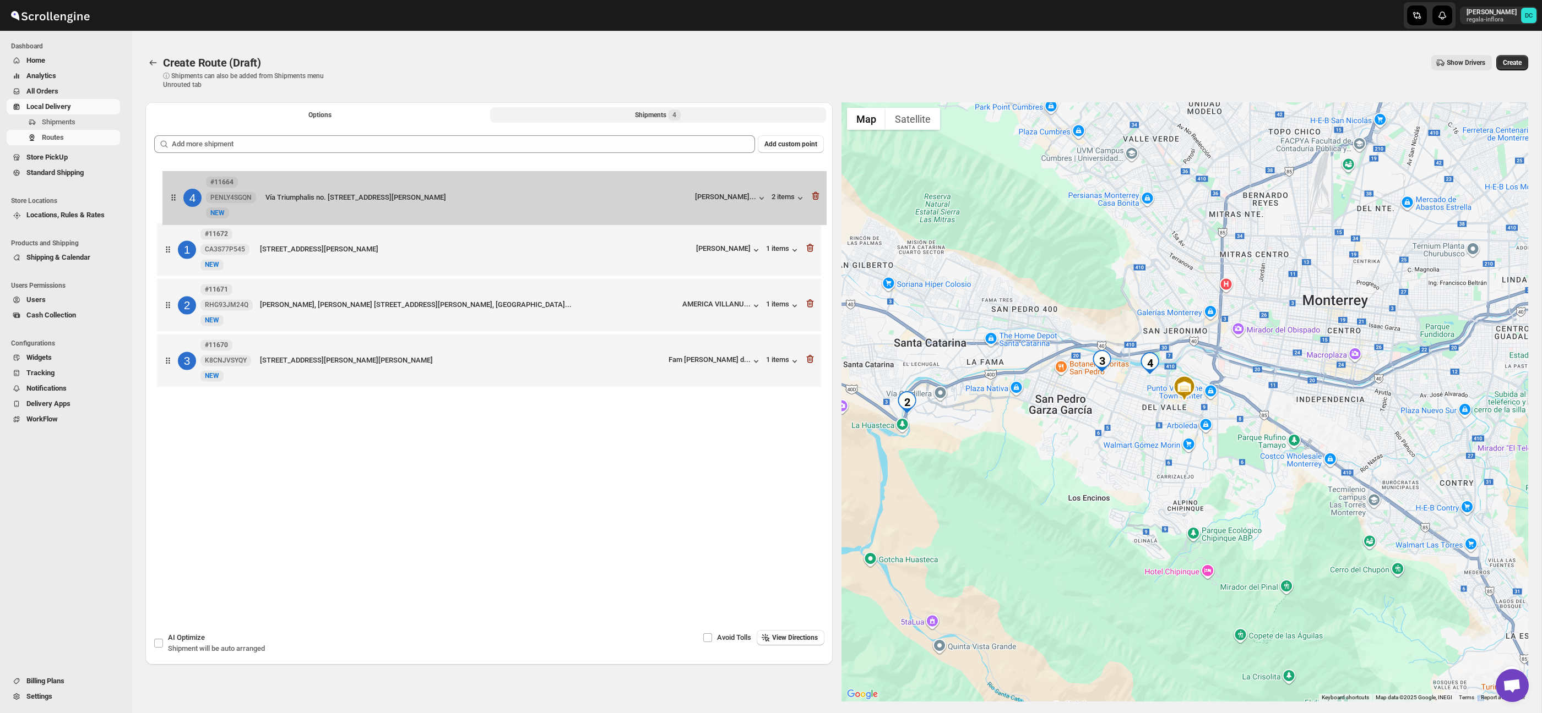
drag, startPoint x: 165, startPoint y: 371, endPoint x: 173, endPoint y: 196, distance: 175.3
click at [173, 197] on div "1 #11672 CA3S77P545 [GEOGRAPHIC_DATA][STREET_ADDRESS][PERSON_NAME][GEOGRAPHIC_D…" at bounding box center [488, 278] width 669 height 228
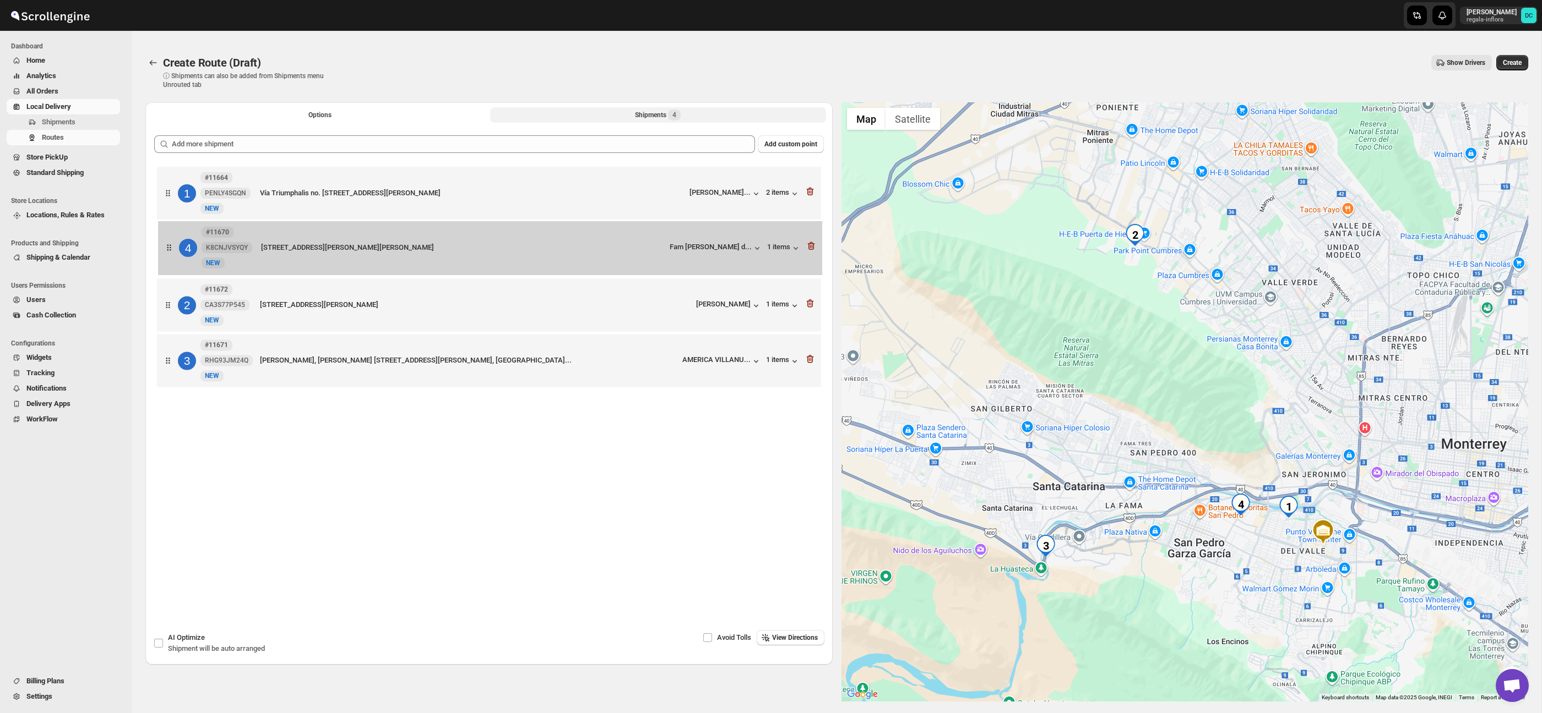
drag, startPoint x: 175, startPoint y: 335, endPoint x: 172, endPoint y: 249, distance: 86.5
click at [172, 249] on div "1 #11664 PENLY4SGQN New NEW Vía Triumphalis no. 318, [GEOGRAPHIC_DATA], [GEOGRA…" at bounding box center [488, 278] width 669 height 228
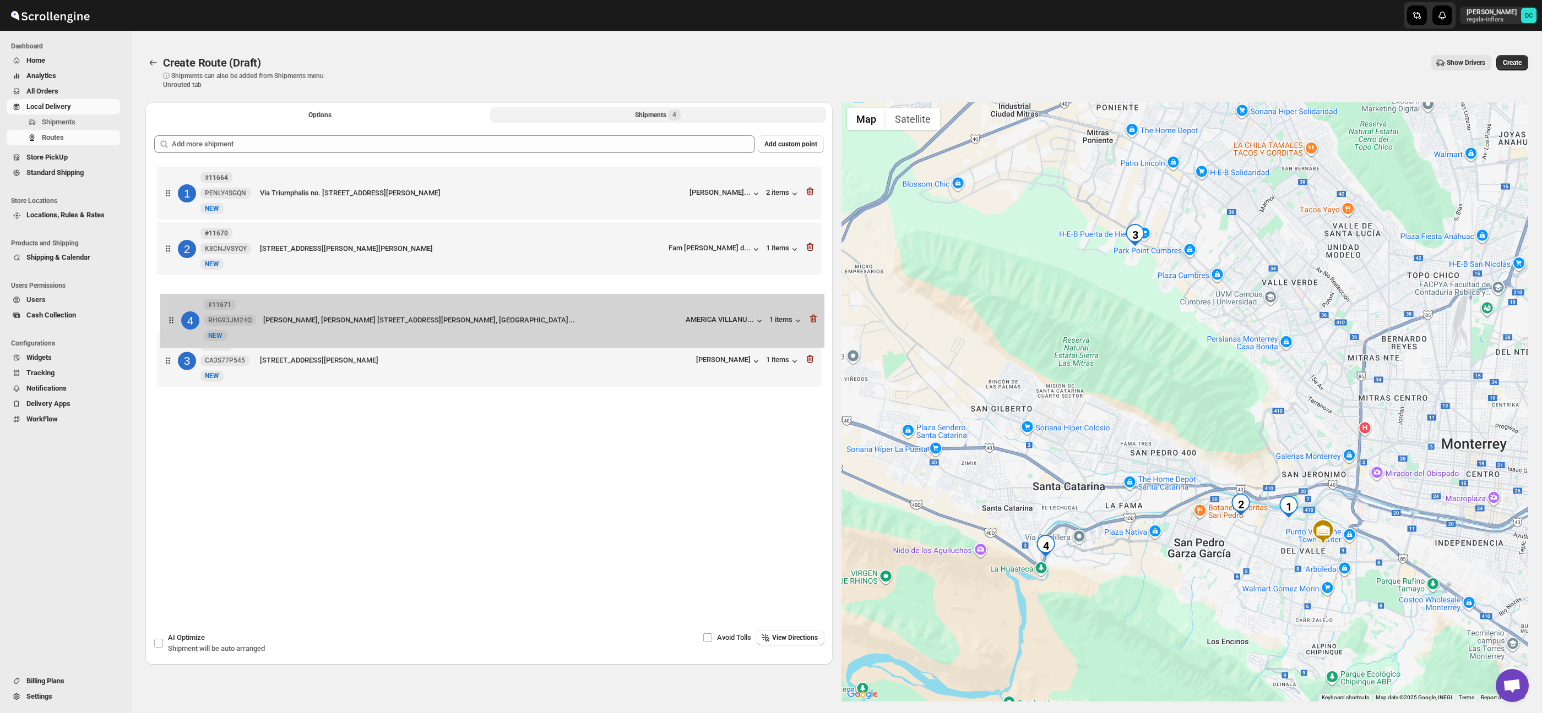
drag, startPoint x: 172, startPoint y: 353, endPoint x: 174, endPoint y: 296, distance: 57.3
click at [174, 296] on div "1 #11664 PENLY4SGQN New NEW Vía Triumphalis no. 318, [GEOGRAPHIC_DATA], [GEOGRA…" at bounding box center [488, 278] width 669 height 228
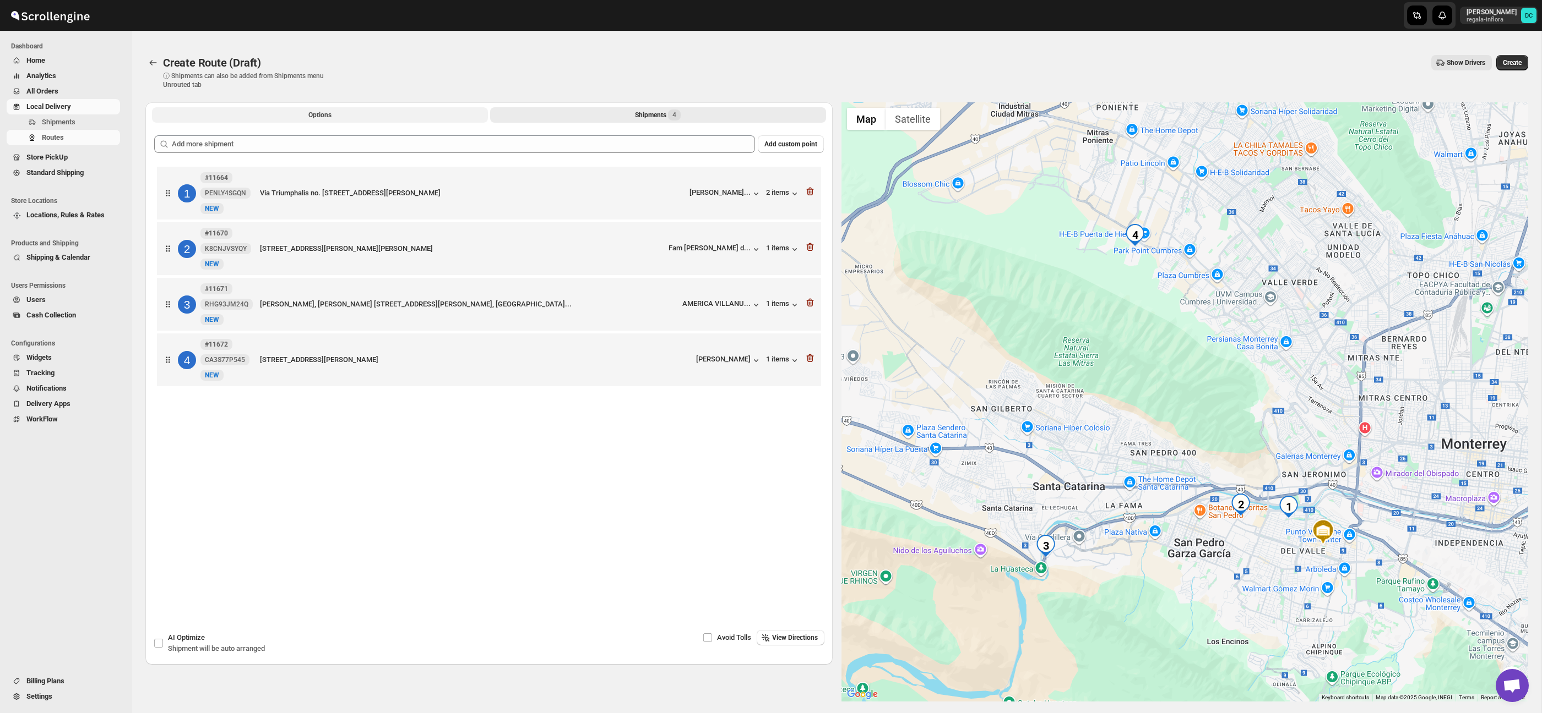
click at [320, 114] on span "Options" at bounding box center [319, 115] width 23 height 9
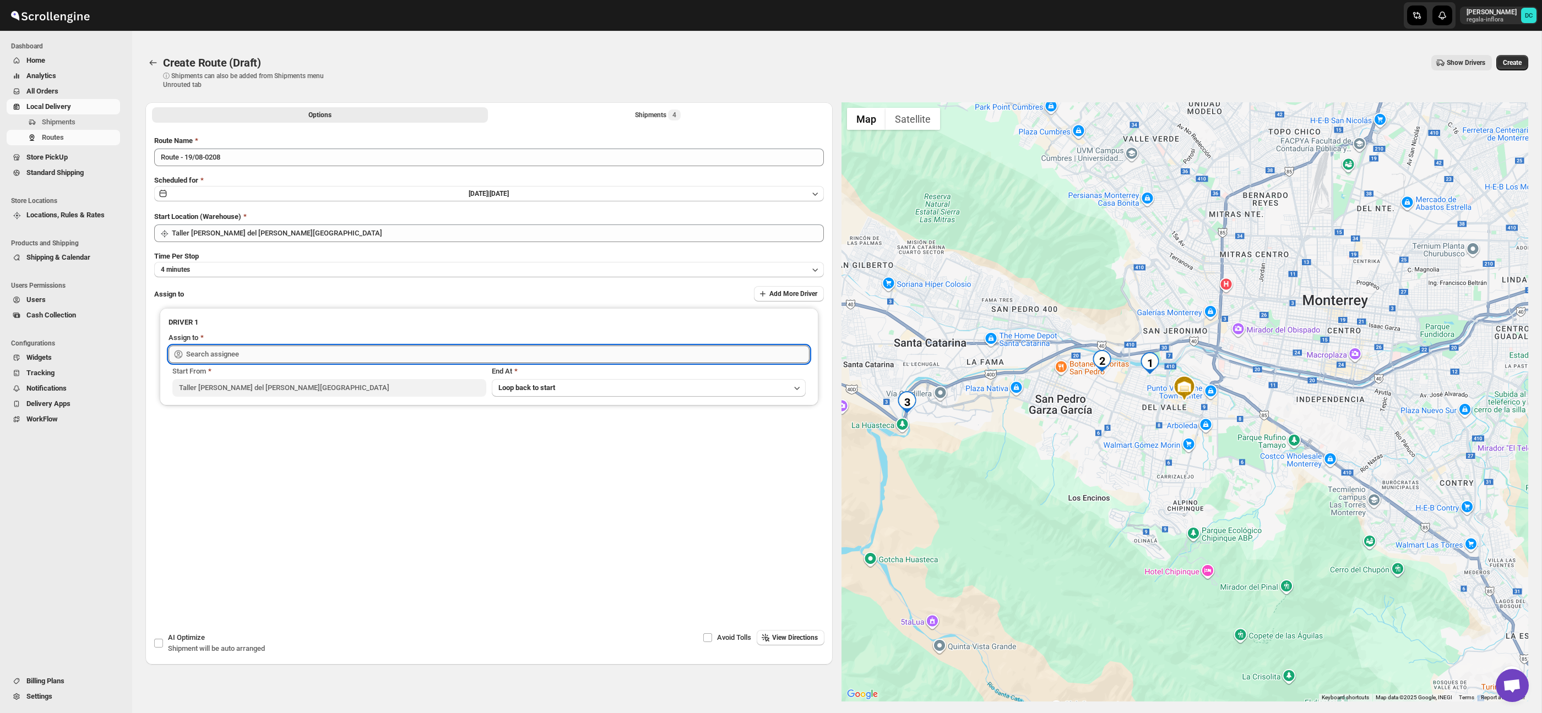
click at [399, 353] on input "text" at bounding box center [497, 355] width 623 height 18
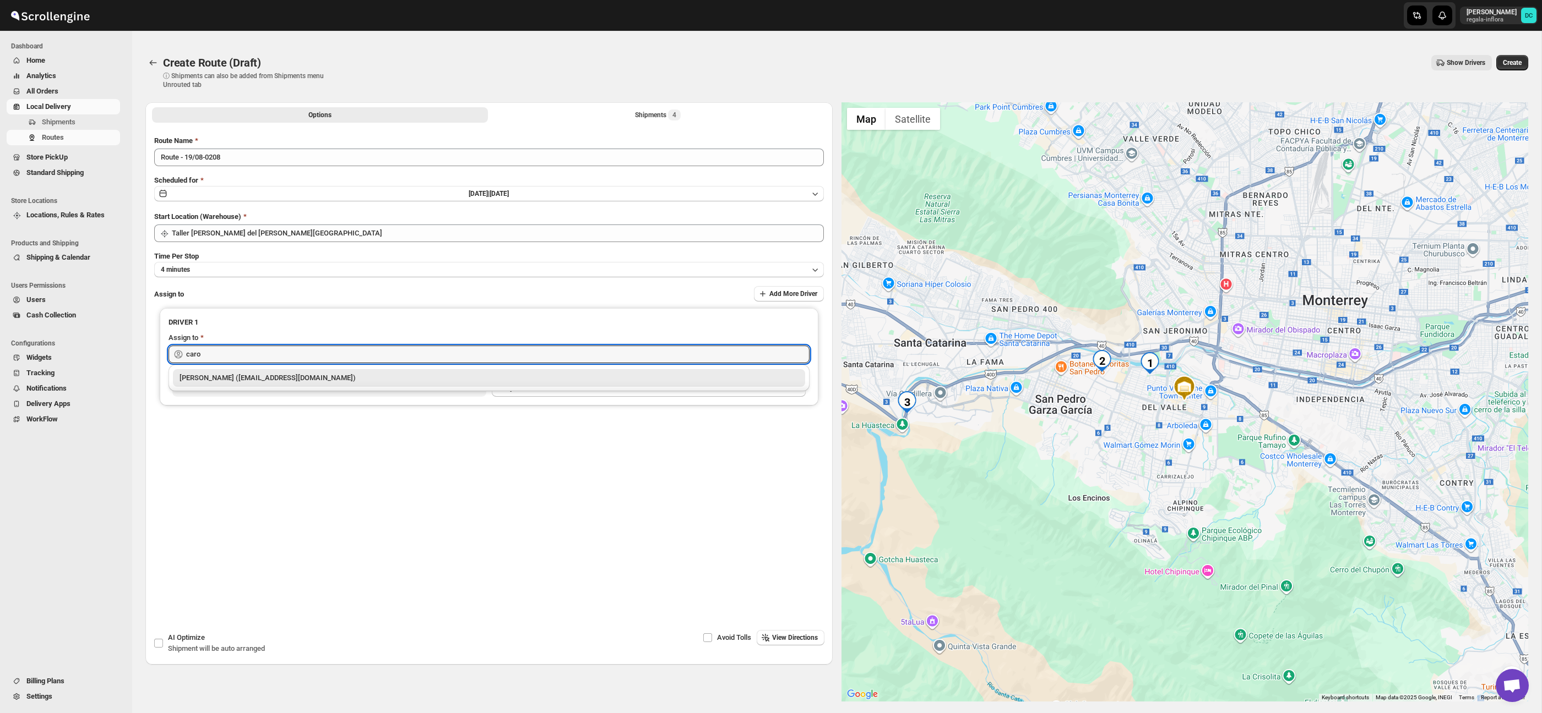
click at [412, 377] on div "[PERSON_NAME] ([EMAIL_ADDRESS][DOMAIN_NAME])" at bounding box center [488, 378] width 619 height 11
type input "[PERSON_NAME] ([EMAIL_ADDRESS][DOMAIN_NAME])"
click at [1516, 64] on span "Create" at bounding box center [1511, 62] width 19 height 9
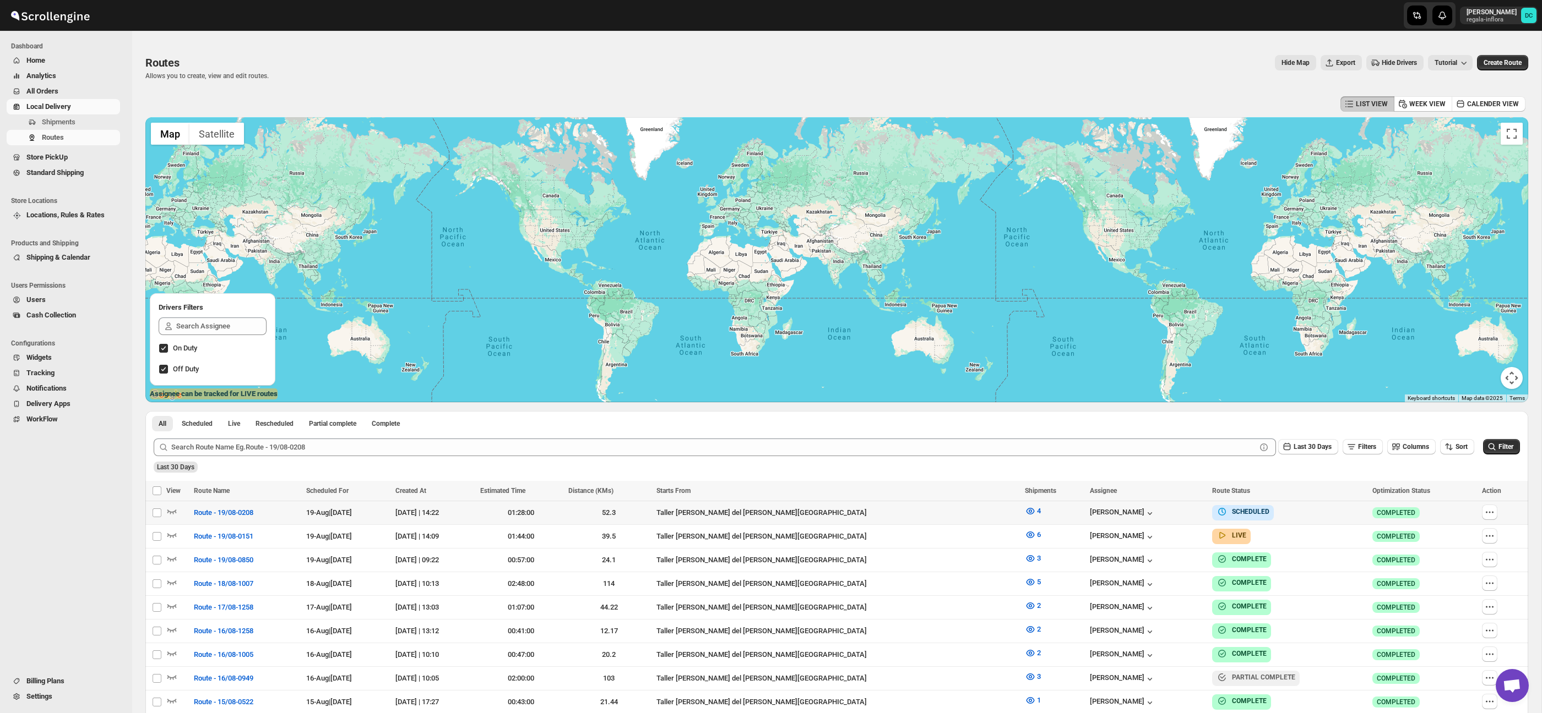
click at [1493, 511] on div at bounding box center [1501, 513] width 40 height 17
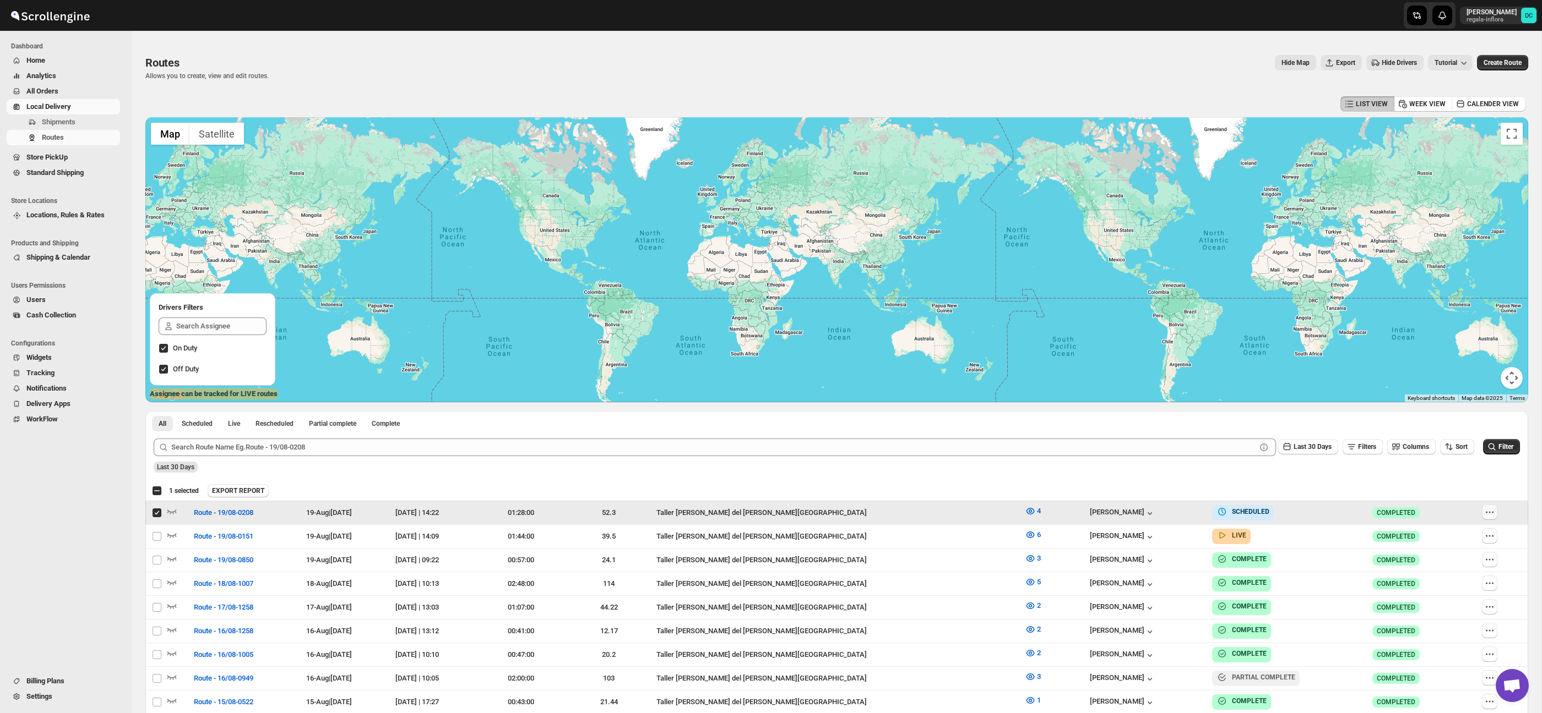
click at [1489, 509] on icon "button" at bounding box center [1489, 512] width 11 height 11
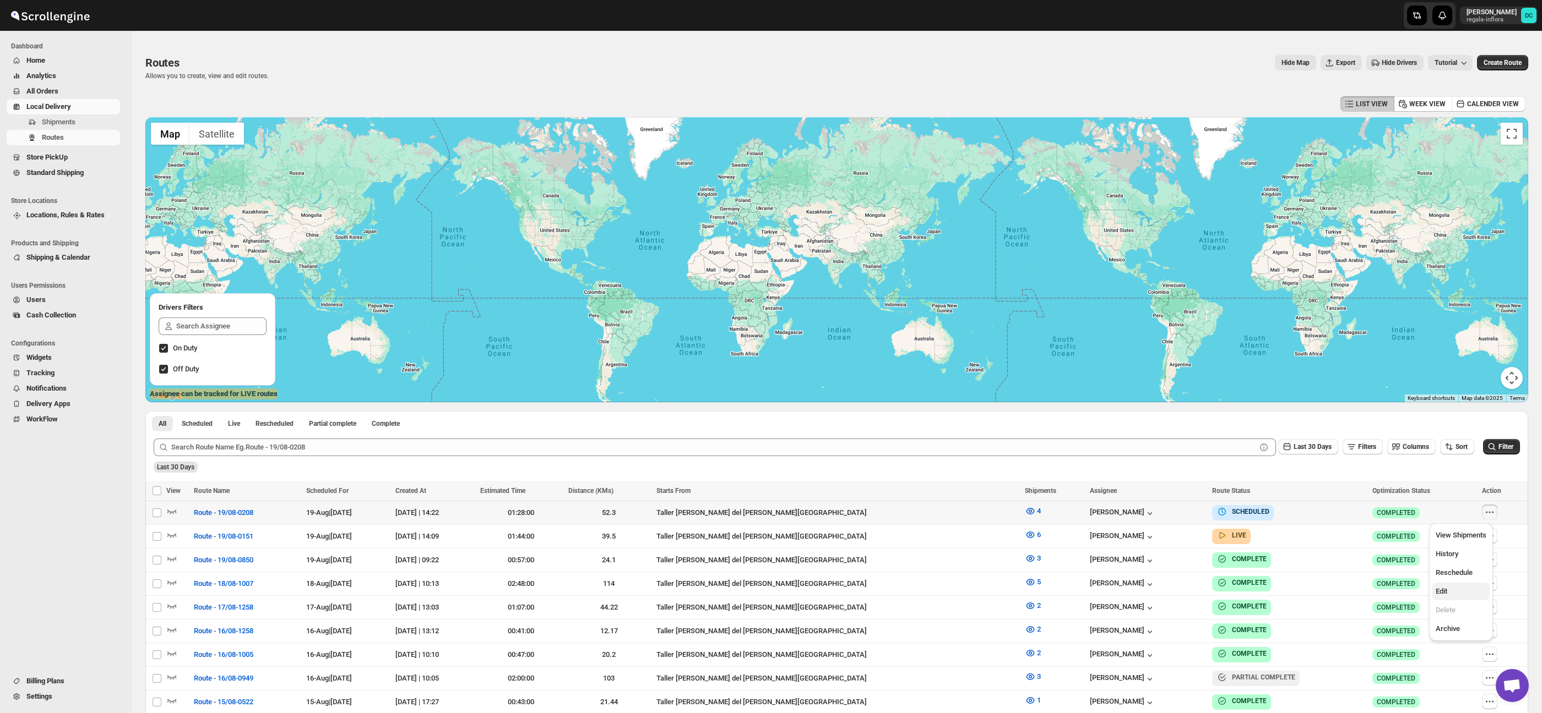
click at [1461, 592] on span "Edit" at bounding box center [1460, 591] width 51 height 11
checkbox input "true"
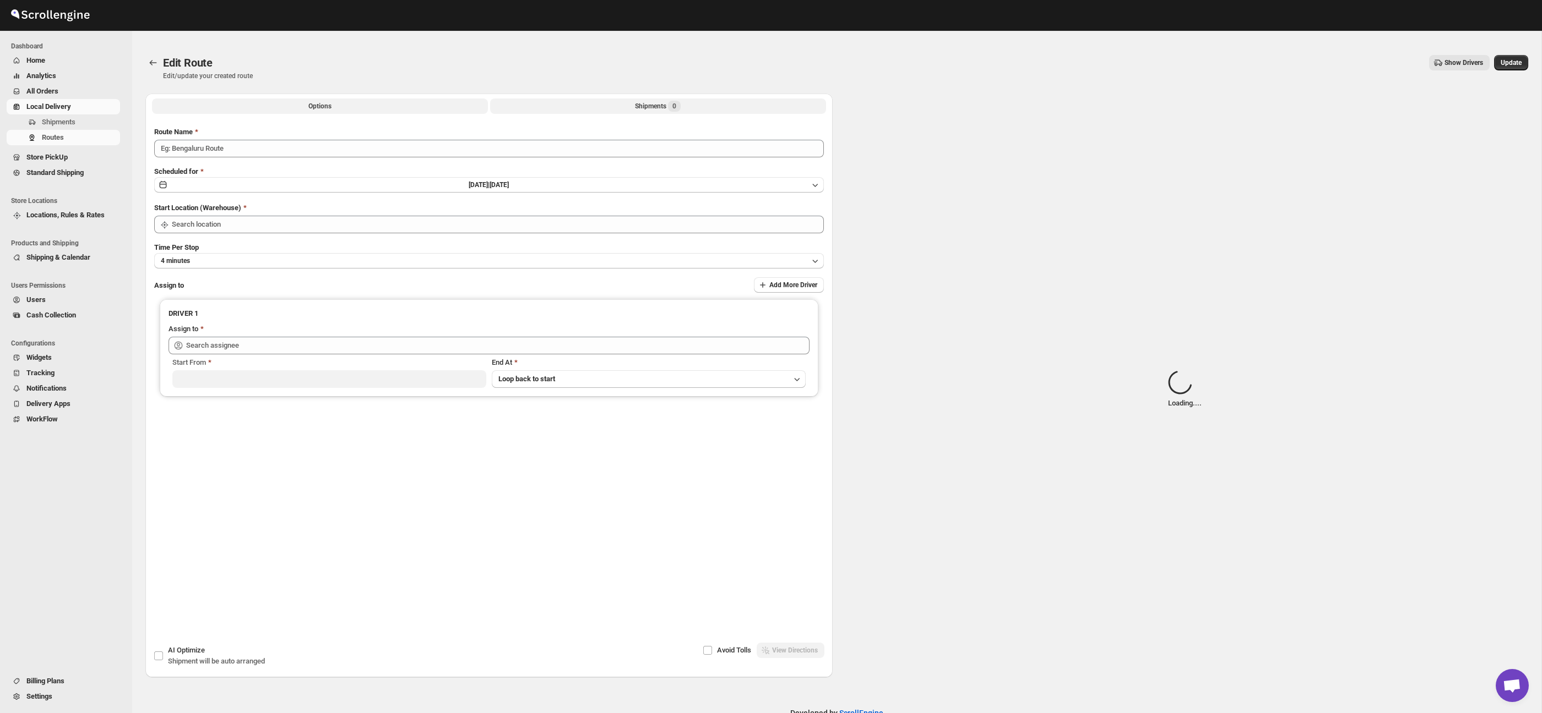
click at [684, 112] on button "Shipments 0" at bounding box center [658, 106] width 336 height 15
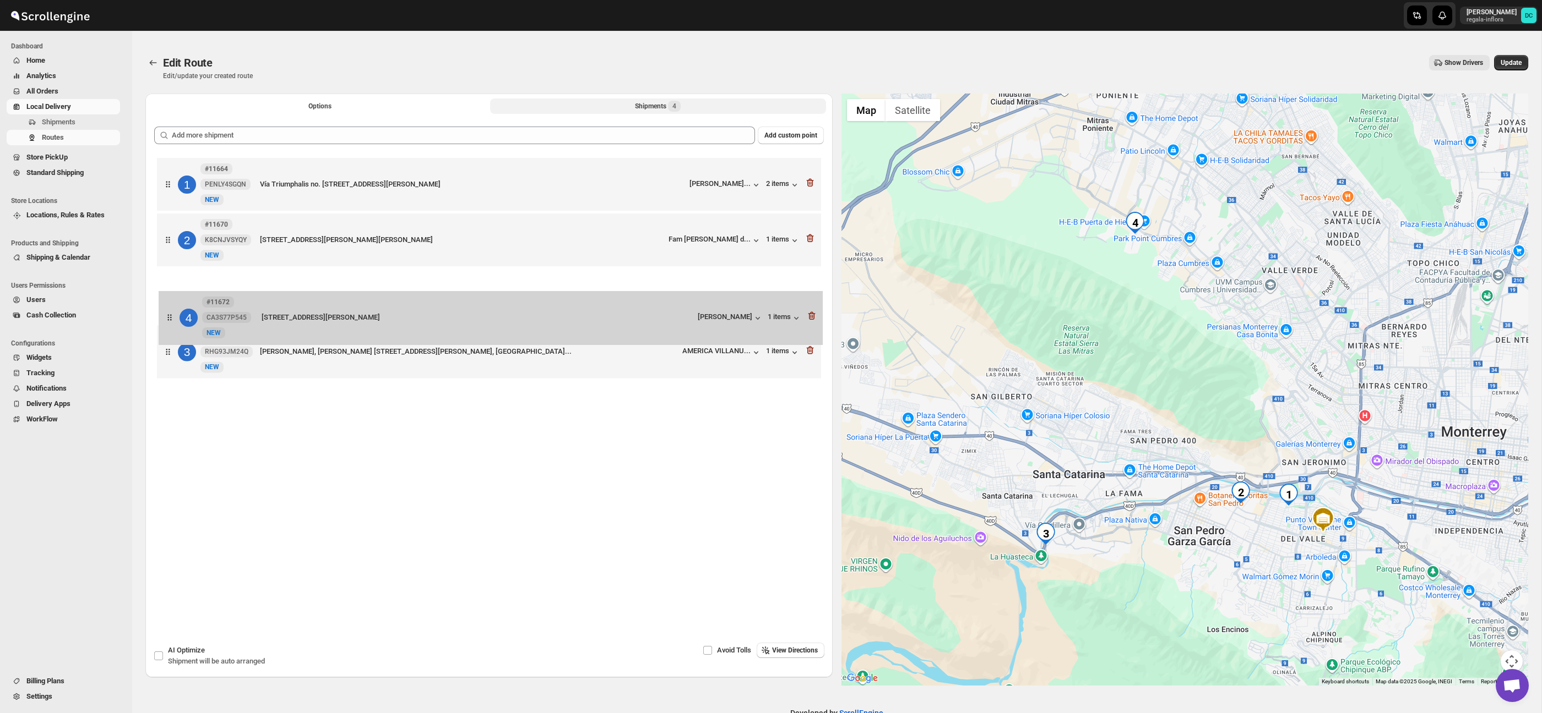
drag, startPoint x: 168, startPoint y: 335, endPoint x: 168, endPoint y: 310, distance: 24.8
click at [168, 310] on div "1 #11664 PENLY4SGQN New NEW Vía Triumphalis no. 318, [GEOGRAPHIC_DATA], [GEOGRA…" at bounding box center [488, 269] width 669 height 228
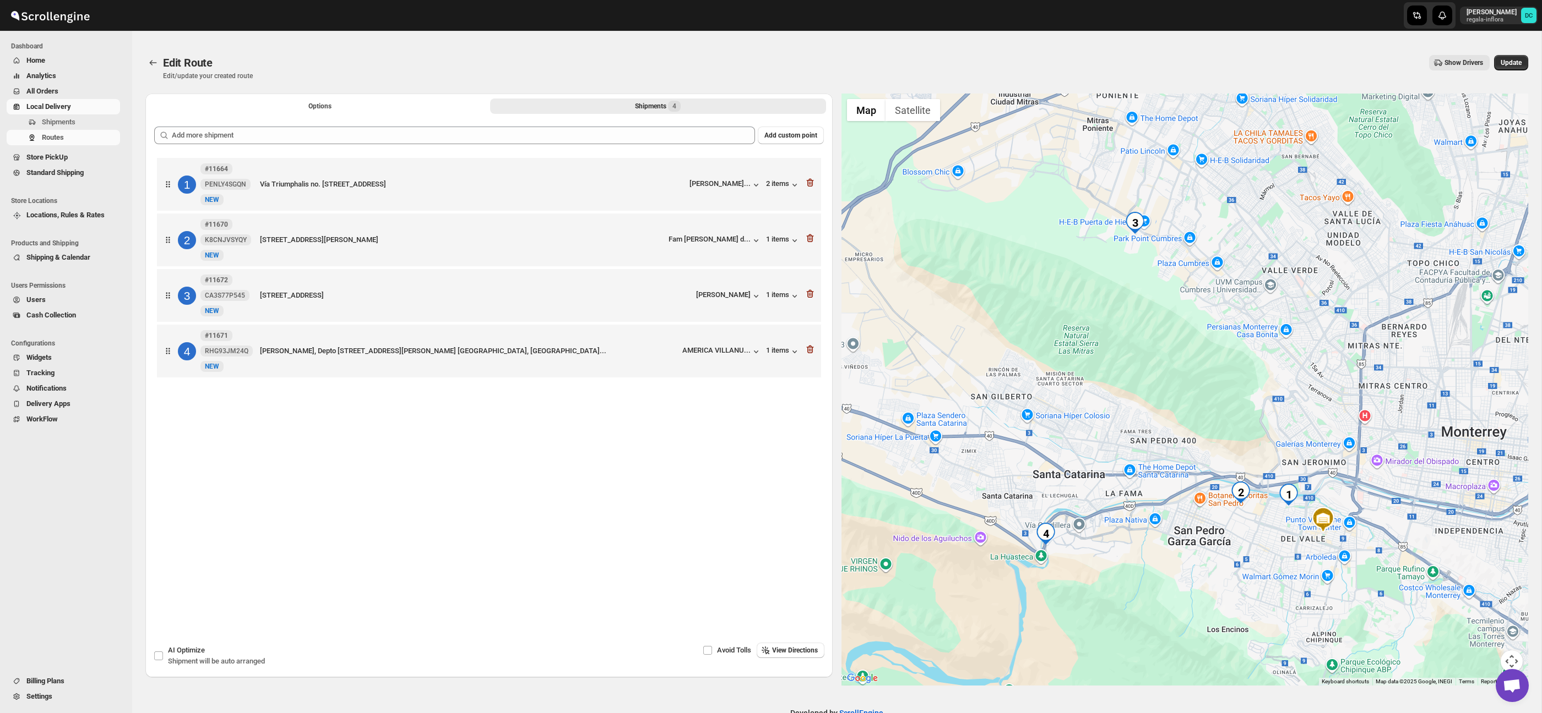
click at [1510, 656] on button "Map camera controls" at bounding box center [1511, 662] width 22 height 22
click at [1484, 602] on button "Zoom in" at bounding box center [1484, 607] width 22 height 22
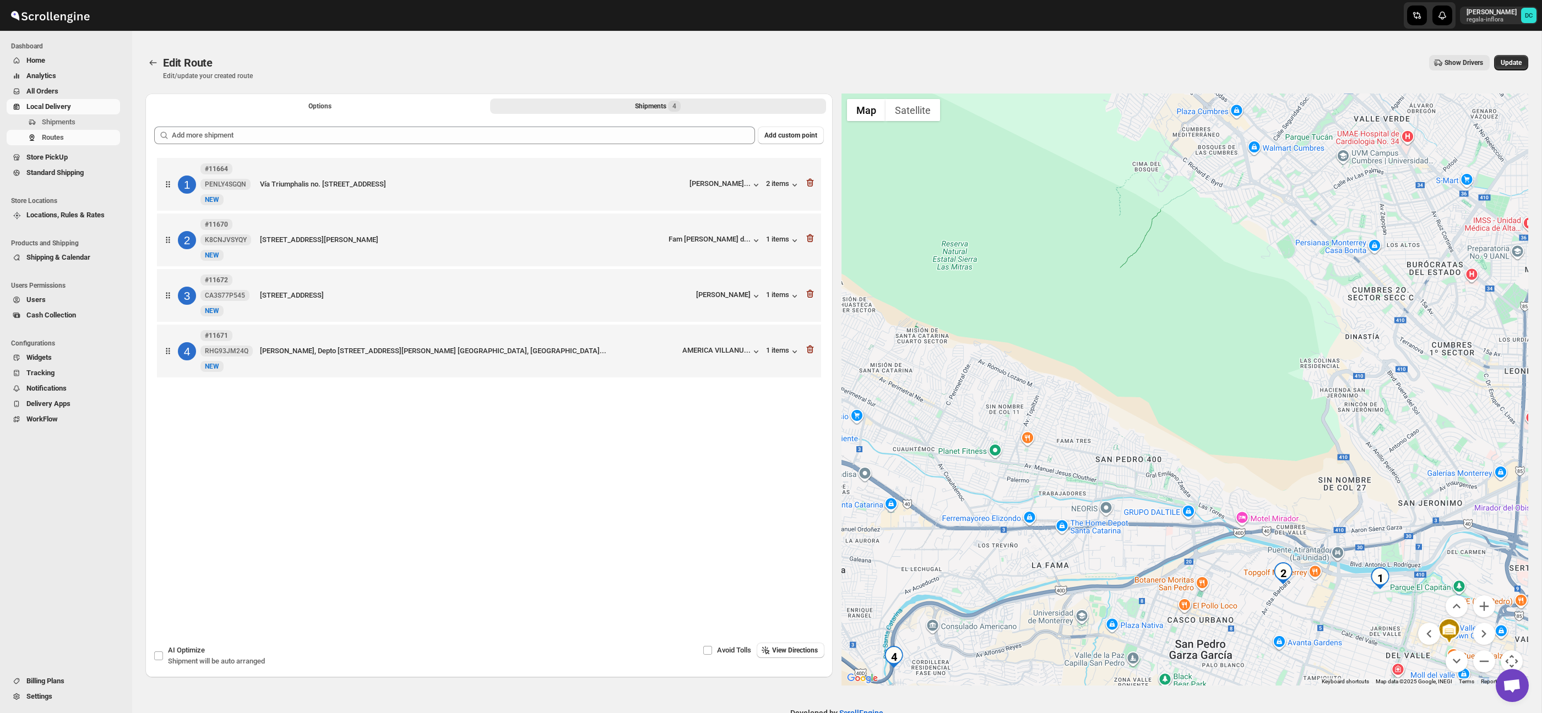
drag, startPoint x: 1400, startPoint y: 575, endPoint x: 1387, endPoint y: 542, distance: 34.9
click at [1387, 542] on div at bounding box center [1184, 390] width 687 height 592
click at [1484, 662] on button "Zoom out" at bounding box center [1484, 662] width 22 height 22
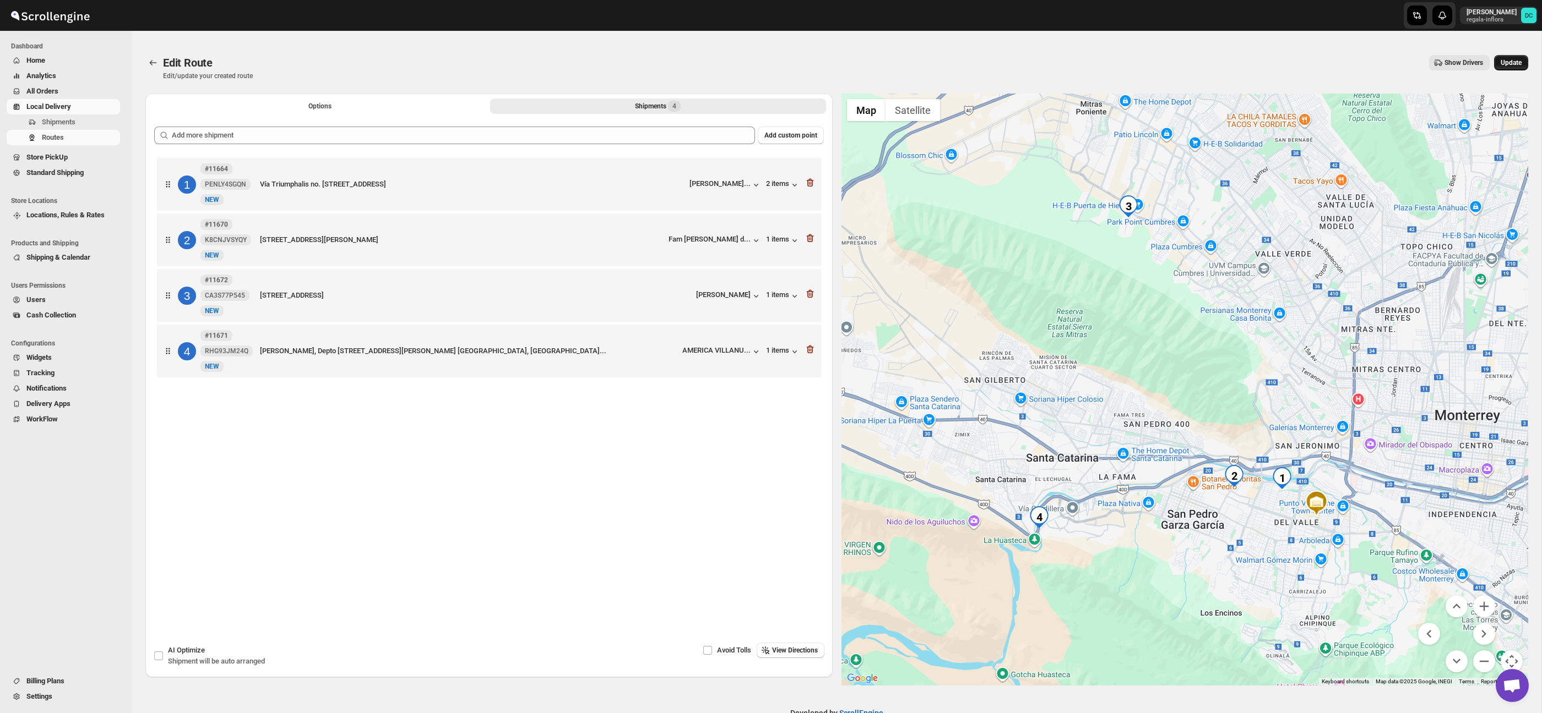
click at [1506, 61] on span "Update" at bounding box center [1510, 62] width 21 height 9
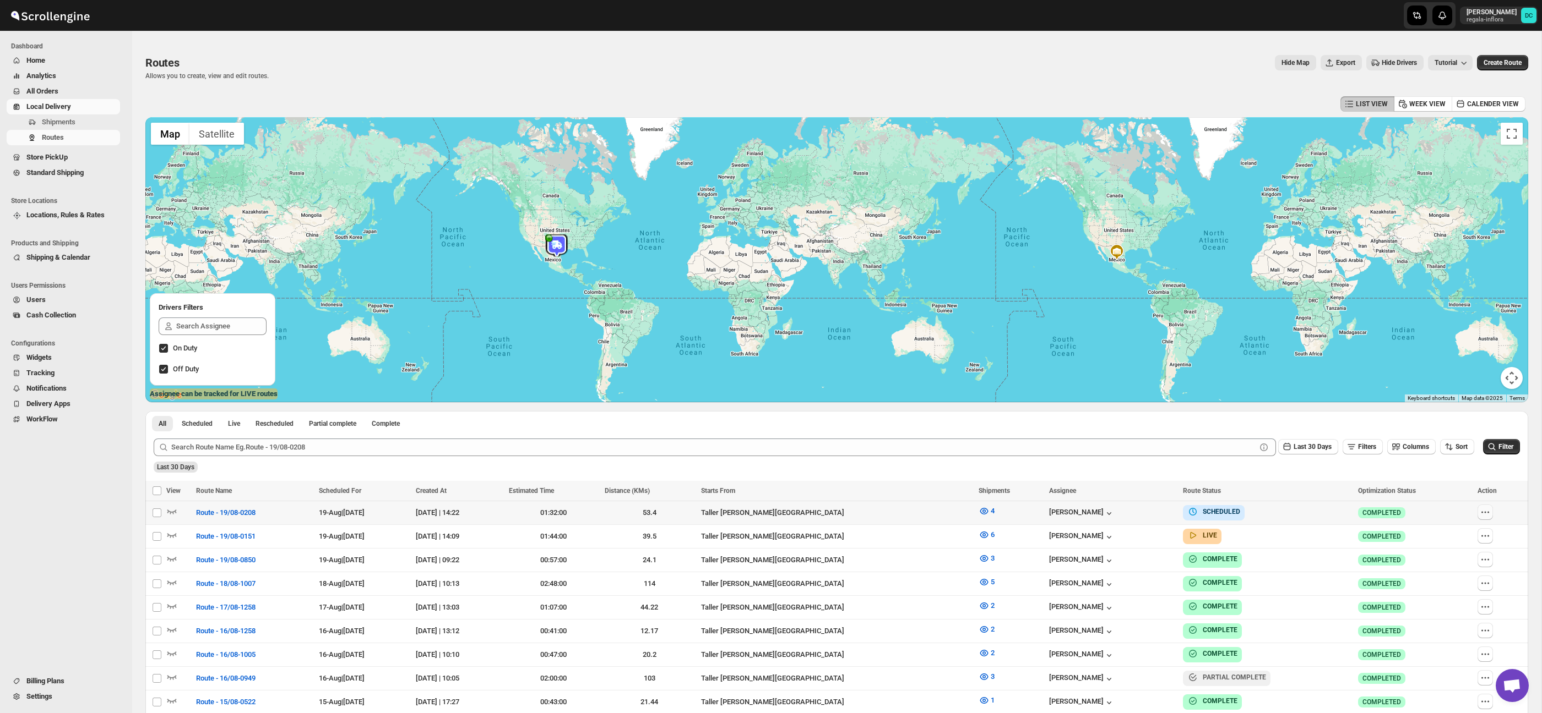
click at [1486, 513] on icon "button" at bounding box center [1484, 512] width 11 height 11
checkbox input "true"
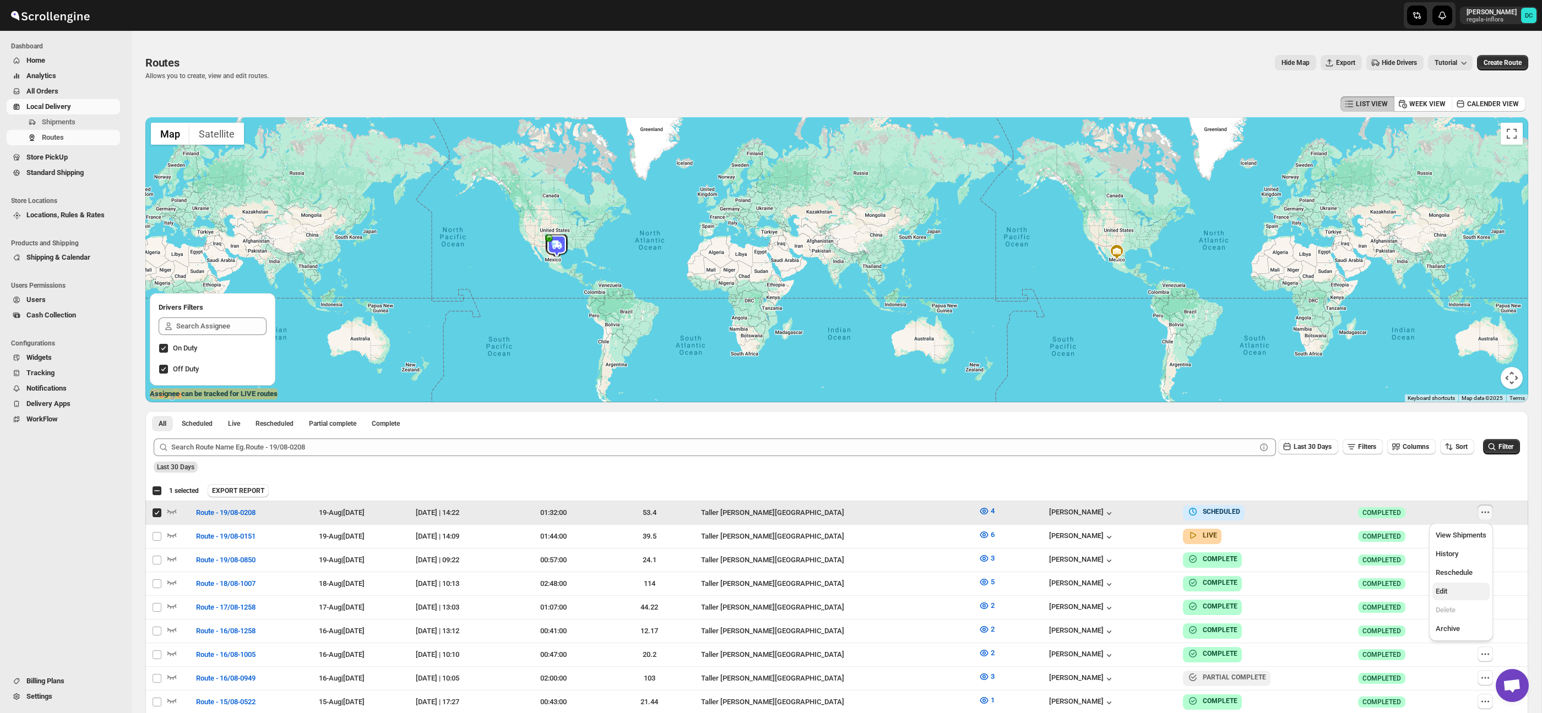
click at [1458, 590] on span "Edit" at bounding box center [1460, 591] width 51 height 11
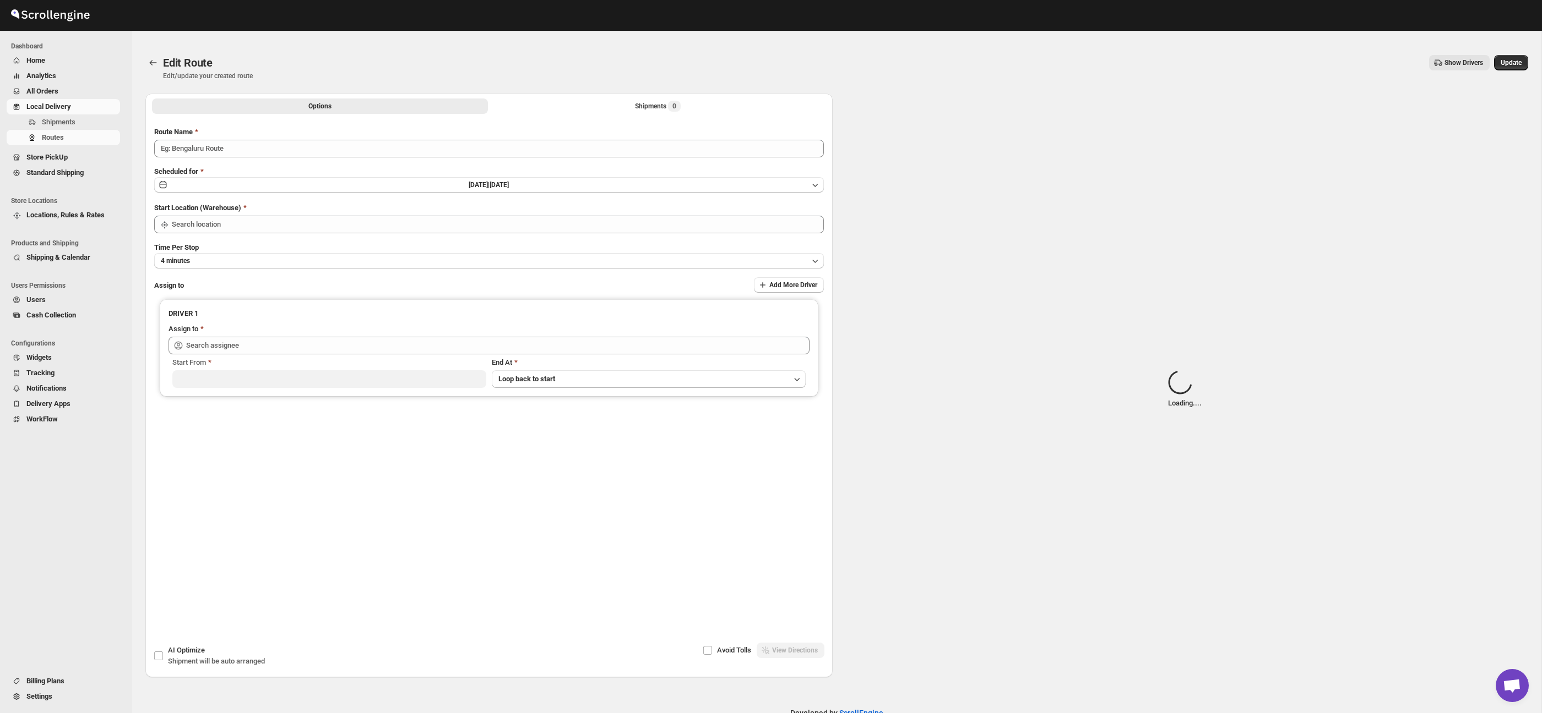
type input "Route - 19/08-0208"
click at [704, 104] on button "Shipments Loading..." at bounding box center [658, 105] width 336 height 15
click at [720, 105] on button "Shipments Loading..." at bounding box center [658, 105] width 336 height 15
type input "Taller [PERSON_NAME] del [PERSON_NAME][GEOGRAPHIC_DATA]"
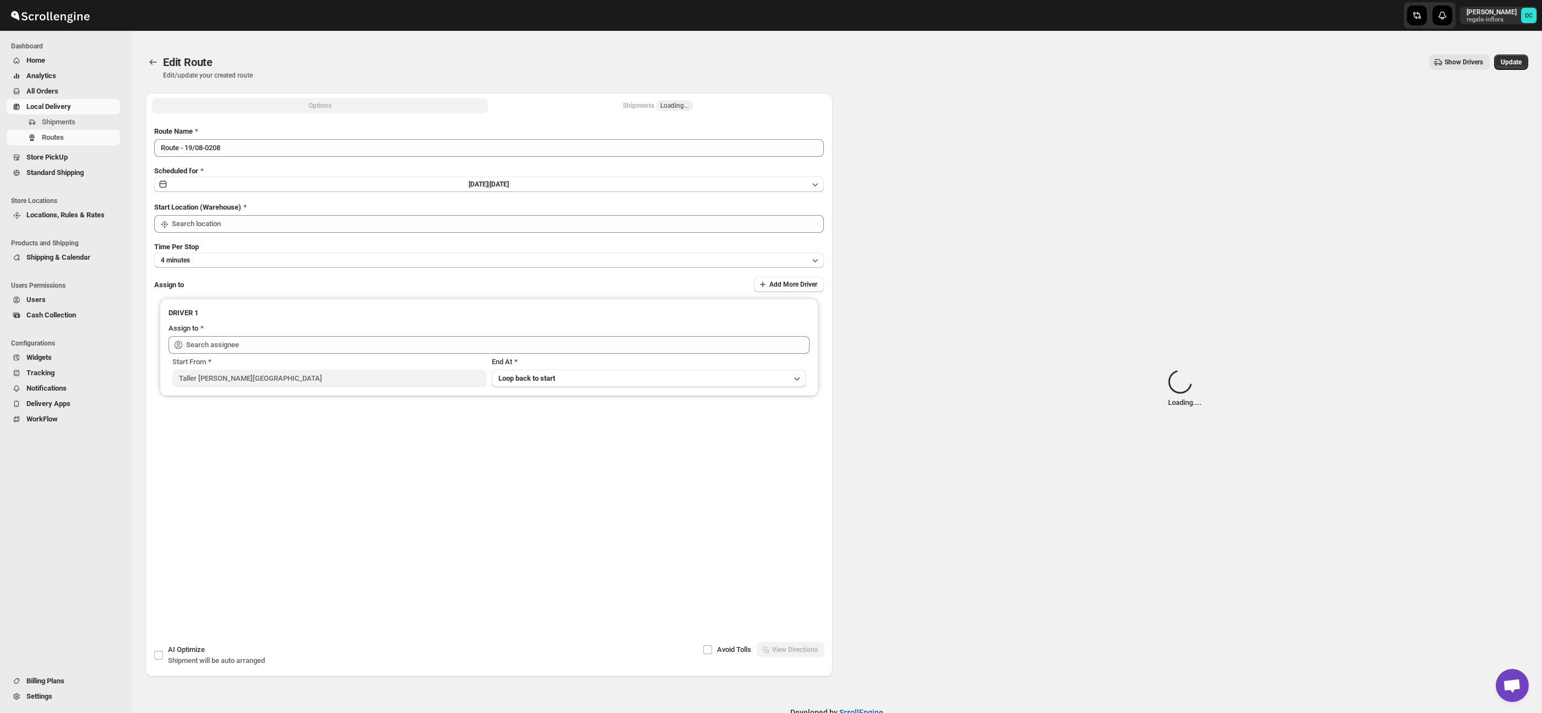
type input "Taller [PERSON_NAME] del [PERSON_NAME][GEOGRAPHIC_DATA]"
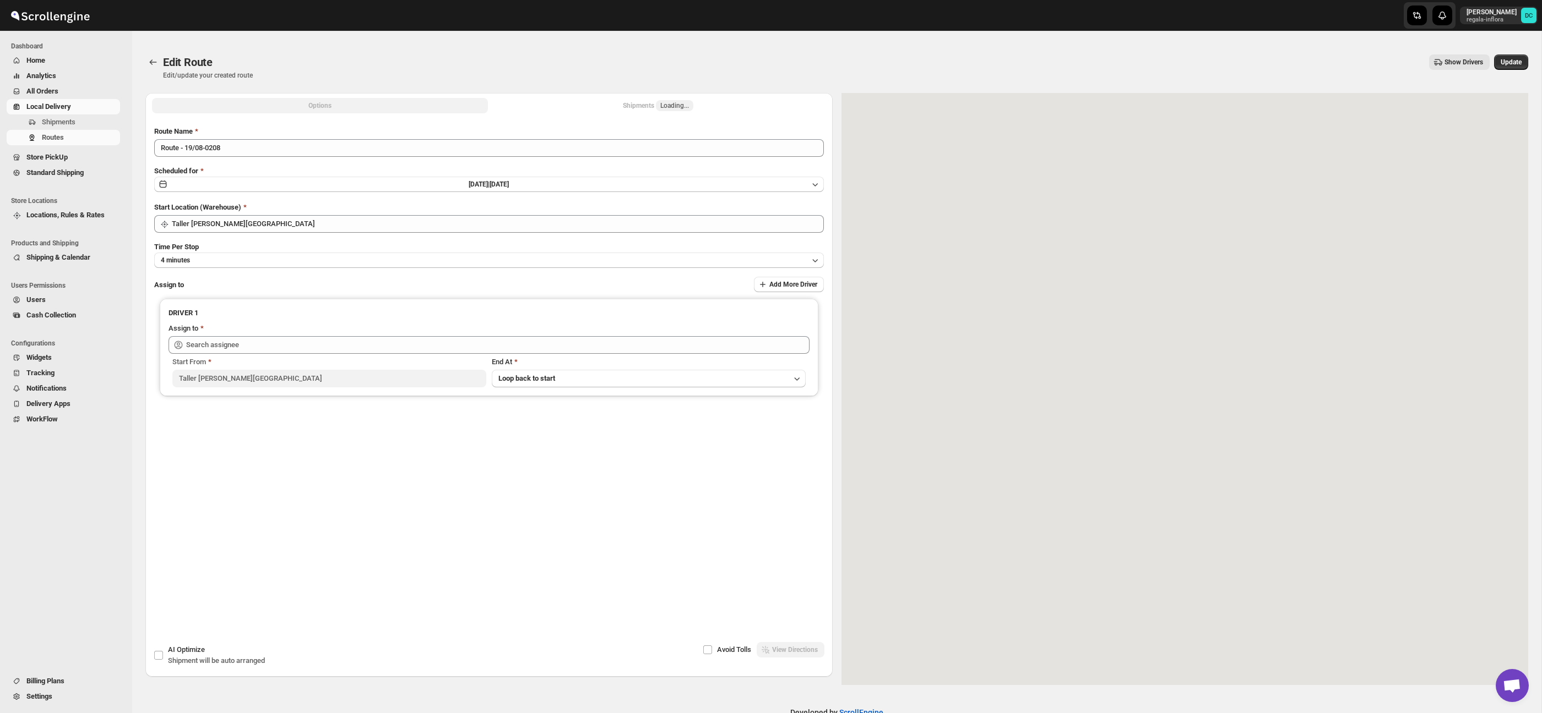
type input "[PERSON_NAME] ([EMAIL_ADDRESS][DOMAIN_NAME])"
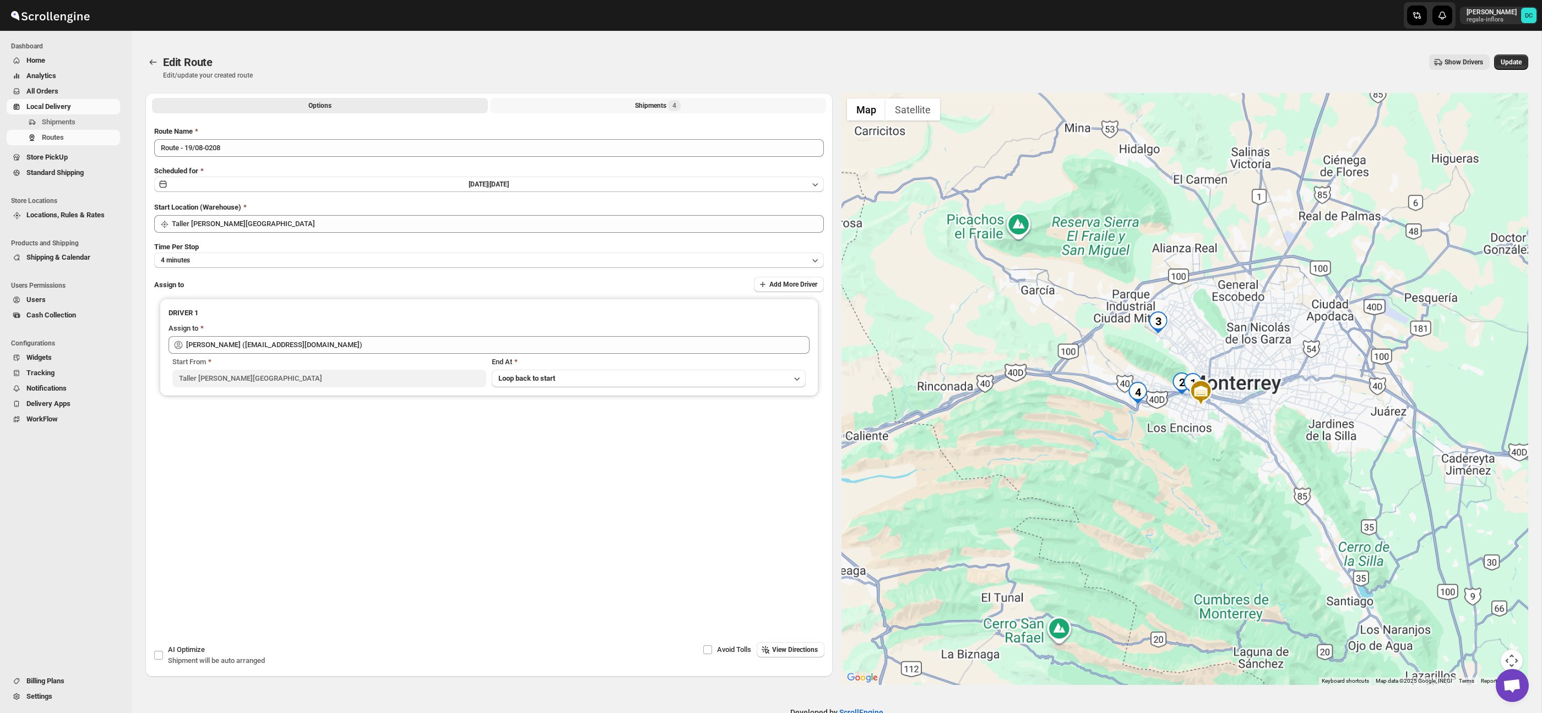
click at [713, 108] on button "Shipments 4" at bounding box center [658, 105] width 336 height 15
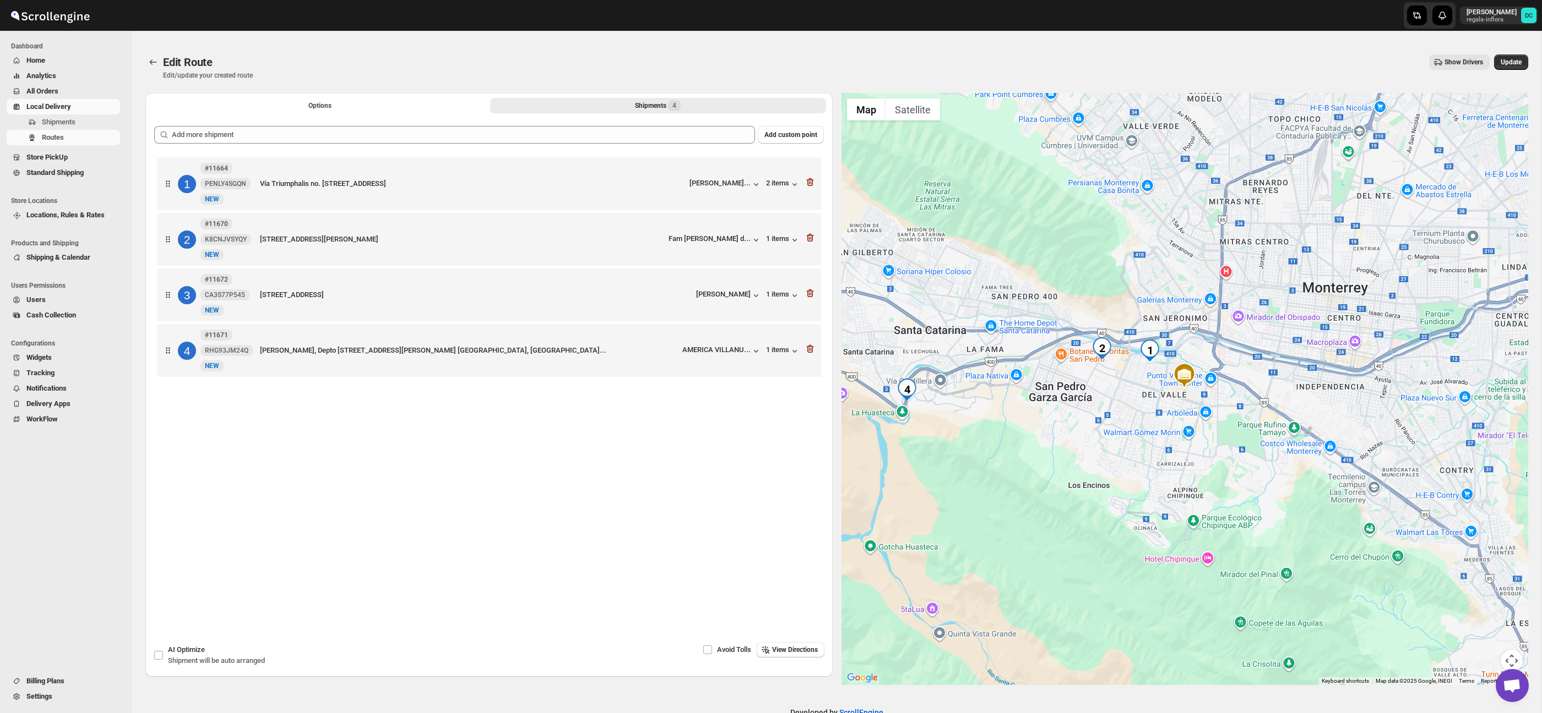
click at [1512, 656] on button "Map camera controls" at bounding box center [1511, 661] width 22 height 22
click at [1485, 603] on button "Zoom in" at bounding box center [1484, 606] width 22 height 22
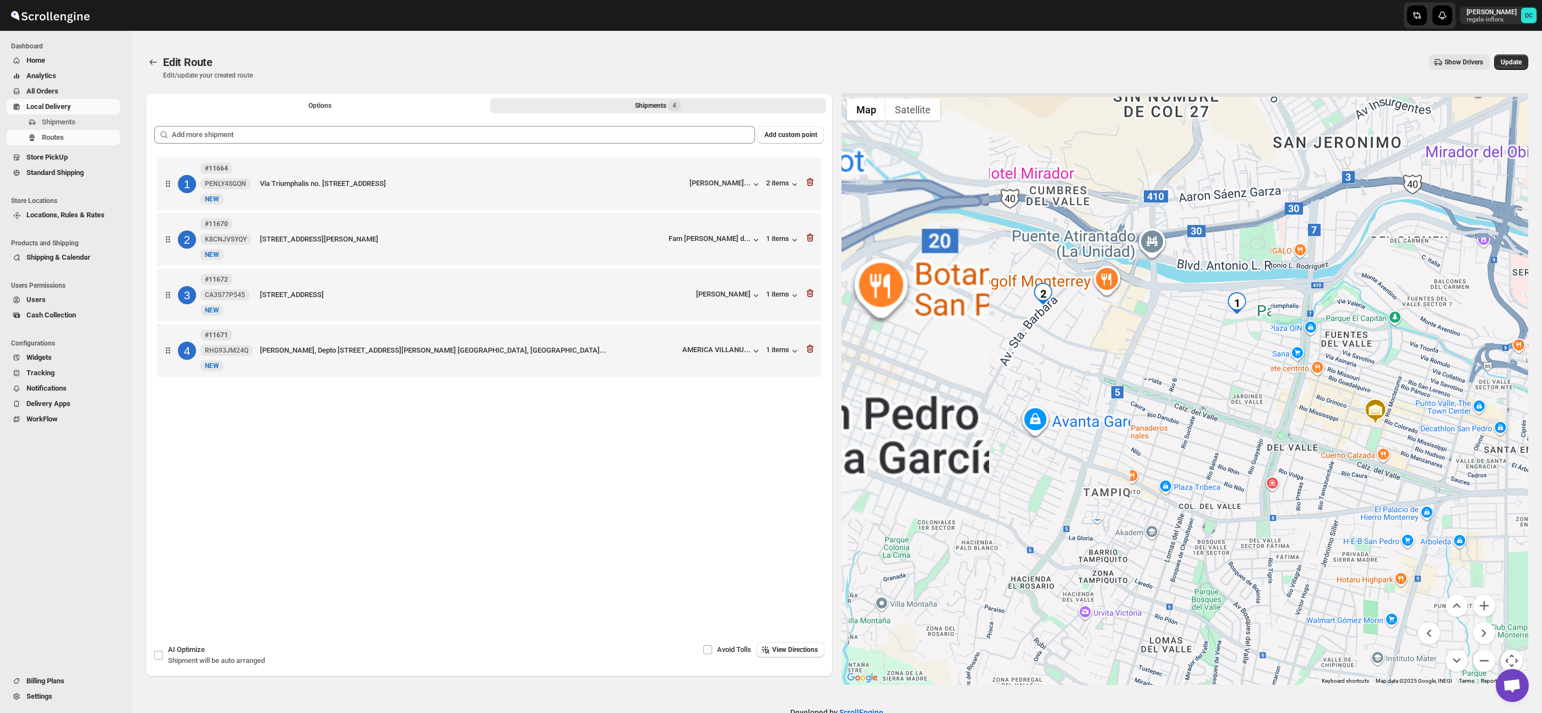
drag, startPoint x: 1074, startPoint y: 345, endPoint x: 1275, endPoint y: 384, distance: 204.7
click at [1275, 384] on div at bounding box center [1184, 389] width 687 height 592
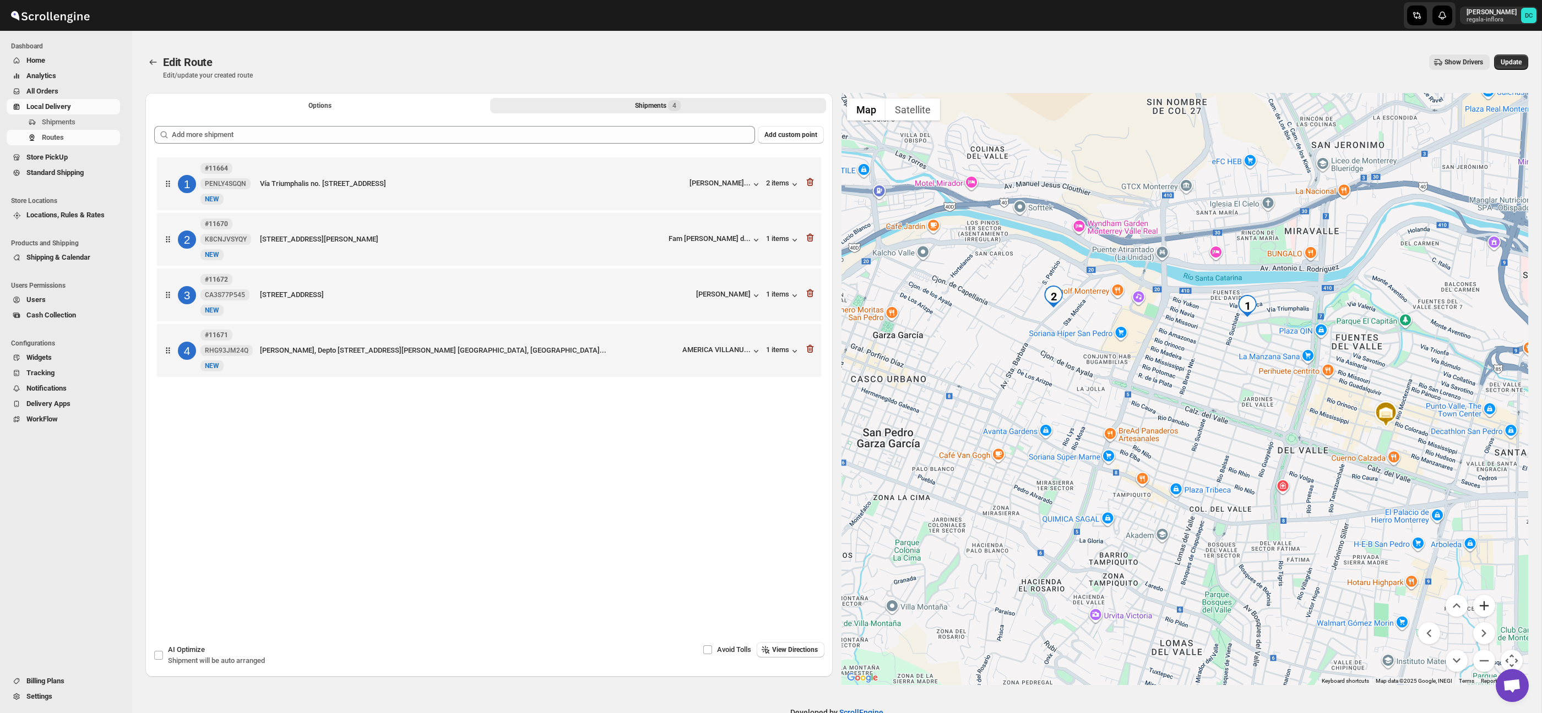
click at [1488, 609] on button "Zoom in" at bounding box center [1484, 606] width 22 height 22
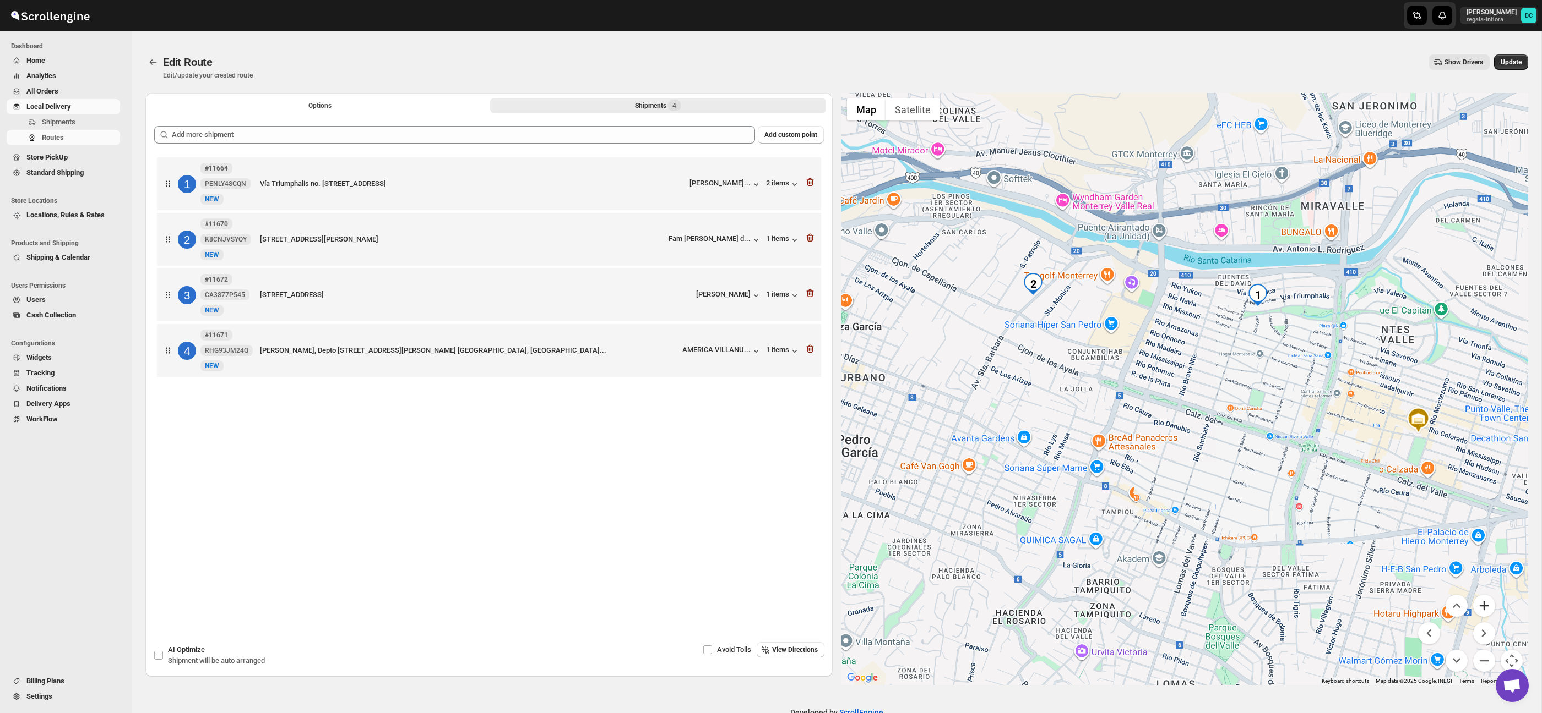
click at [1488, 609] on button "Zoom in" at bounding box center [1484, 606] width 22 height 22
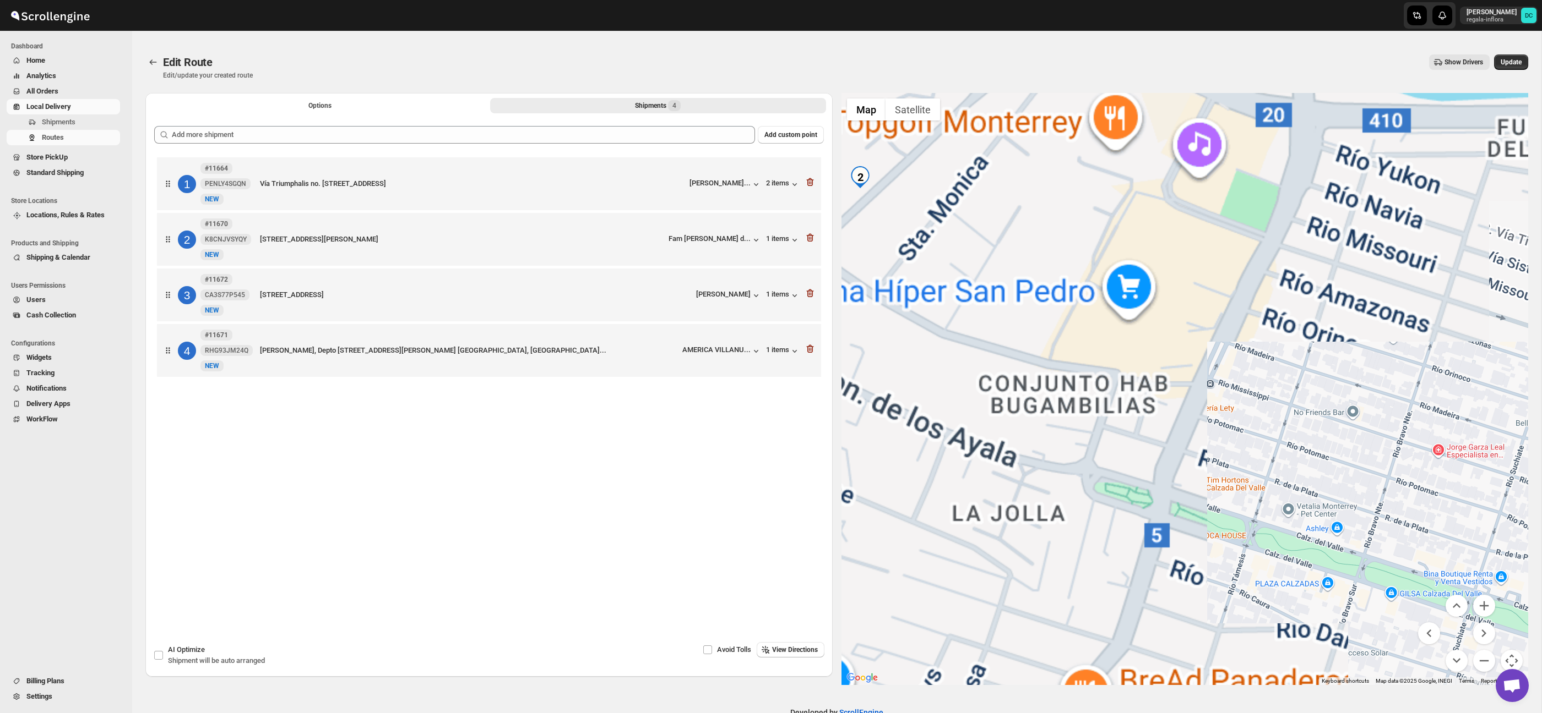
drag, startPoint x: 1175, startPoint y: 390, endPoint x: 1254, endPoint y: 445, distance: 95.8
click at [1253, 444] on div at bounding box center [1184, 389] width 687 height 592
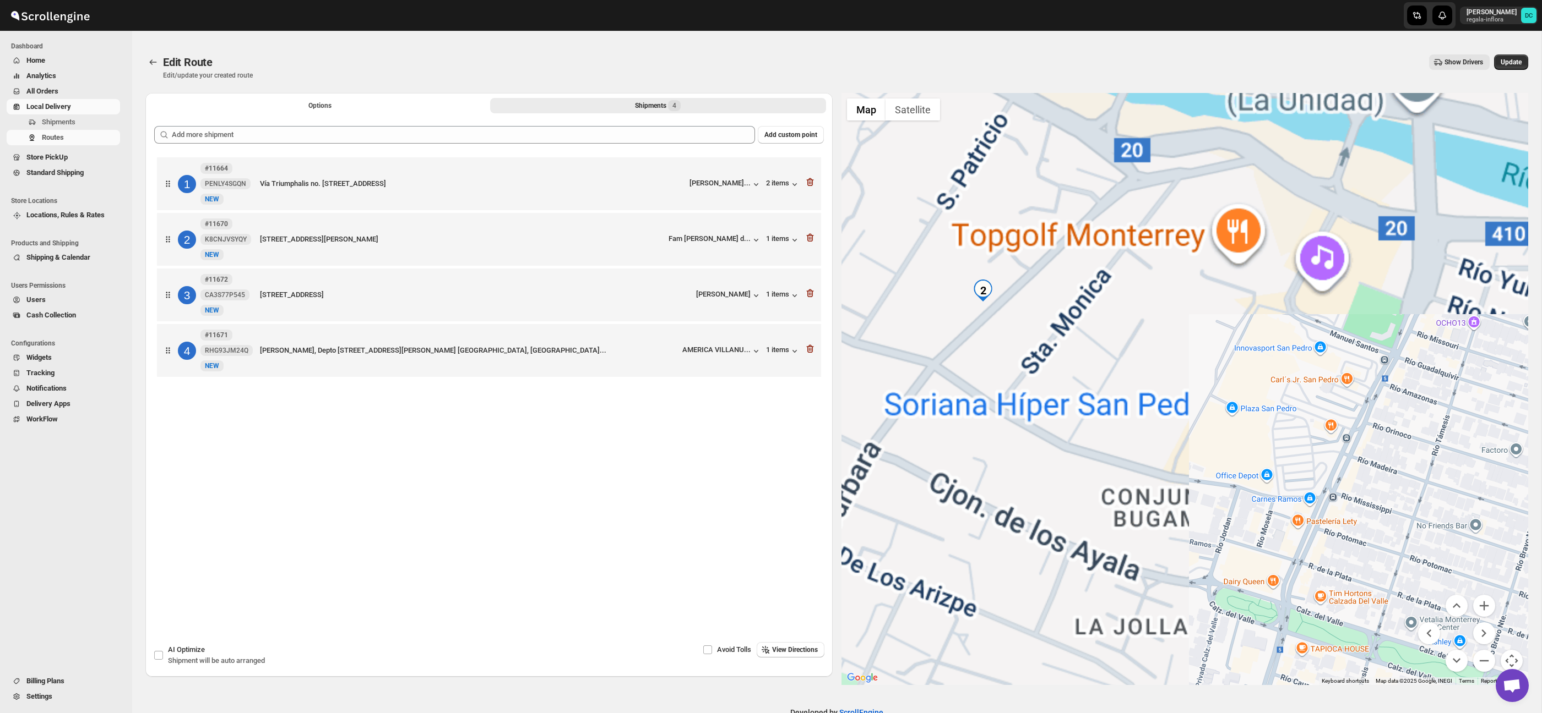
drag, startPoint x: 1047, startPoint y: 284, endPoint x: 1087, endPoint y: 336, distance: 66.1
click at [1087, 336] on div at bounding box center [1184, 389] width 687 height 592
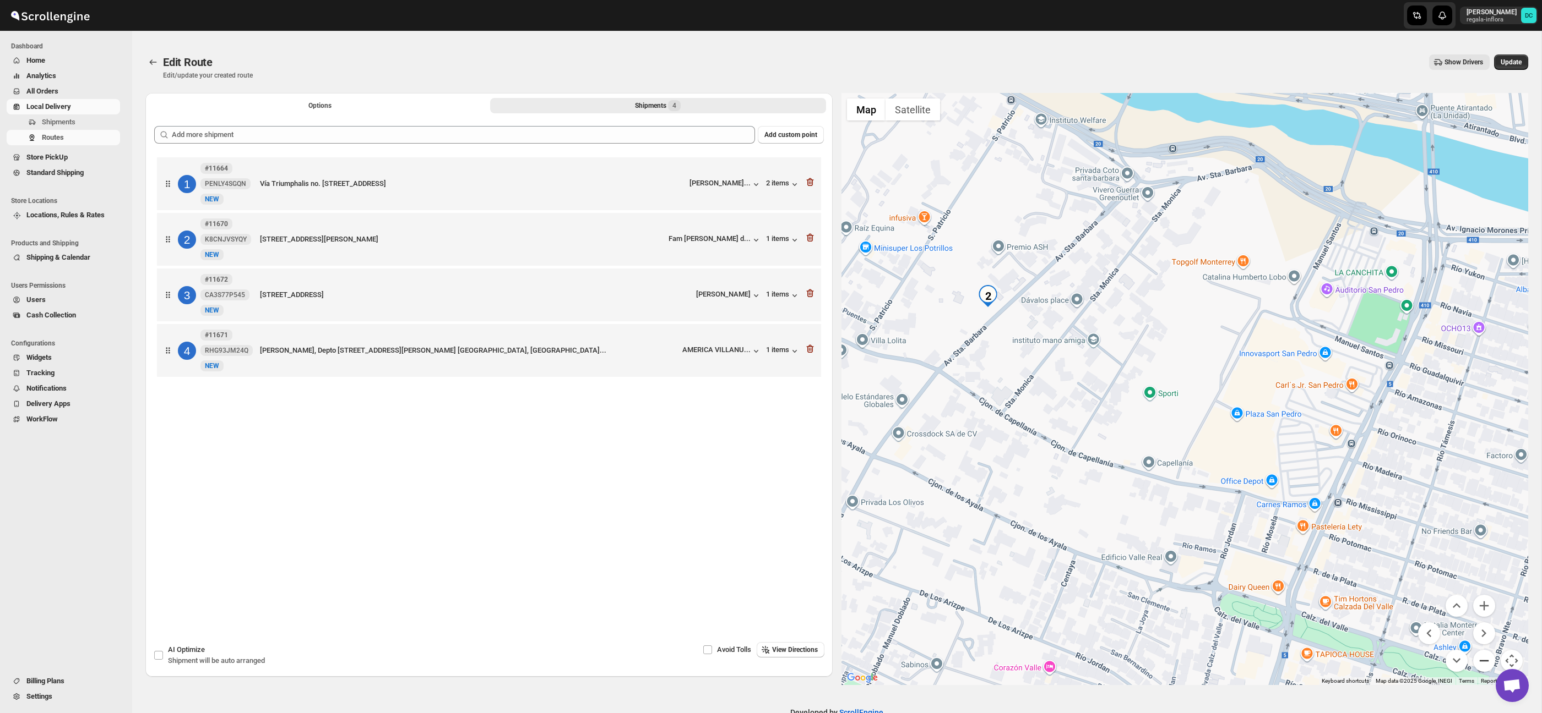
click at [1485, 660] on button "Zoom out" at bounding box center [1484, 661] width 22 height 22
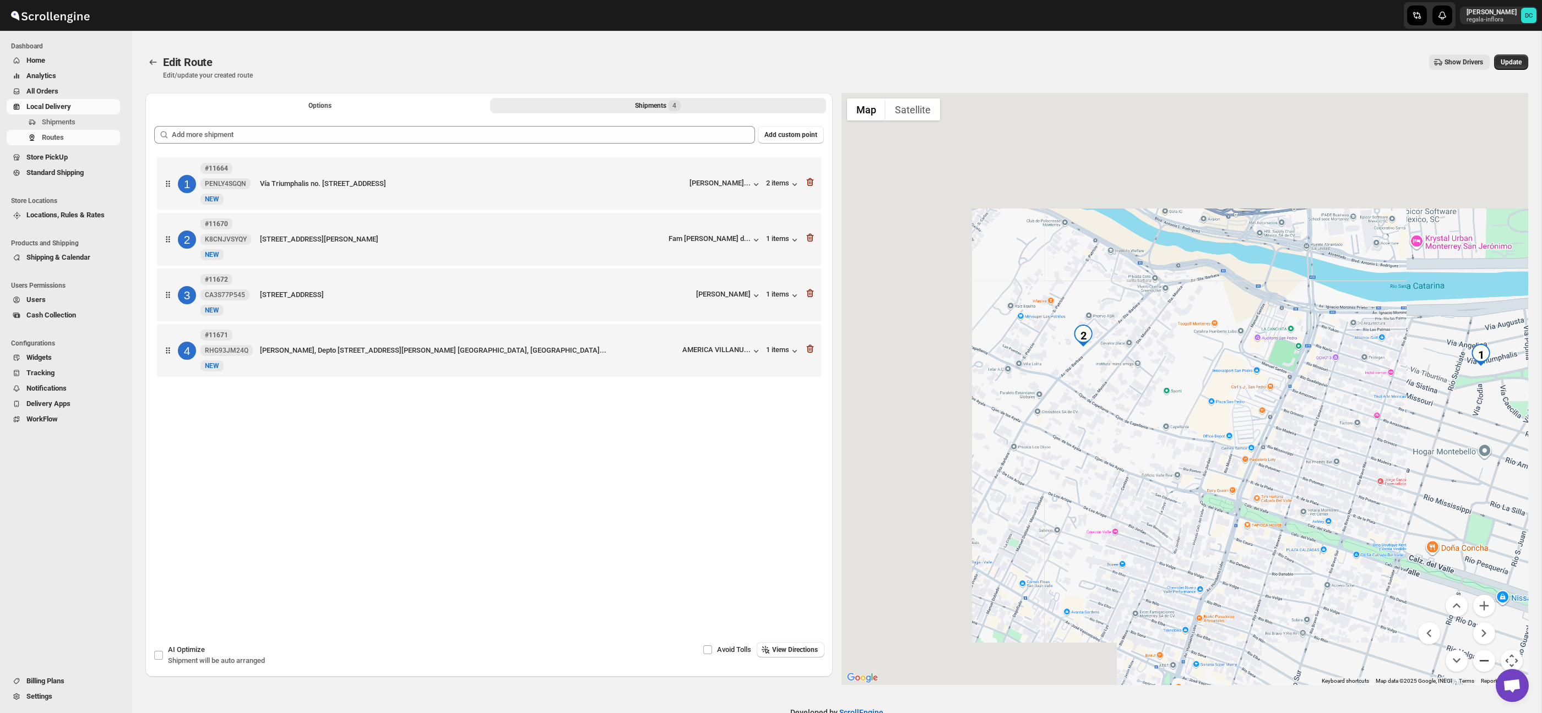
click at [1485, 660] on button "Zoom out" at bounding box center [1484, 661] width 22 height 22
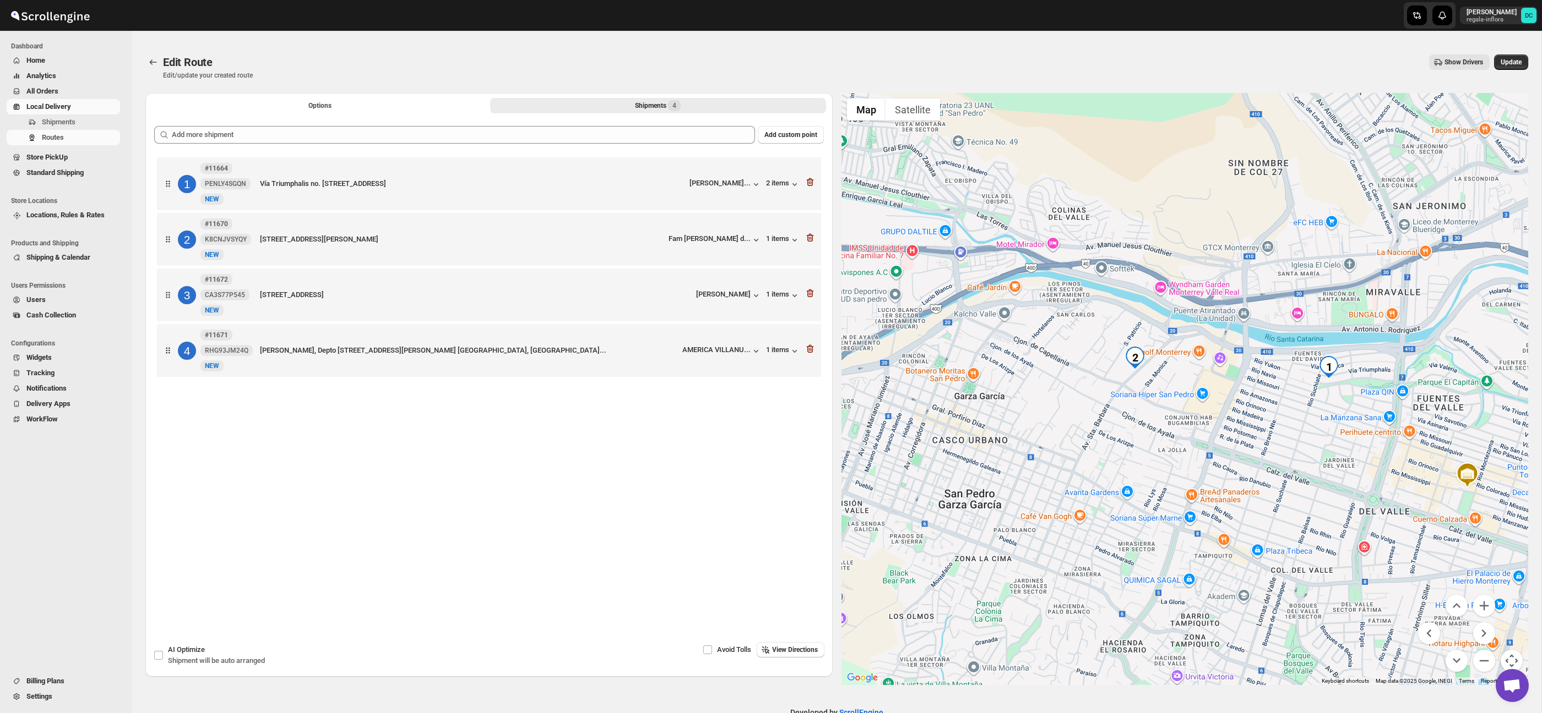
drag, startPoint x: 1202, startPoint y: 457, endPoint x: 1246, endPoint y: 353, distance: 113.0
click at [1246, 350] on div at bounding box center [1184, 389] width 687 height 592
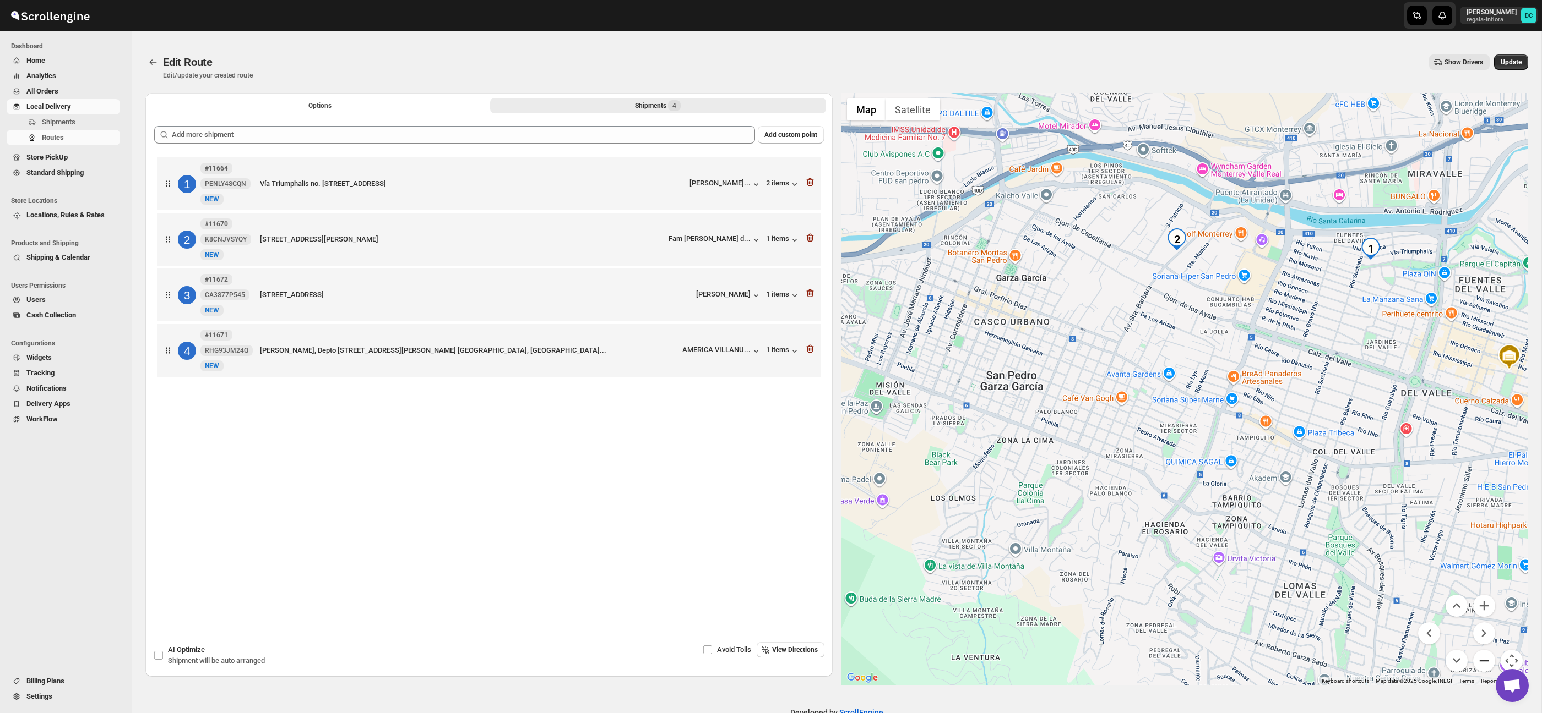
click at [1481, 662] on button "Zoom out" at bounding box center [1484, 661] width 22 height 22
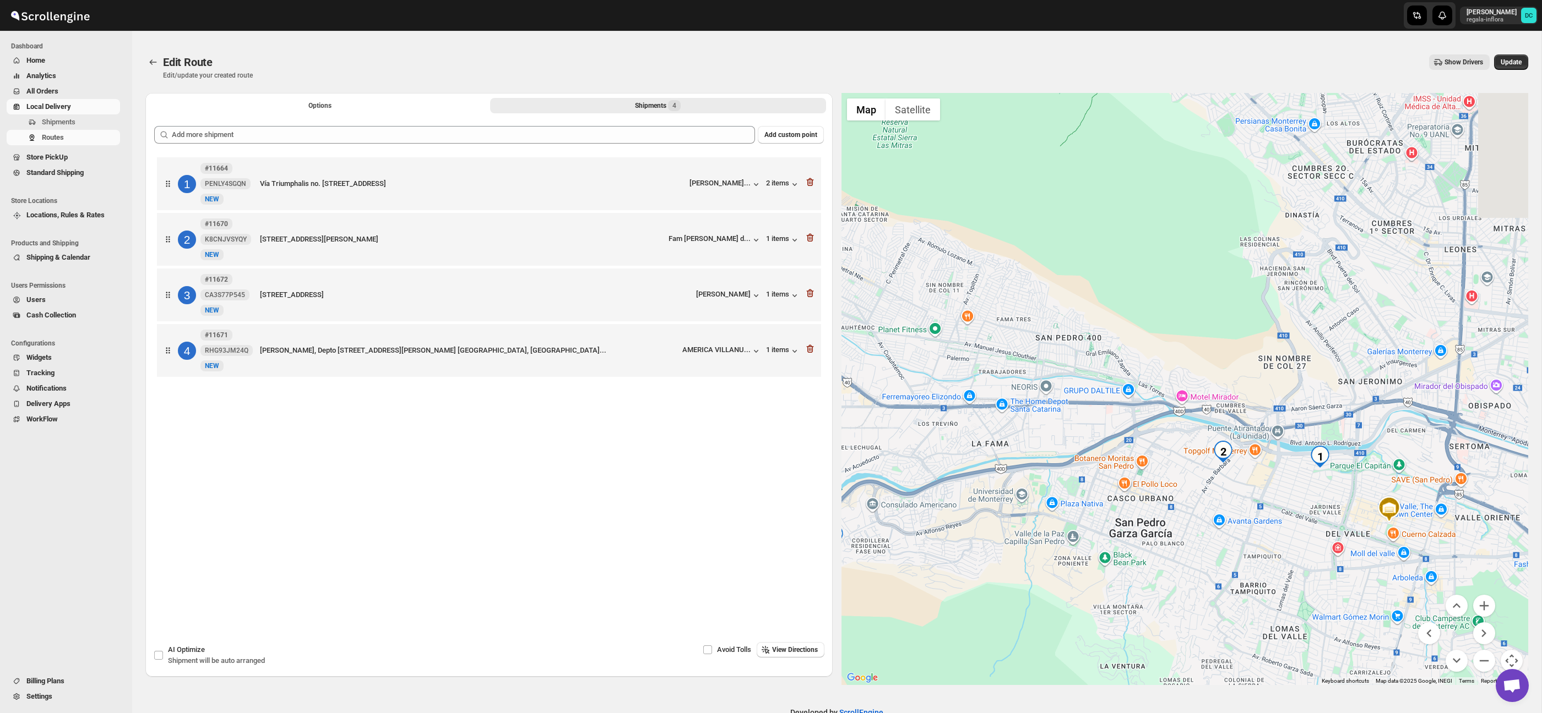
drag, startPoint x: 1255, startPoint y: 390, endPoint x: 1297, endPoint y: 535, distance: 150.9
click at [1297, 535] on div at bounding box center [1184, 389] width 687 height 592
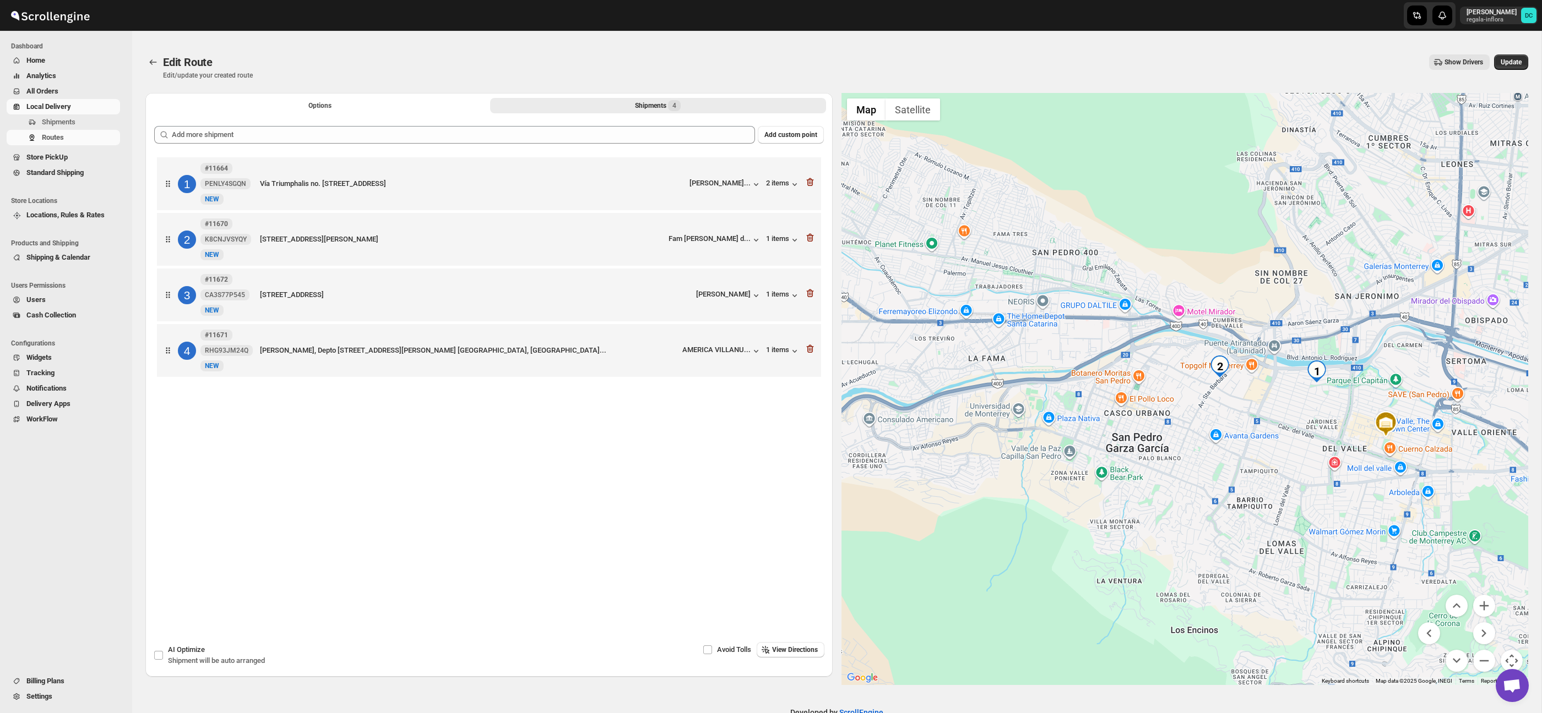
drag, startPoint x: 1279, startPoint y: 537, endPoint x: 1277, endPoint y: 446, distance: 90.3
click at [1277, 446] on div at bounding box center [1184, 389] width 687 height 592
click at [1506, 63] on span "Update" at bounding box center [1510, 62] width 21 height 9
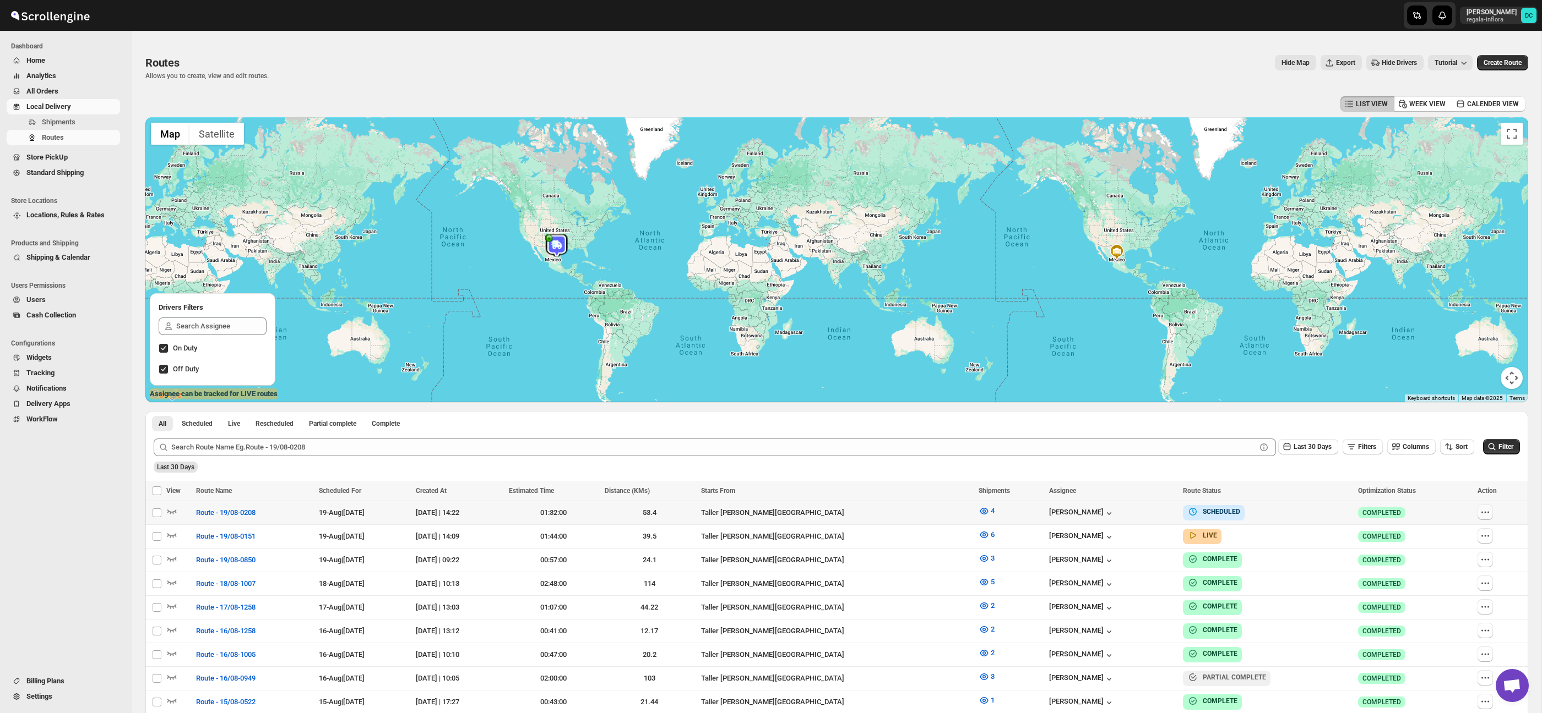
click at [1488, 515] on icon "button" at bounding box center [1484, 512] width 11 height 11
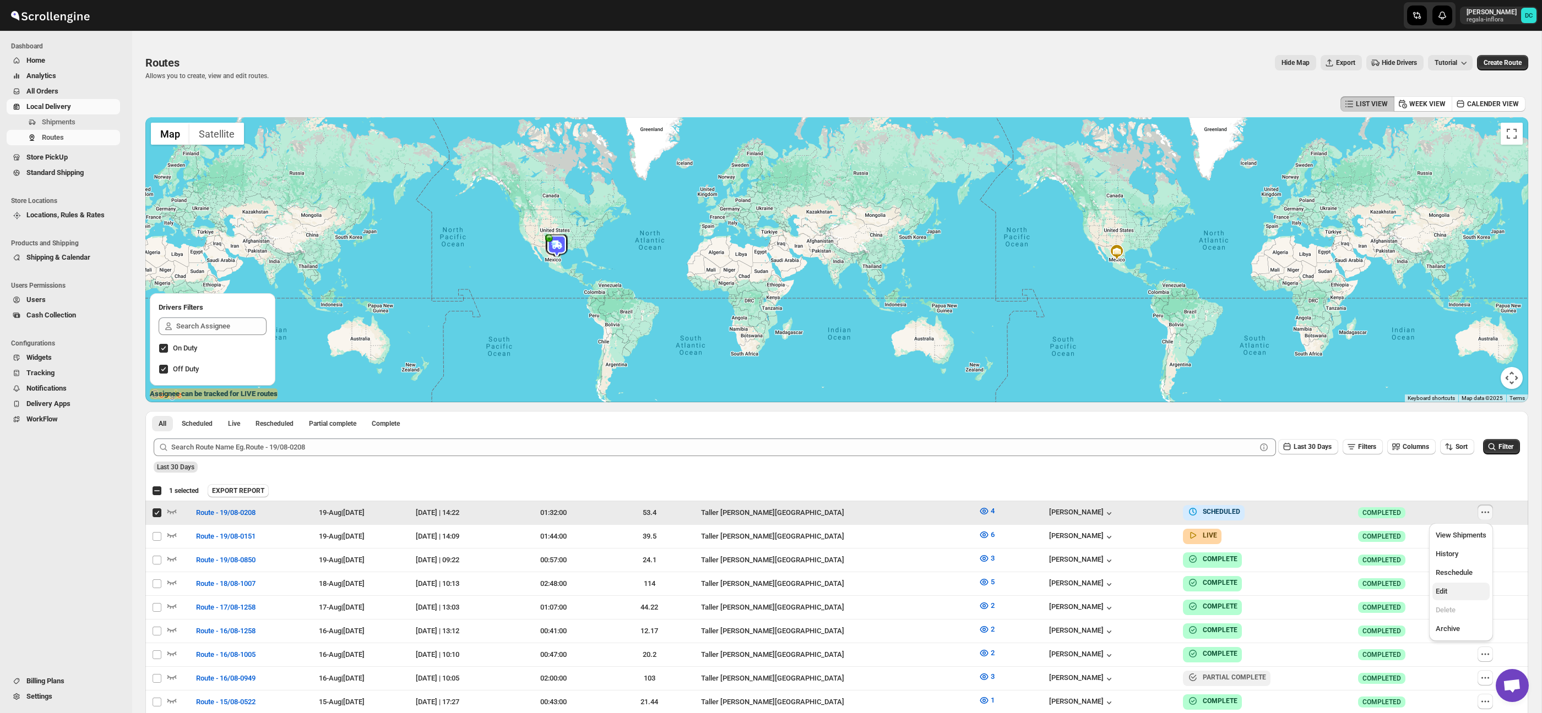
click at [1472, 587] on span "Edit" at bounding box center [1460, 591] width 51 height 11
checkbox input "false"
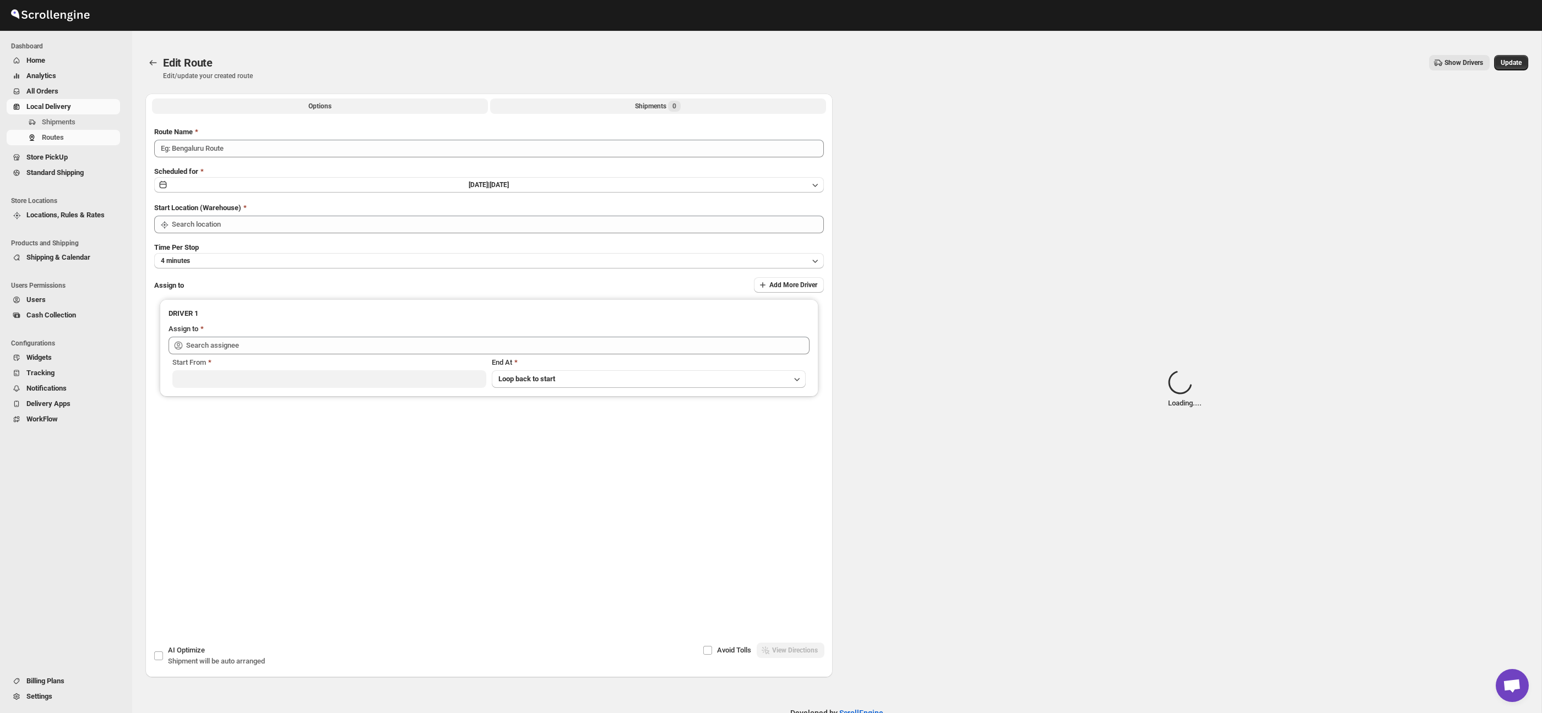
click at [716, 108] on button "Shipments 0" at bounding box center [658, 106] width 336 height 15
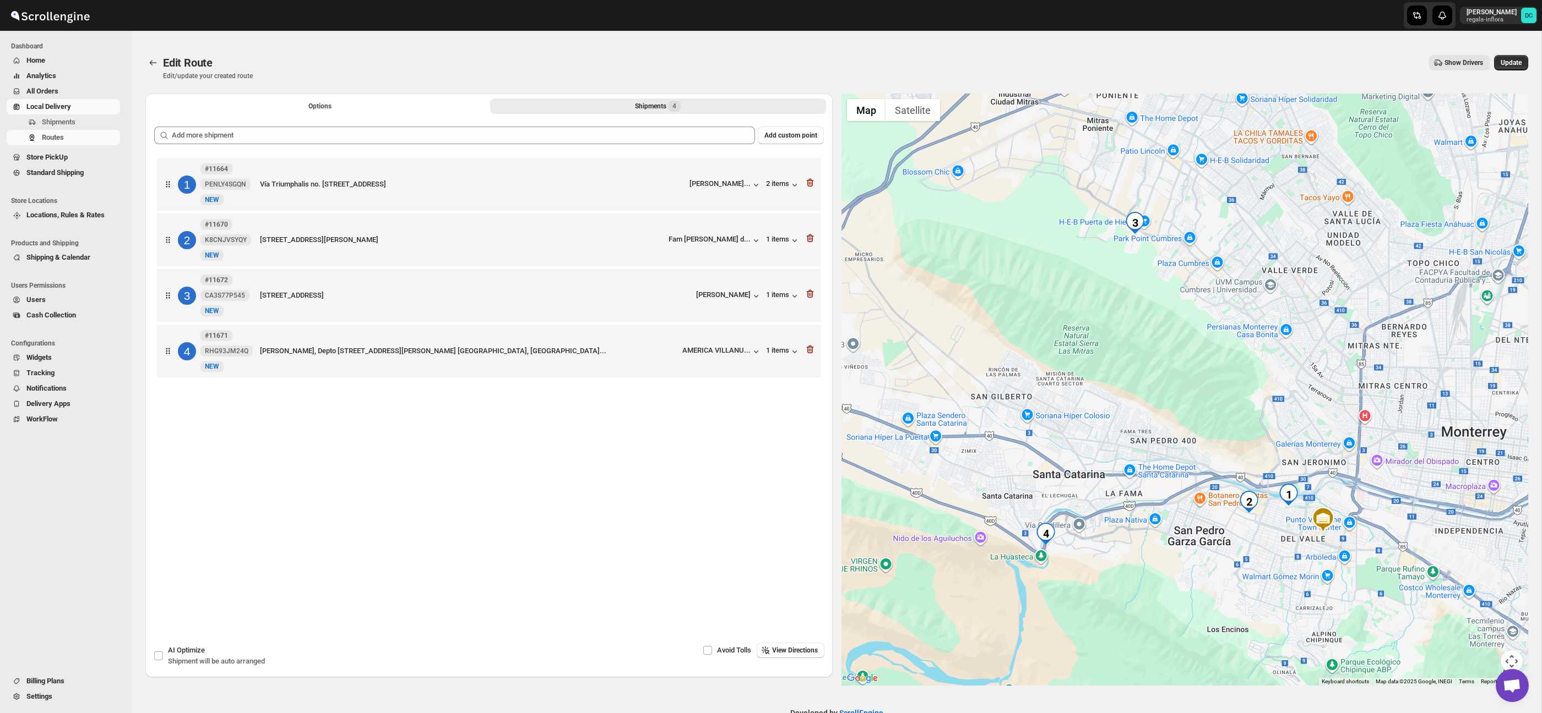
drag, startPoint x: 1299, startPoint y: 626, endPoint x: 1331, endPoint y: 612, distance: 34.8
click at [1292, 596] on div at bounding box center [1184, 390] width 687 height 592
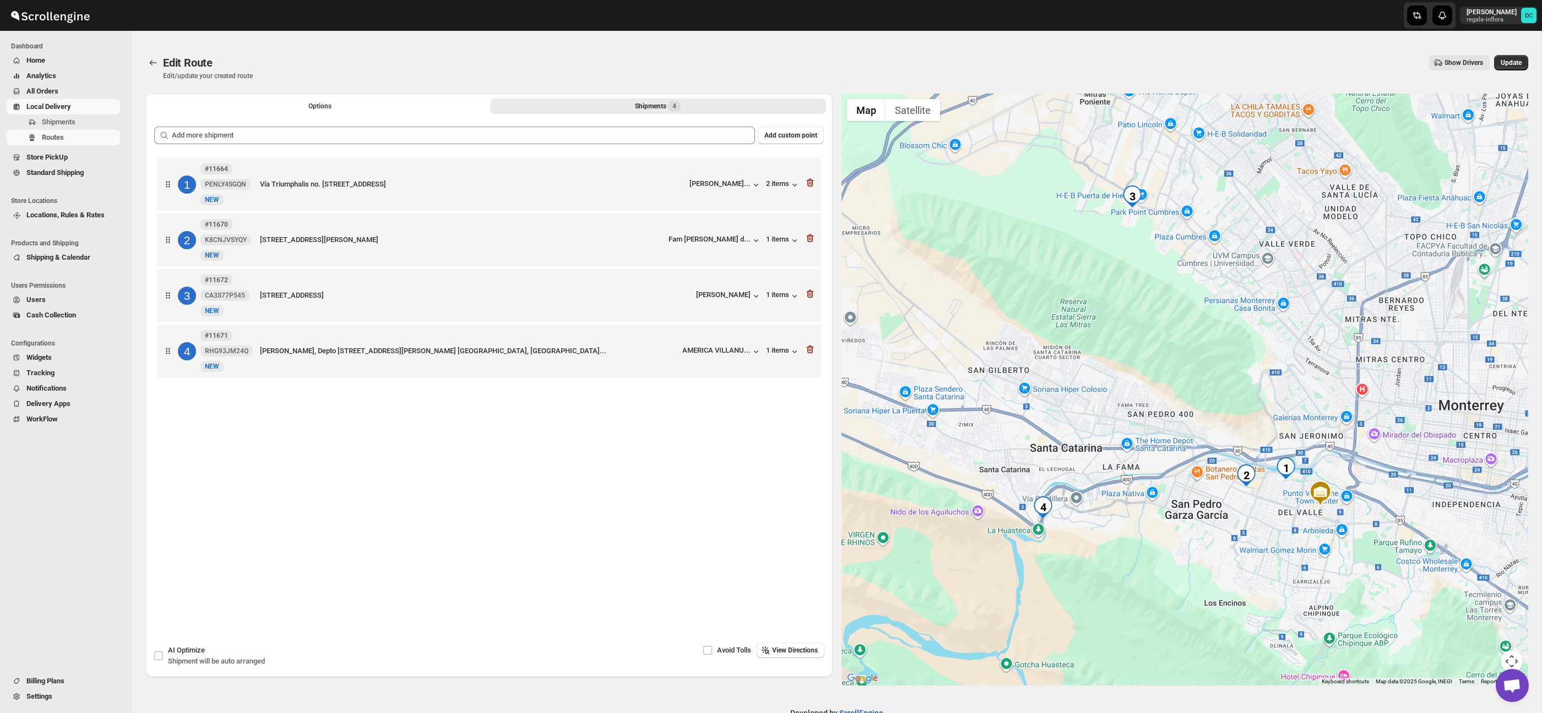
drag, startPoint x: 1506, startPoint y: 659, endPoint x: 1504, endPoint y: 647, distance: 11.9
click at [1506, 658] on button "Map camera controls" at bounding box center [1511, 662] width 22 height 22
click at [1489, 602] on button "Zoom in" at bounding box center [1484, 607] width 22 height 22
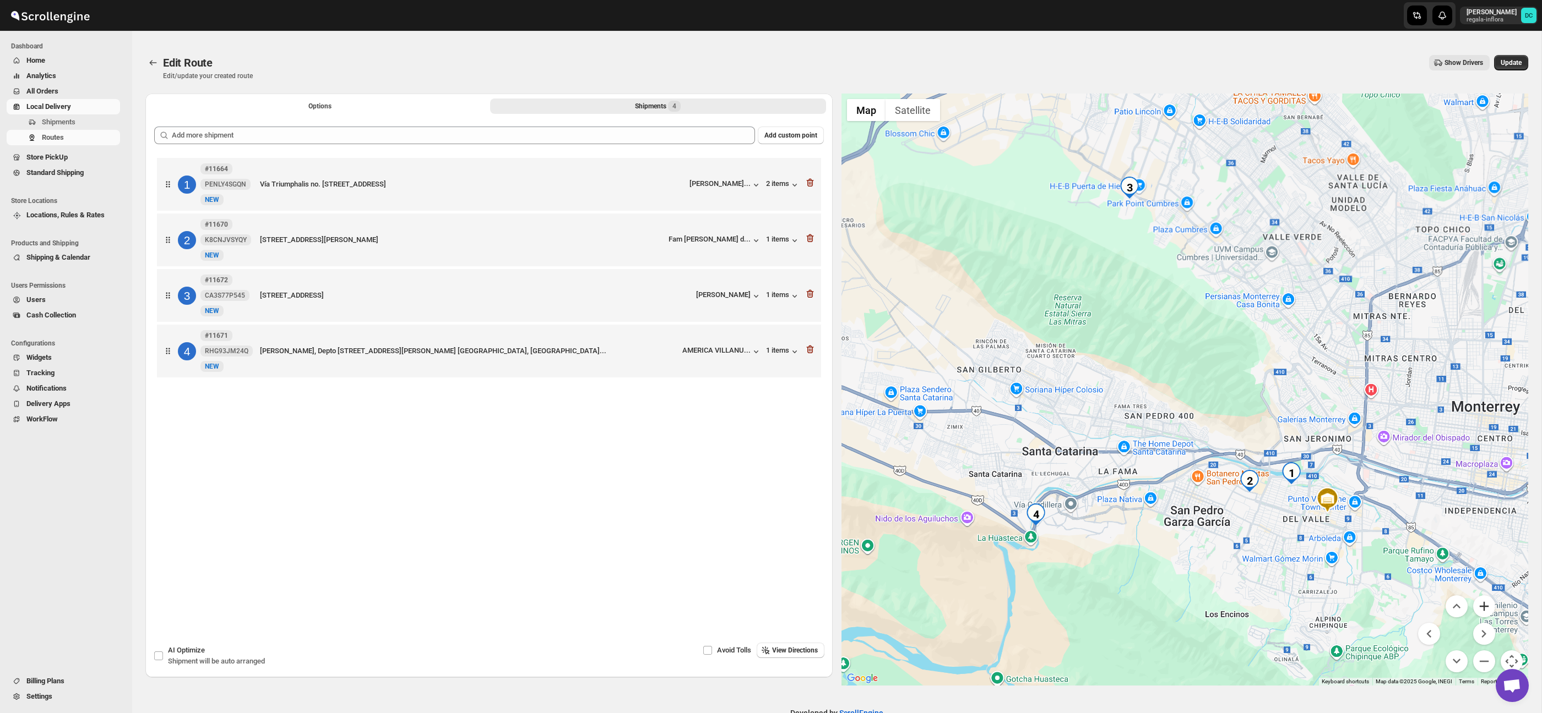
click at [1489, 602] on button "Zoom in" at bounding box center [1484, 607] width 22 height 22
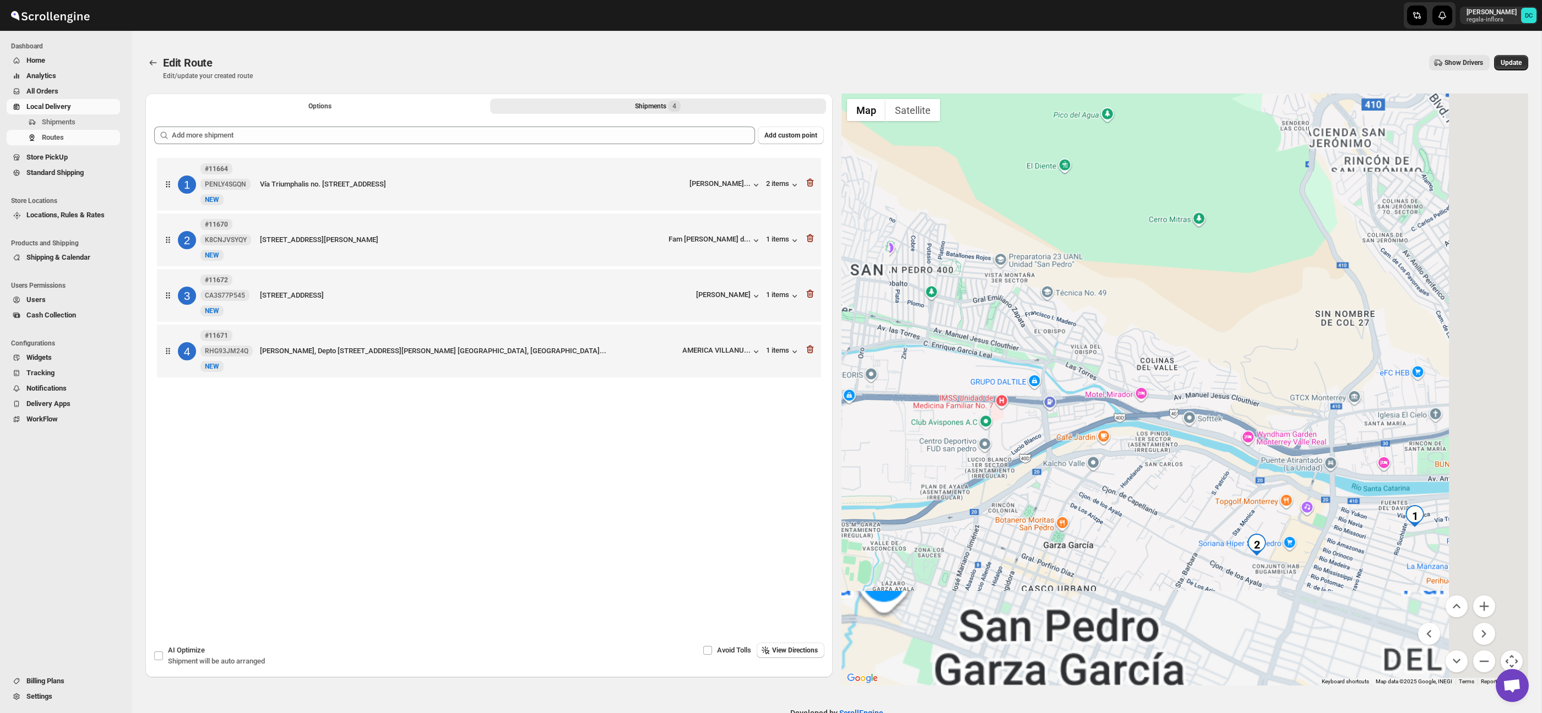
drag, startPoint x: 1232, startPoint y: 376, endPoint x: 1188, endPoint y: 324, distance: 68.3
click at [1188, 324] on div at bounding box center [1184, 390] width 687 height 592
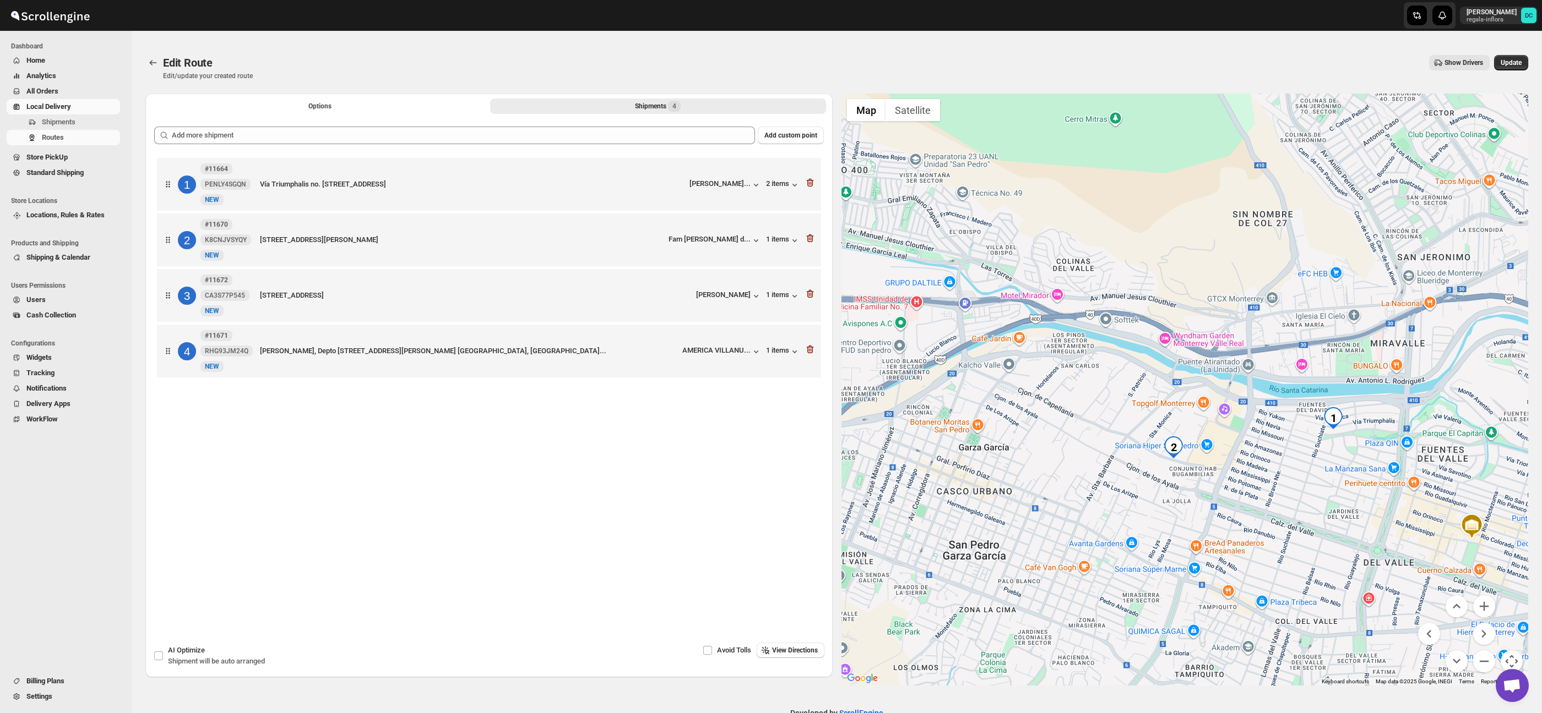
drag, startPoint x: 1300, startPoint y: 446, endPoint x: 1541, endPoint y: 680, distance: 335.6
click at [1245, 379] on div at bounding box center [1184, 390] width 687 height 592
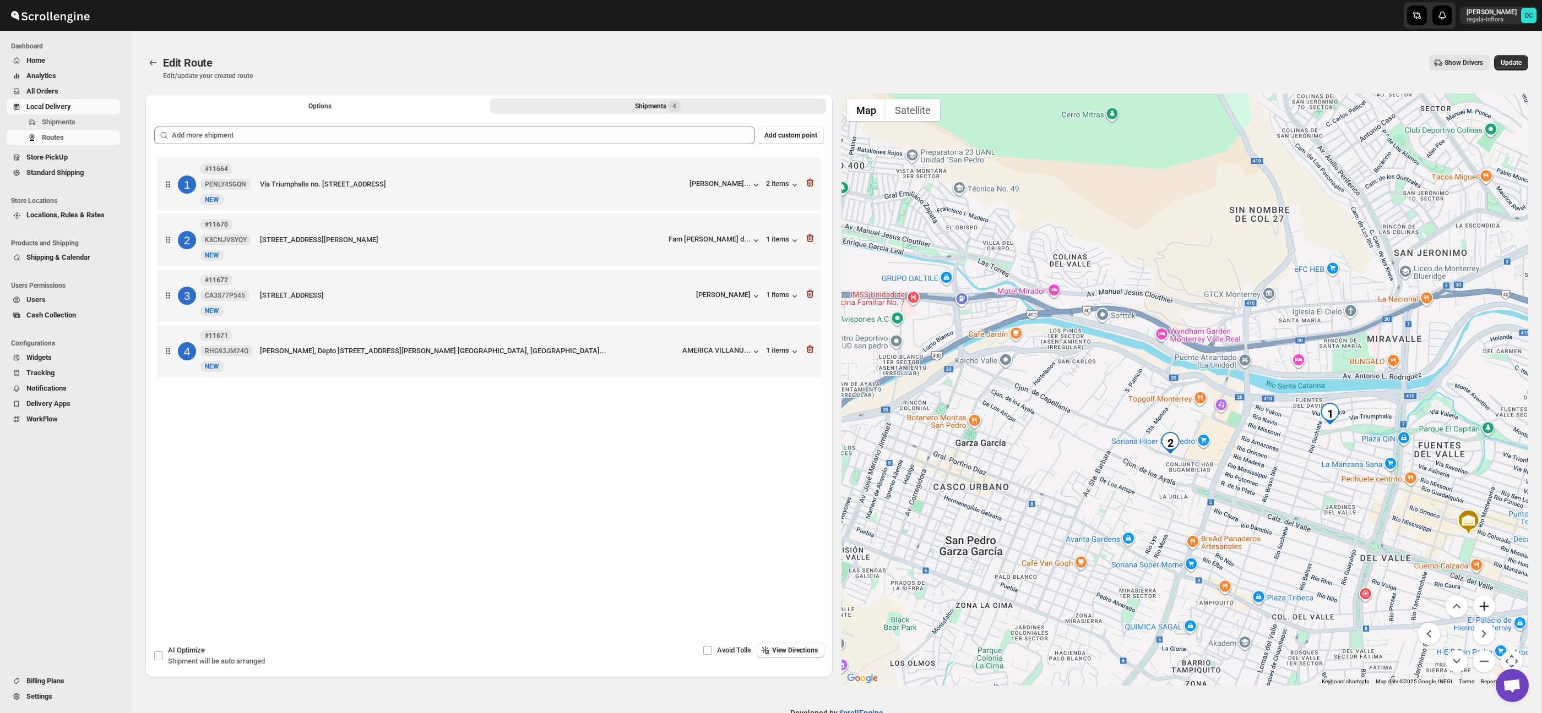
click at [1483, 604] on button "Zoom in" at bounding box center [1484, 607] width 22 height 22
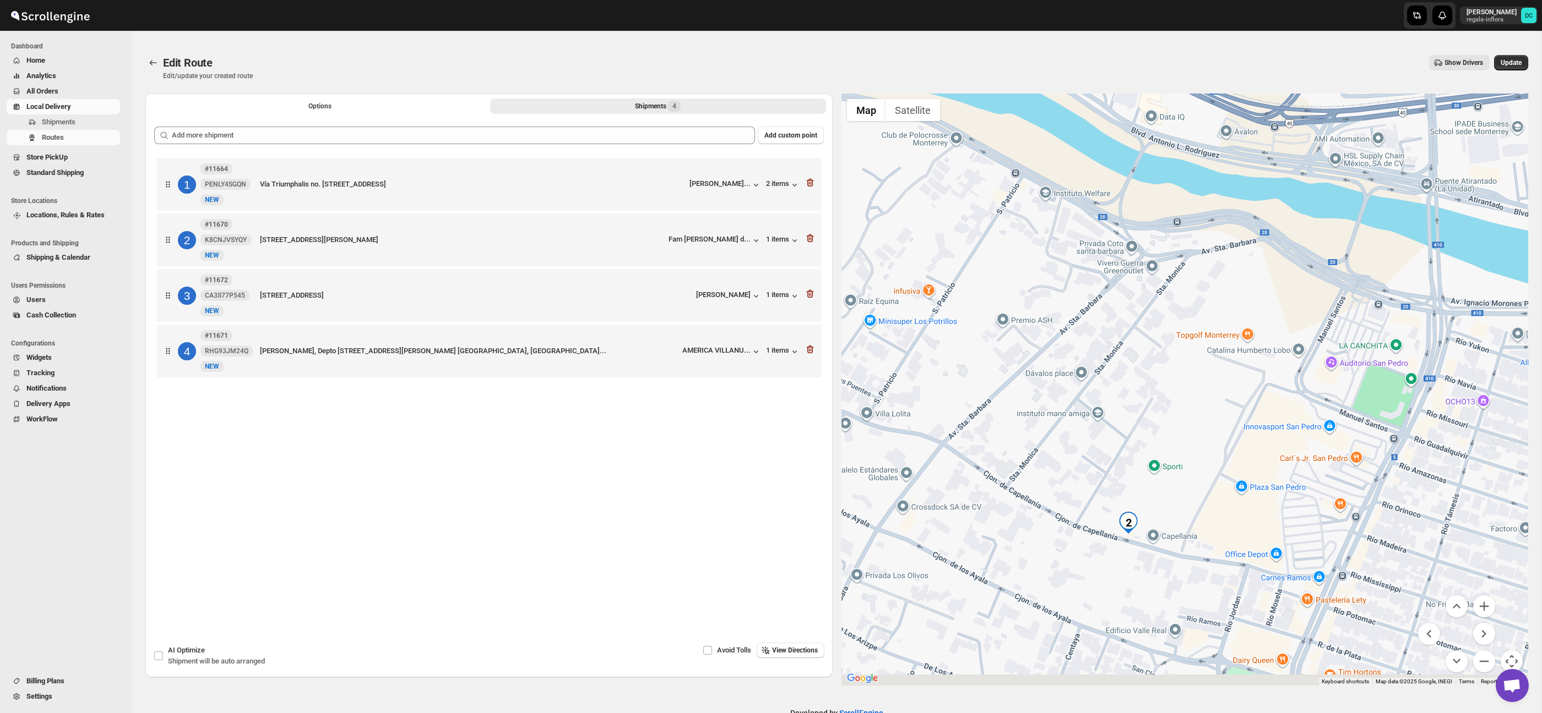
drag, startPoint x: 1236, startPoint y: 405, endPoint x: 1233, endPoint y: 374, distance: 30.4
click at [1233, 374] on div at bounding box center [1184, 390] width 687 height 592
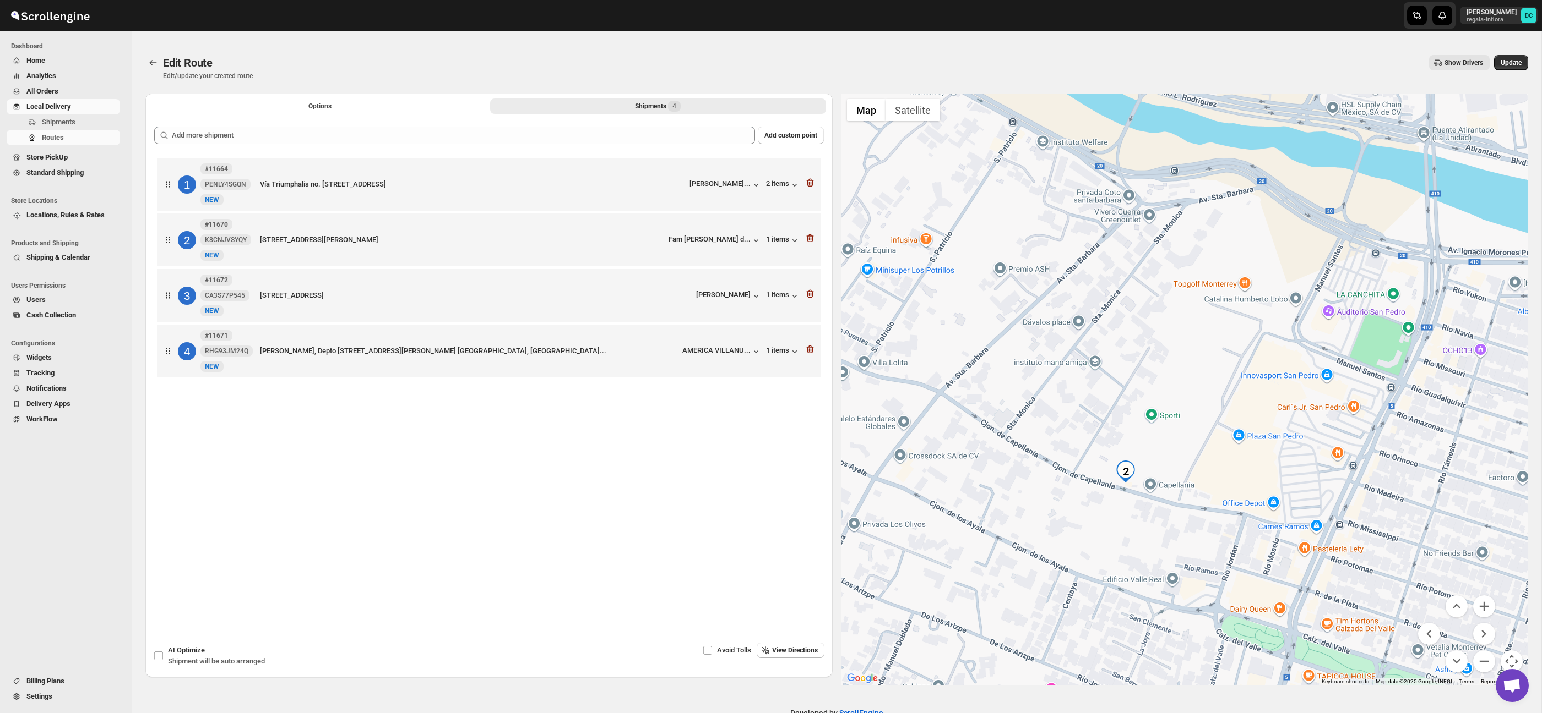
drag, startPoint x: 1241, startPoint y: 488, endPoint x: 1241, endPoint y: 451, distance: 36.3
click at [1242, 446] on div at bounding box center [1184, 390] width 687 height 592
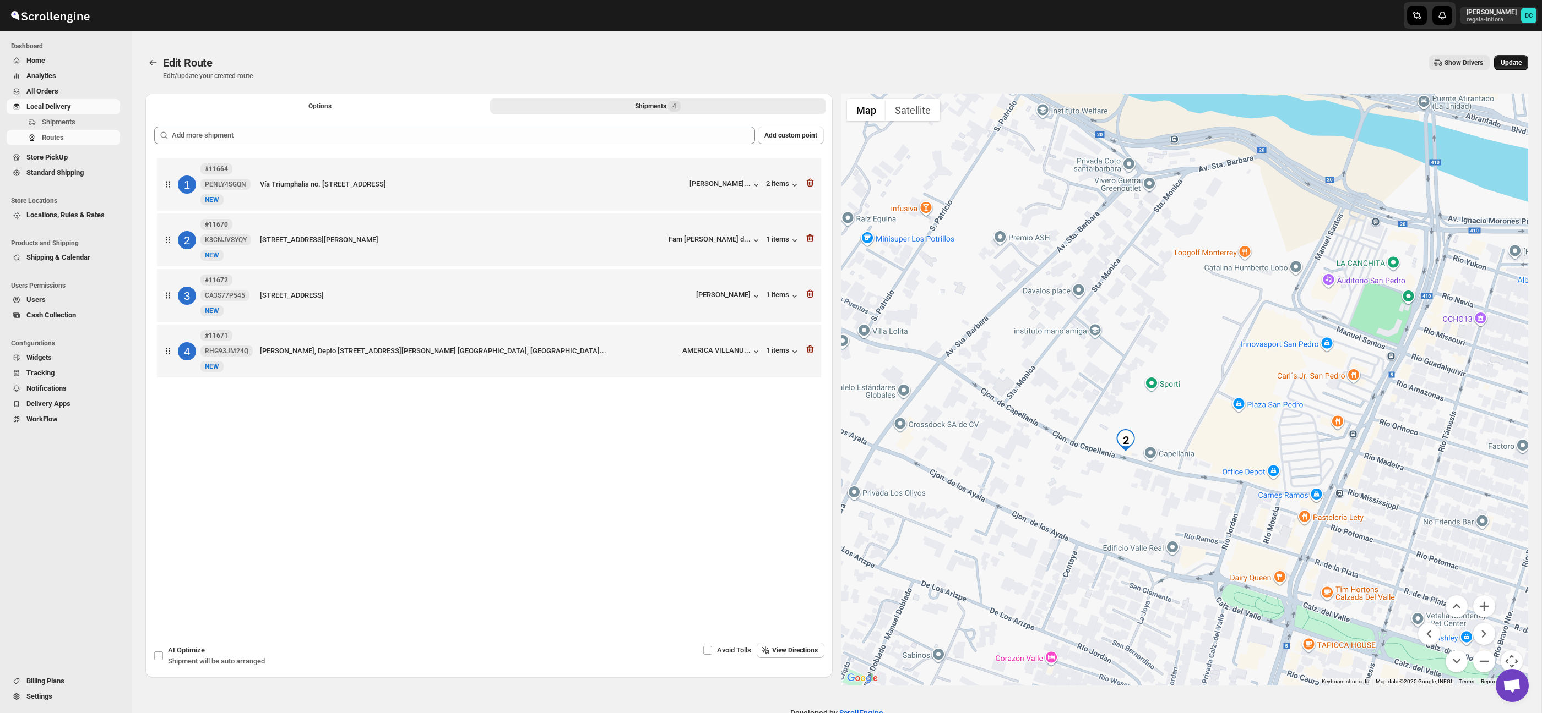
click at [1515, 65] on span "Update" at bounding box center [1510, 62] width 21 height 9
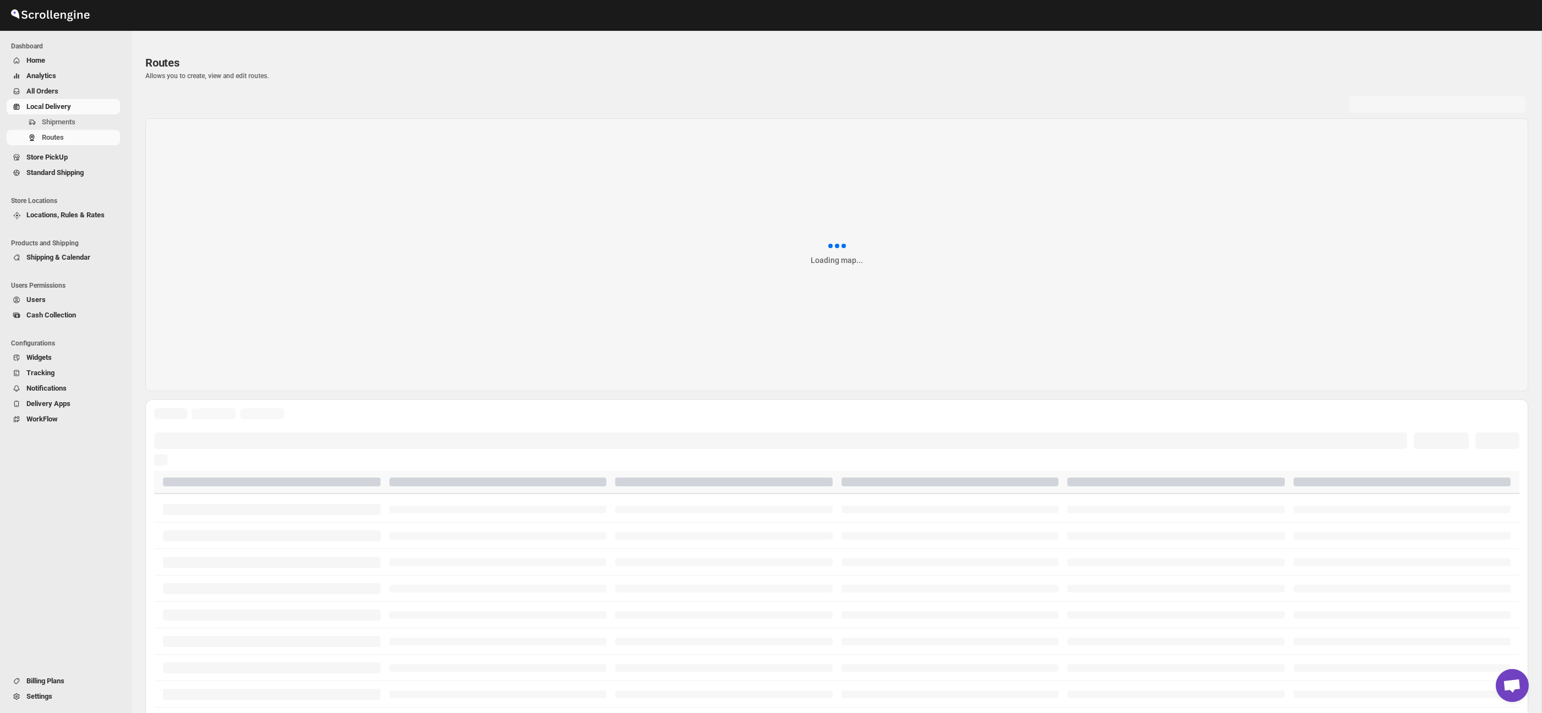
click at [73, 88] on span "All Orders" at bounding box center [71, 91] width 91 height 11
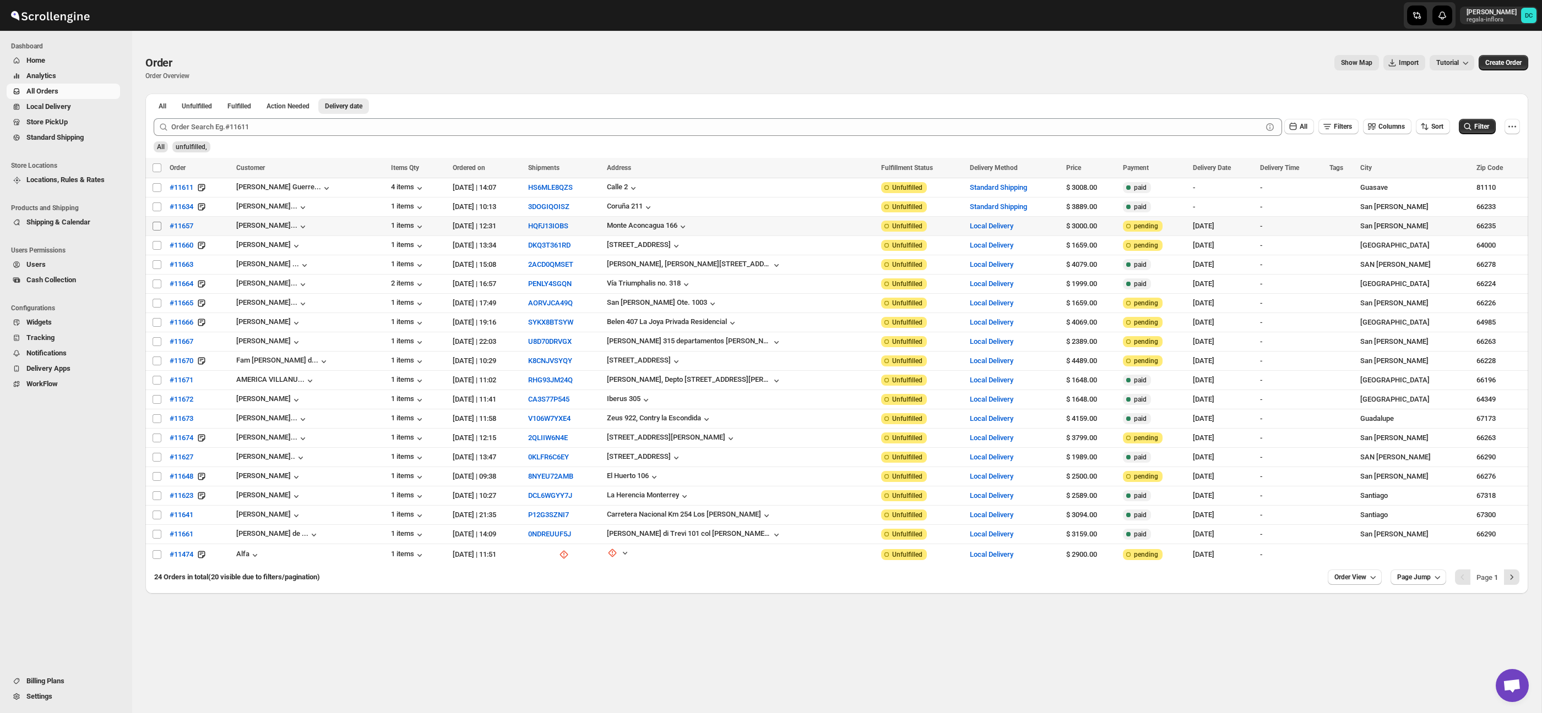
click at [159, 225] on input "Select order" at bounding box center [156, 226] width 9 height 9
checkbox input "true"
click at [157, 247] on input "Select order" at bounding box center [156, 245] width 9 height 9
checkbox input "true"
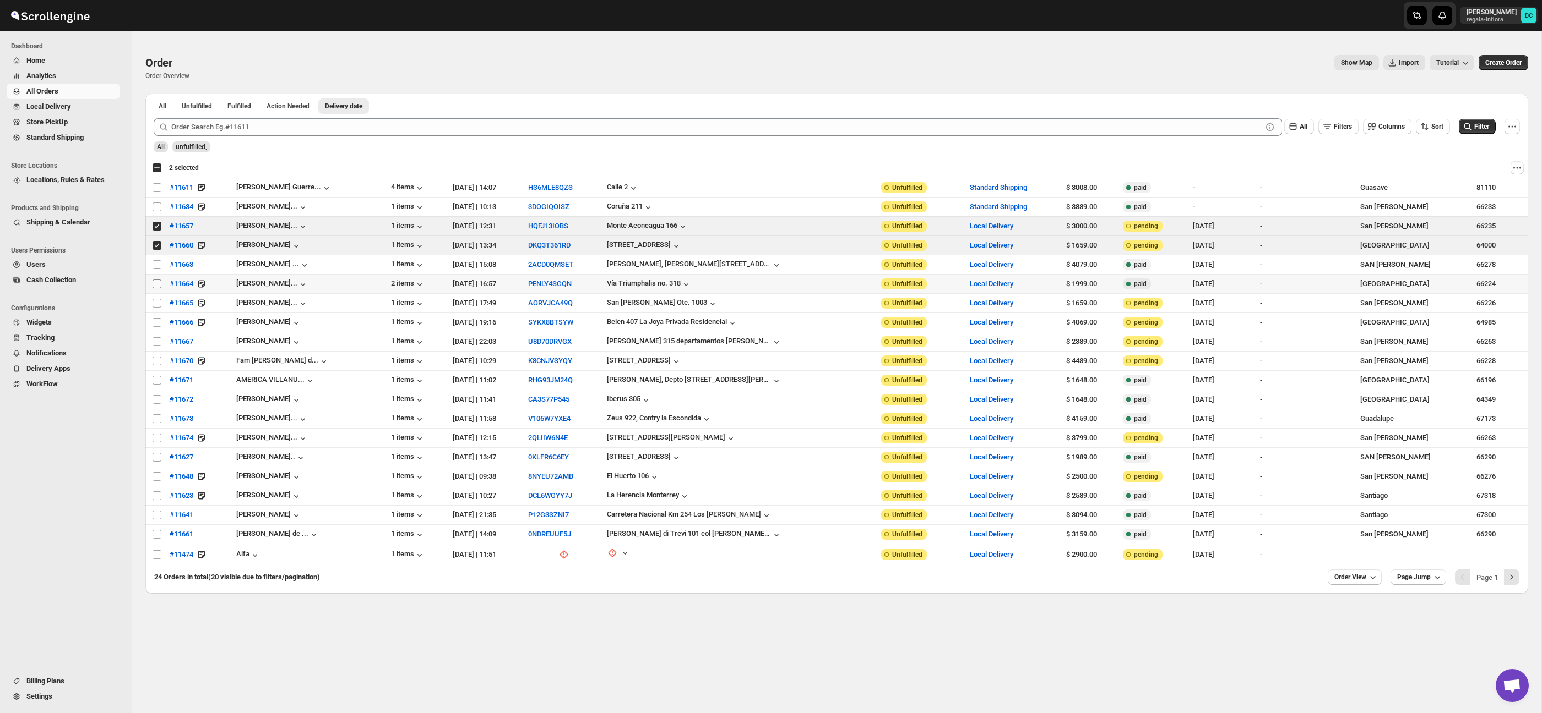
click at [157, 285] on input "Select order" at bounding box center [156, 284] width 9 height 9
checkbox input "true"
click at [157, 307] on input "Select order" at bounding box center [156, 303] width 9 height 9
checkbox input "true"
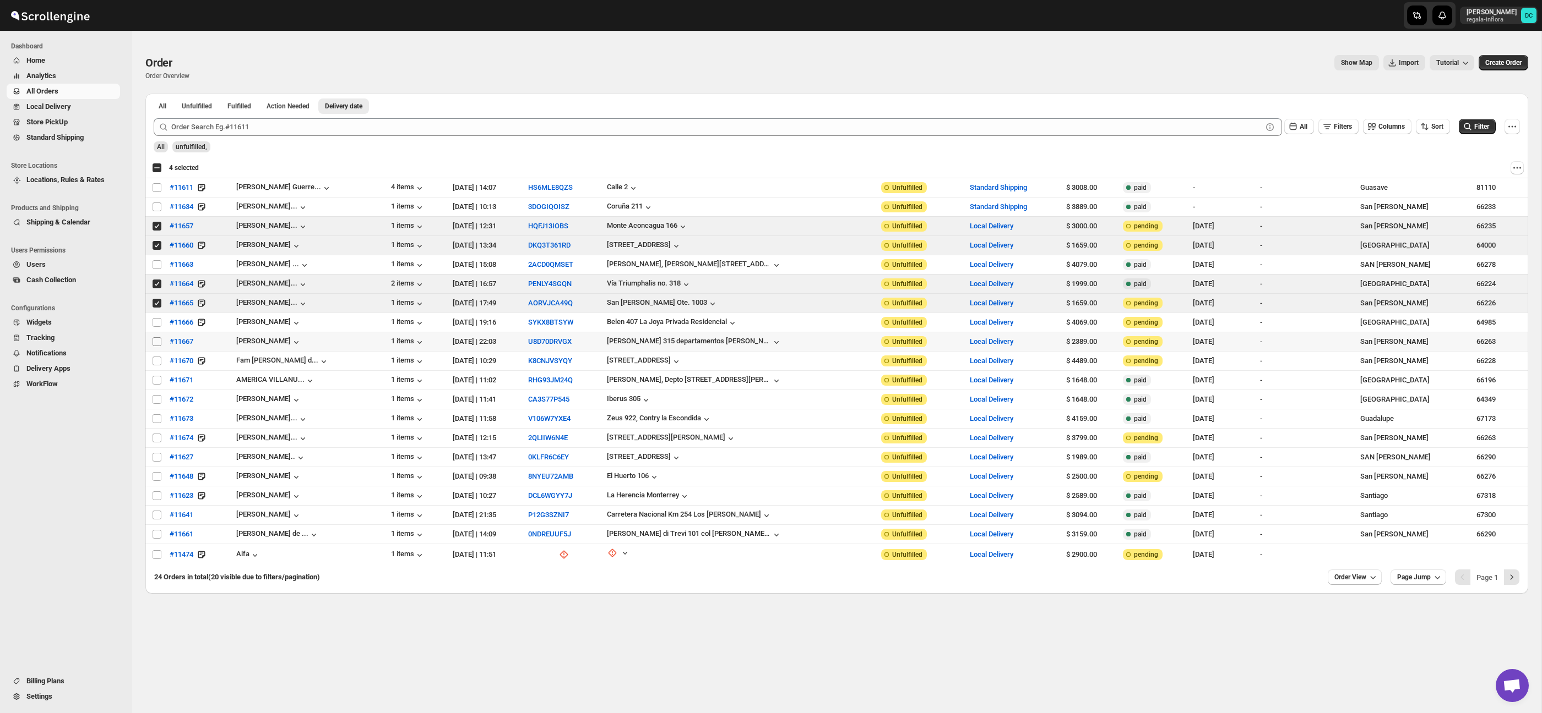
click at [158, 341] on input "Select order" at bounding box center [156, 341] width 9 height 9
checkbox input "true"
click at [156, 363] on input "Select order" at bounding box center [156, 361] width 9 height 9
checkbox input "true"
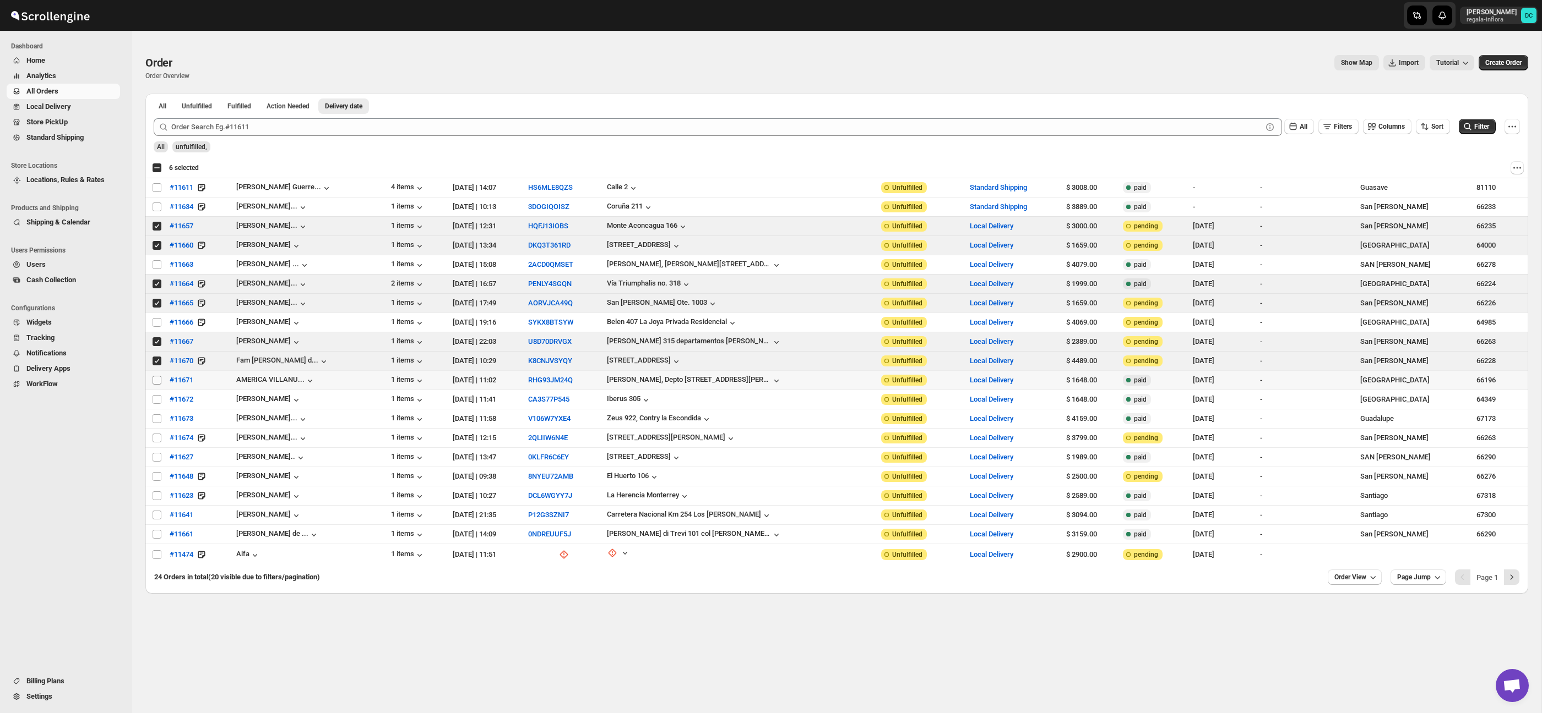
click at [157, 383] on input "Select order" at bounding box center [156, 380] width 9 height 9
checkbox input "true"
click at [155, 401] on input "Select order" at bounding box center [156, 399] width 9 height 9
checkbox input "true"
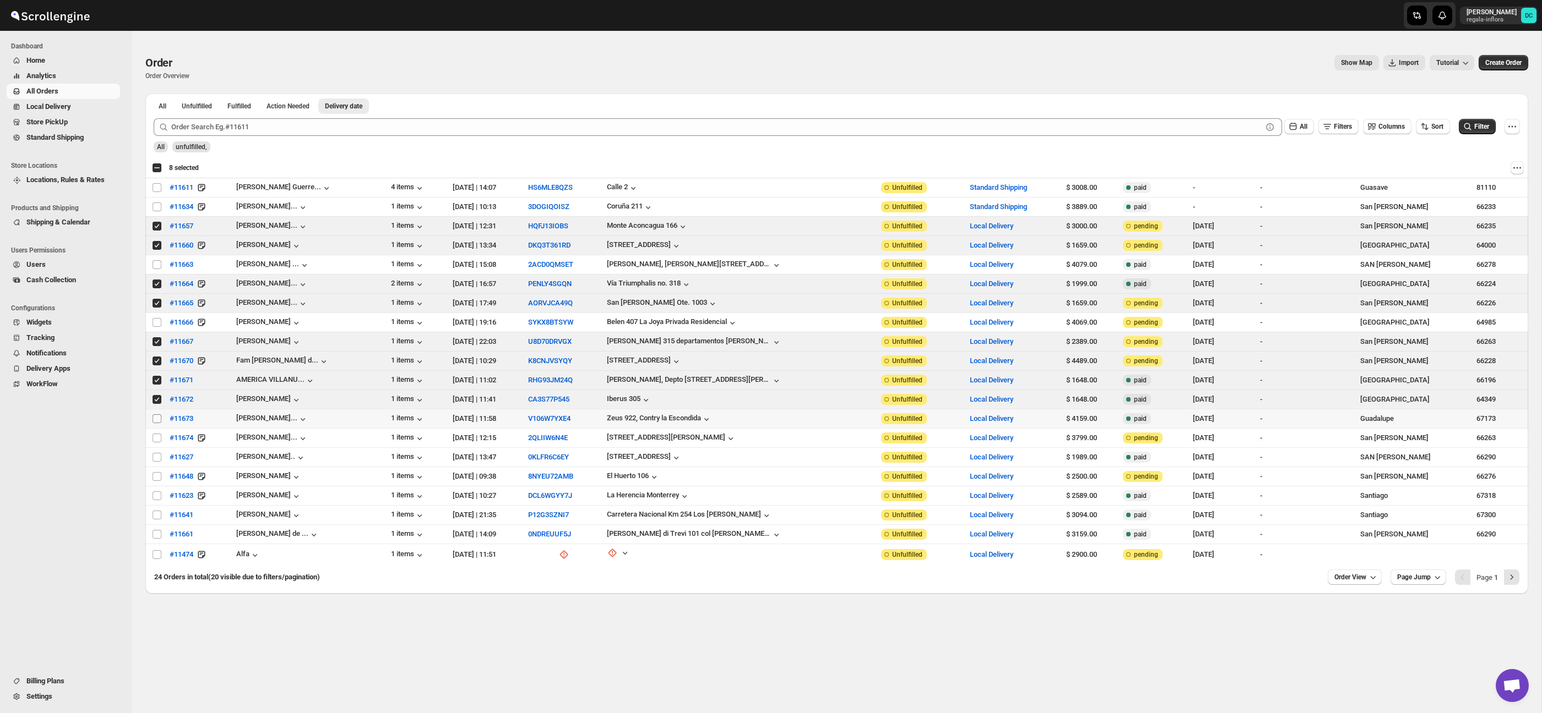
click at [156, 421] on input "Select order" at bounding box center [156, 419] width 9 height 9
checkbox input "true"
click at [156, 439] on input "Select order" at bounding box center [156, 438] width 9 height 9
checkbox input "true"
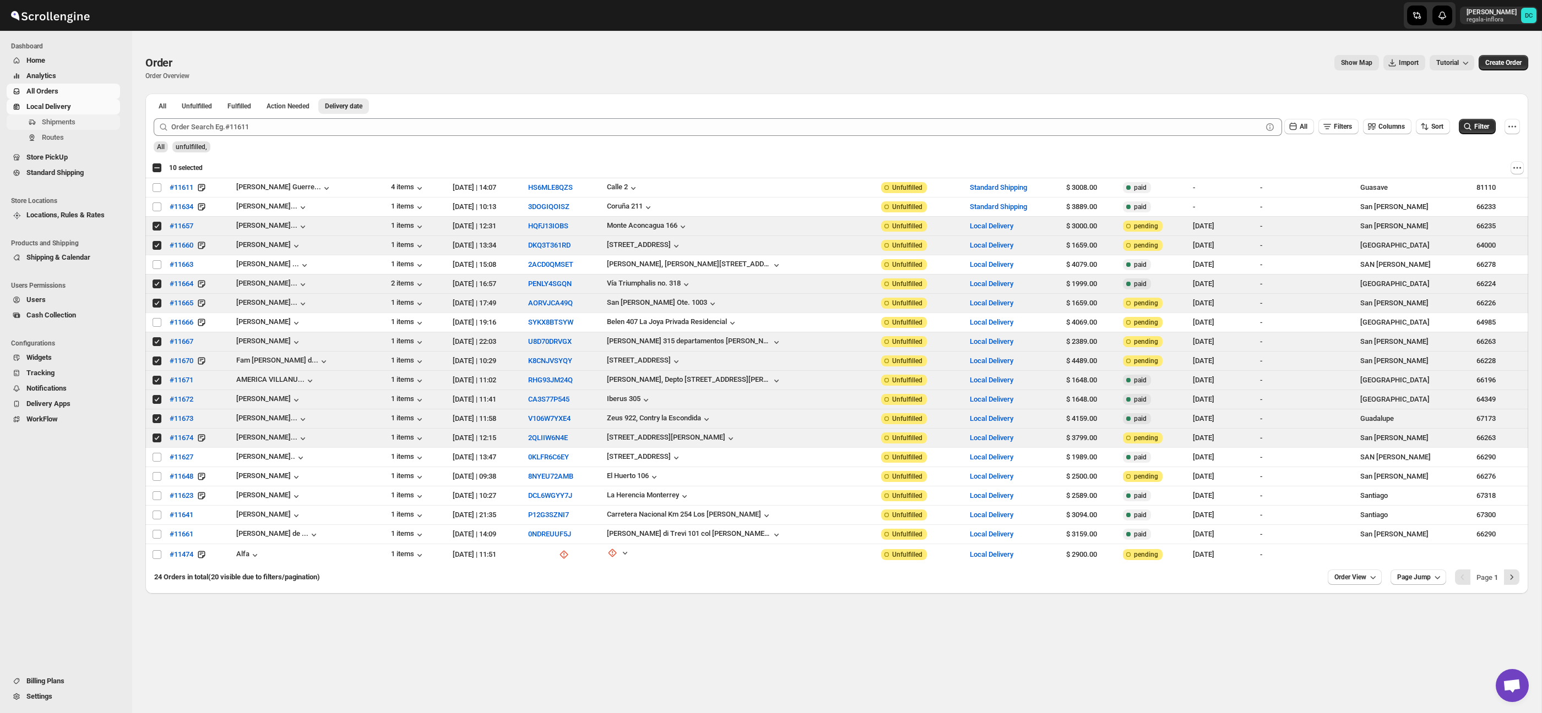
click at [80, 122] on span "Shipments" at bounding box center [80, 122] width 76 height 11
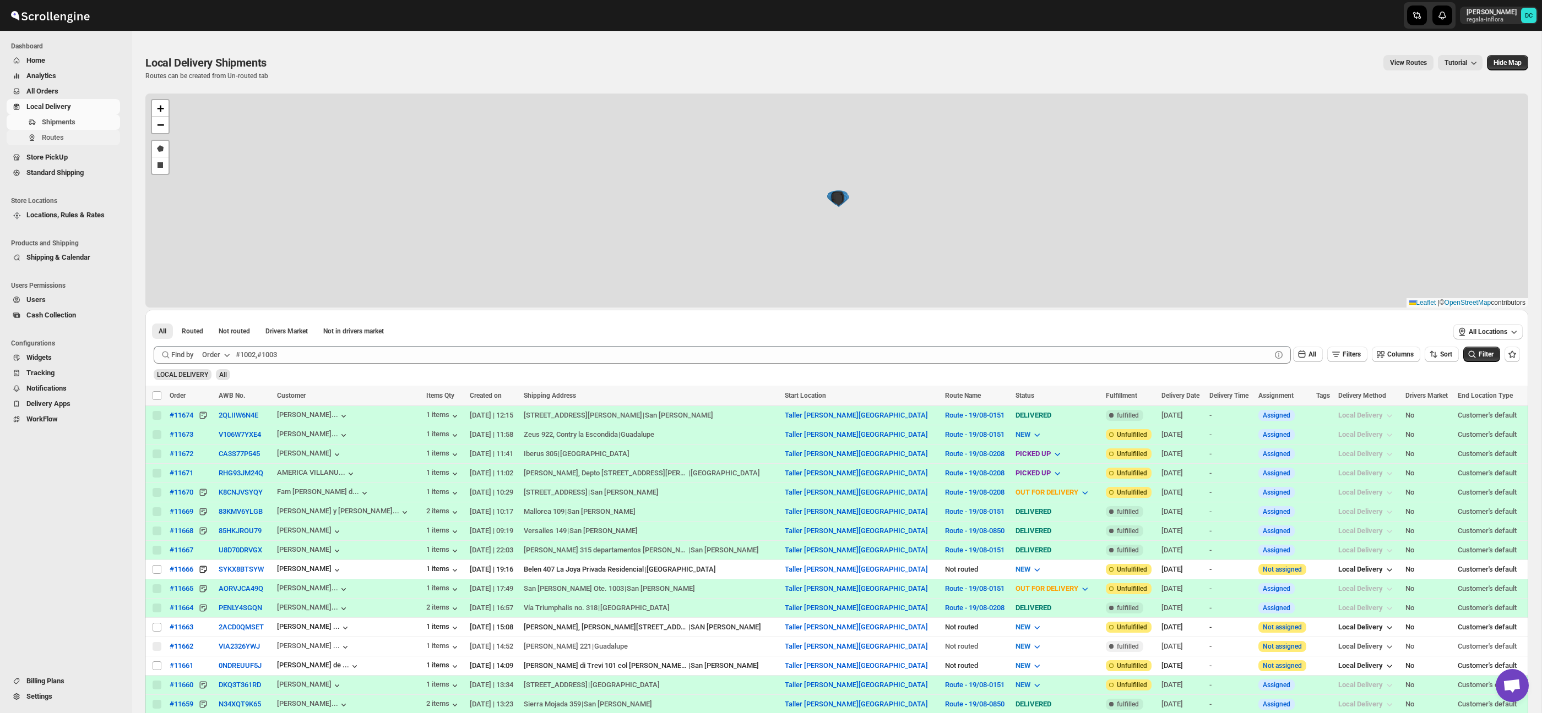
click at [63, 141] on span "Routes" at bounding box center [53, 137] width 22 height 8
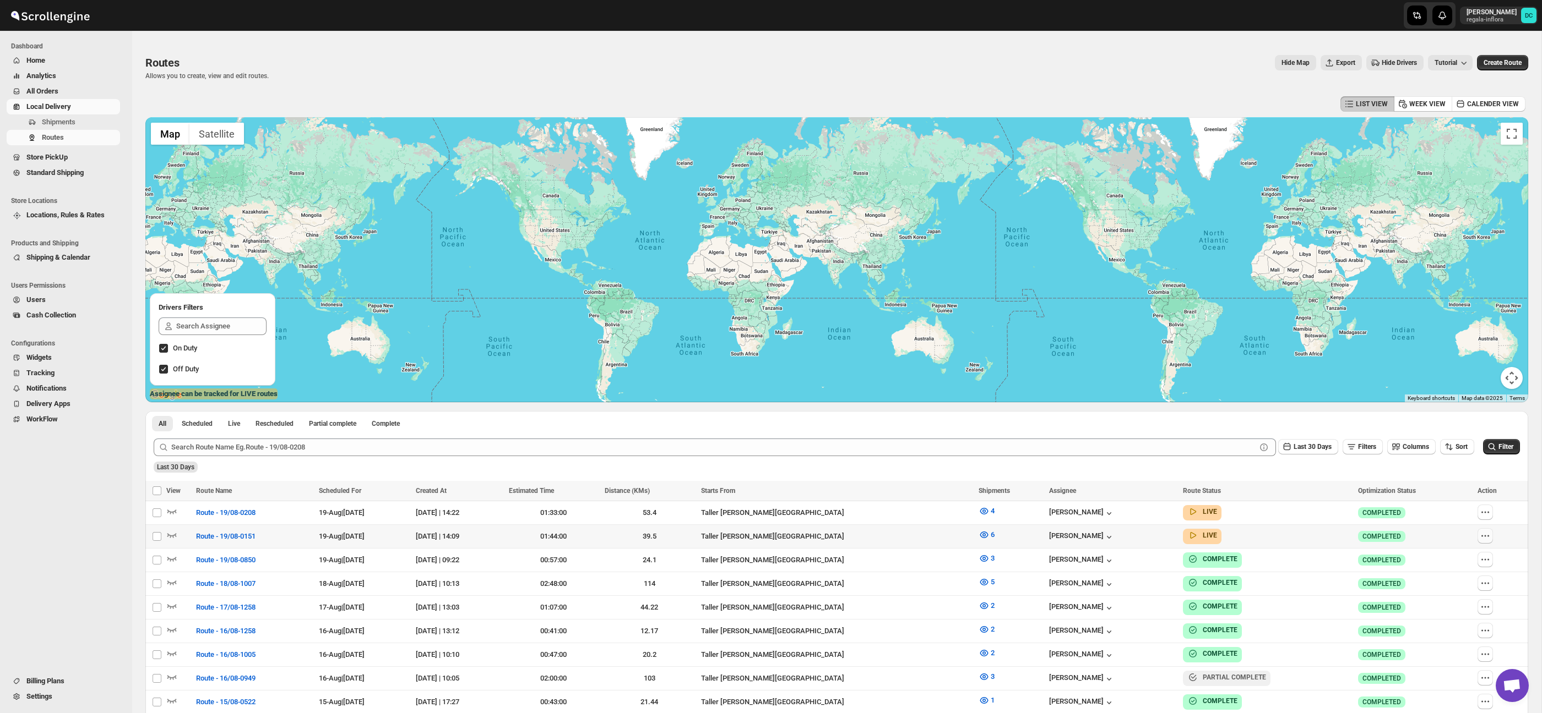
click at [1478, 537] on button "button" at bounding box center [1484, 536] width 15 height 15
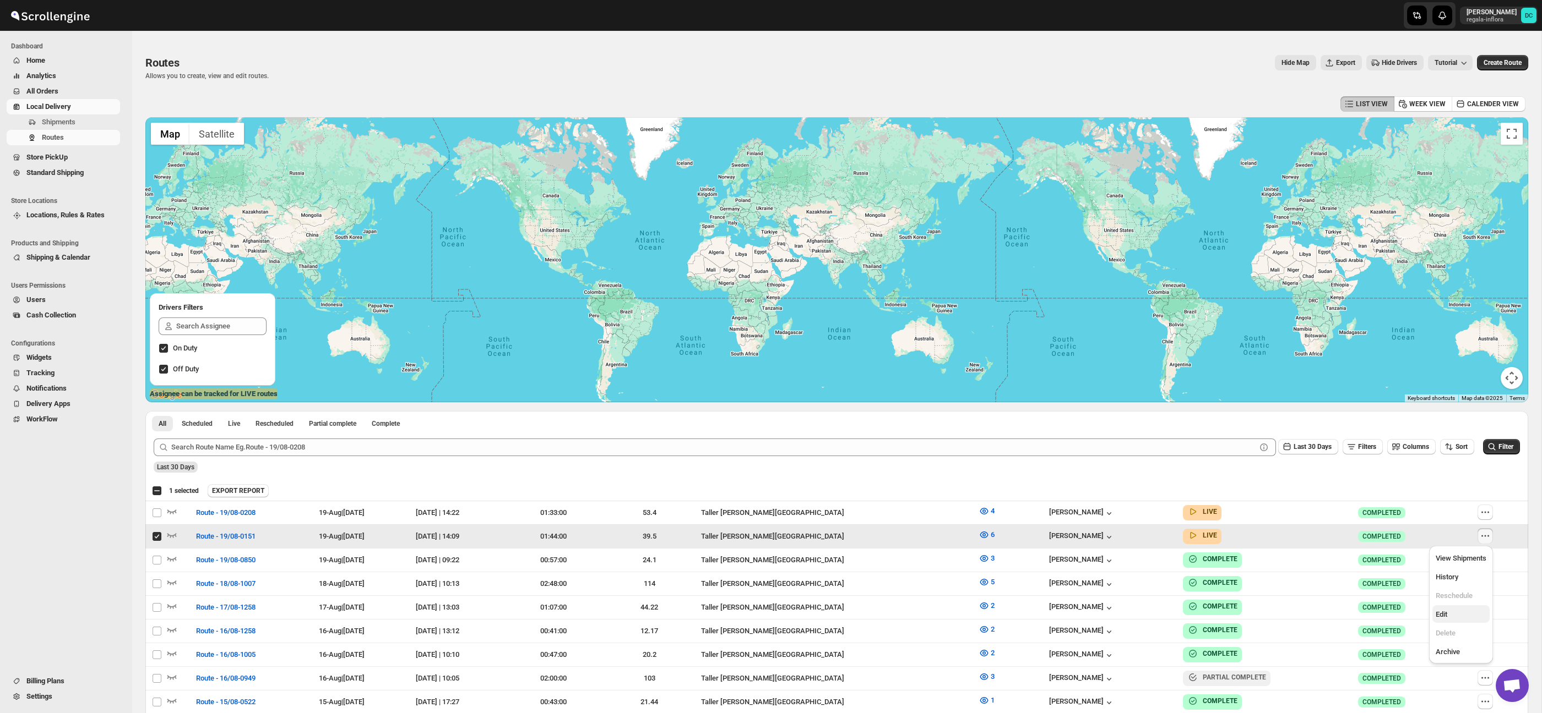
click at [1453, 612] on span "Edit" at bounding box center [1460, 614] width 51 height 11
checkbox input "false"
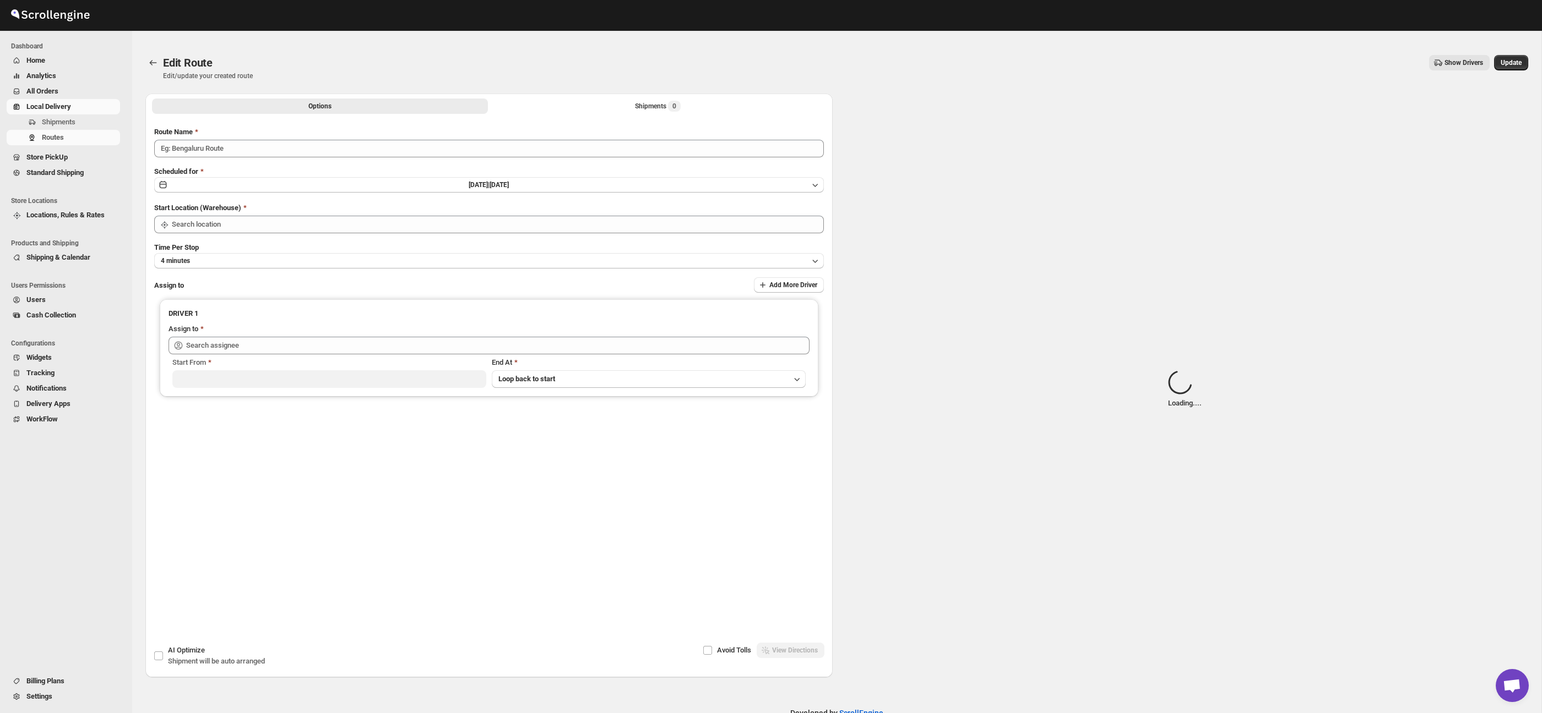
type input "Route - 19/08-0151"
type input "Taller [PERSON_NAME] del [PERSON_NAME][GEOGRAPHIC_DATA]"
type input "[PERSON_NAME] ([EMAIL_ADDRESS][DOMAIN_NAME])"
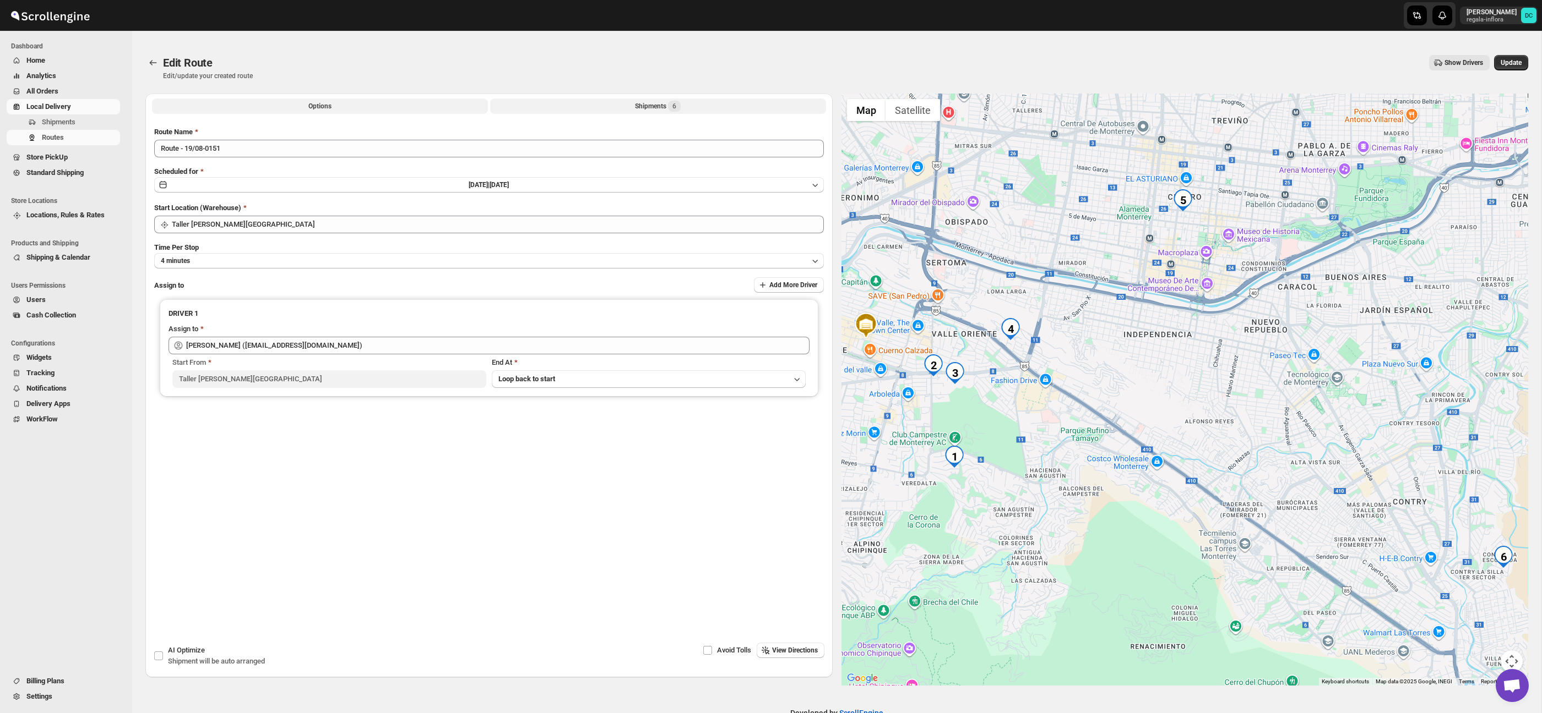
click at [683, 107] on button "Shipments 6" at bounding box center [658, 106] width 336 height 15
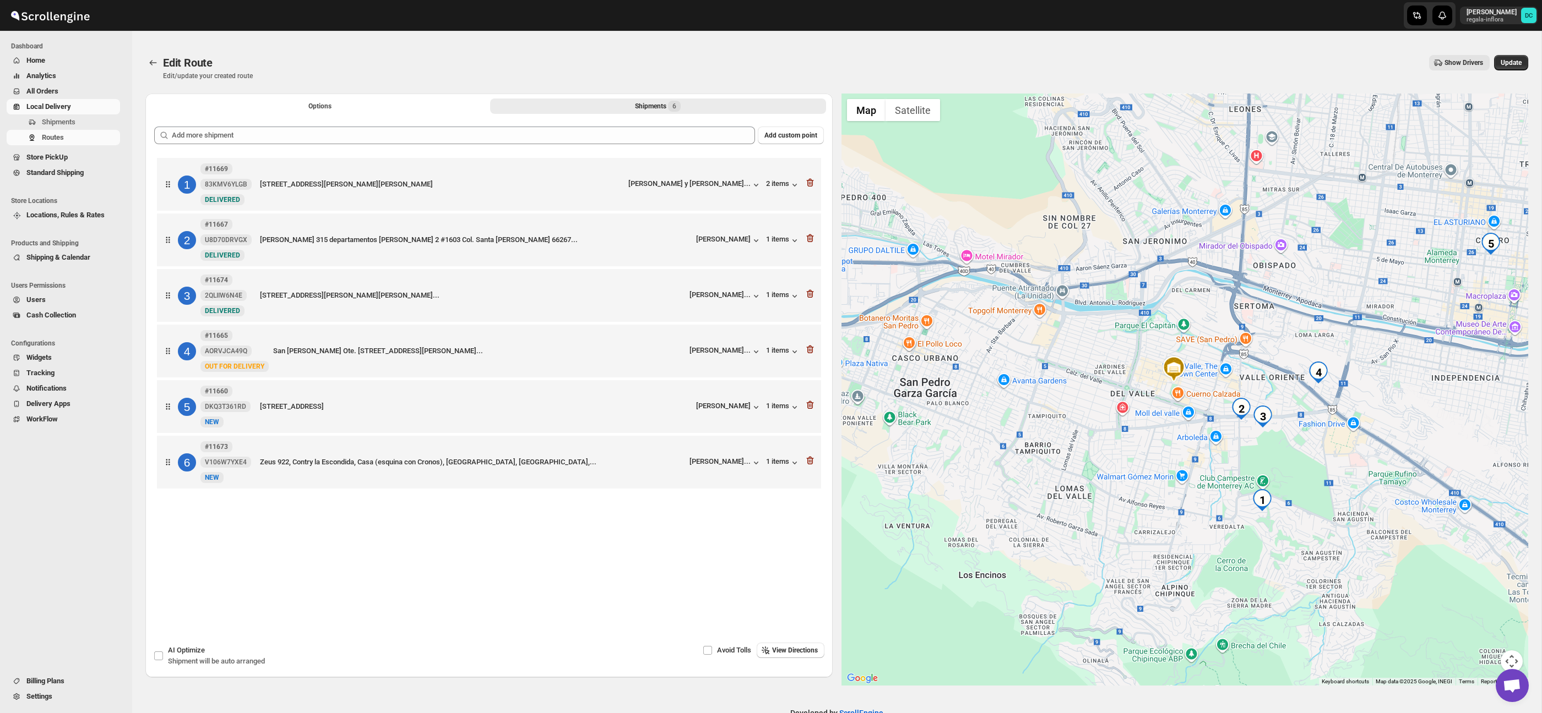
click at [1313, 423] on div at bounding box center [1184, 390] width 687 height 592
click at [153, 62] on icon "Routes" at bounding box center [153, 62] width 11 height 11
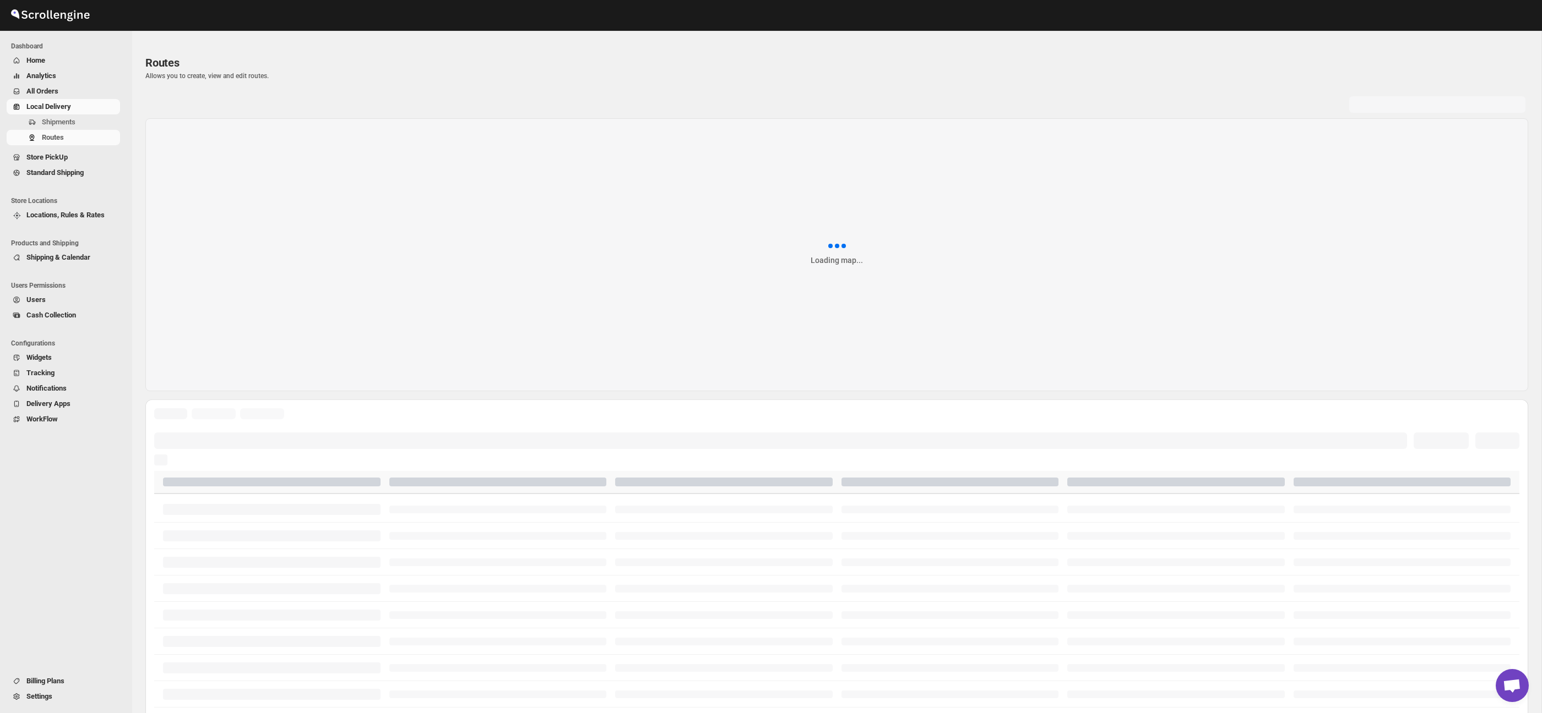
click at [47, 88] on span "All Orders" at bounding box center [42, 91] width 32 height 8
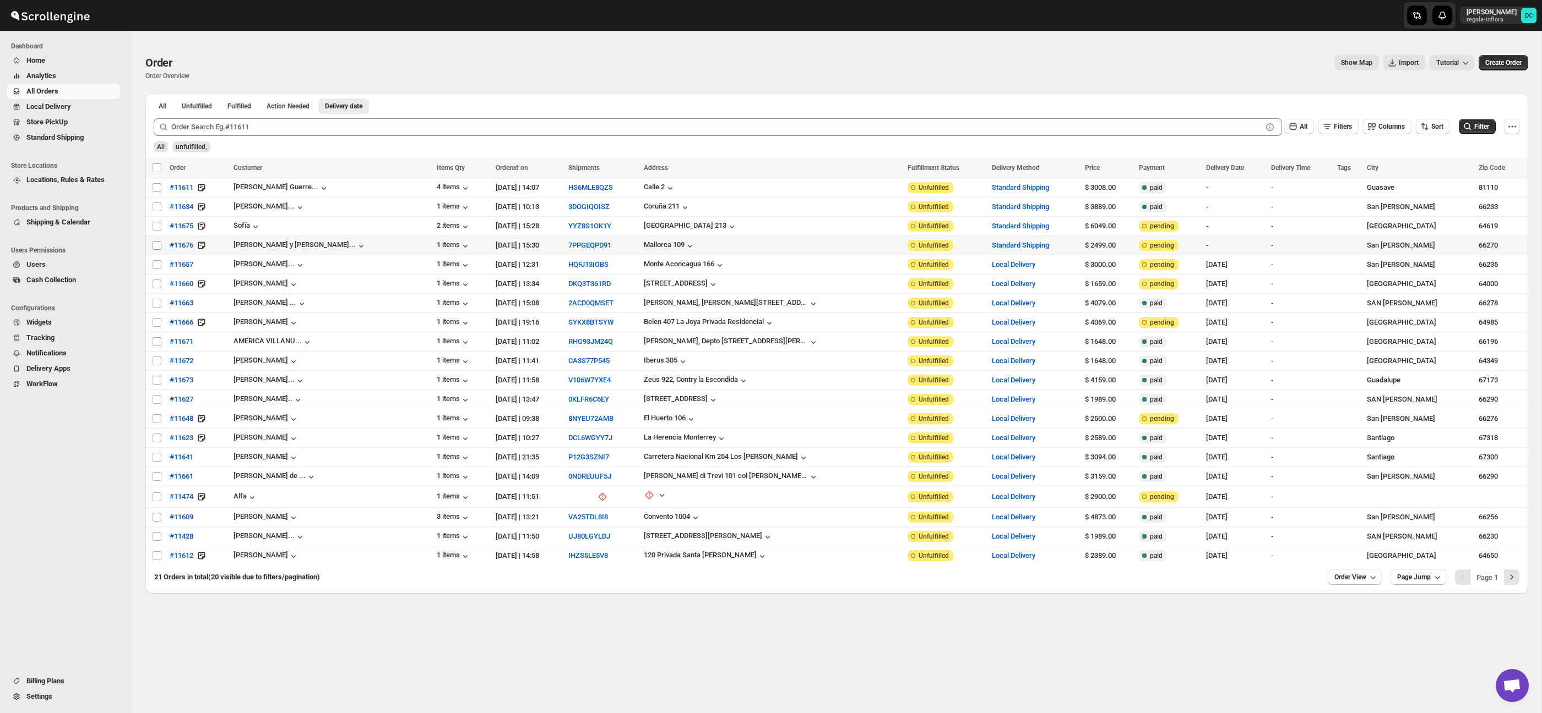
click at [156, 247] on input "Select order" at bounding box center [156, 245] width 9 height 9
checkbox input "true"
click at [158, 167] on div "Select all 20 orders 1 selected" at bounding box center [175, 168] width 47 height 10
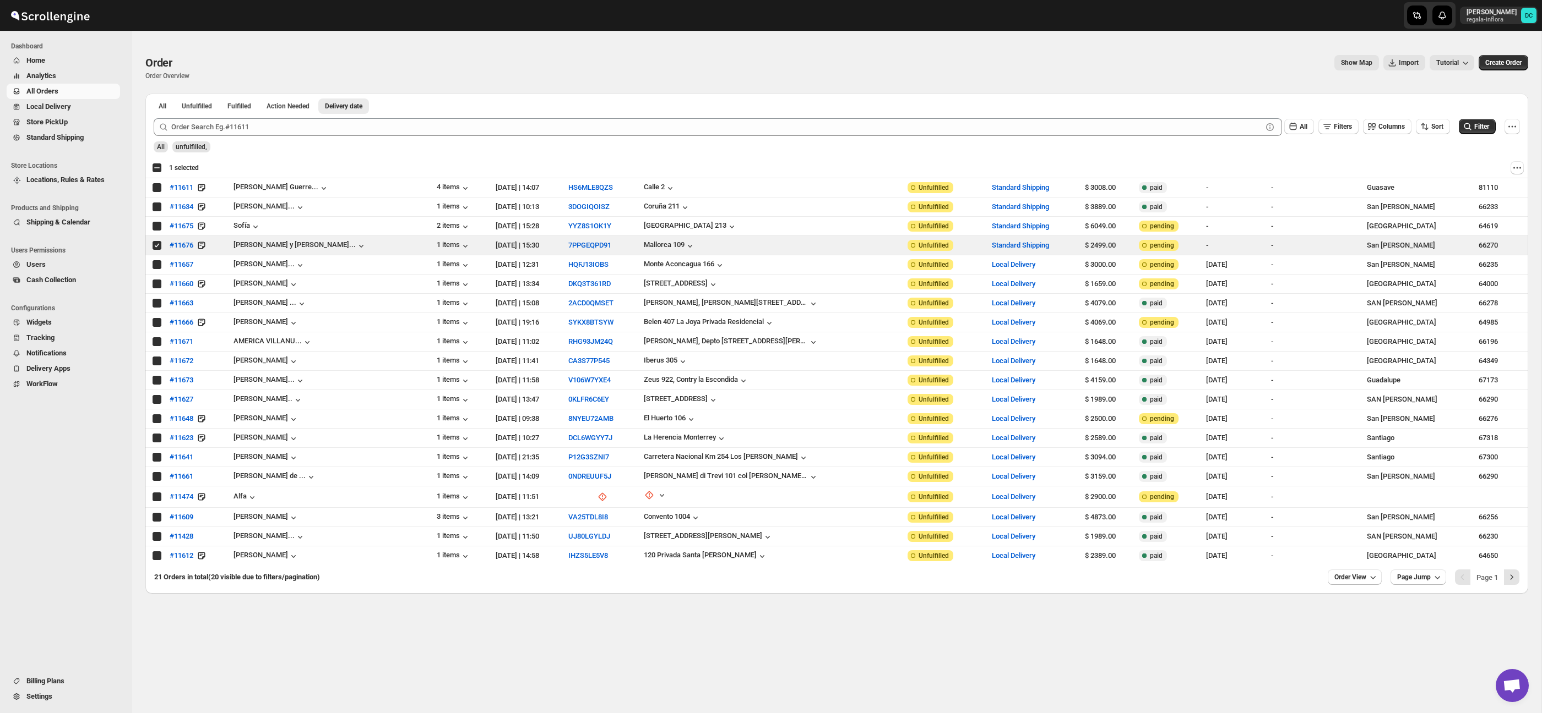
checkbox input "true"
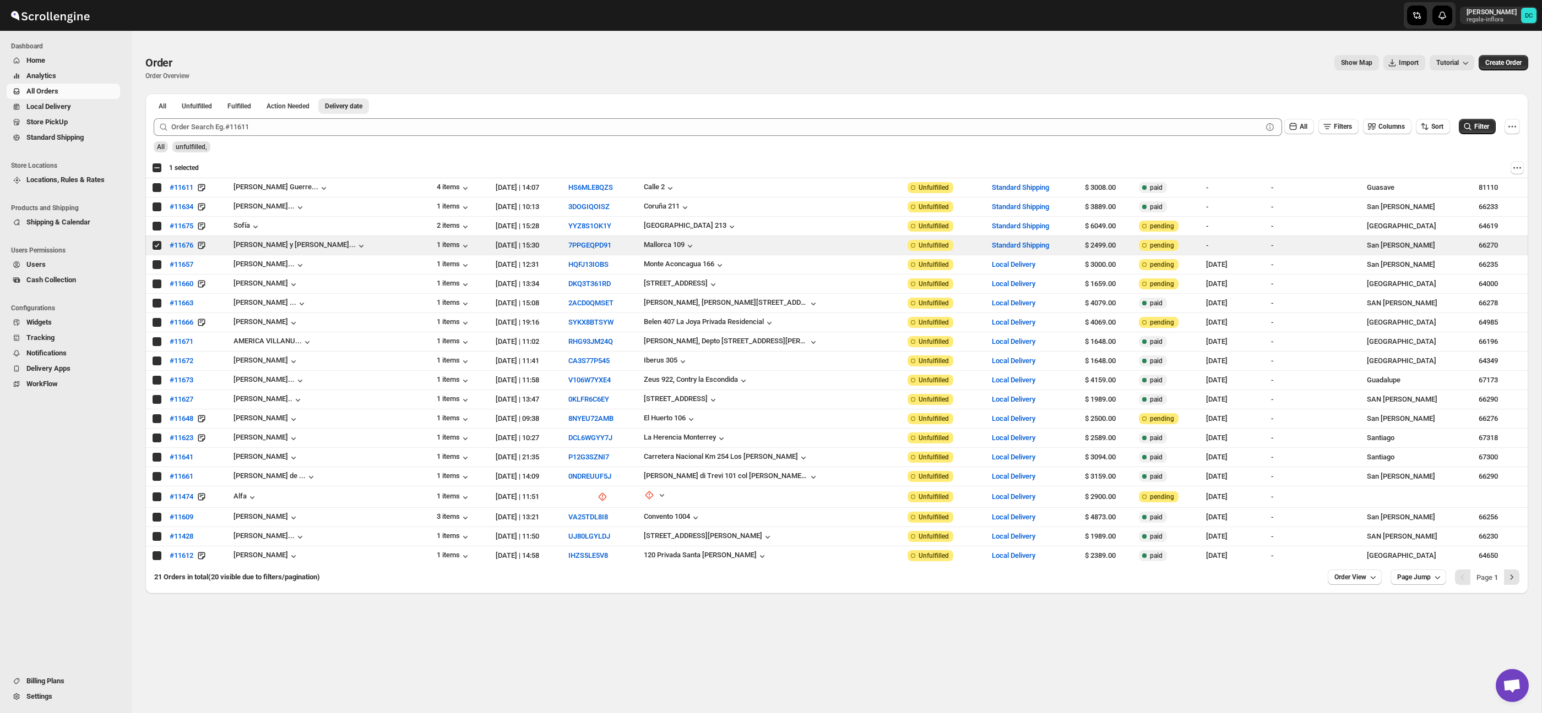
checkbox input "true"
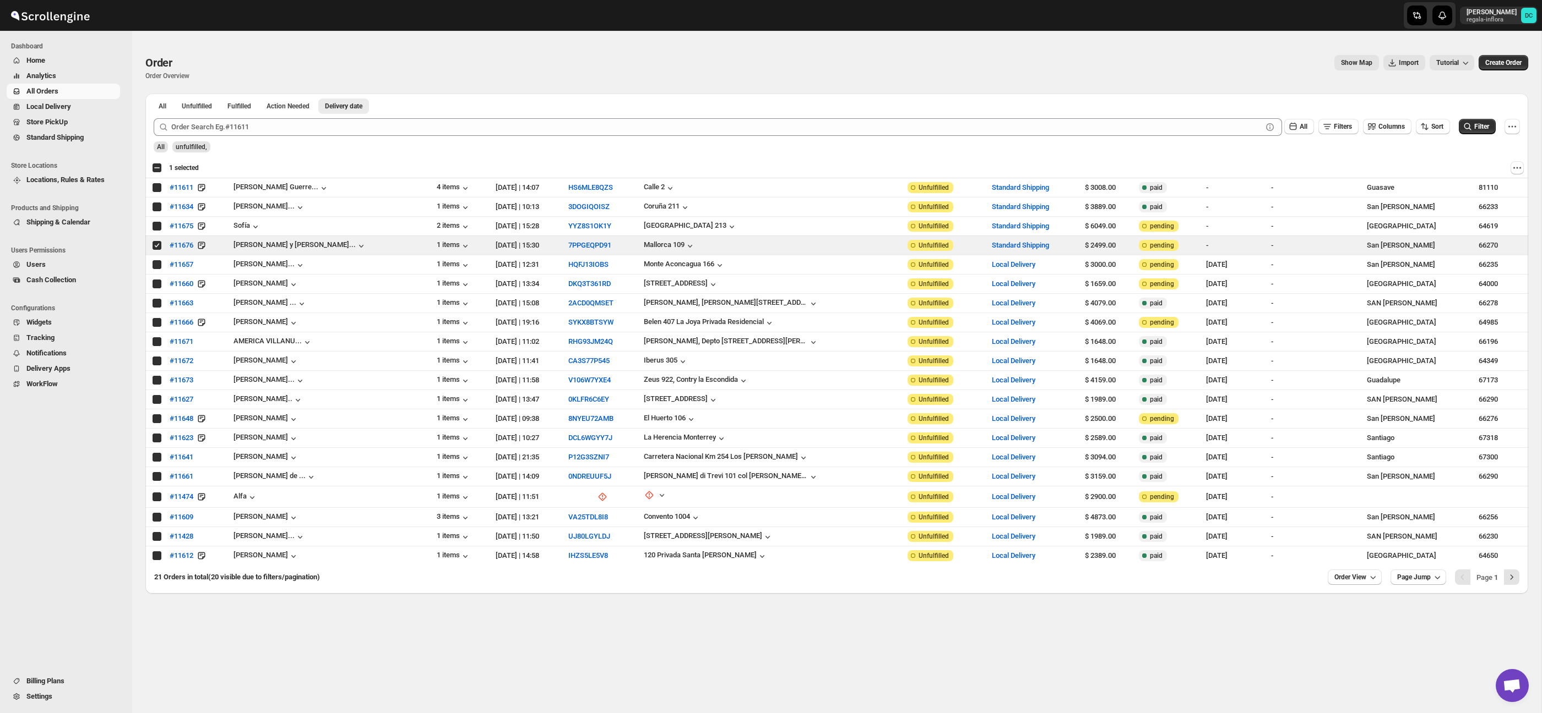
checkbox input "true"
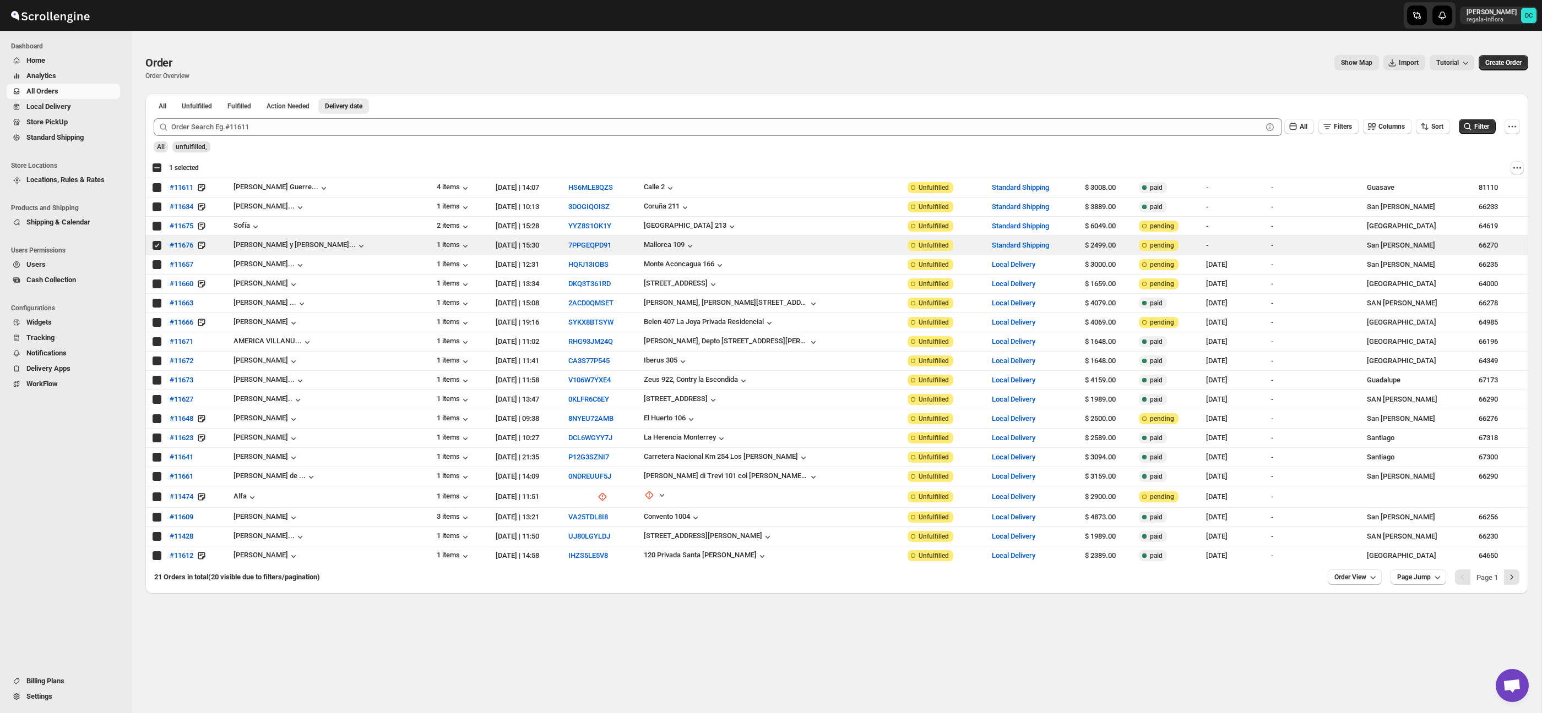
checkbox input "true"
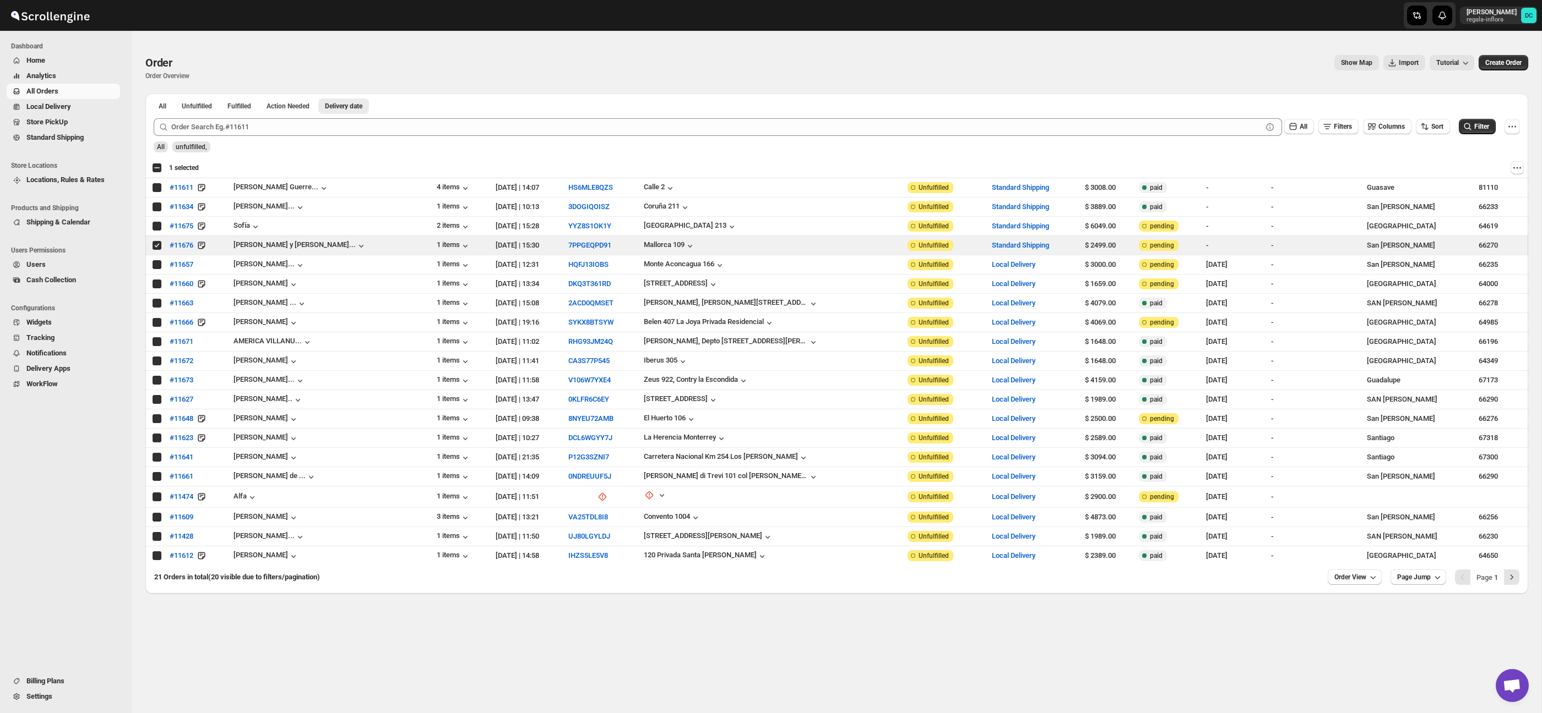
checkbox input "true"
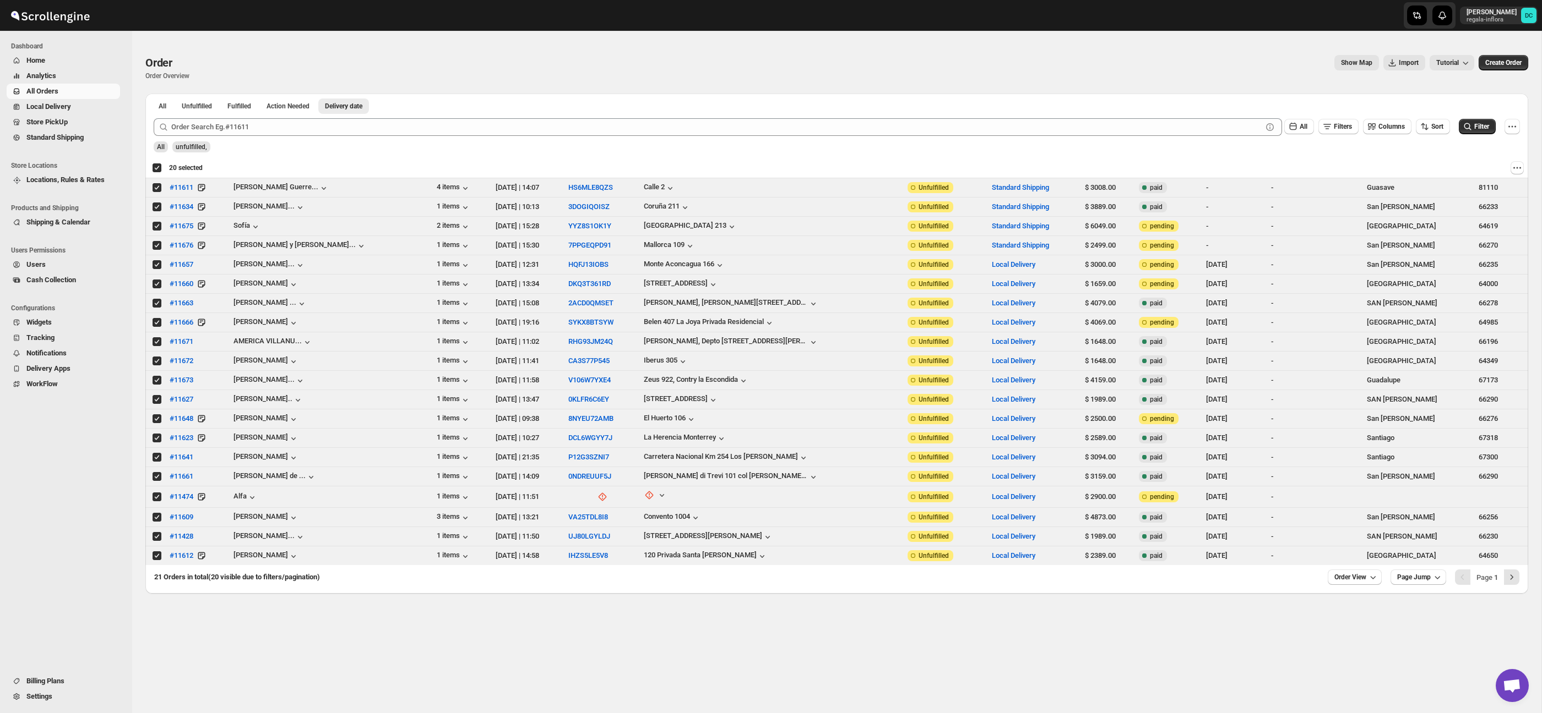
click at [158, 168] on div "Deselect all 20 orders 20 selected" at bounding box center [177, 168] width 51 height 10
checkbox input "false"
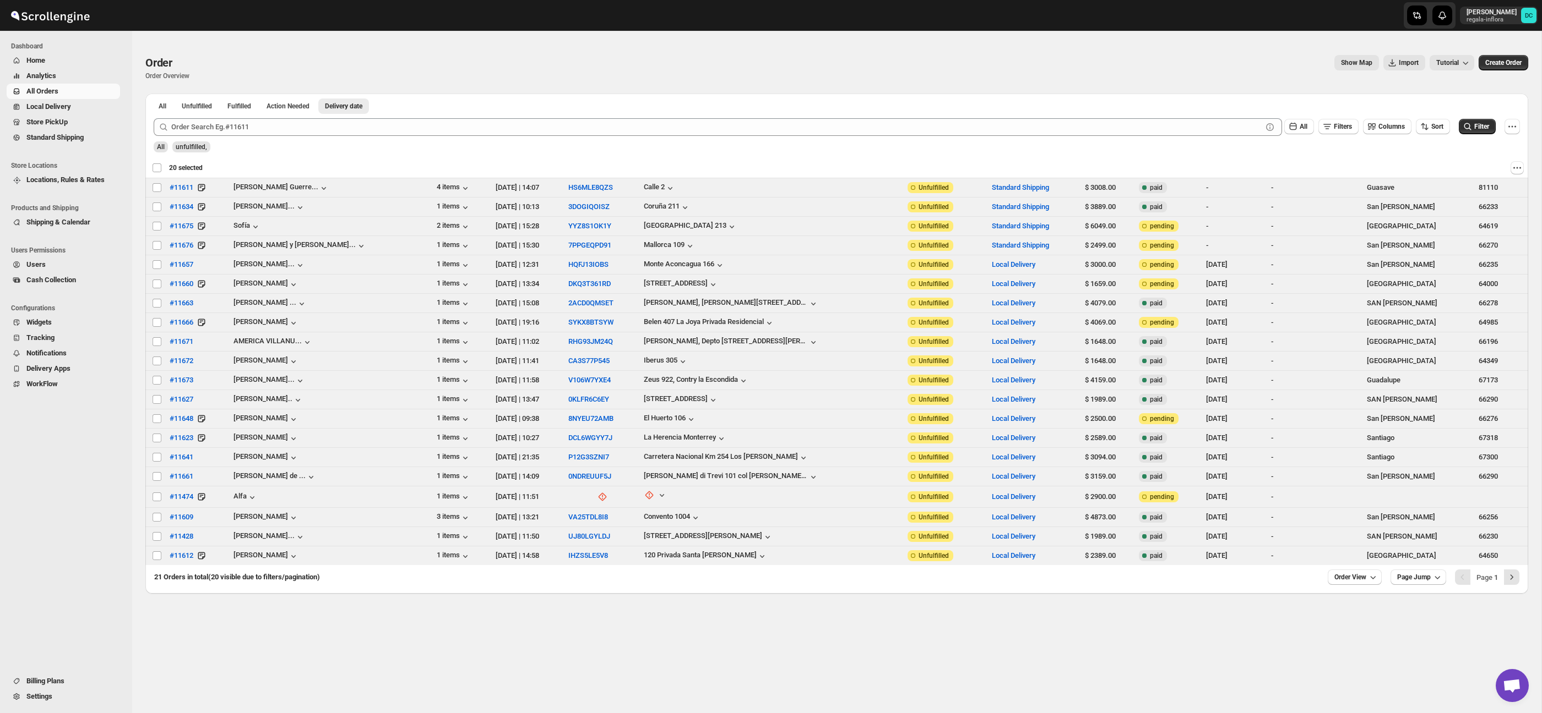
checkbox input "false"
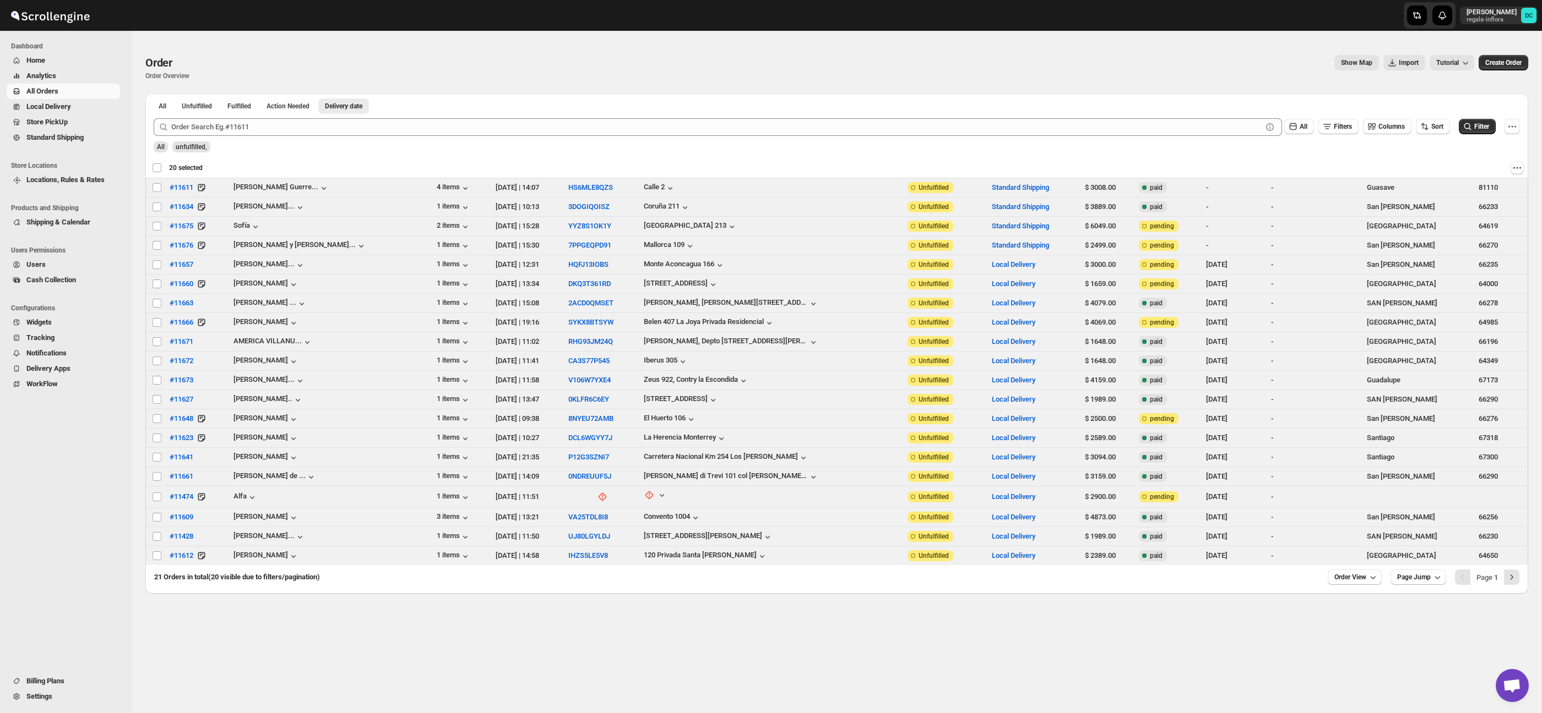
checkbox input "false"
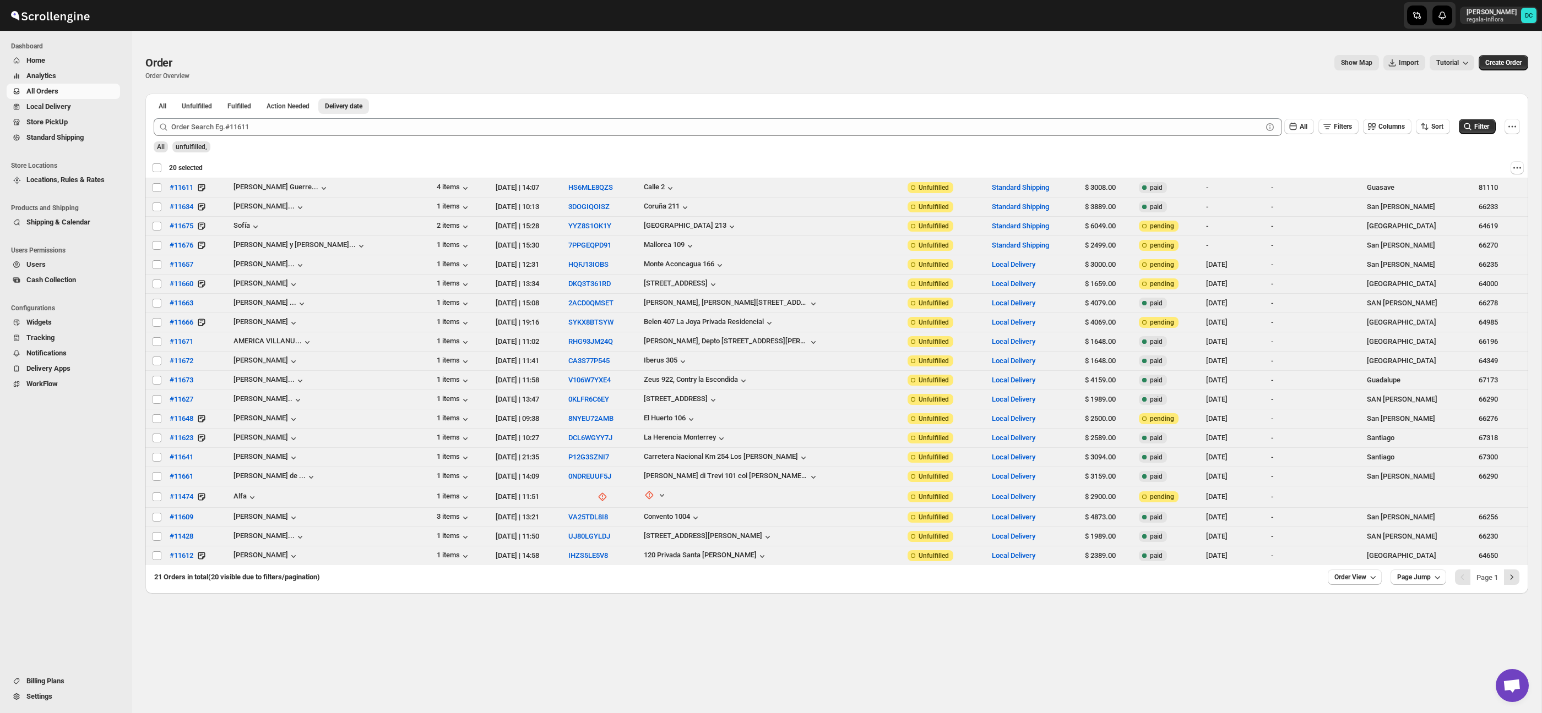
checkbox input "false"
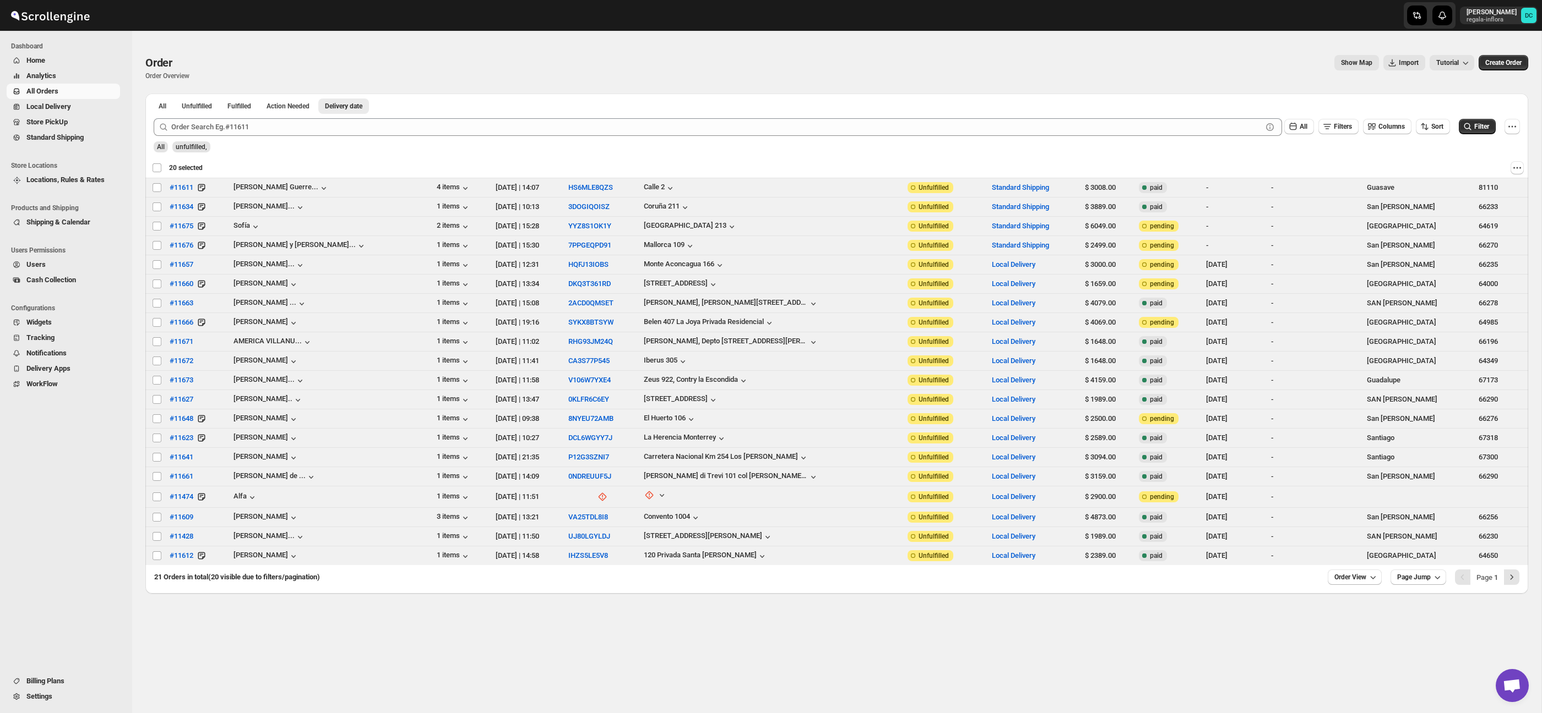
checkbox input "false"
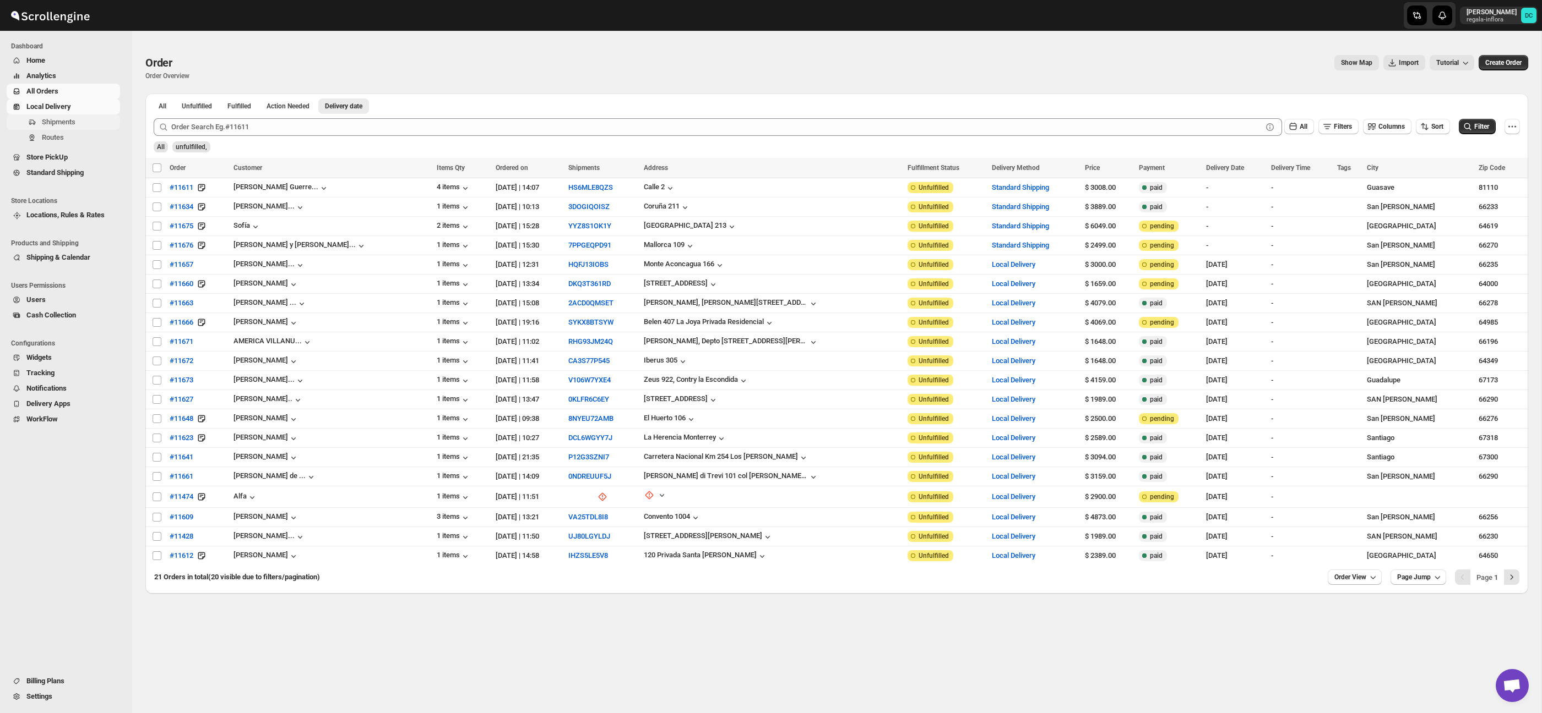
scroll to position [1, 0]
click at [79, 123] on span "Shipments" at bounding box center [80, 122] width 76 height 11
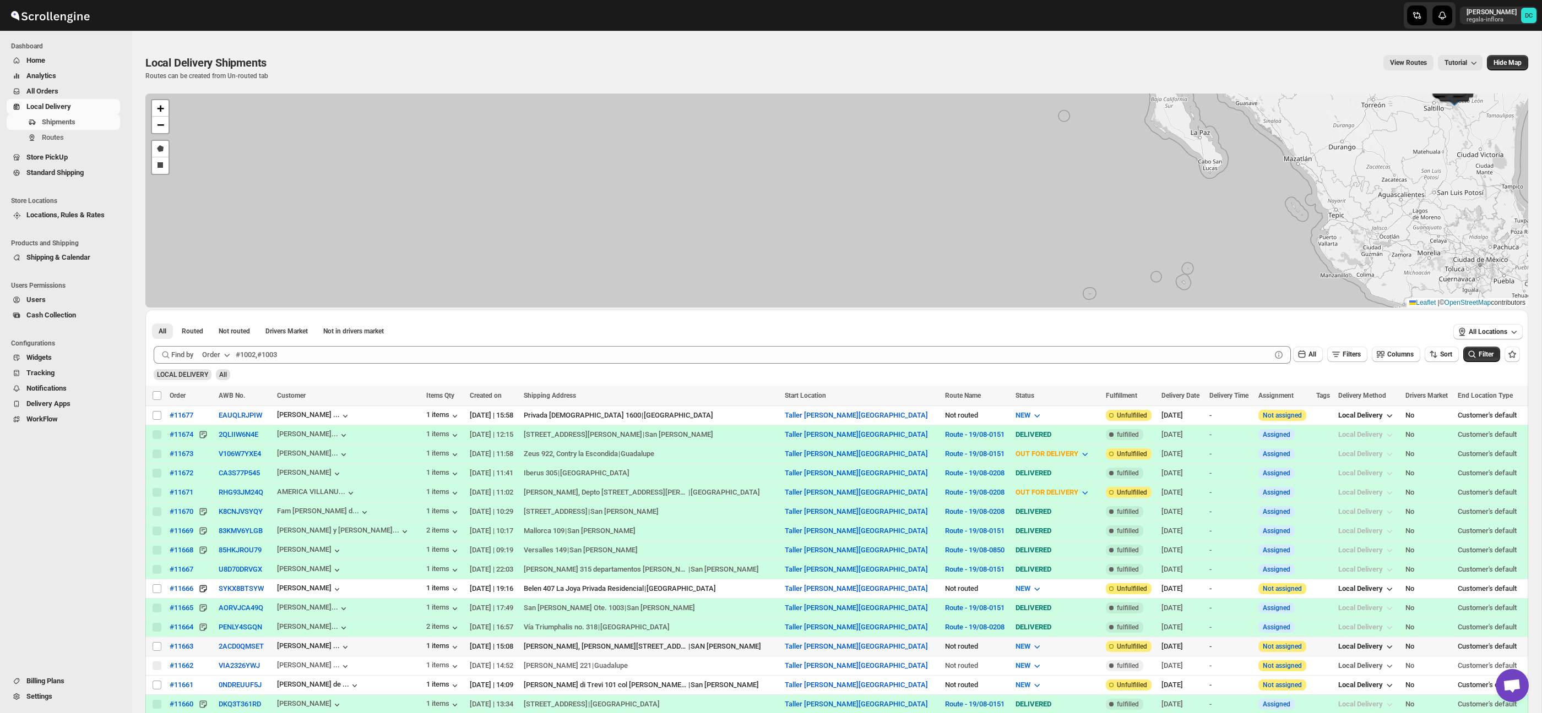
drag, startPoint x: 157, startPoint y: 649, endPoint x: 257, endPoint y: 388, distance: 279.7
click at [157, 649] on input "Select shipment" at bounding box center [156, 646] width 9 height 9
checkbox input "true"
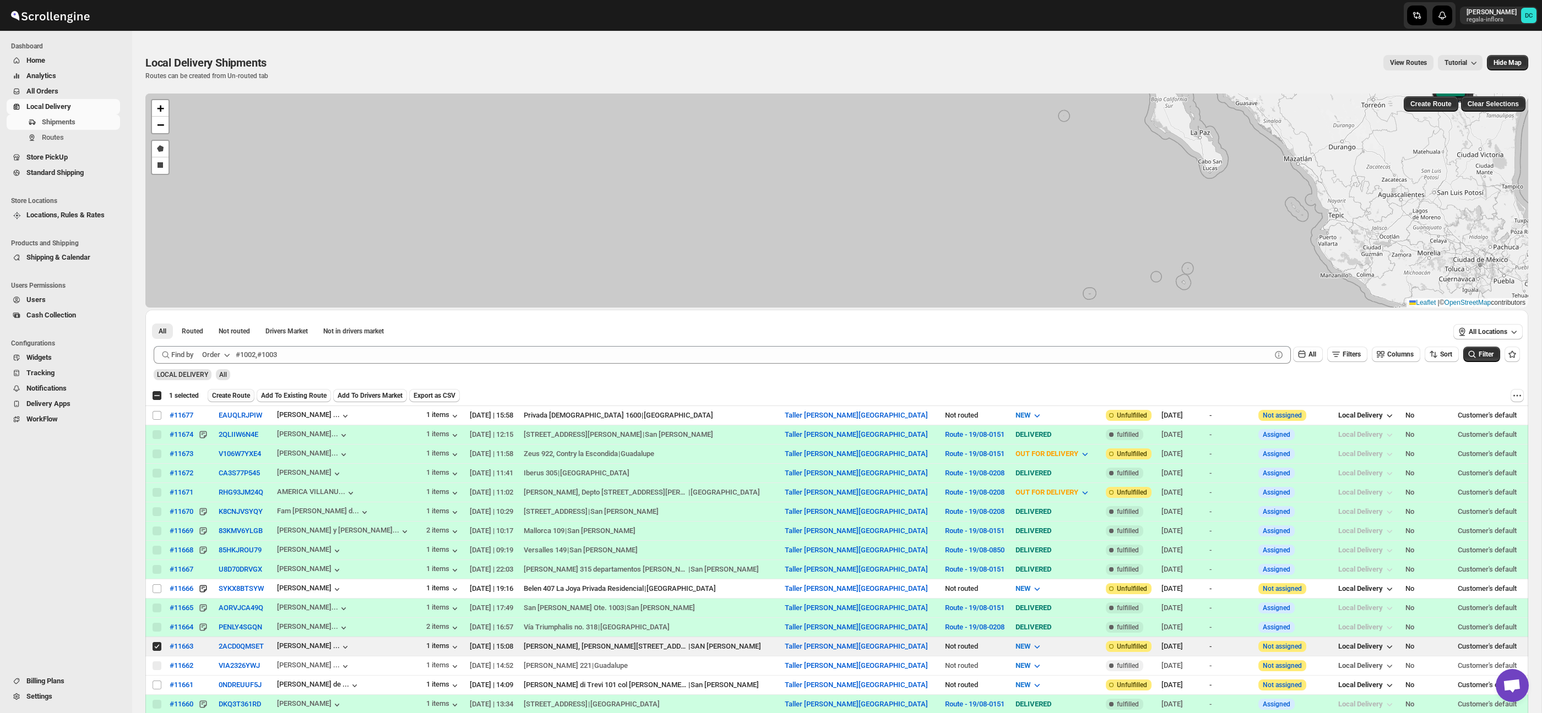
scroll to position [1, 0]
click at [58, 90] on span "All Orders" at bounding box center [42, 91] width 32 height 8
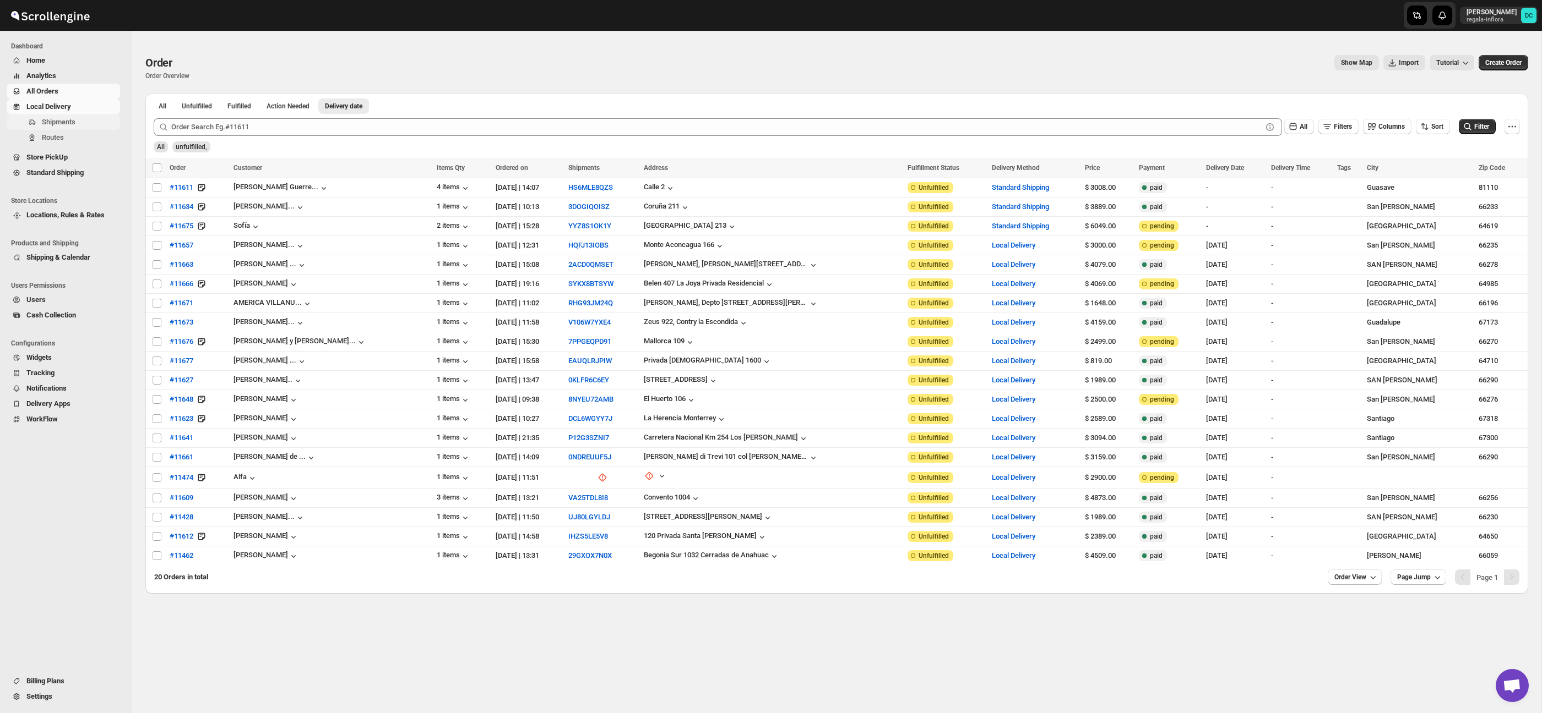
click at [82, 126] on span "Shipments" at bounding box center [80, 122] width 76 height 11
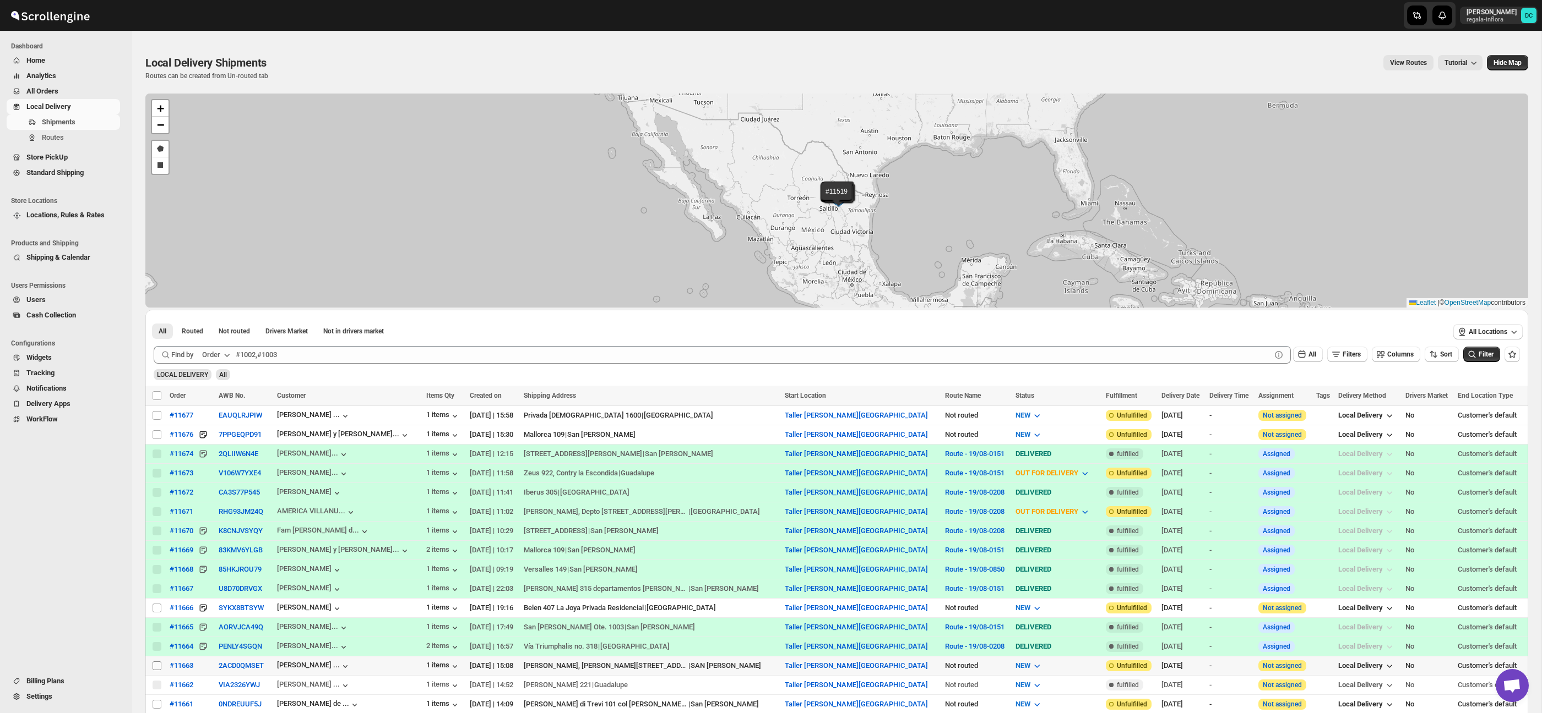
click at [153, 667] on input "Select shipment" at bounding box center [156, 666] width 9 height 9
checkbox input "true"
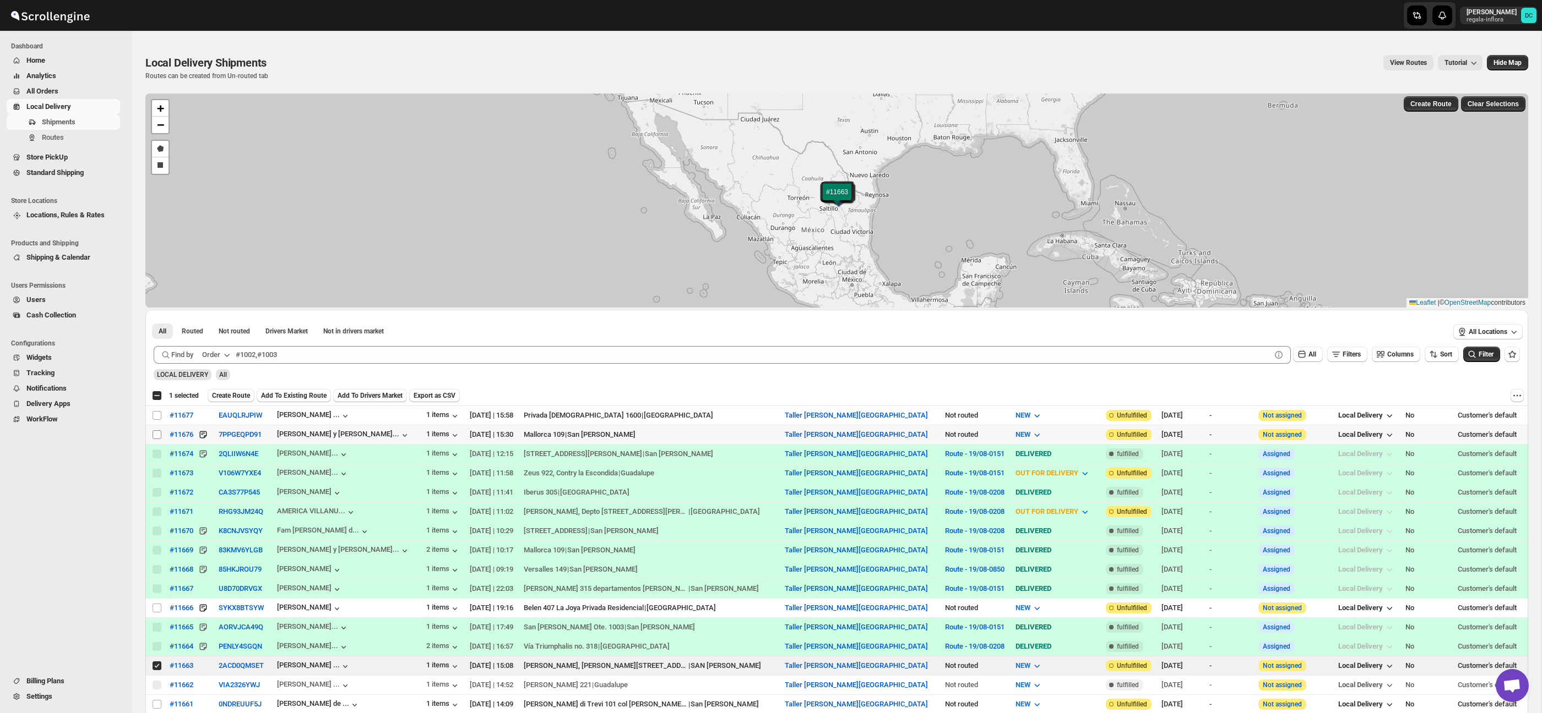
click at [156, 434] on input "Select shipment" at bounding box center [156, 435] width 9 height 9
checkbox input "true"
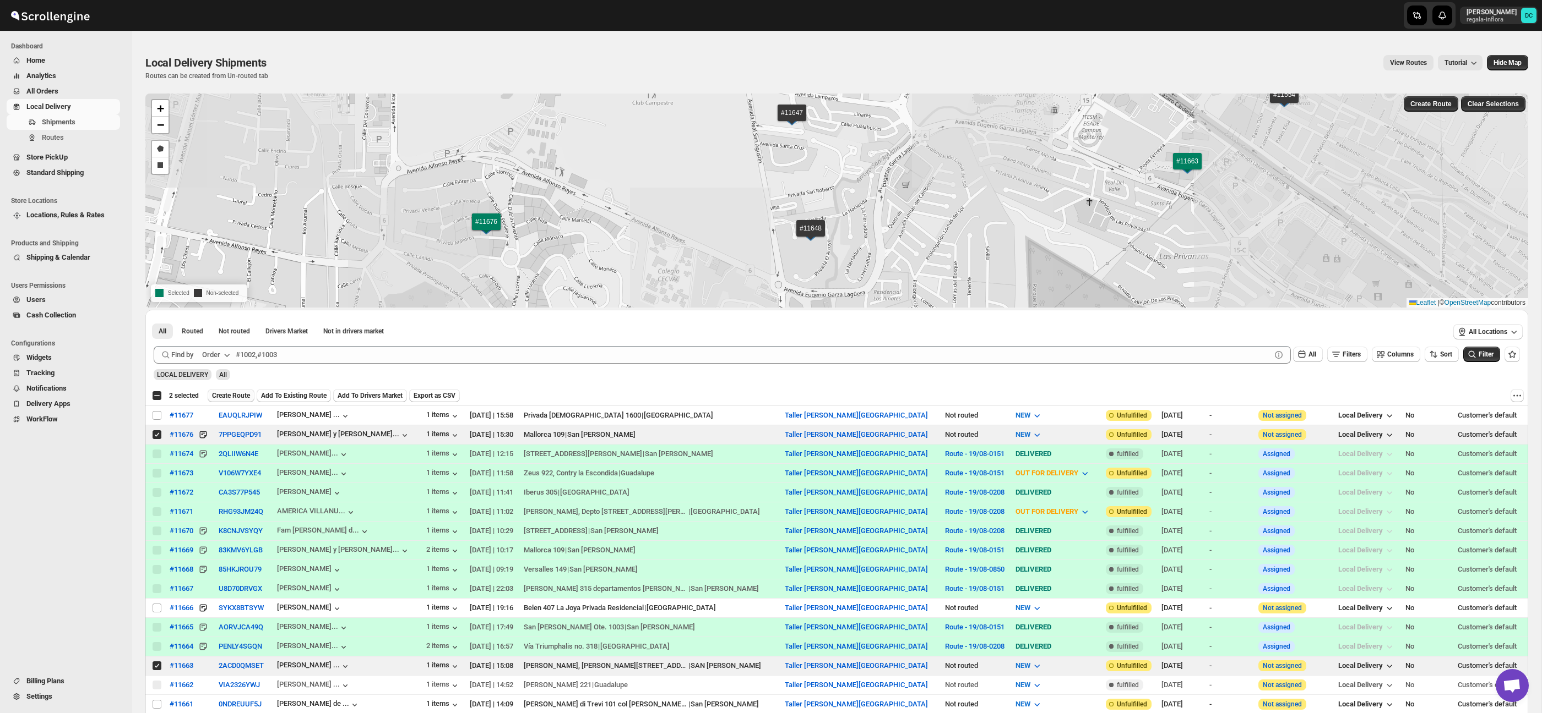
click at [241, 396] on span "Create Route" at bounding box center [231, 395] width 38 height 9
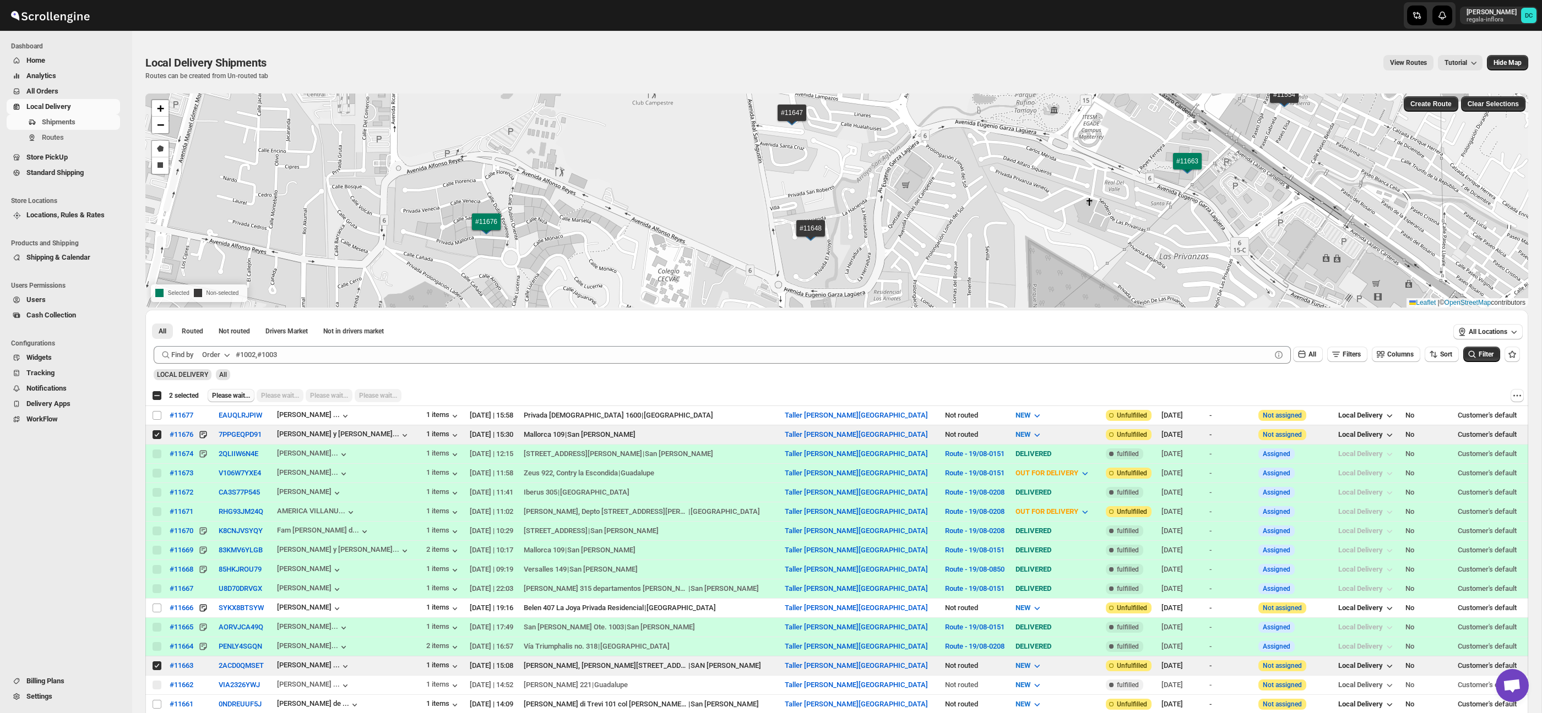
scroll to position [1, 0]
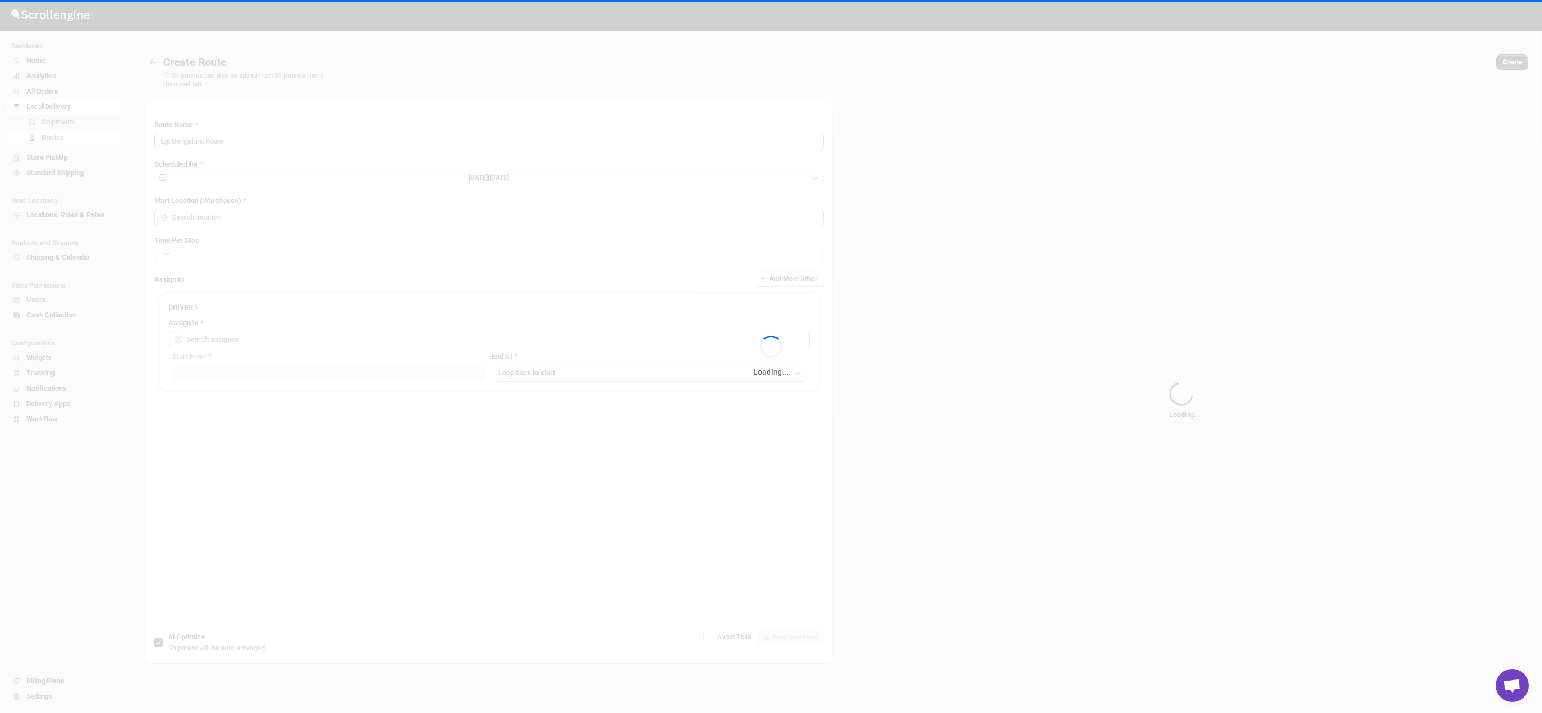
type input "Route - 19/08-0355"
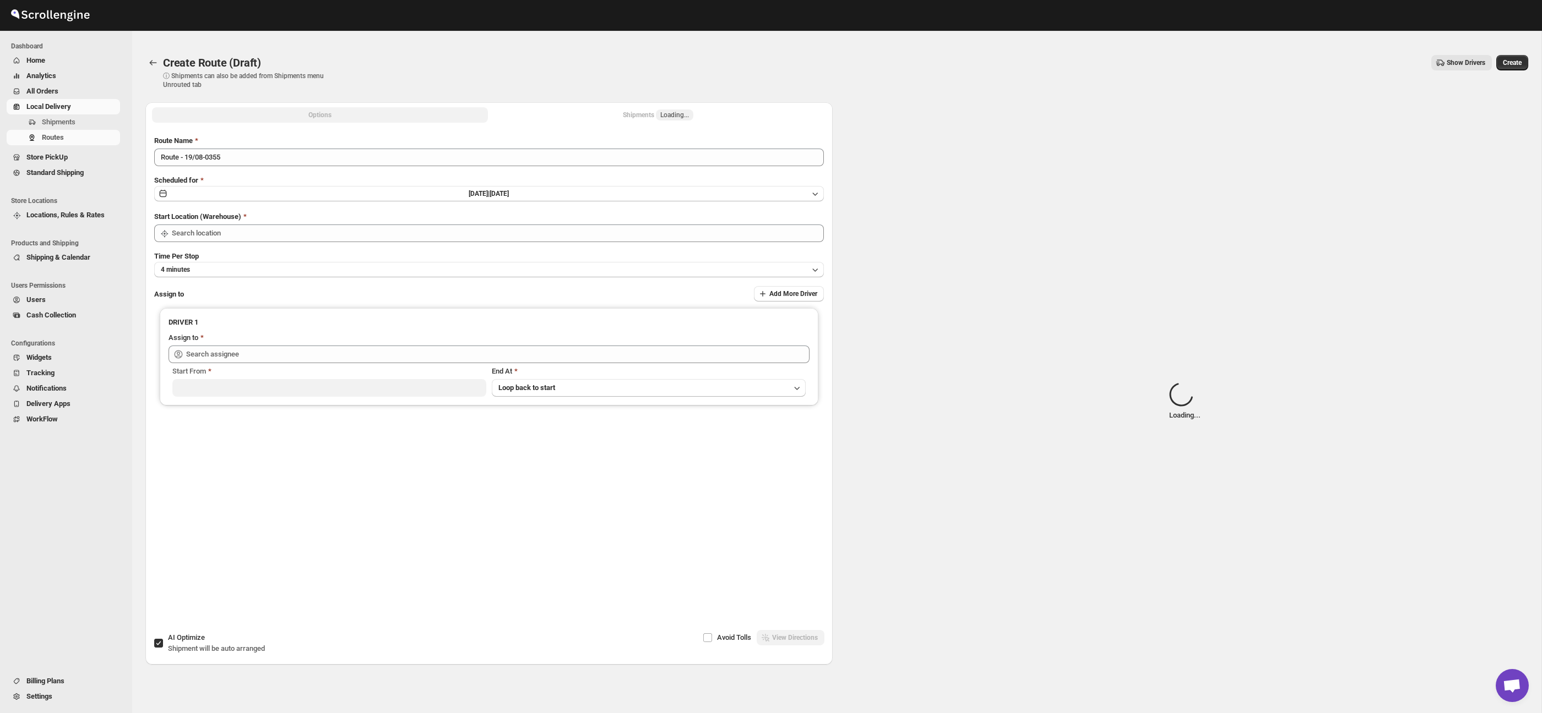
scroll to position [2, 0]
type input "Taller [PERSON_NAME] del [PERSON_NAME][GEOGRAPHIC_DATA]"
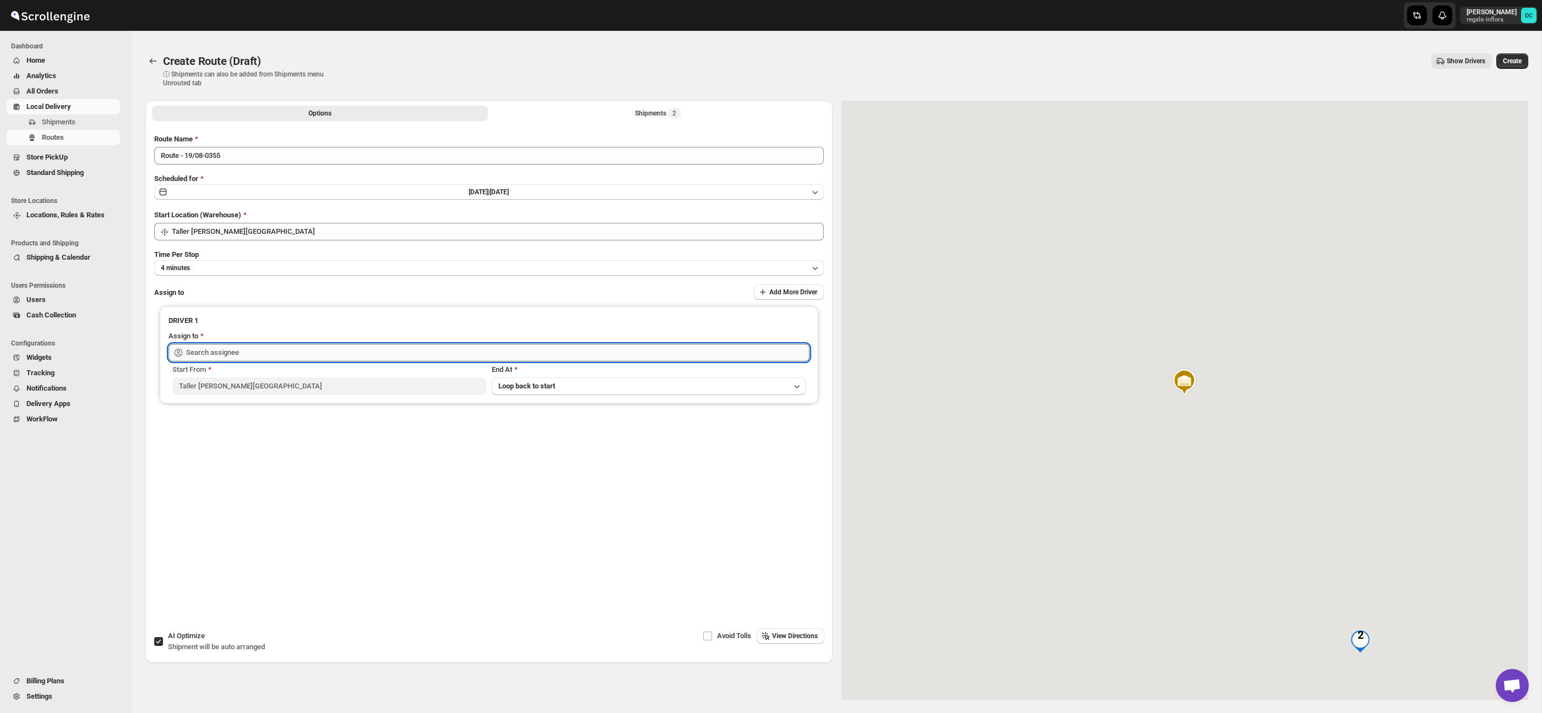
click at [281, 350] on input "text" at bounding box center [497, 353] width 623 height 18
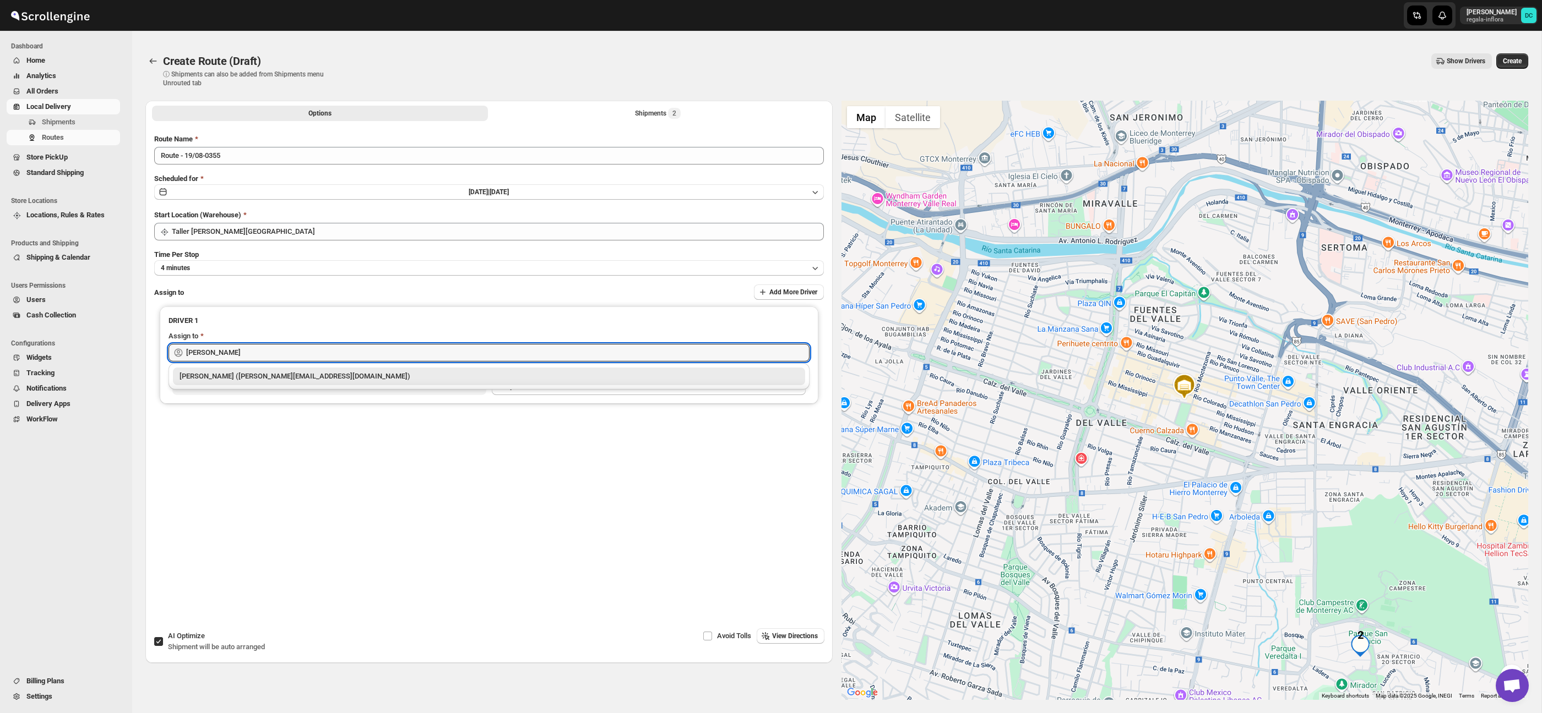
click at [279, 376] on div "[PERSON_NAME] ([EMAIL_ADDRESS][DOMAIN_NAME])" at bounding box center [488, 376] width 619 height 11
type input "[PERSON_NAME] ([EMAIL_ADDRESS][DOMAIN_NAME])"
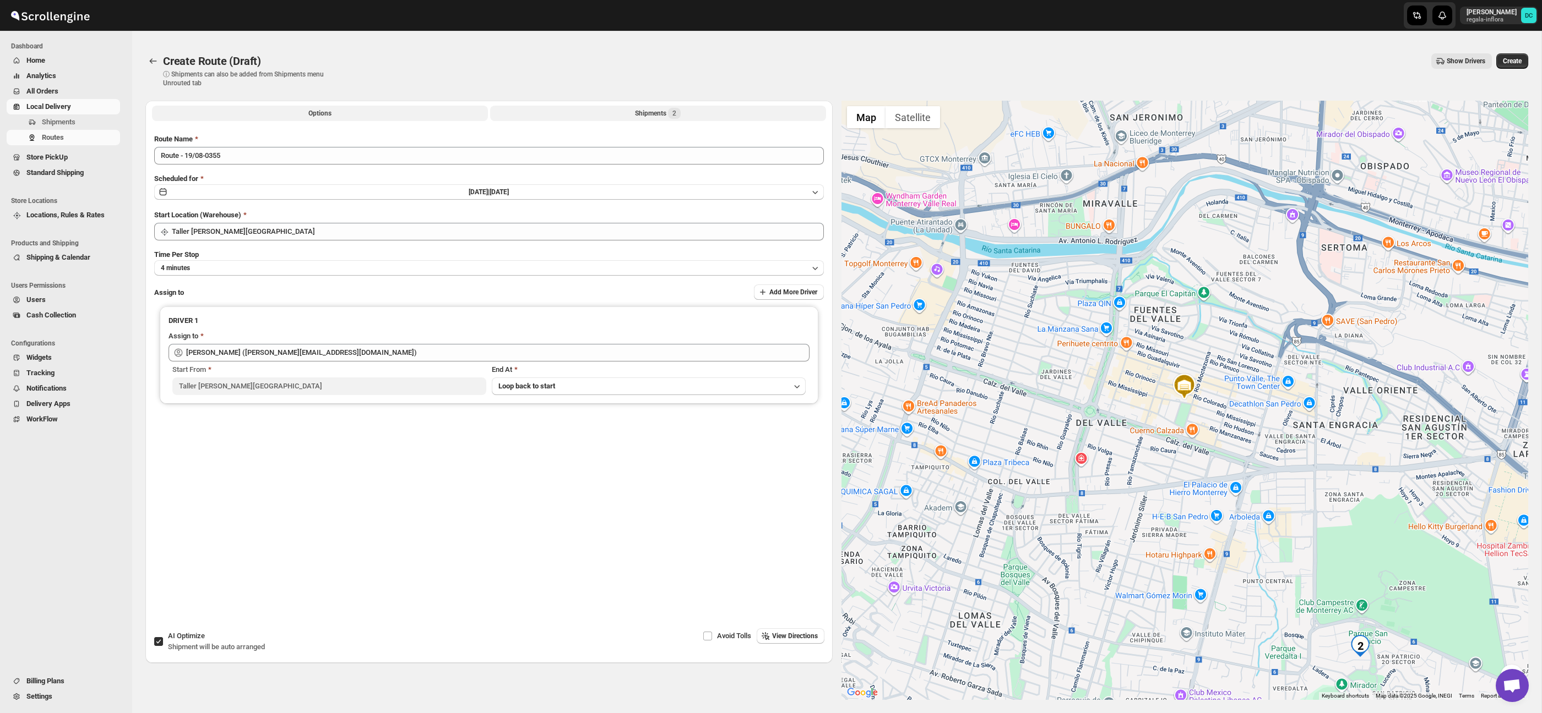
click at [710, 112] on button "Shipments 2" at bounding box center [658, 113] width 336 height 15
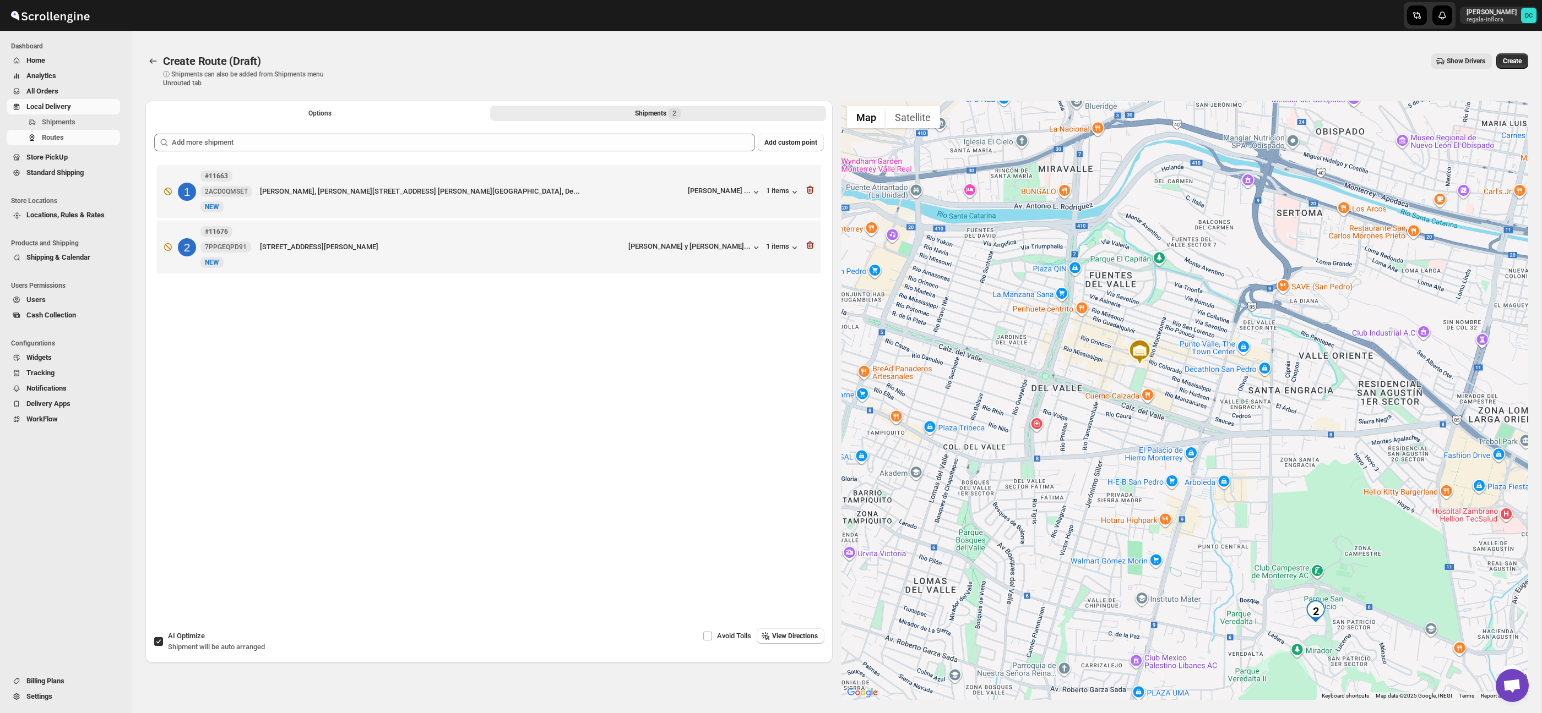
drag, startPoint x: 1220, startPoint y: 474, endPoint x: 1183, endPoint y: 415, distance: 70.0
click at [1063, 344] on div at bounding box center [1184, 401] width 687 height 600
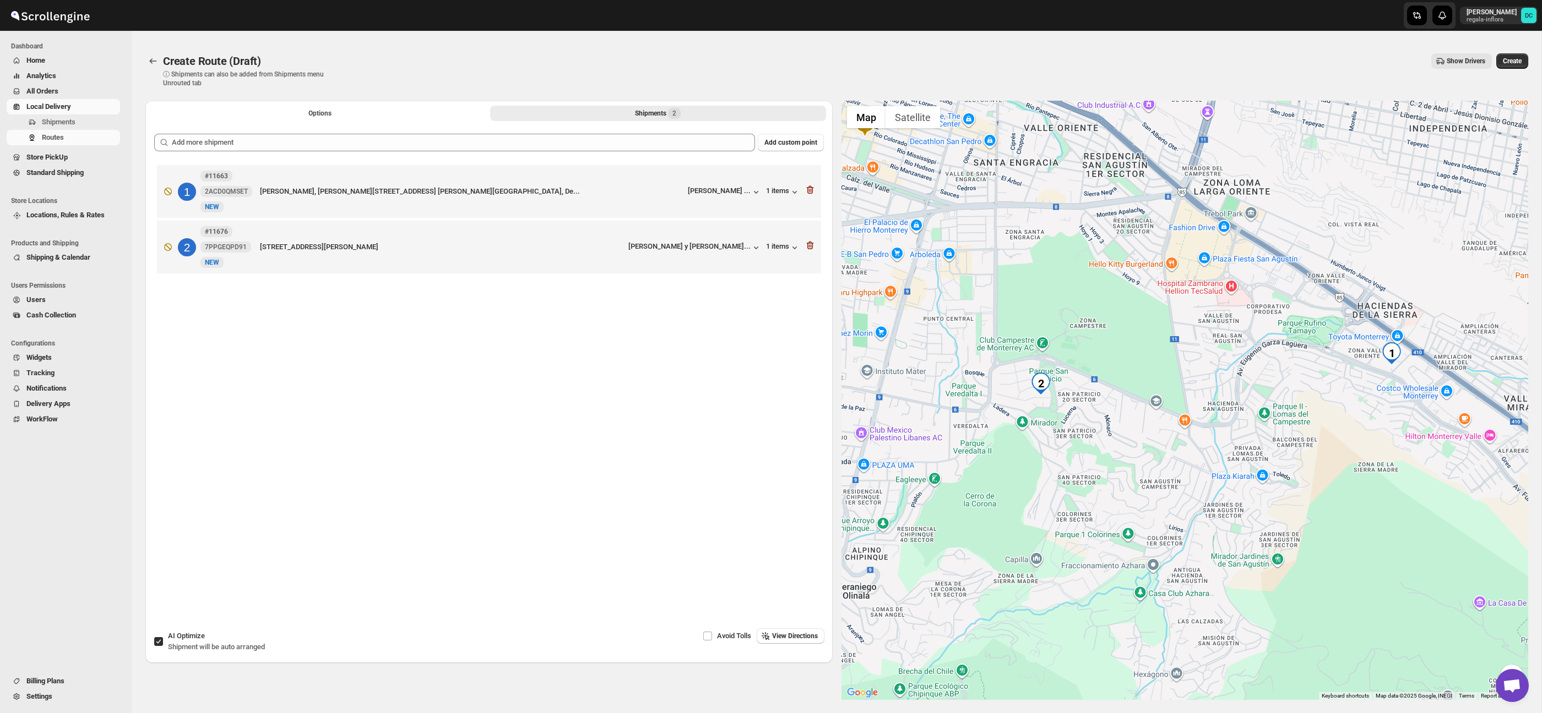
drag, startPoint x: 1254, startPoint y: 453, endPoint x: 1169, endPoint y: 393, distance: 103.9
click at [1169, 393] on div at bounding box center [1184, 401] width 687 height 600
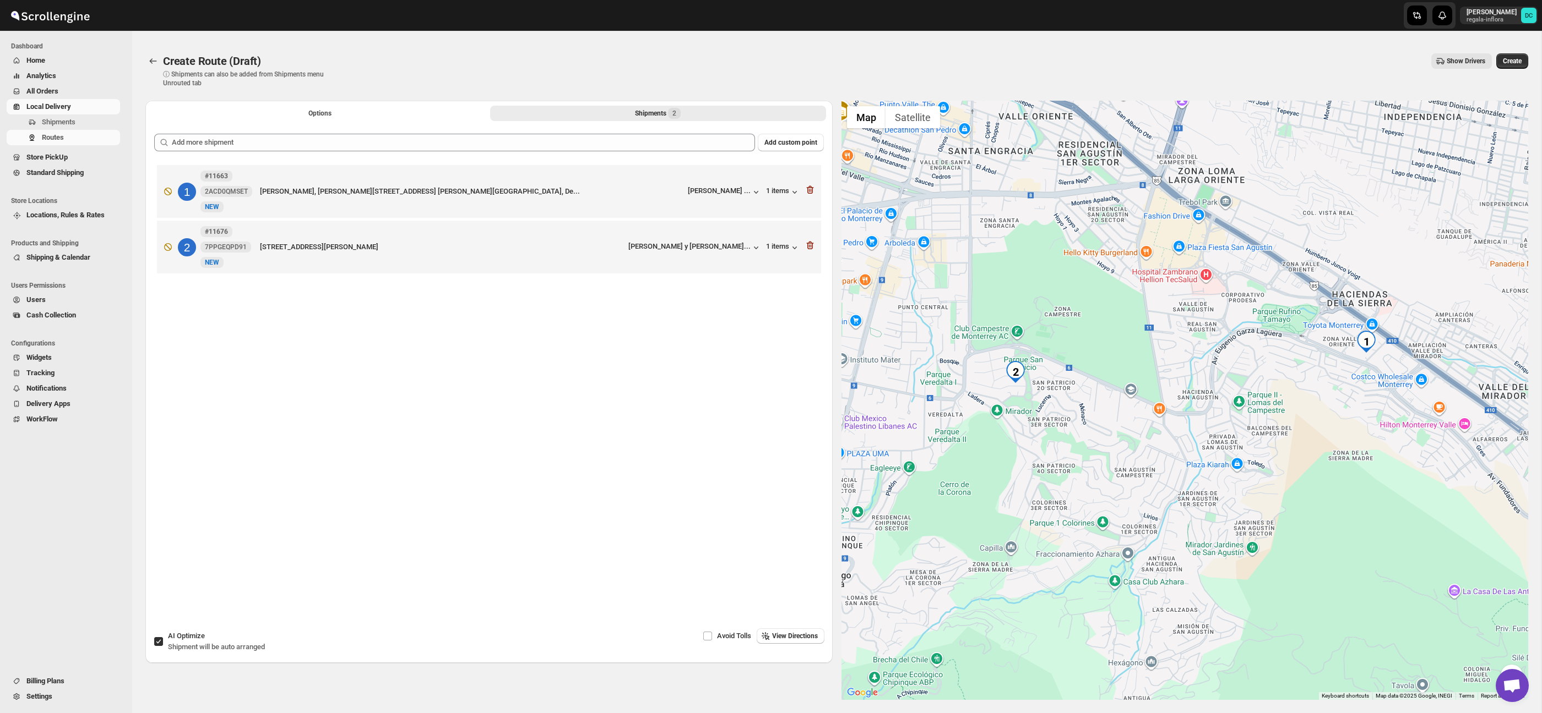
click at [1516, 67] on button "Create" at bounding box center [1512, 60] width 32 height 15
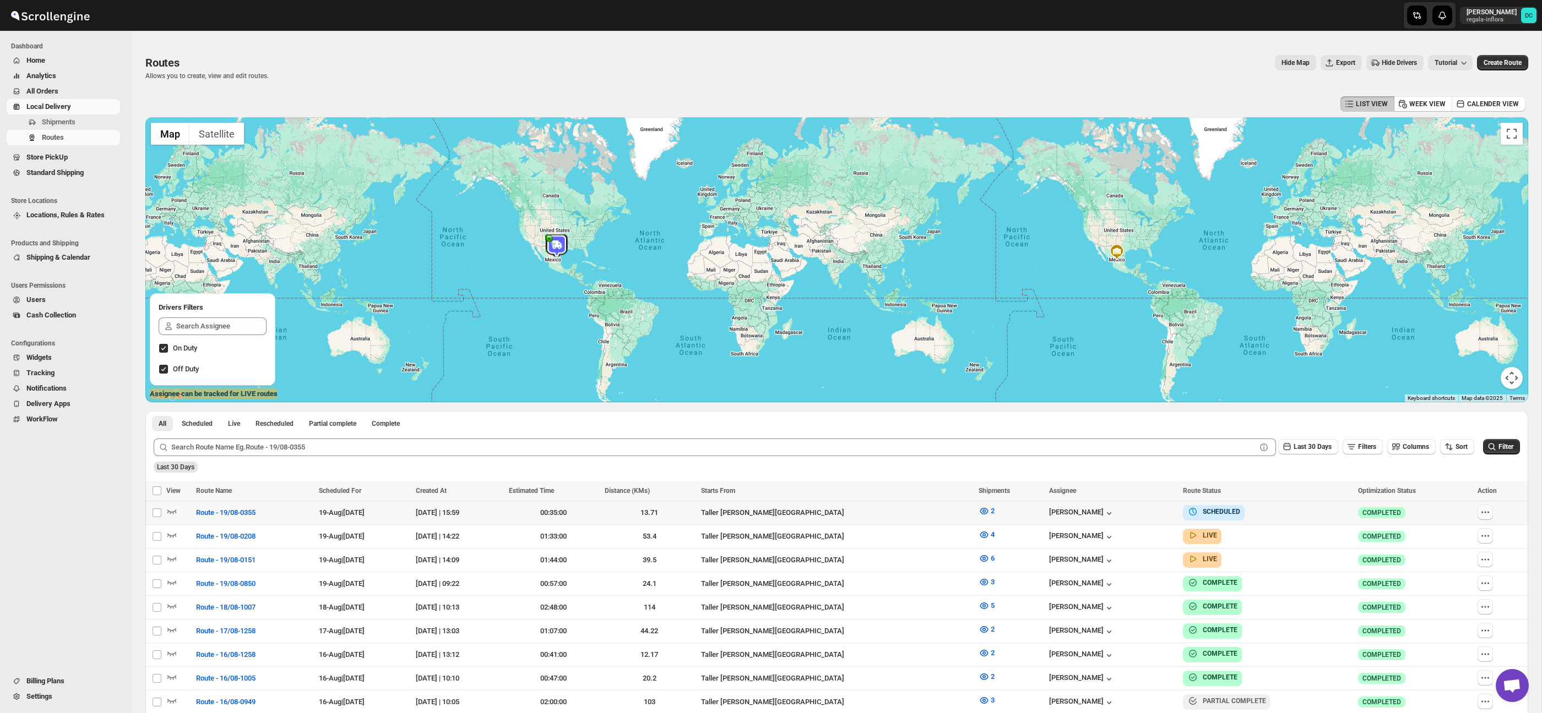
click at [1482, 511] on icon "button" at bounding box center [1484, 512] width 11 height 11
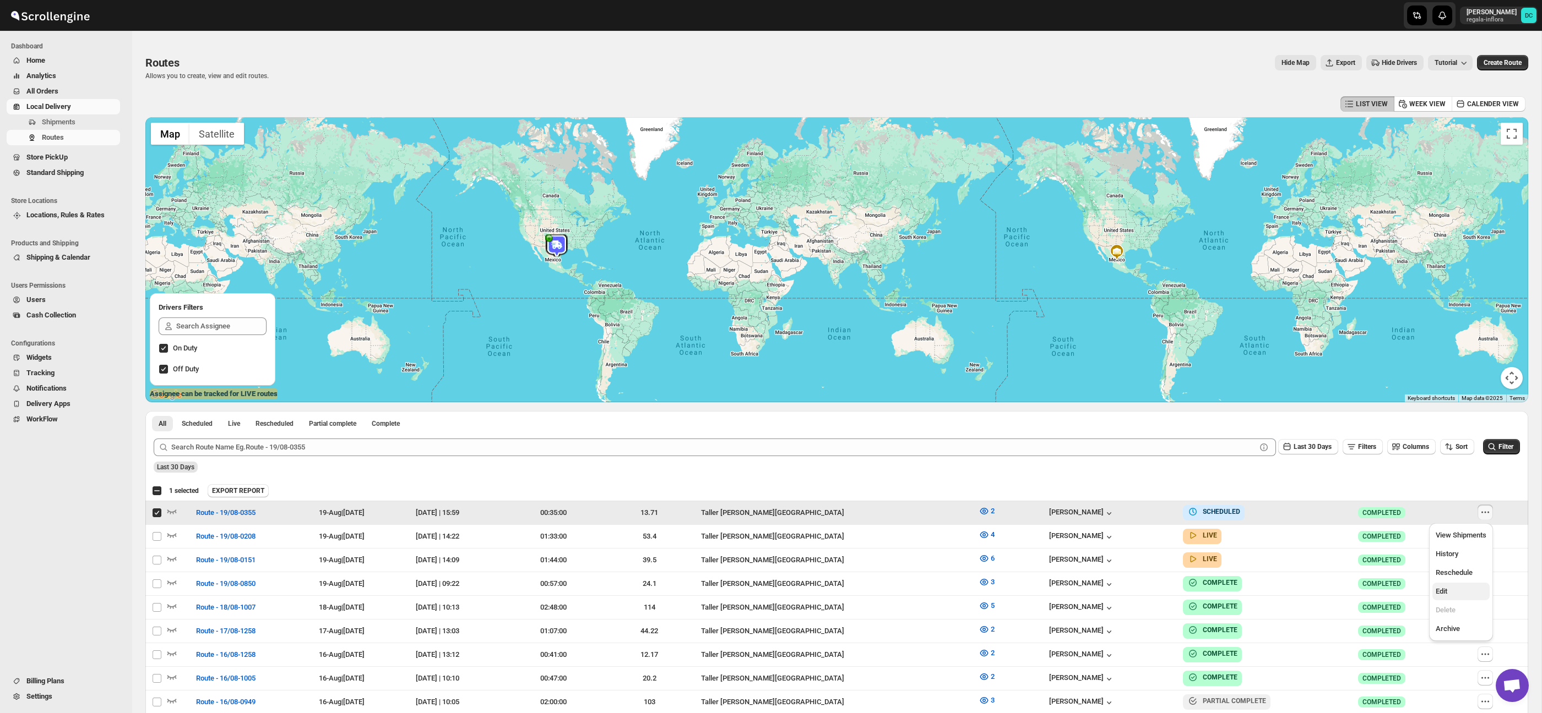
click at [1453, 591] on span "Edit" at bounding box center [1460, 591] width 51 height 11
checkbox input "false"
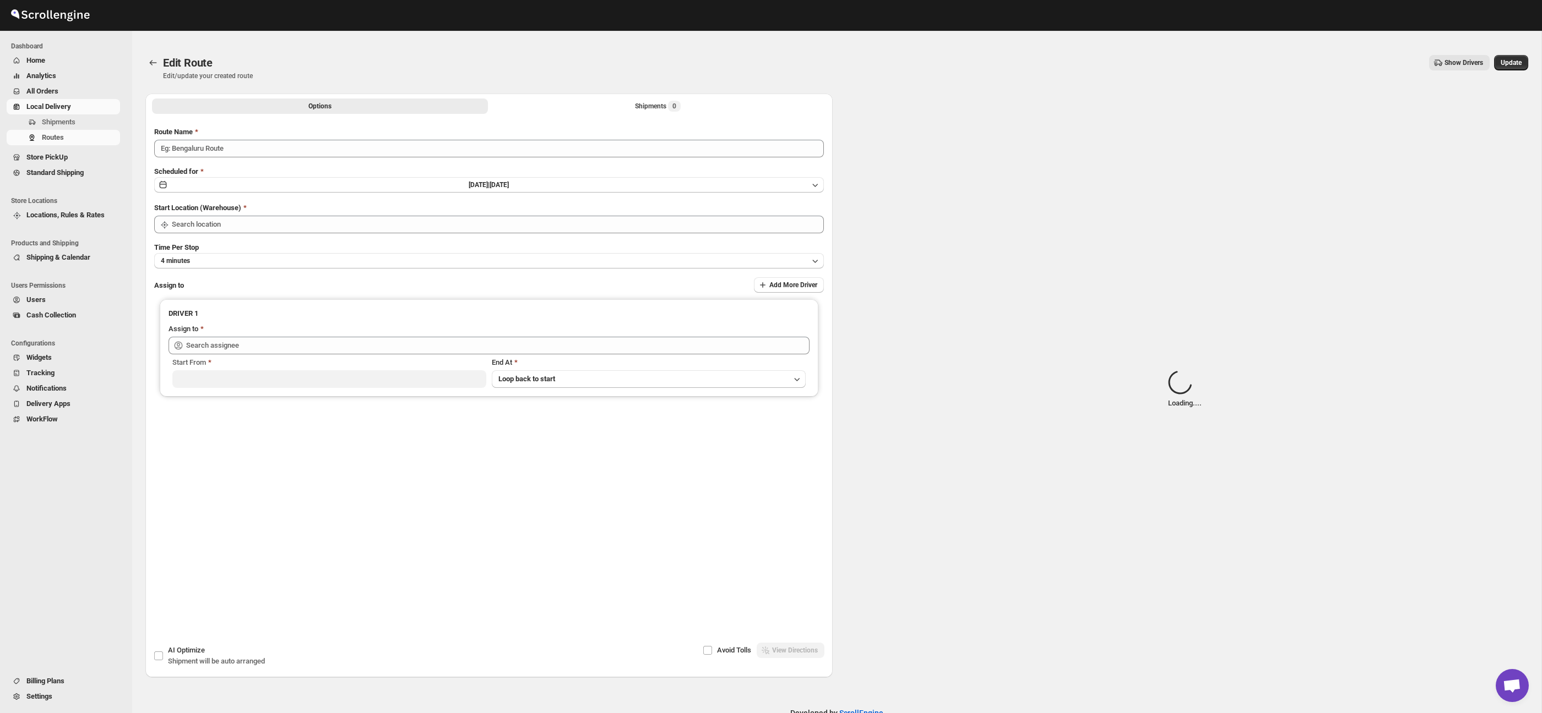
type input "Route - 19/08-0355"
type input "Taller [PERSON_NAME] del [PERSON_NAME][GEOGRAPHIC_DATA]"
type input "[PERSON_NAME] ([EMAIL_ADDRESS][DOMAIN_NAME])"
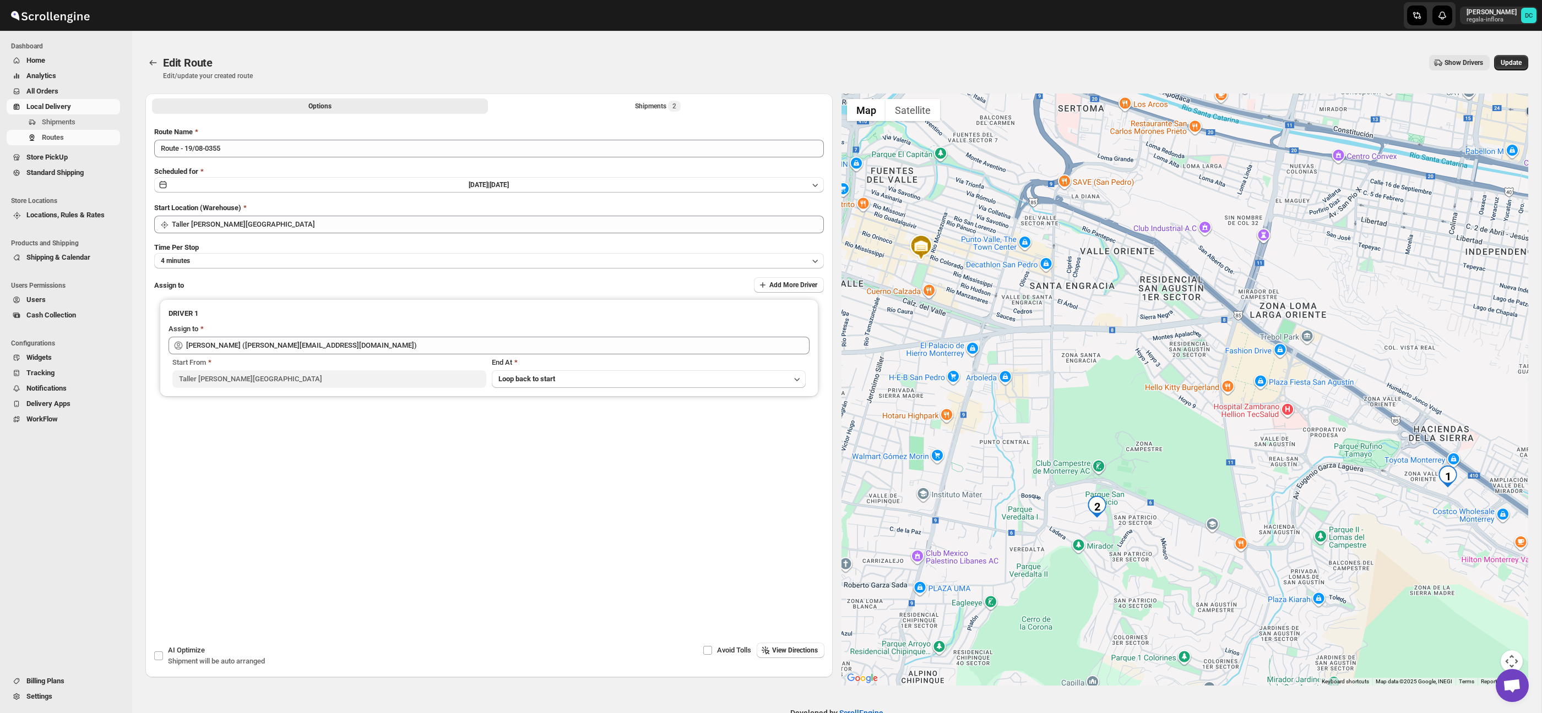
click at [1514, 656] on button "Map camera controls" at bounding box center [1511, 662] width 22 height 22
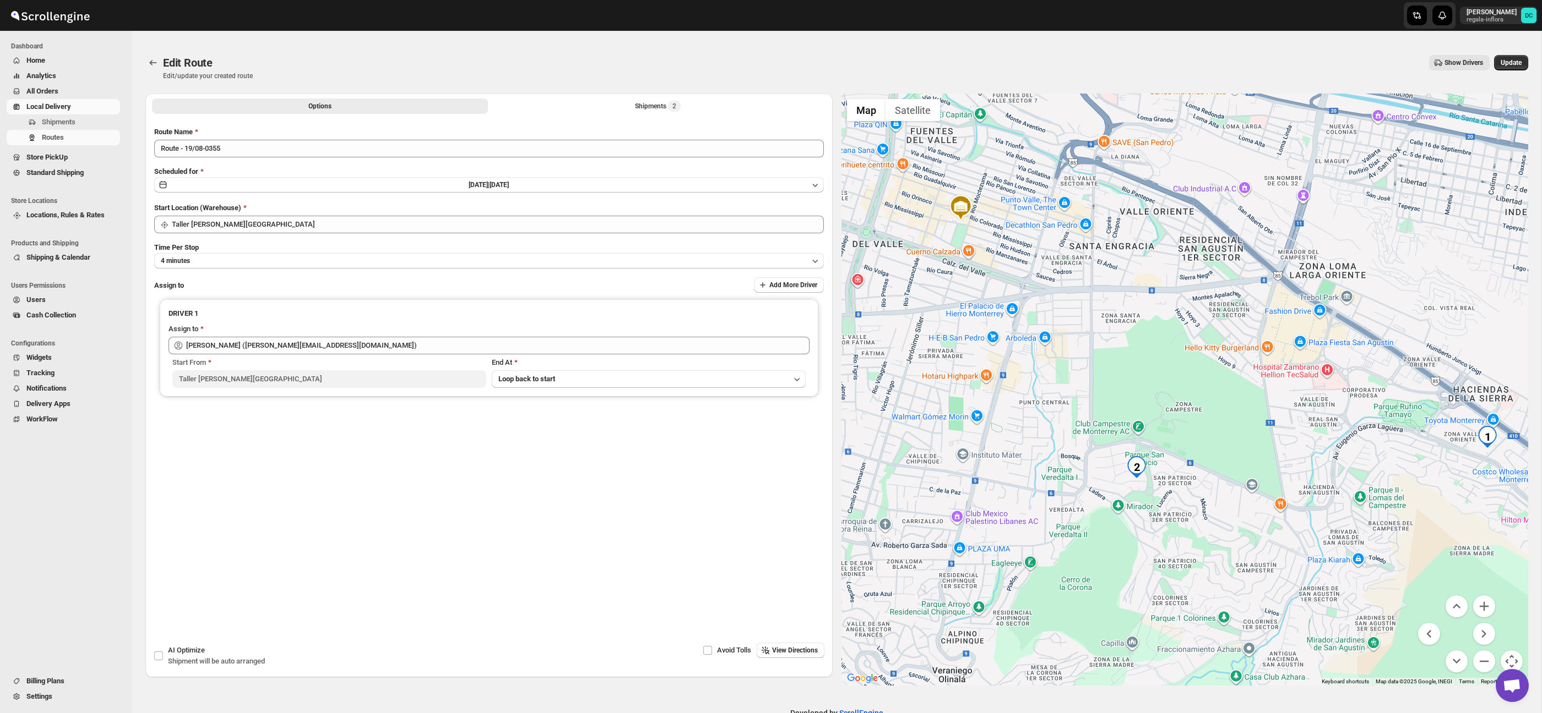
drag, startPoint x: 1165, startPoint y: 554, endPoint x: 1207, endPoint y: 512, distance: 58.8
click at [1207, 512] on div at bounding box center [1184, 390] width 687 height 592
click at [1477, 604] on button "Zoom in" at bounding box center [1484, 607] width 22 height 22
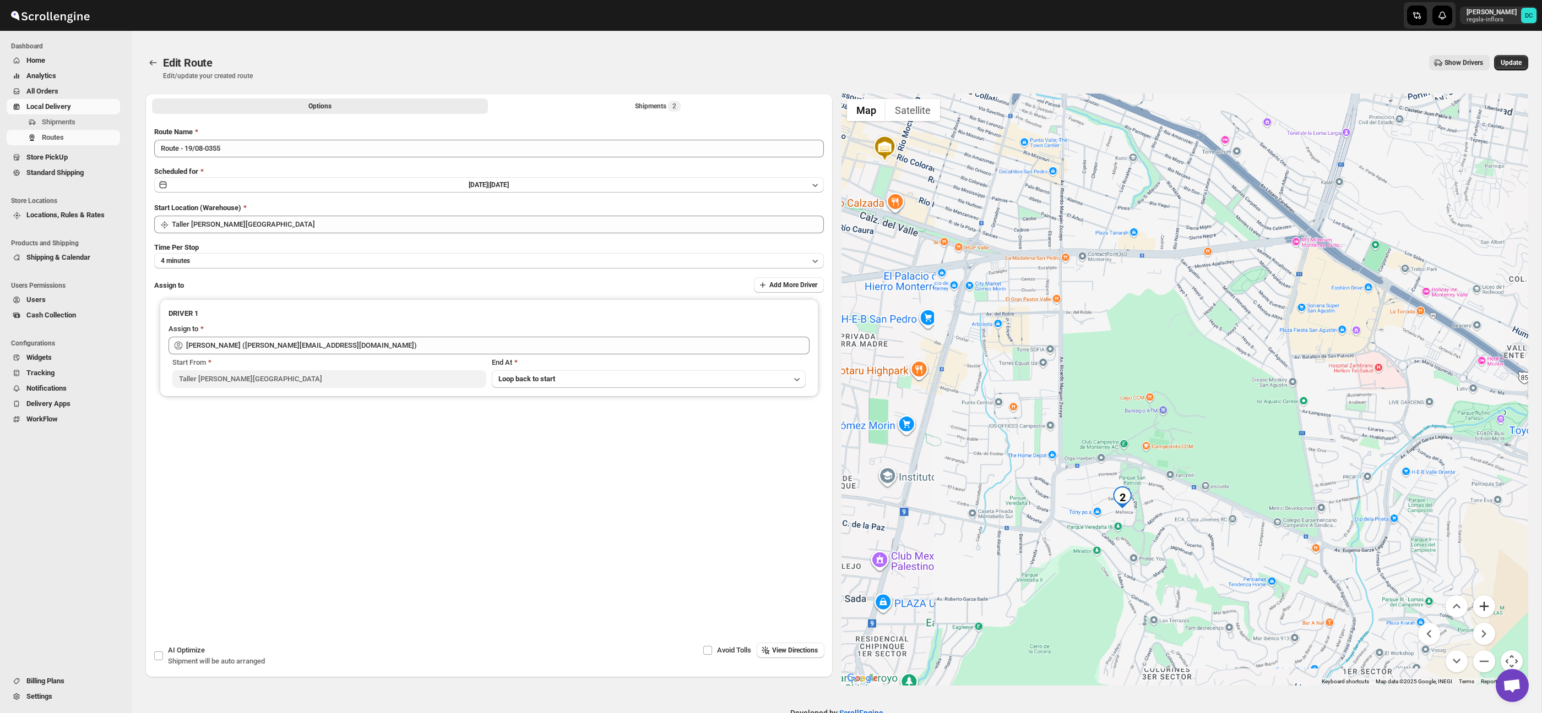
click at [1477, 604] on button "Zoom in" at bounding box center [1484, 607] width 22 height 22
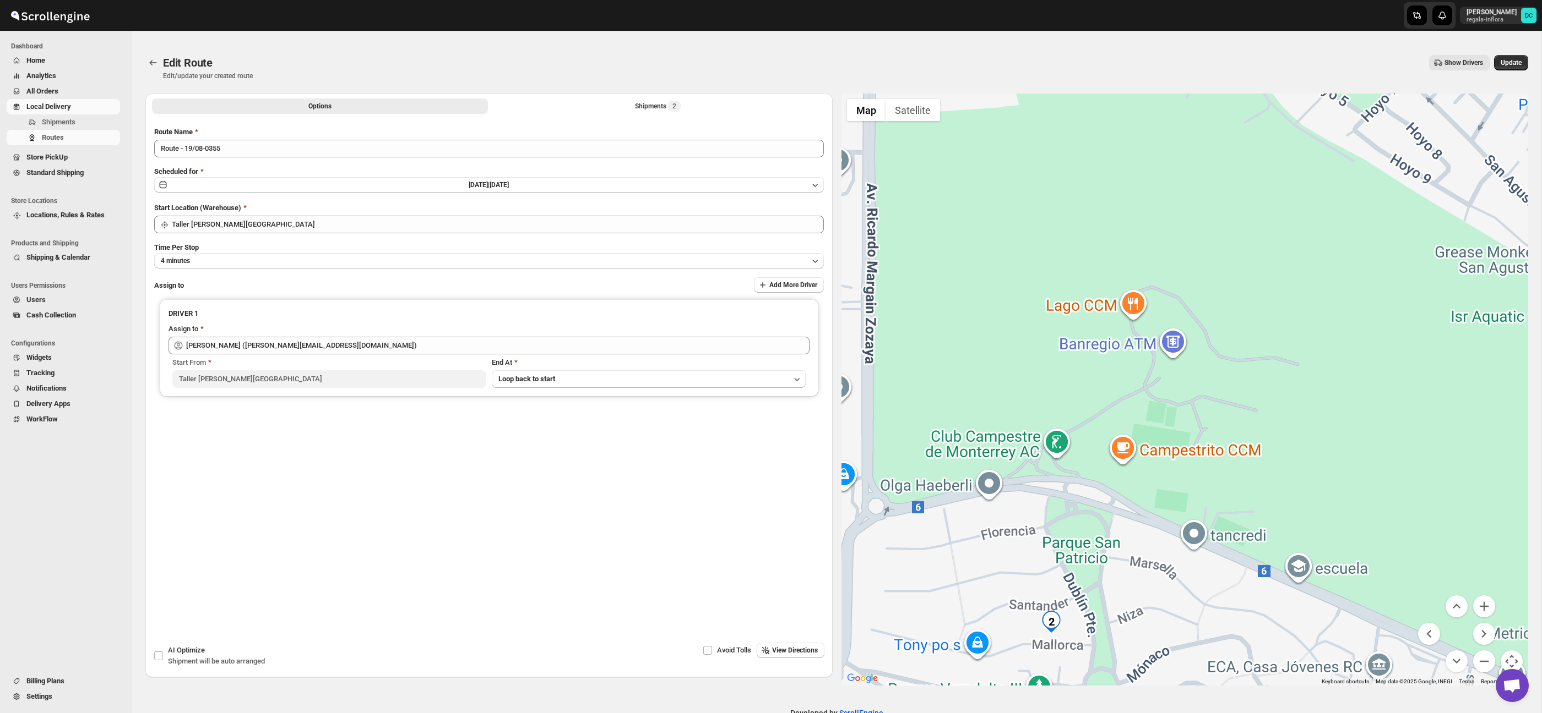
drag, startPoint x: 1231, startPoint y: 564, endPoint x: 1284, endPoint y: 451, distance: 124.4
click at [1284, 451] on div at bounding box center [1184, 390] width 687 height 592
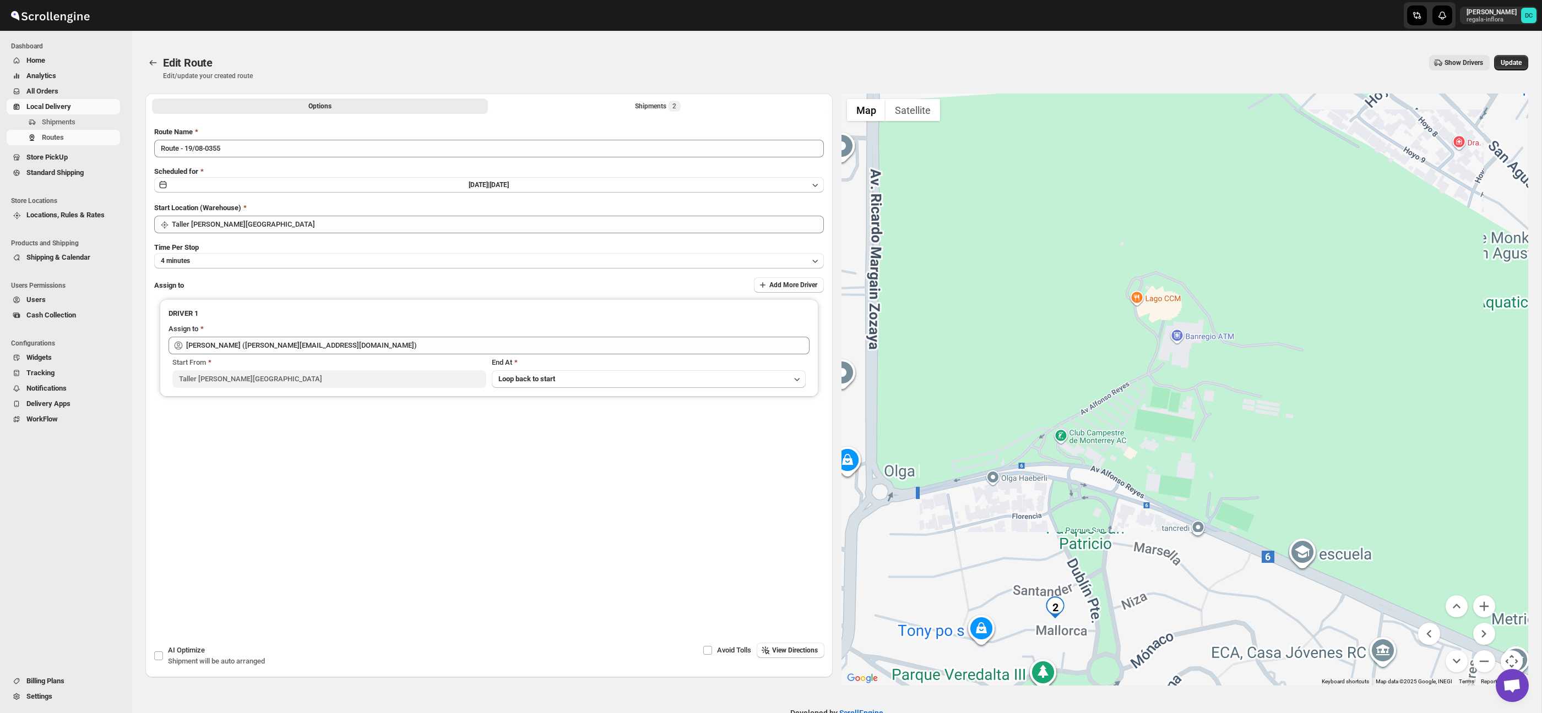
drag, startPoint x: 1230, startPoint y: 541, endPoint x: 1241, endPoint y: 519, distance: 24.9
click at [1240, 519] on div at bounding box center [1184, 390] width 687 height 592
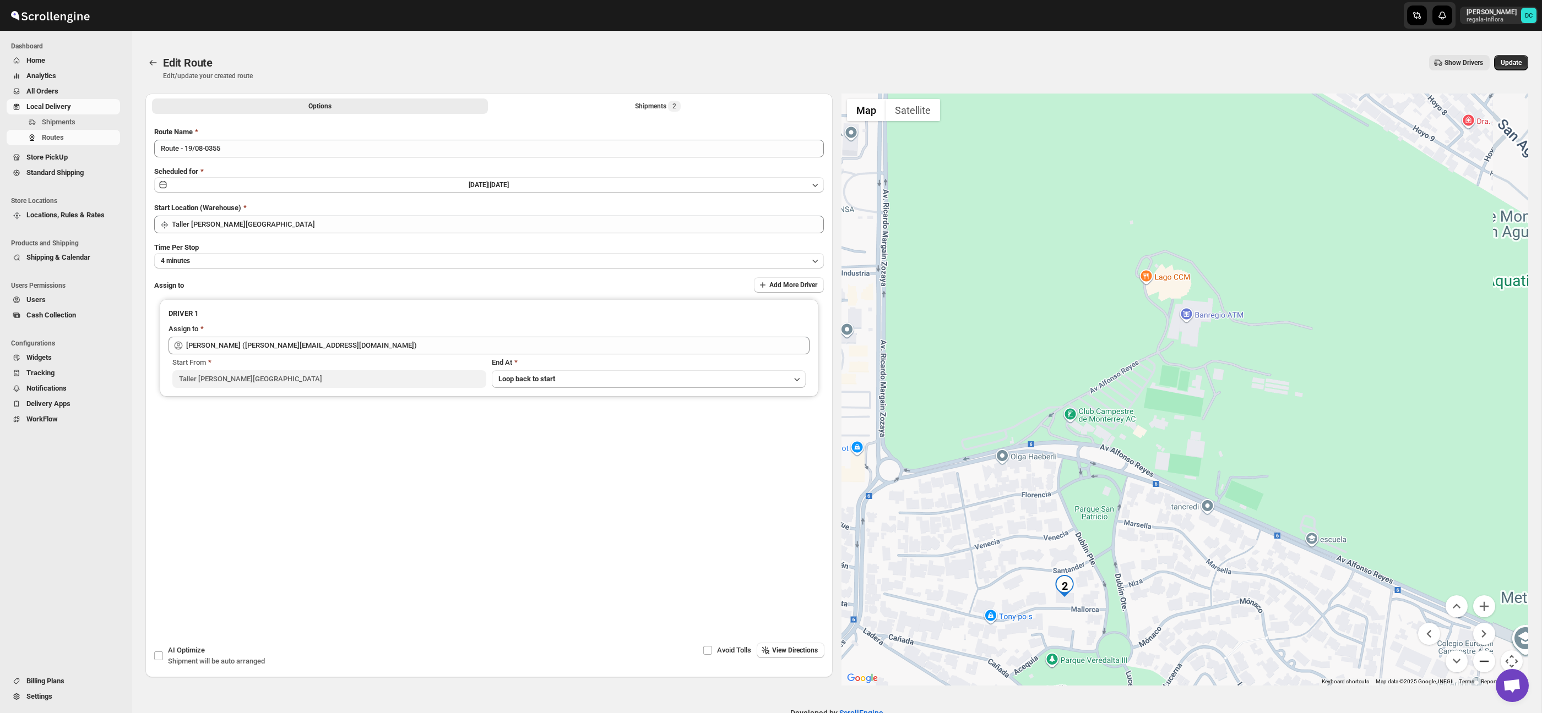
click at [1485, 661] on button "Zoom out" at bounding box center [1484, 662] width 22 height 22
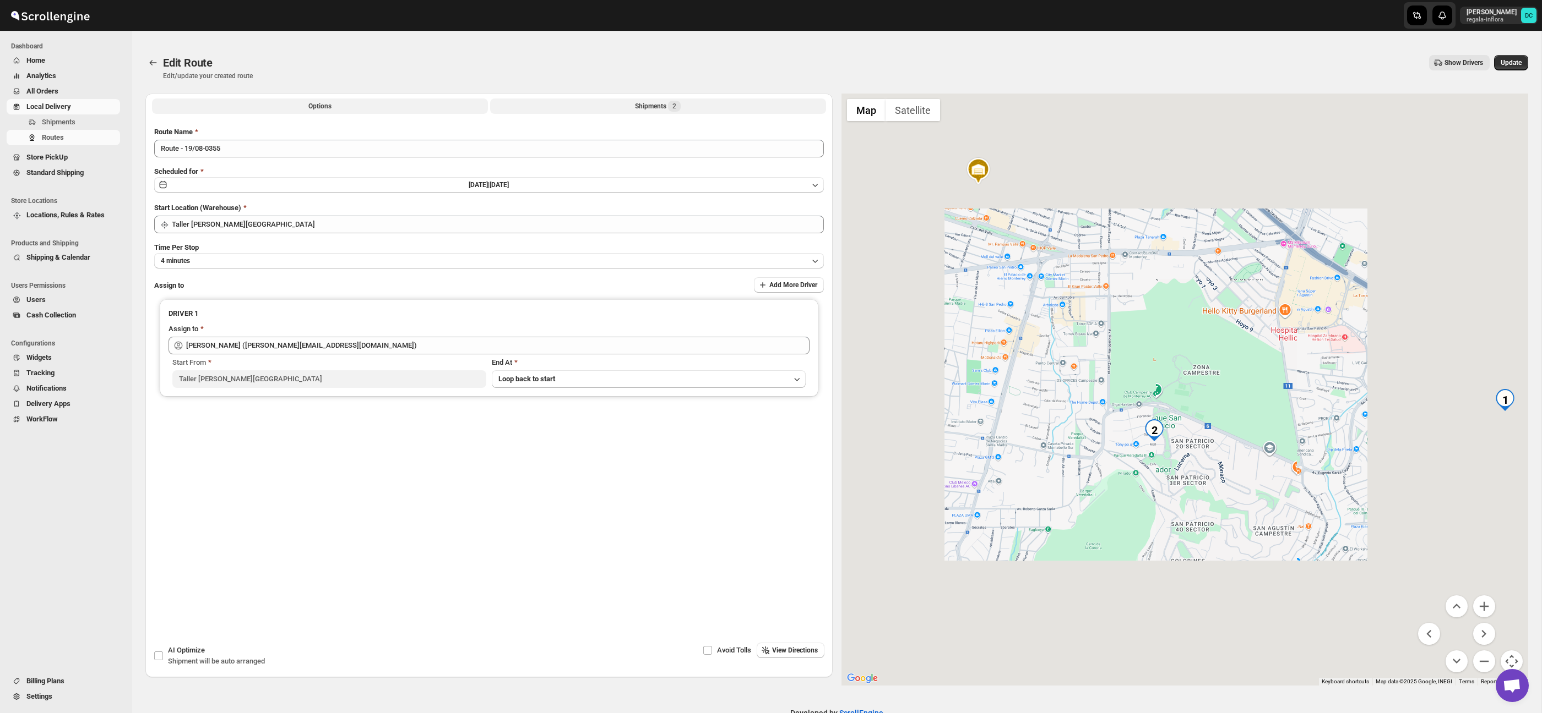
click at [609, 110] on button "Shipments 2" at bounding box center [658, 106] width 336 height 15
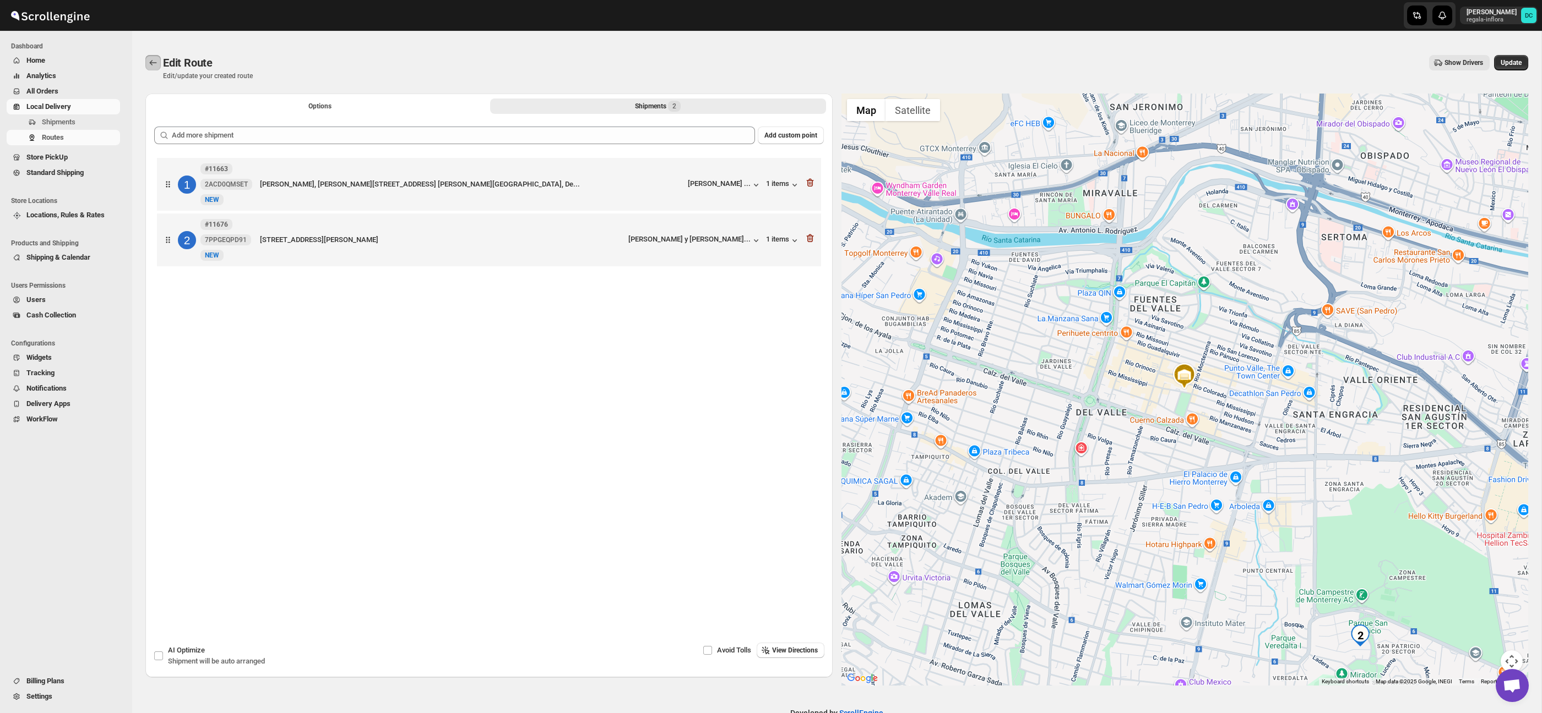
click at [157, 59] on icon "Routes" at bounding box center [153, 62] width 11 height 11
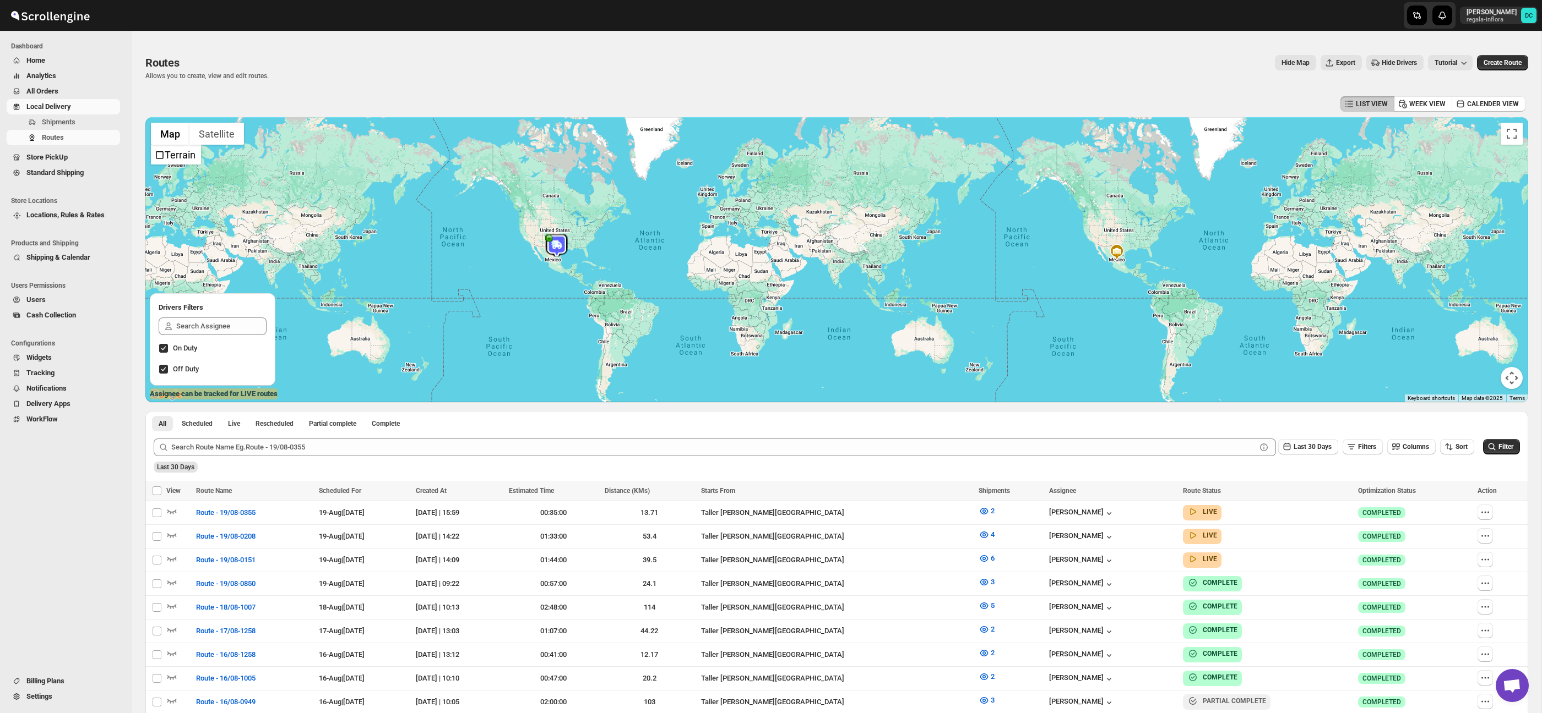
click at [43, 88] on span "All Orders" at bounding box center [42, 91] width 32 height 8
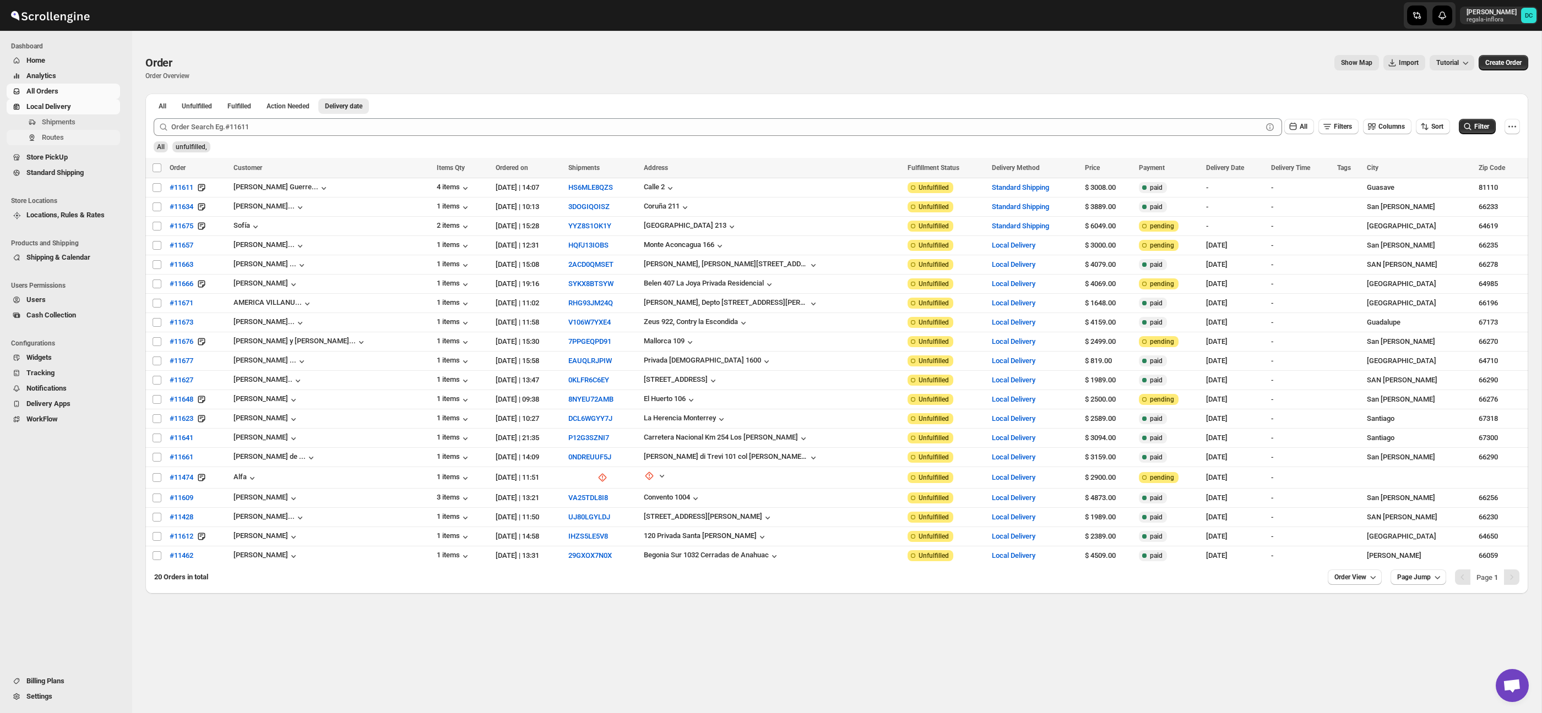
click at [78, 133] on span "Routes" at bounding box center [80, 137] width 76 height 11
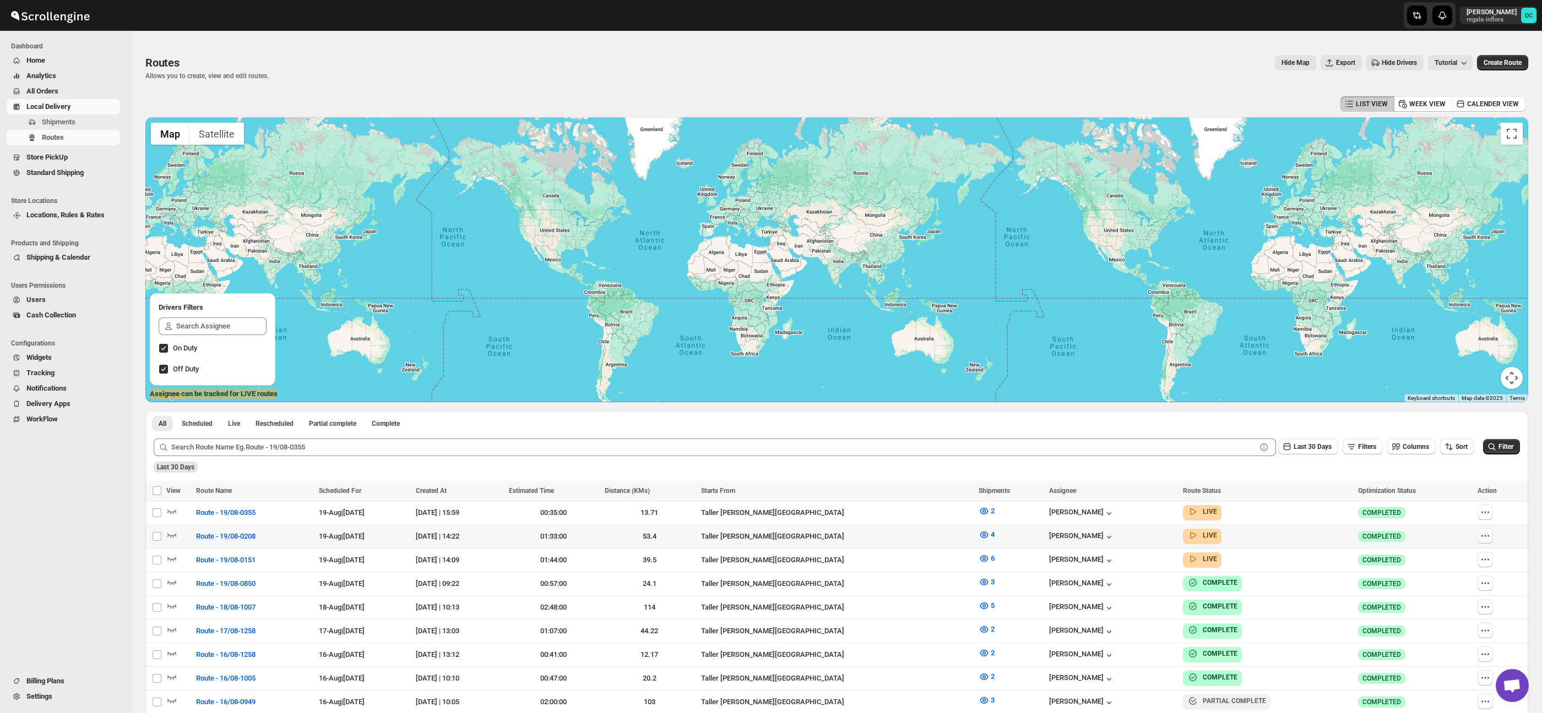
click at [1486, 536] on icon "button" at bounding box center [1484, 536] width 11 height 11
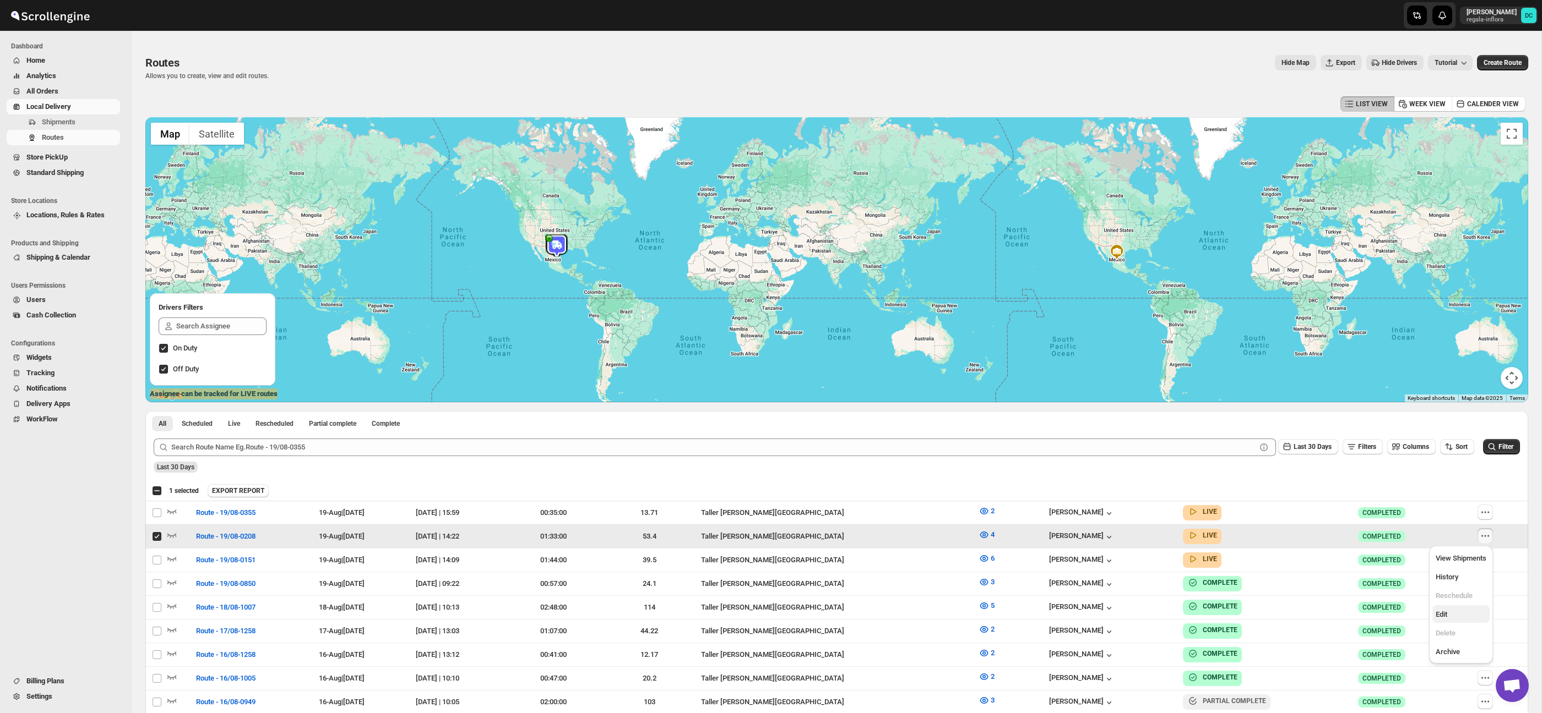
click at [1440, 620] on button "Edit" at bounding box center [1460, 615] width 57 height 18
checkbox input "false"
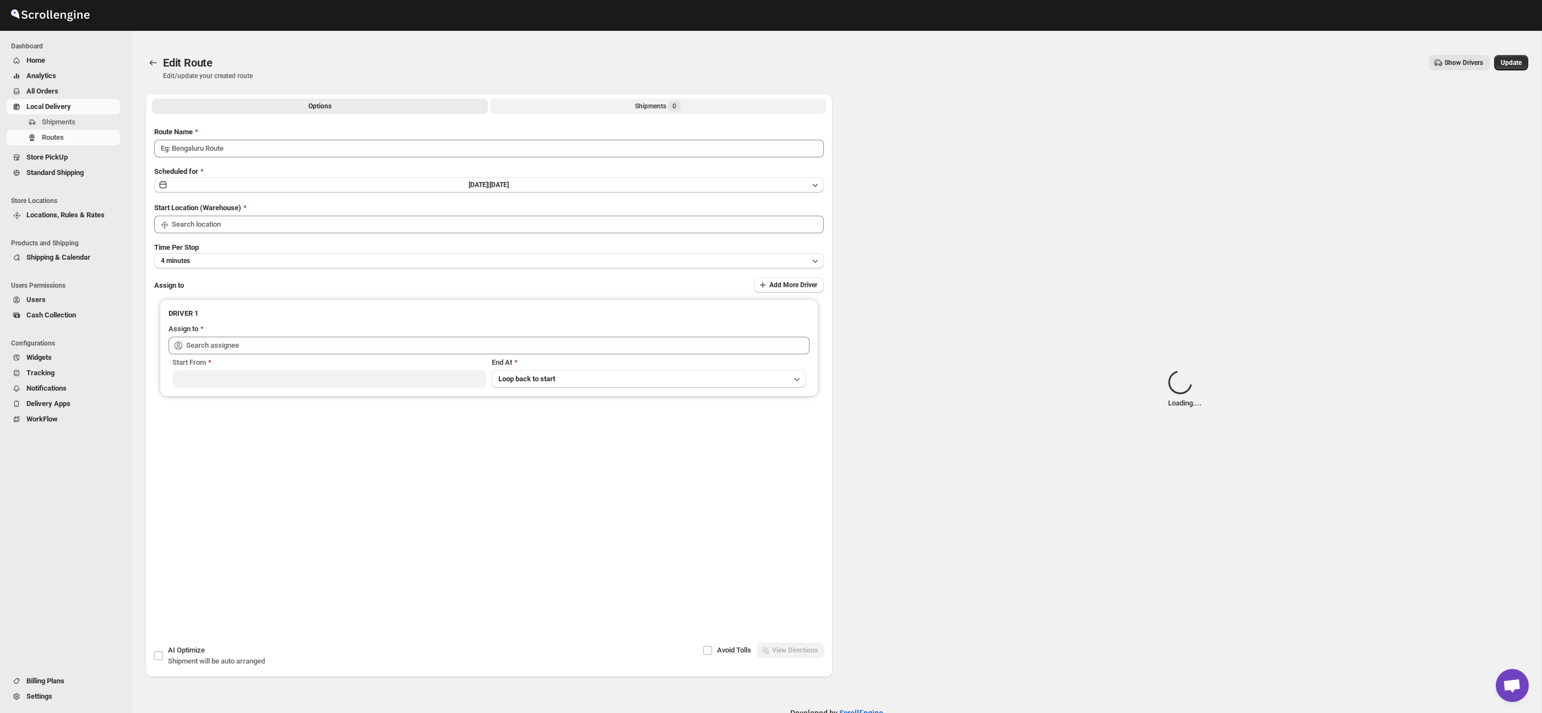
type input "Route - 19/08-0208"
type input "Taller [PERSON_NAME] del [PERSON_NAME][GEOGRAPHIC_DATA]"
type input "[PERSON_NAME] ([EMAIL_ADDRESS][DOMAIN_NAME])"
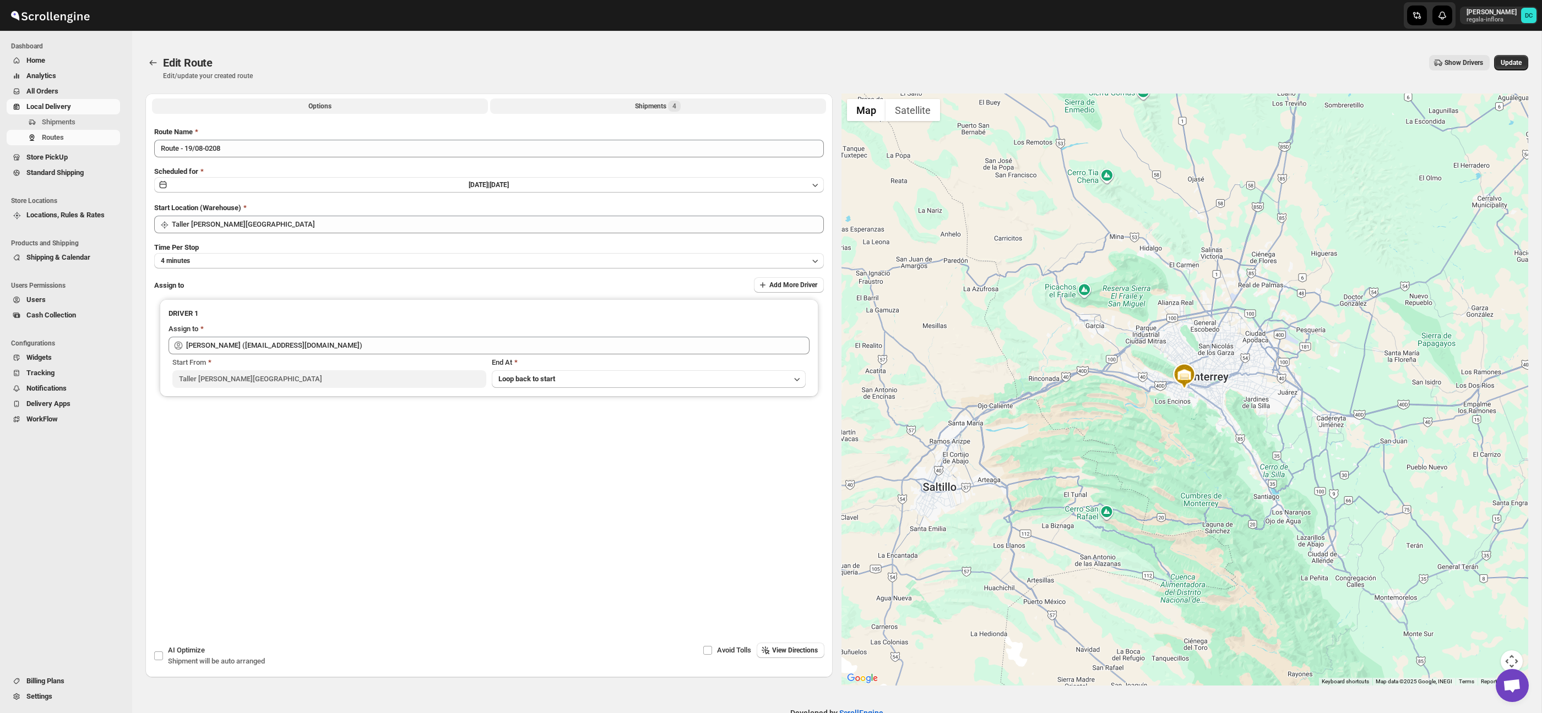
click at [690, 102] on button "Shipments 4" at bounding box center [658, 106] width 336 height 15
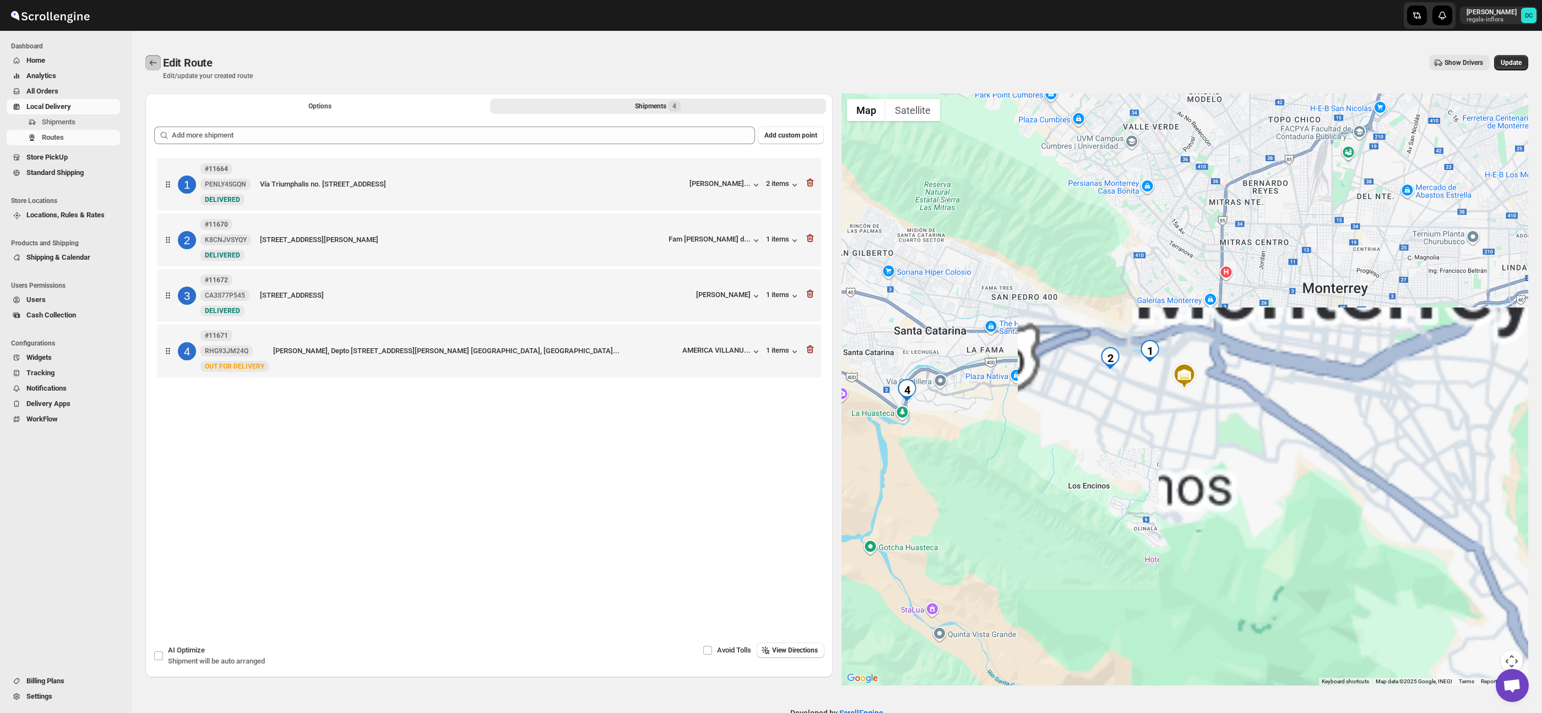
click at [148, 61] on icon "Routes" at bounding box center [153, 62] width 11 height 11
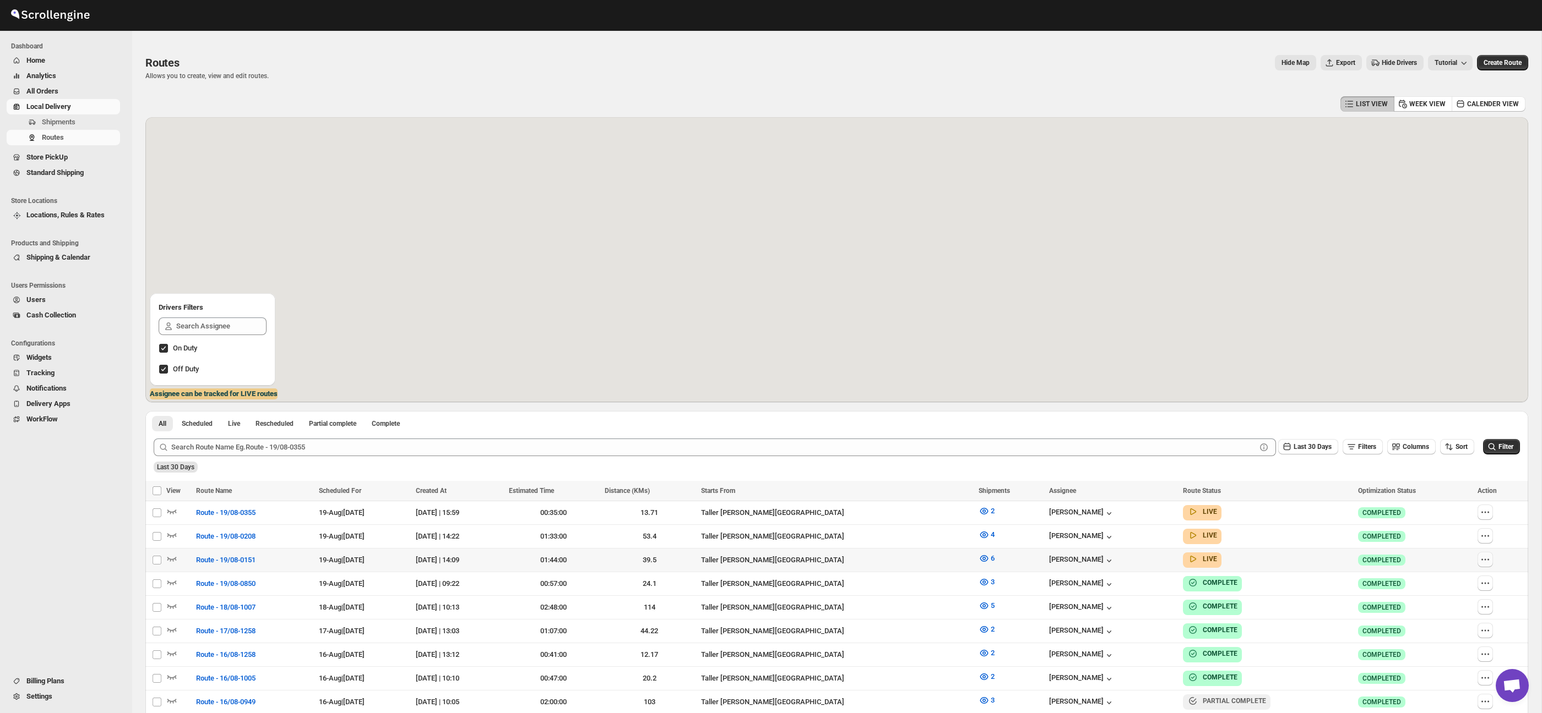
click at [1487, 562] on icon "button" at bounding box center [1484, 559] width 11 height 11
checkbox input "true"
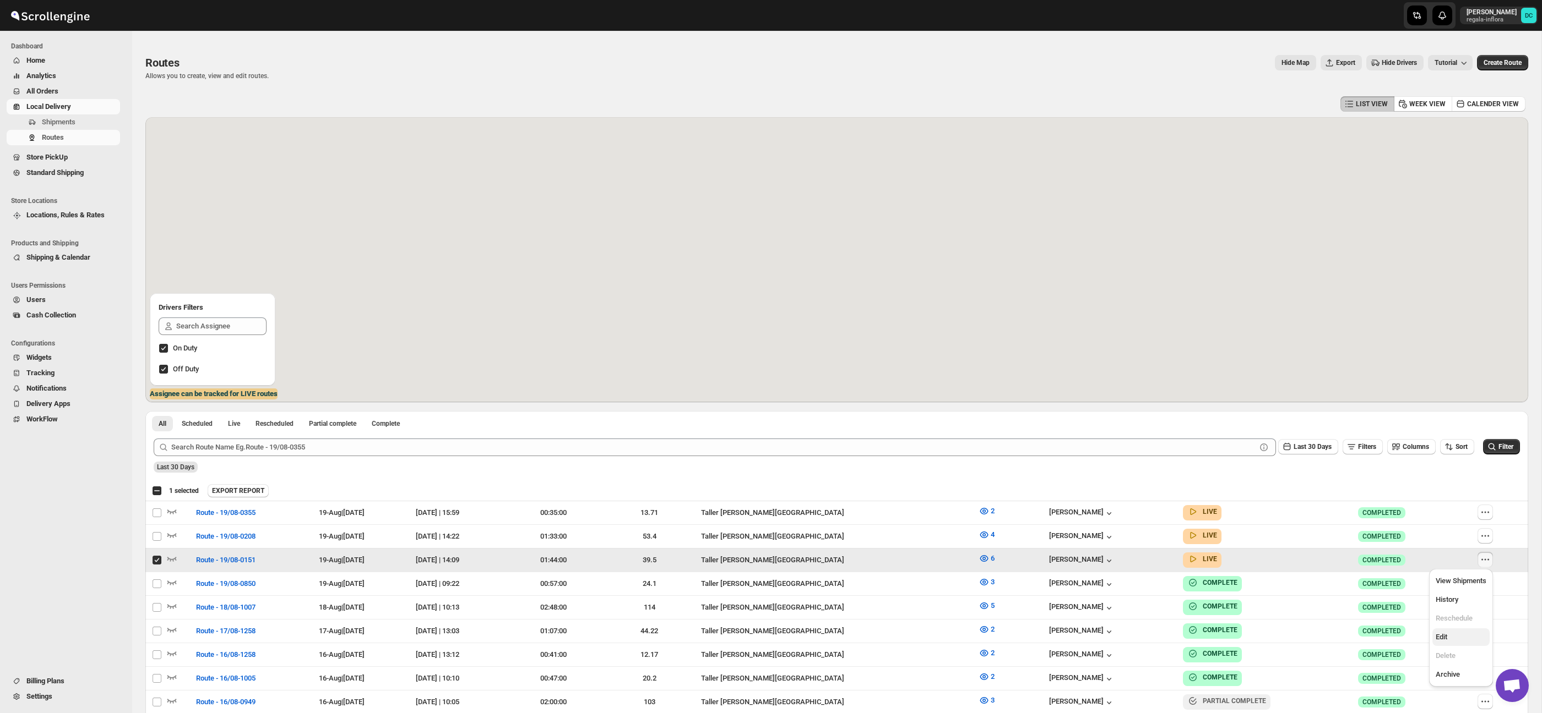
click at [1461, 631] on button "Edit" at bounding box center [1460, 638] width 57 height 18
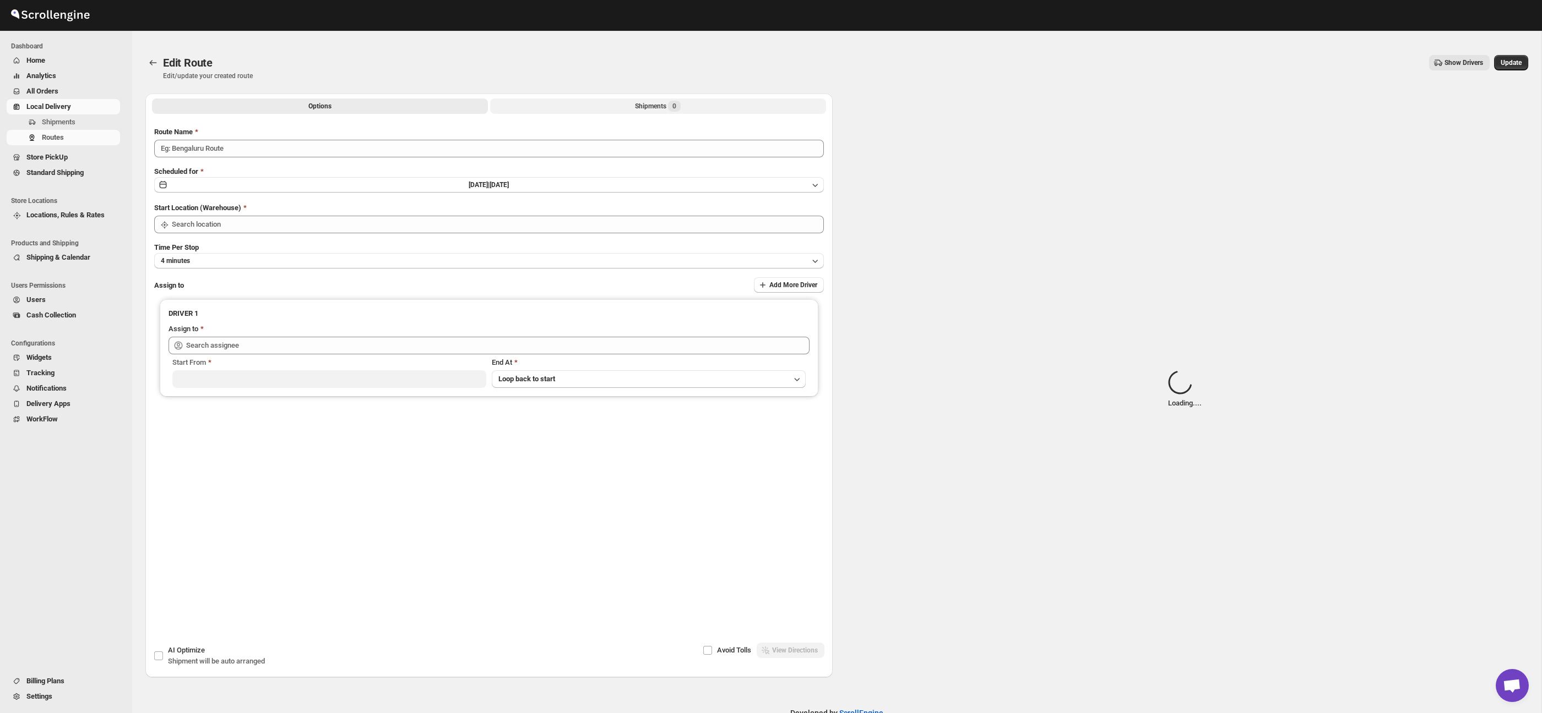
type input "Route - 19/08-0151"
type input "Taller [PERSON_NAME] del [PERSON_NAME][GEOGRAPHIC_DATA]"
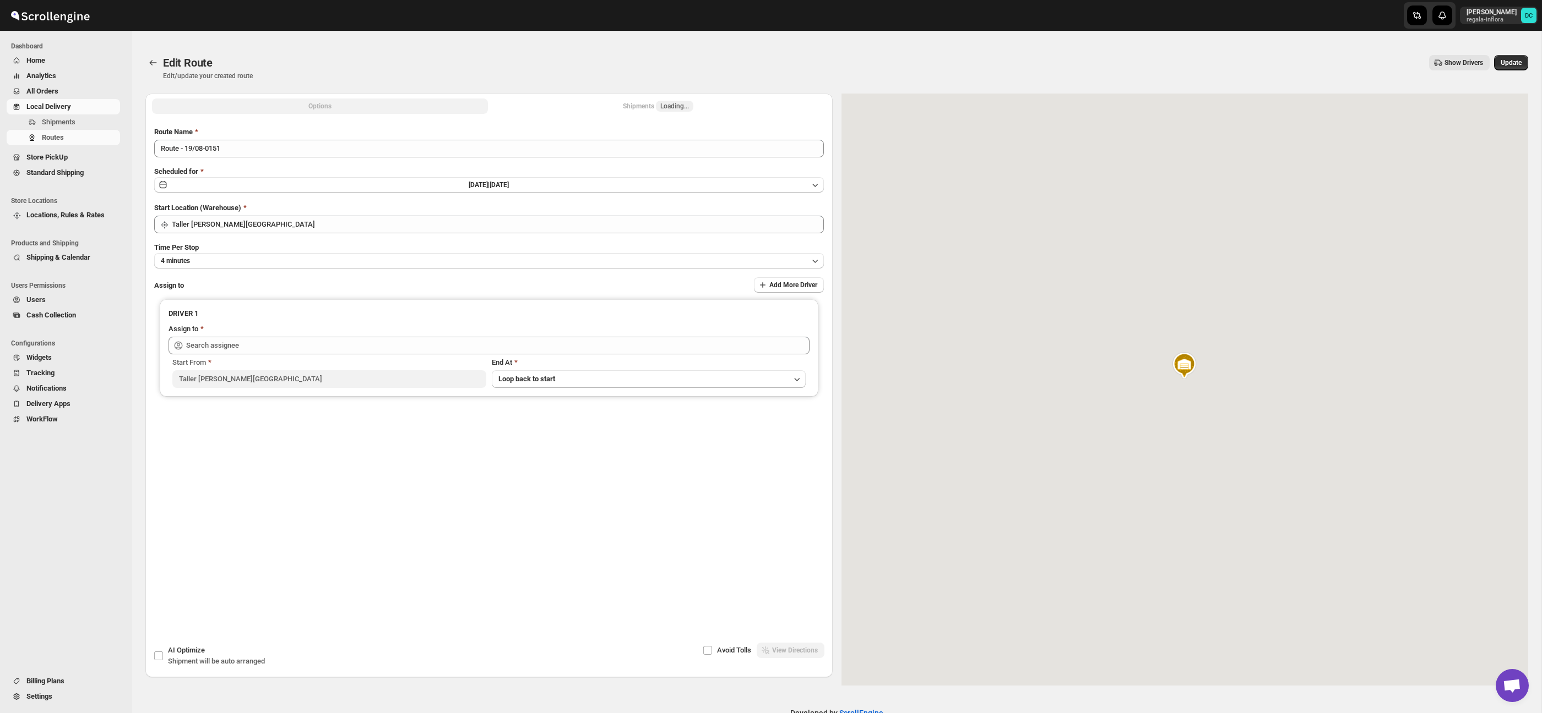
type input "[PERSON_NAME] ([EMAIL_ADDRESS][DOMAIN_NAME])"
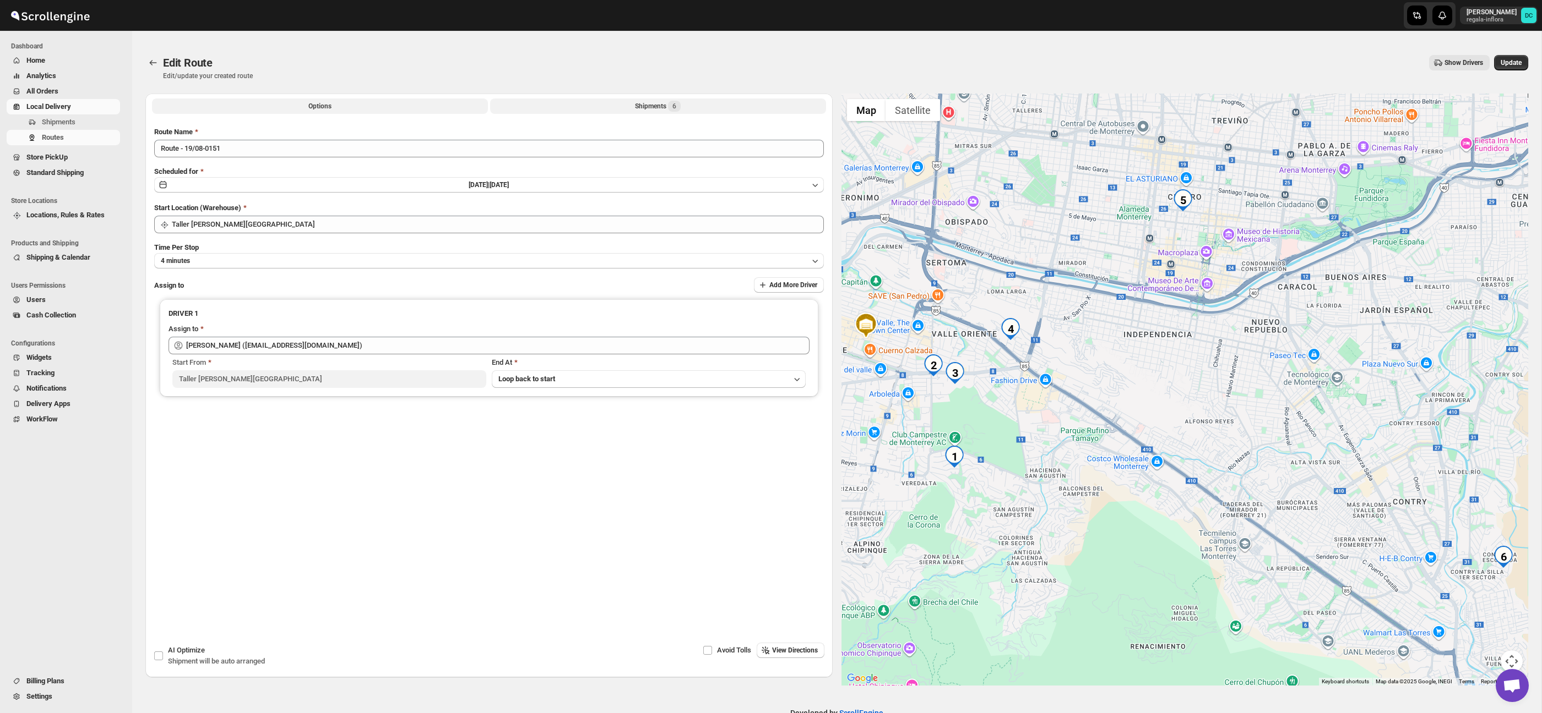
click at [644, 108] on div "Shipments 6" at bounding box center [658, 106] width 46 height 11
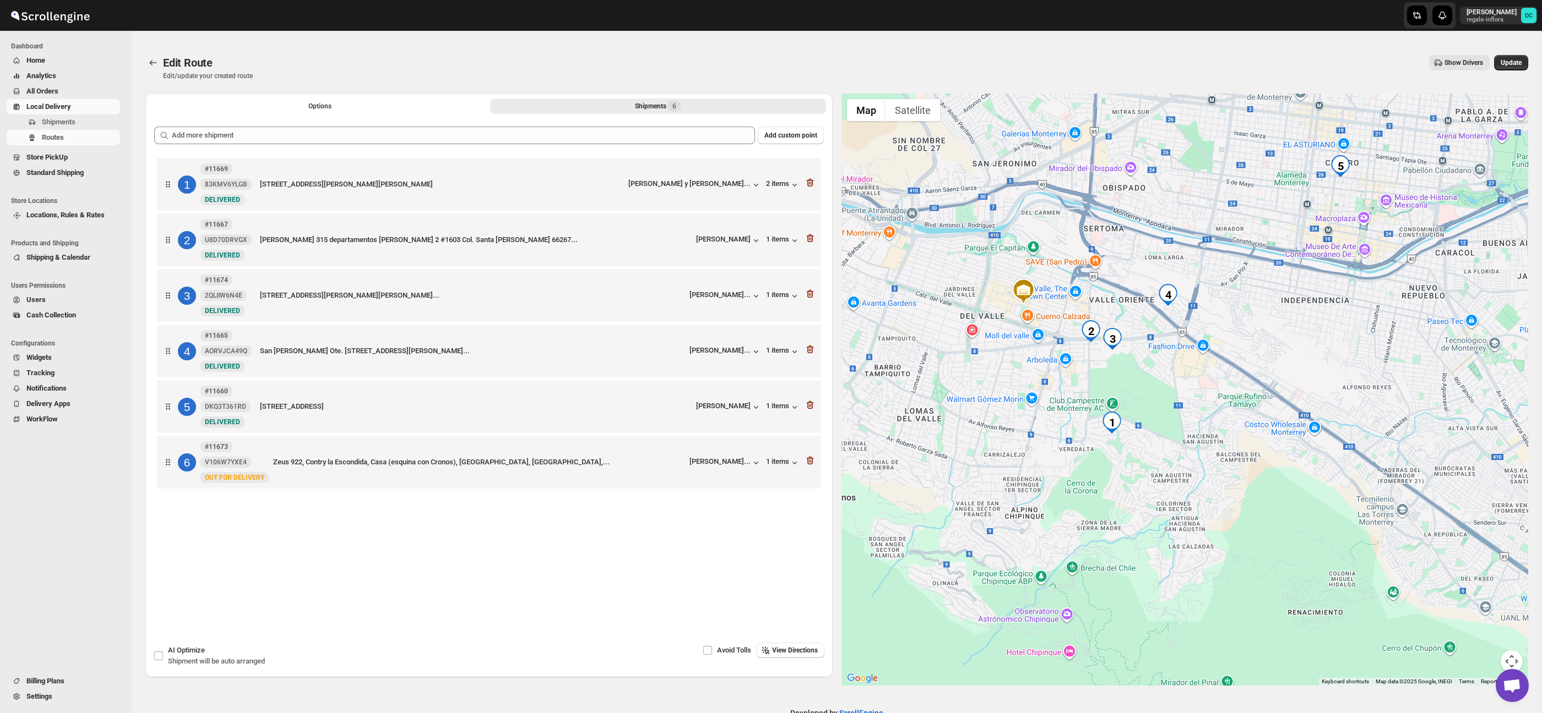
drag, startPoint x: 1445, startPoint y: 536, endPoint x: 1279, endPoint y: 449, distance: 186.7
click at [1281, 449] on div at bounding box center [1184, 390] width 687 height 592
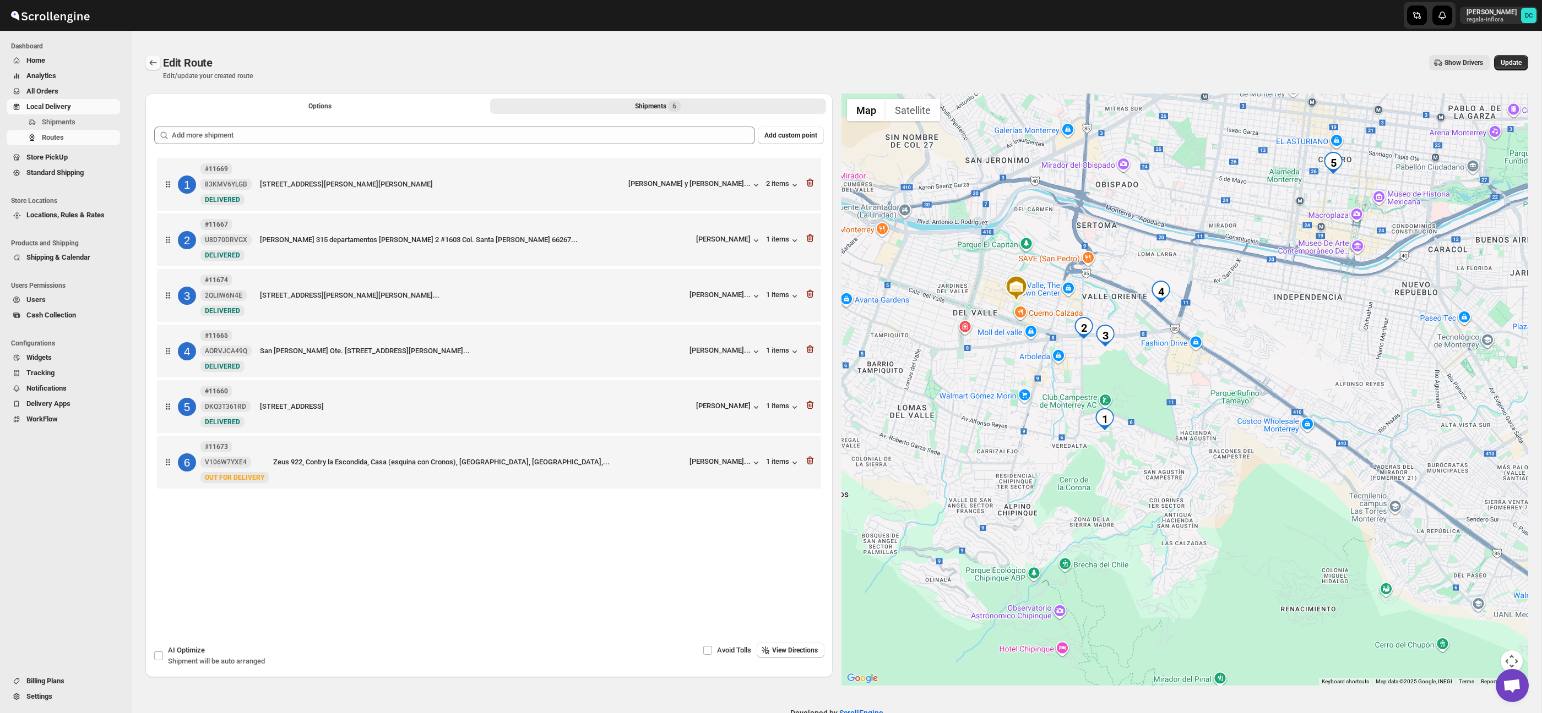
click at [157, 58] on icon "Routes" at bounding box center [153, 62] width 11 height 11
